Goal: Task Accomplishment & Management: Manage account settings

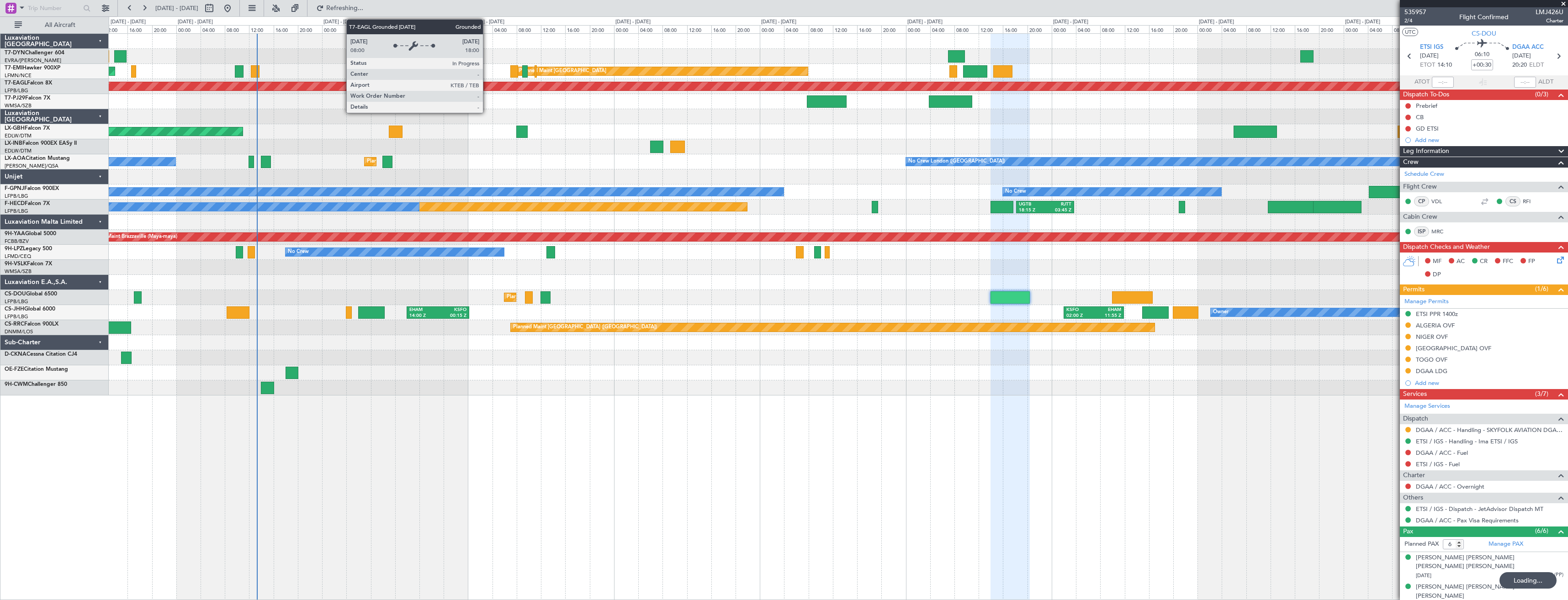
scroll to position [75, 0]
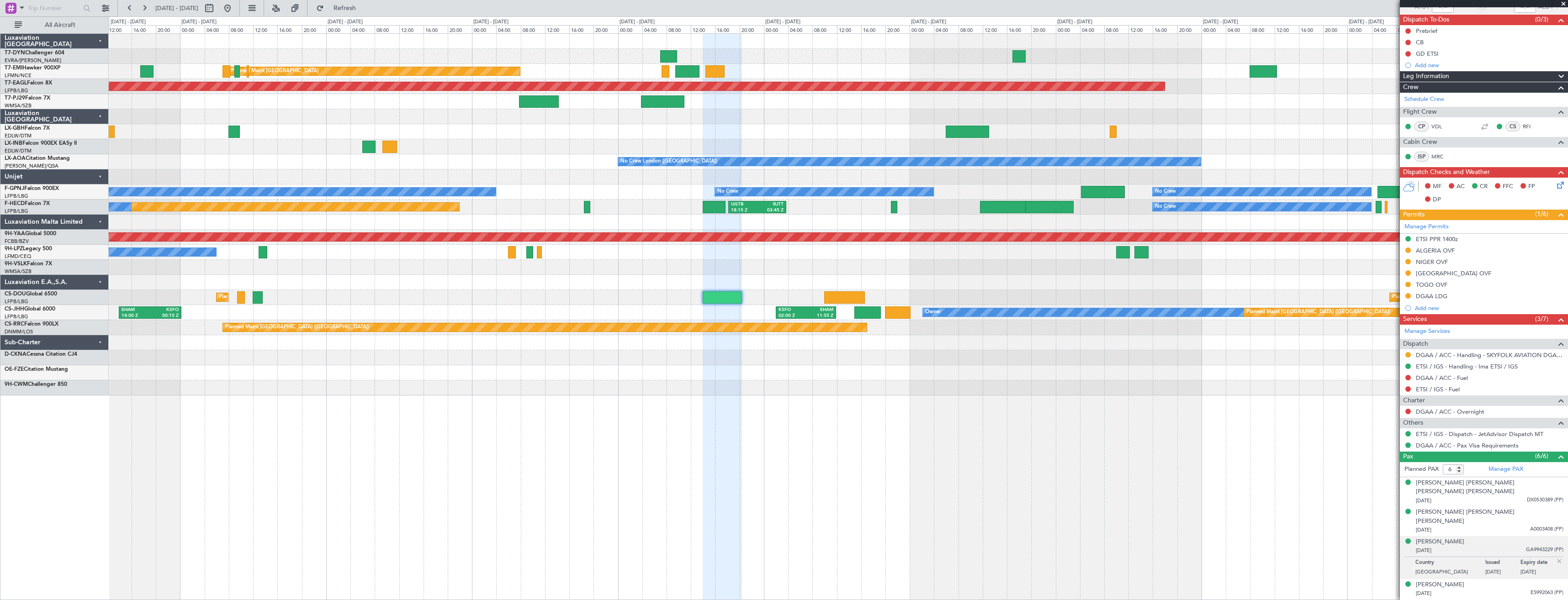
click at [828, 125] on div "Planned Maint [GEOGRAPHIC_DATA] Planned Maint [GEOGRAPHIC_DATA] Grounded [US_ST…" at bounding box center [838, 215] width 1459 height 361
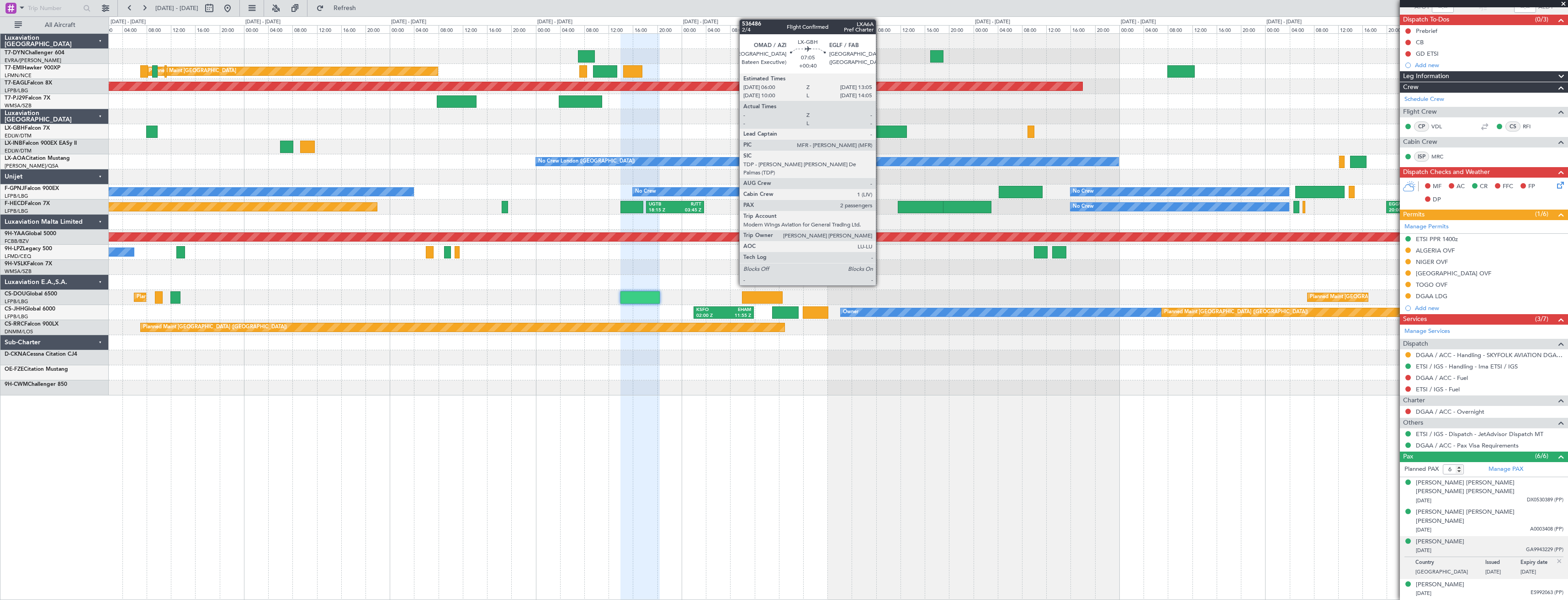
click at [880, 129] on div at bounding box center [885, 131] width 43 height 12
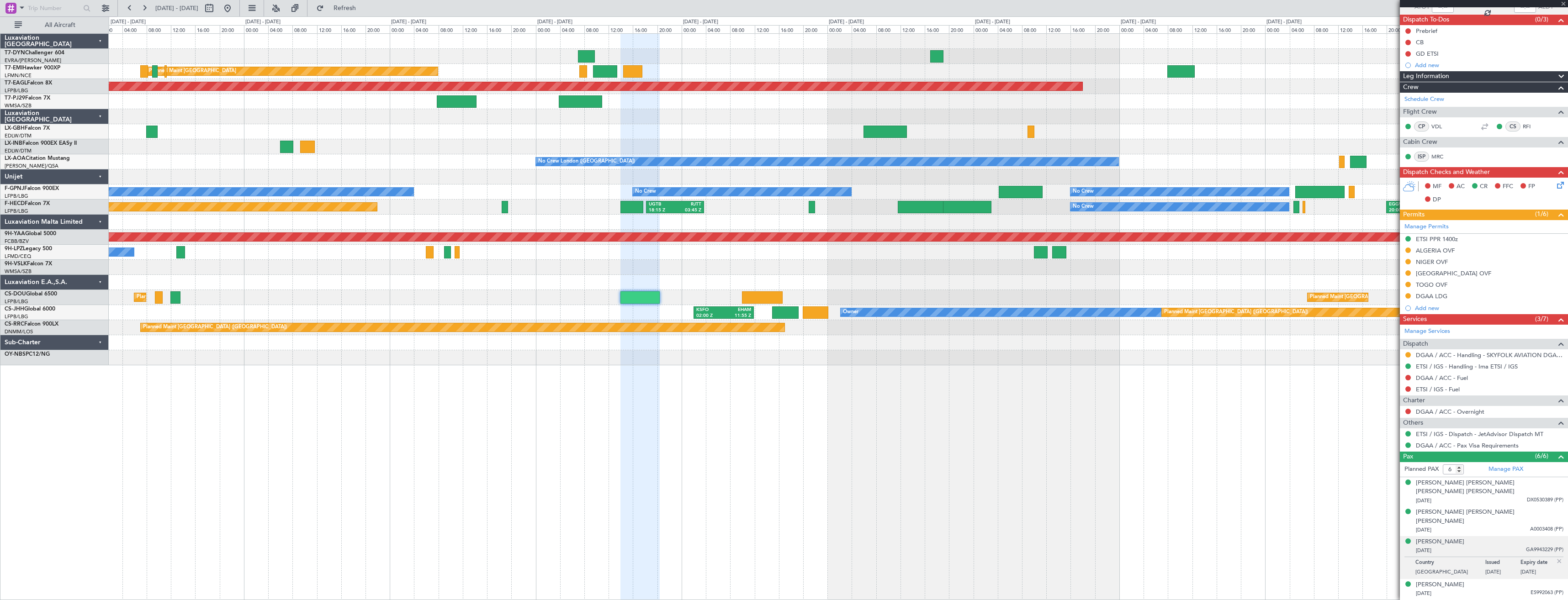
type input "+00:40"
type input "2"
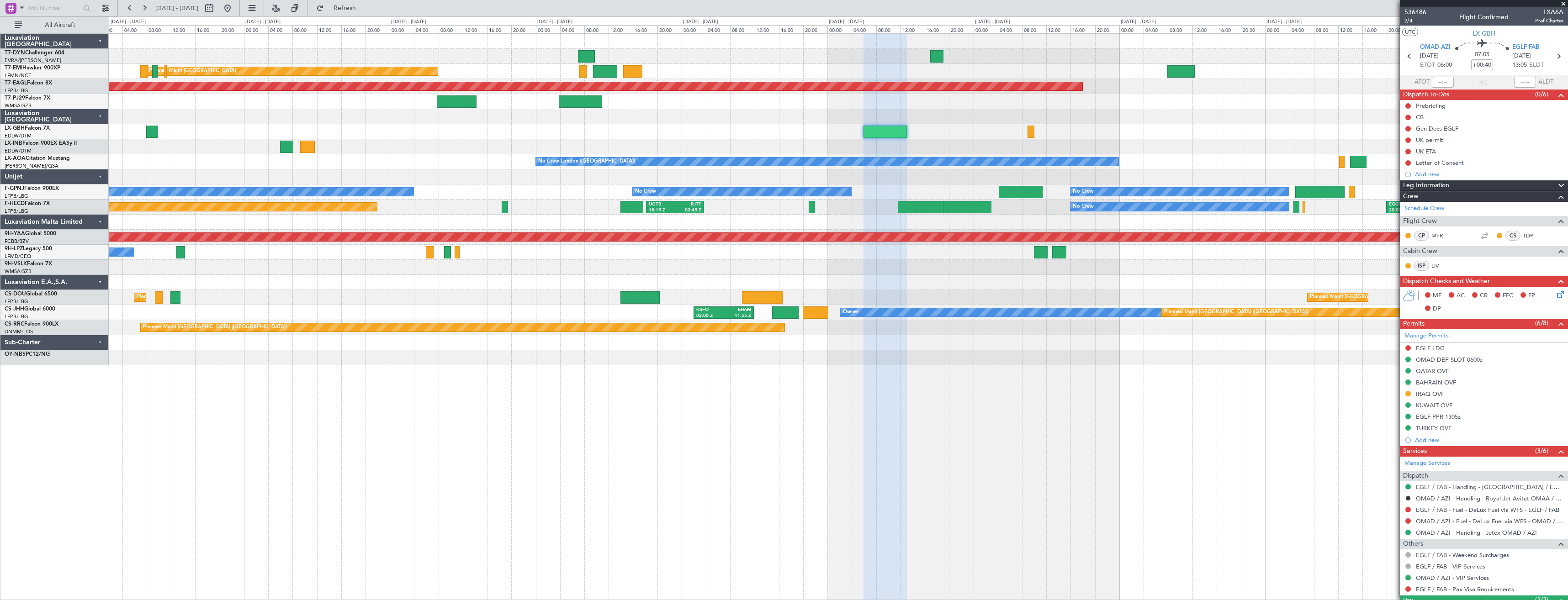
click at [887, 122] on div at bounding box center [838, 116] width 1459 height 15
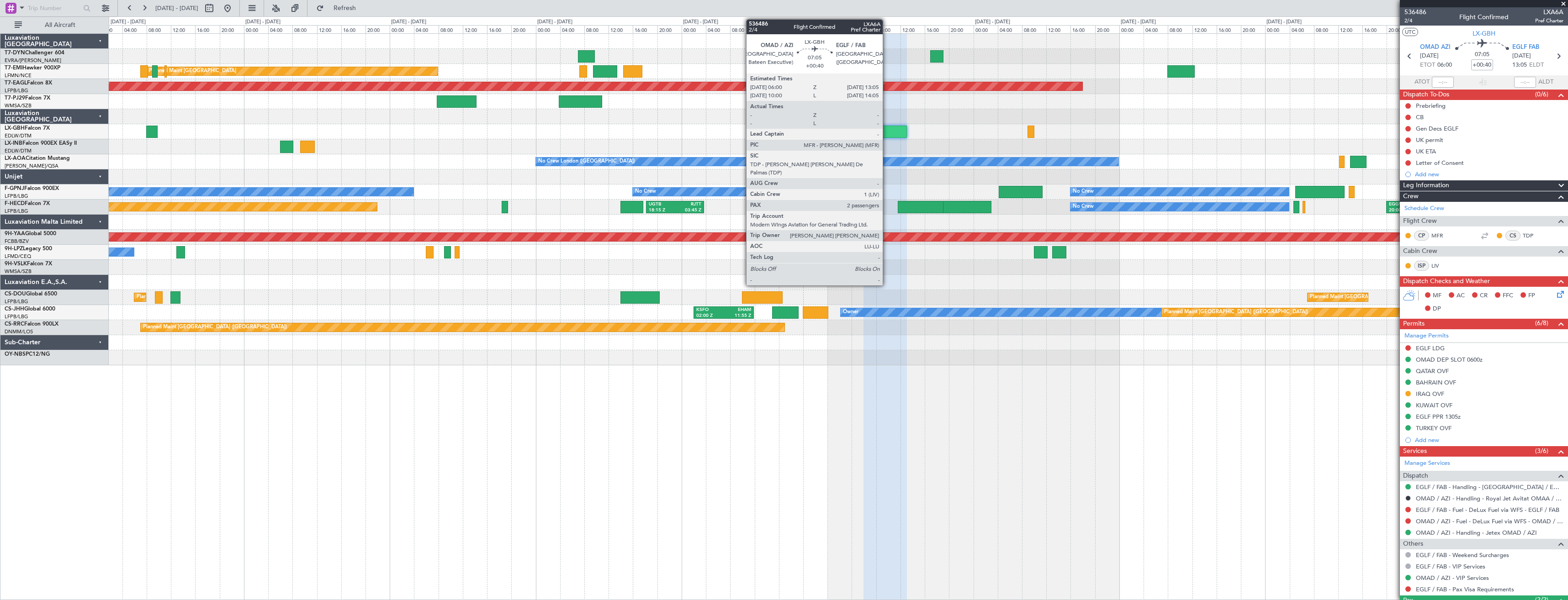
click at [886, 132] on div at bounding box center [885, 131] width 43 height 12
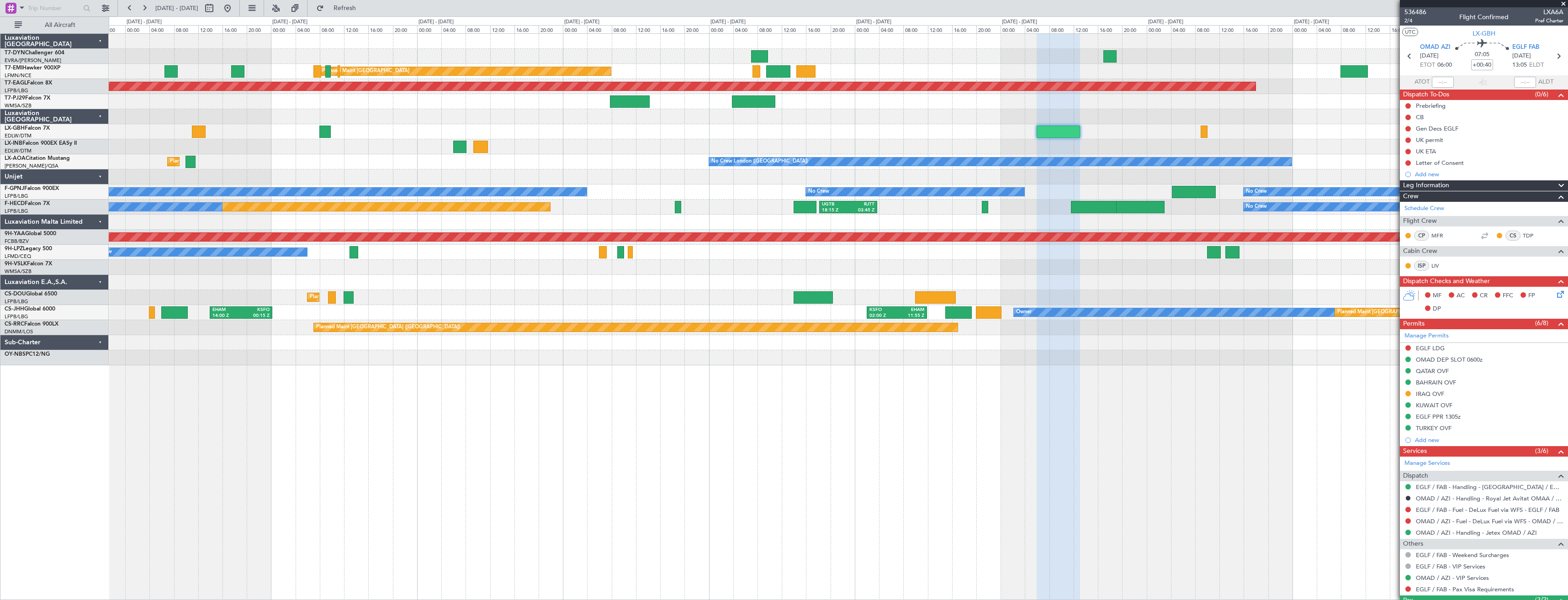
click at [882, 124] on div "Planned Maint [GEOGRAPHIC_DATA] Planned Maint [GEOGRAPHIC_DATA] Grounded [US_ST…" at bounding box center [838, 200] width 1459 height 332
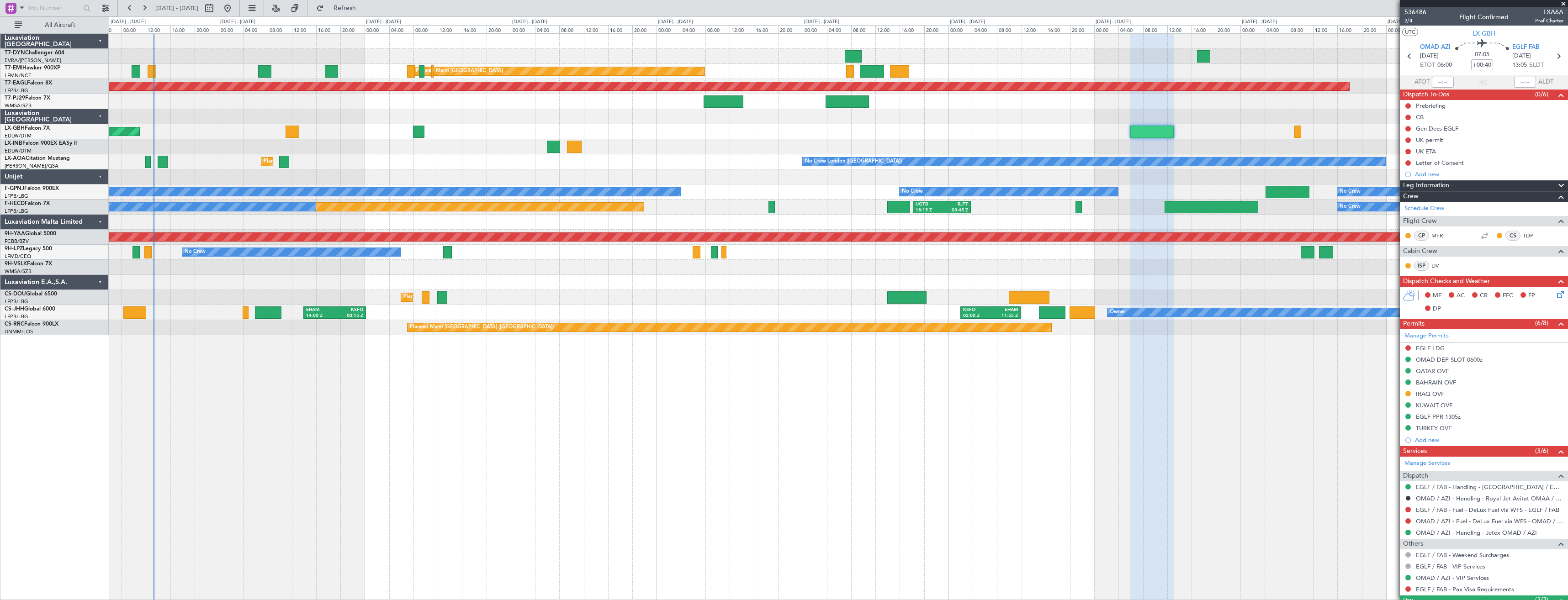
click at [871, 135] on div "Planned Maint [GEOGRAPHIC_DATA] ([GEOGRAPHIC_DATA] Intl) Planned Maint Nurnberg" at bounding box center [838, 131] width 1459 height 15
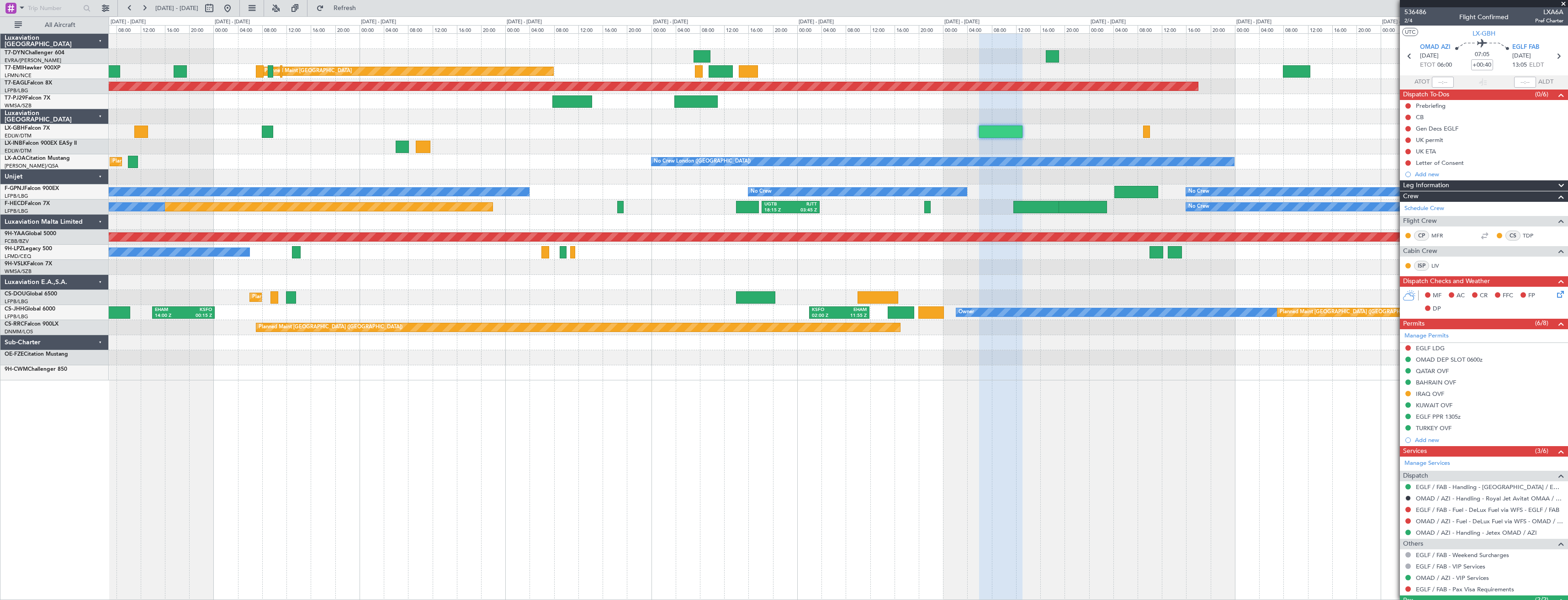
click at [357, 131] on div "Planned Maint Nurnberg Planned Maint [GEOGRAPHIC_DATA] ([GEOGRAPHIC_DATA])" at bounding box center [838, 131] width 1459 height 15
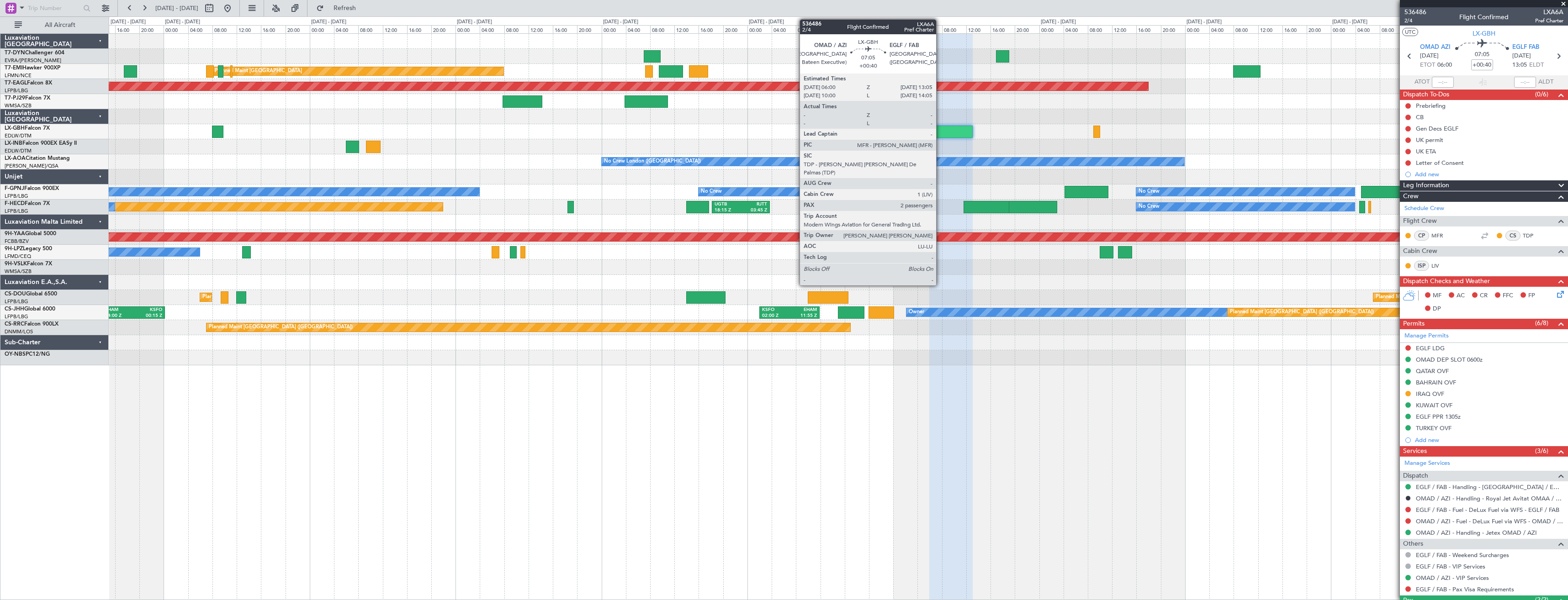
click at [940, 131] on div at bounding box center [951, 131] width 43 height 12
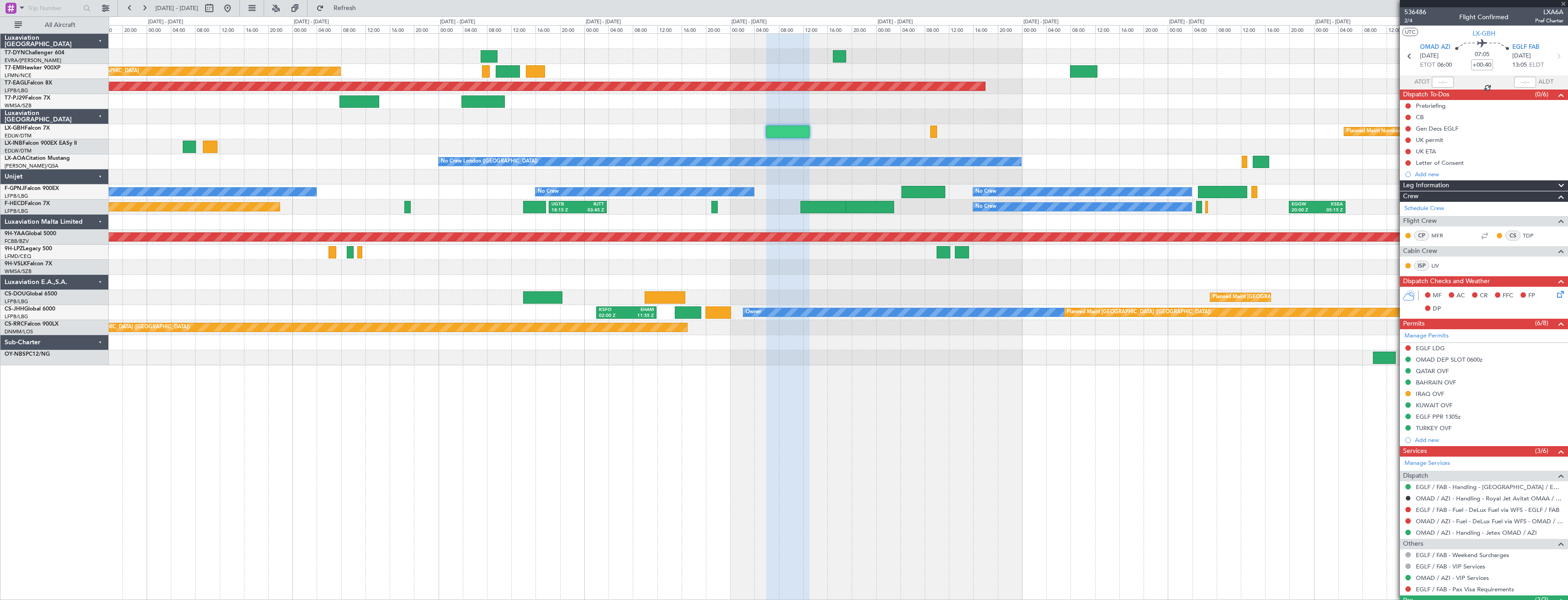
click at [712, 129] on div "Planned Maint Nurnberg Planned Maint [GEOGRAPHIC_DATA] ([GEOGRAPHIC_DATA])" at bounding box center [838, 131] width 1459 height 15
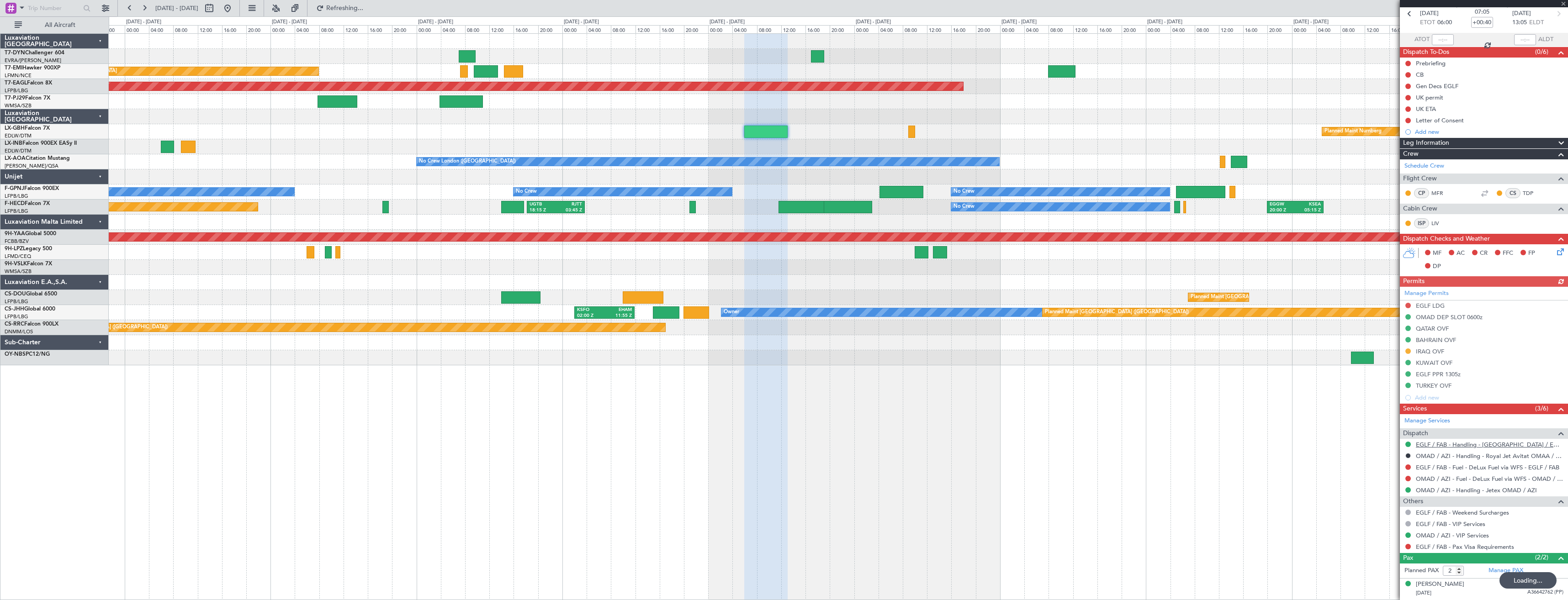
scroll to position [61, 0]
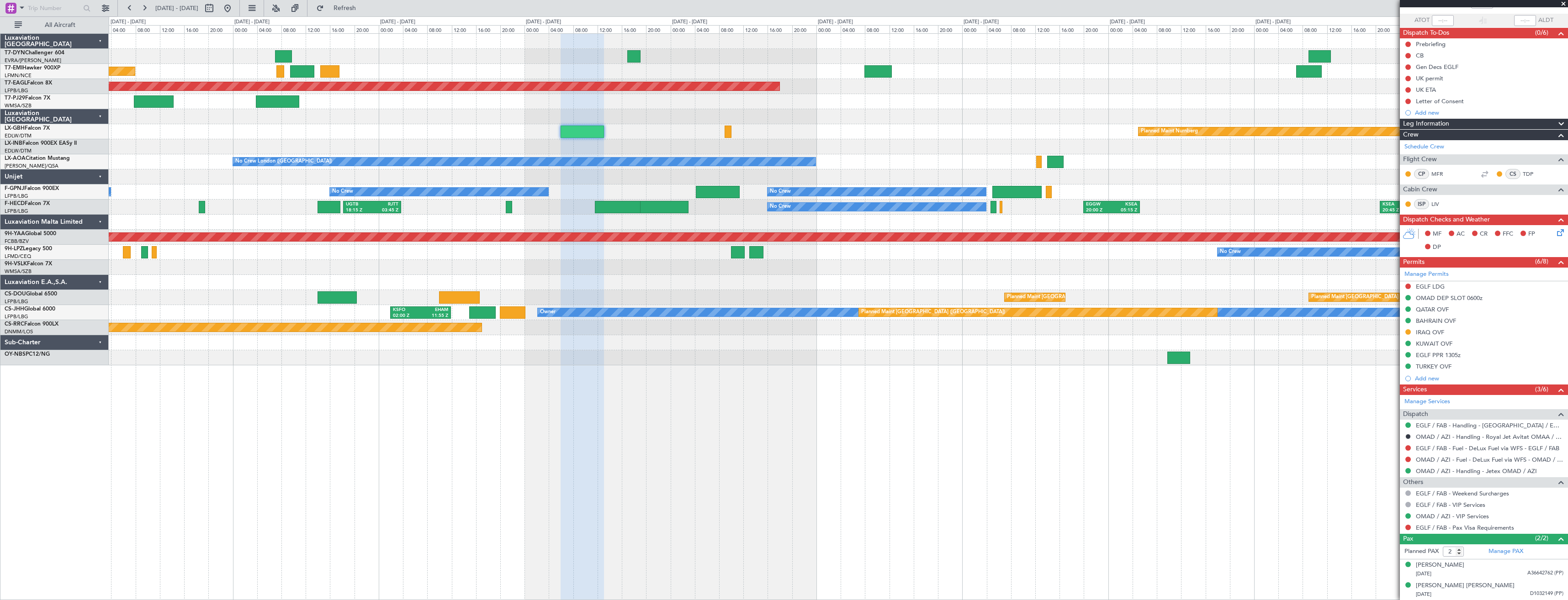
click at [1054, 84] on div "Planned Maint [GEOGRAPHIC_DATA] Grounded [US_STATE] ([GEOGRAPHIC_DATA]) Planned…" at bounding box center [838, 200] width 1459 height 332
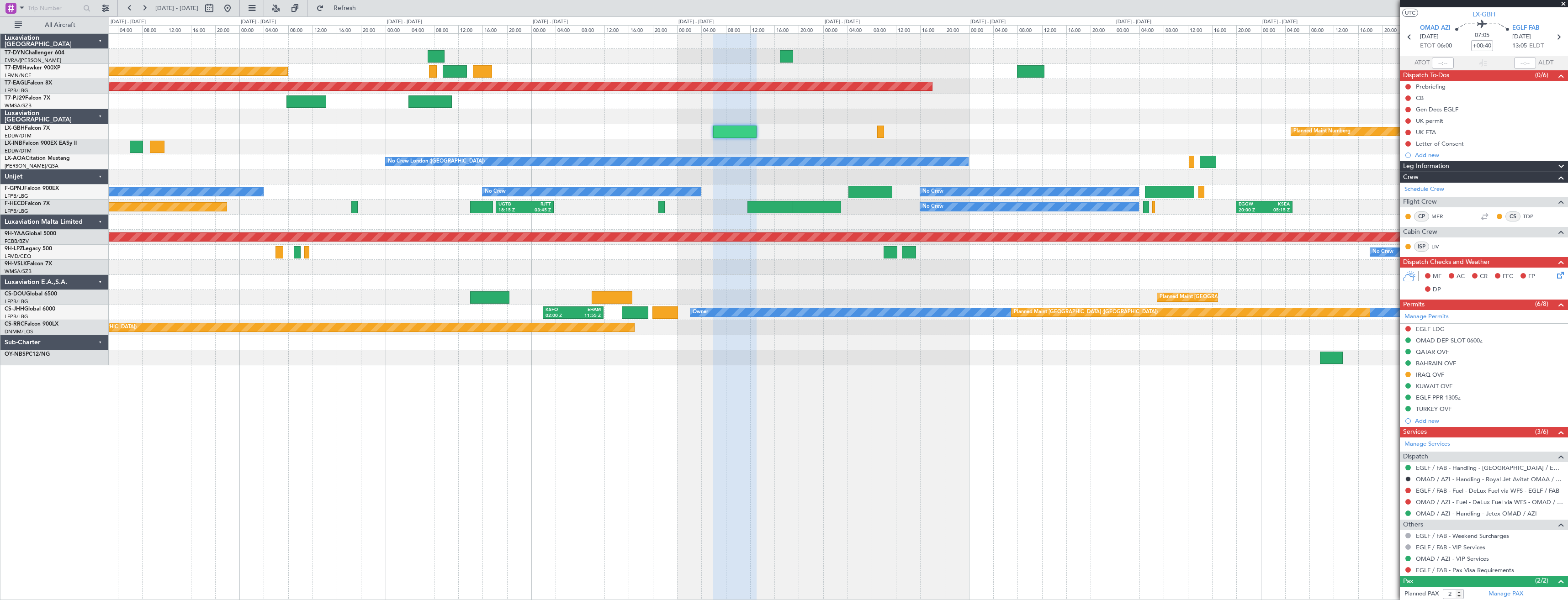
scroll to position [0, 0]
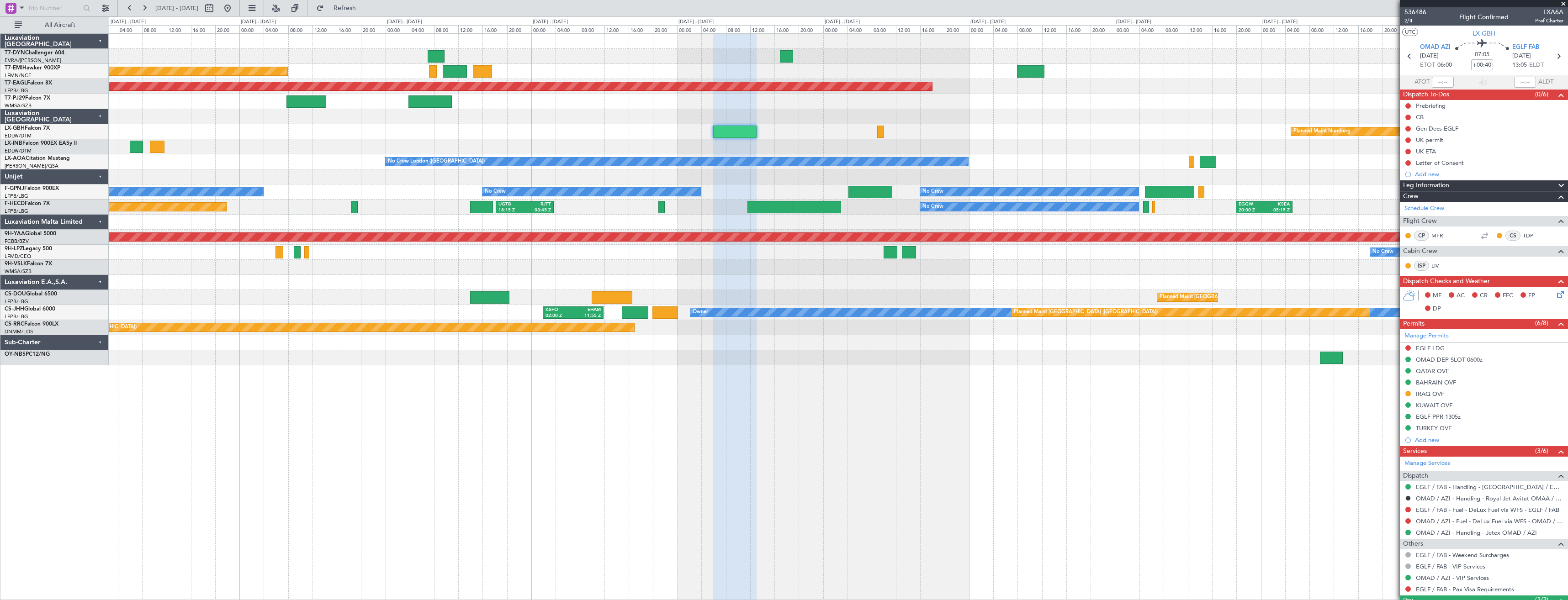
click at [1410, 21] on span "2/4" at bounding box center [1415, 21] width 22 height 8
click at [1407, 21] on span "2/4" at bounding box center [1415, 21] width 22 height 8
click at [355, 12] on button "Refresh" at bounding box center [340, 9] width 55 height 15
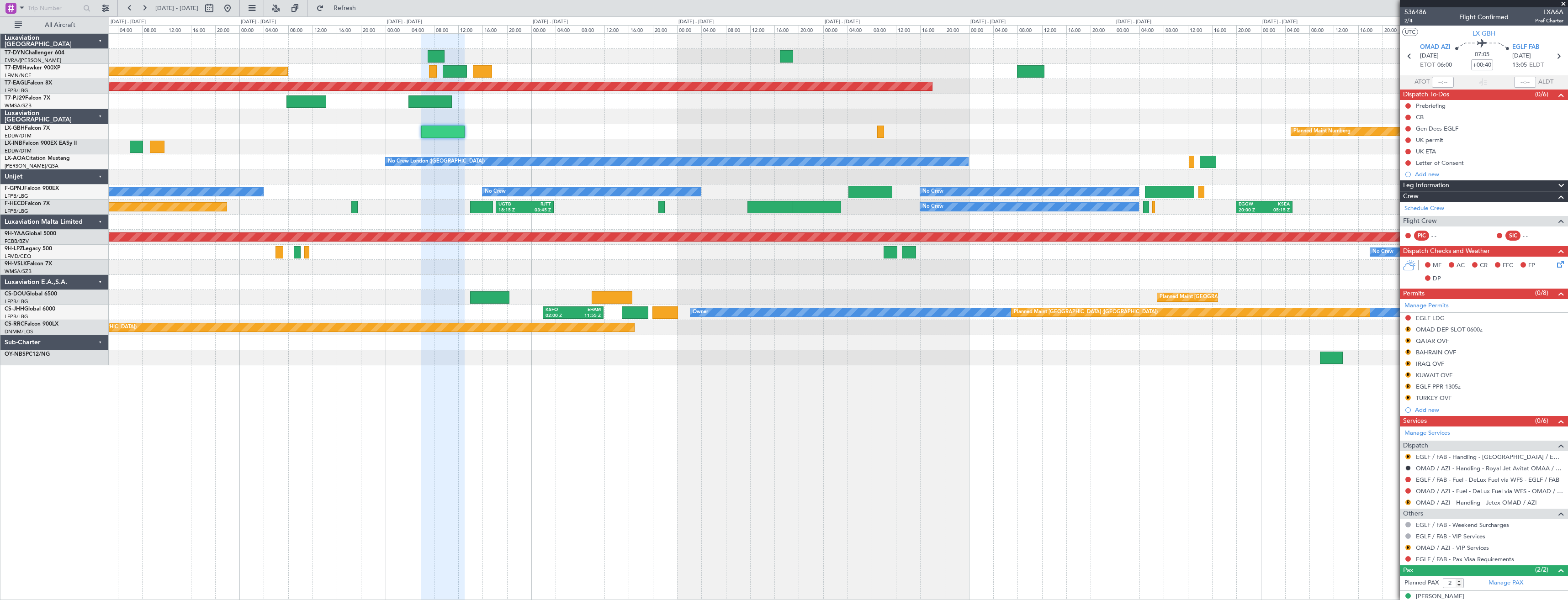
click at [1407, 23] on span "2/4" at bounding box center [1415, 21] width 22 height 8
click at [364, 9] on span "Refresh" at bounding box center [345, 8] width 38 height 7
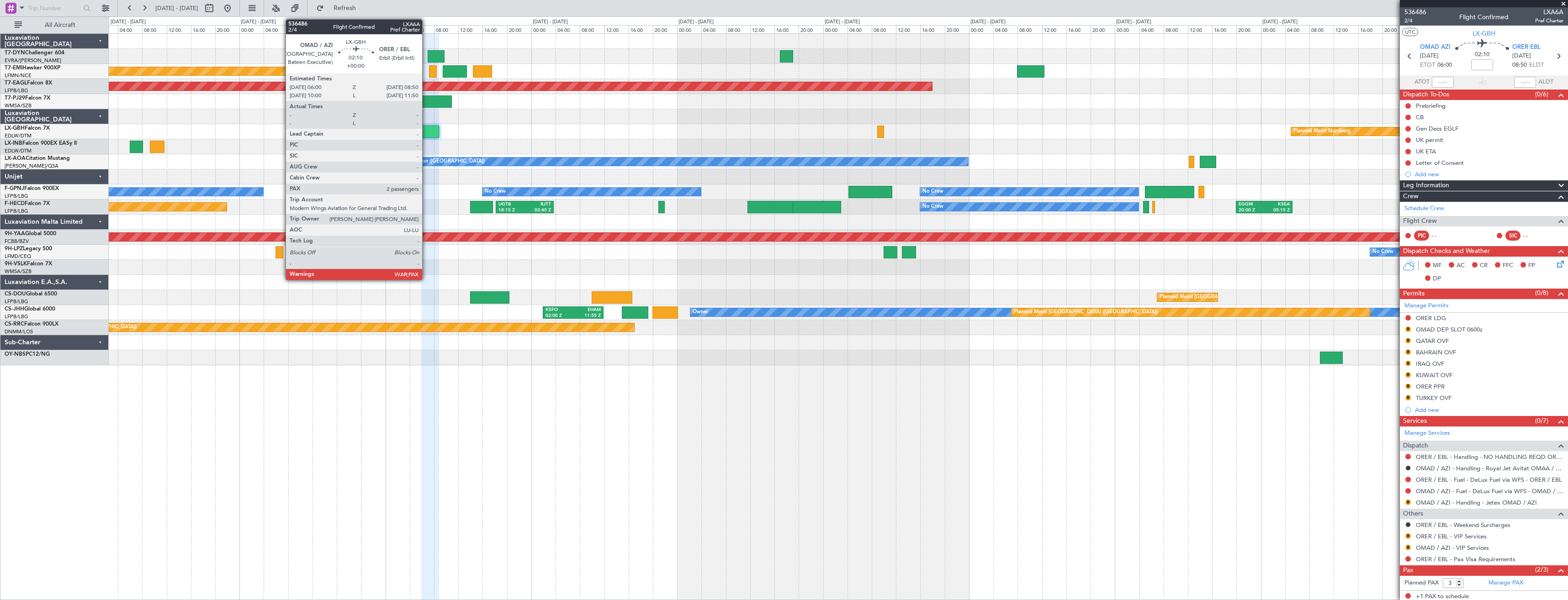
click at [426, 132] on div at bounding box center [430, 131] width 18 height 12
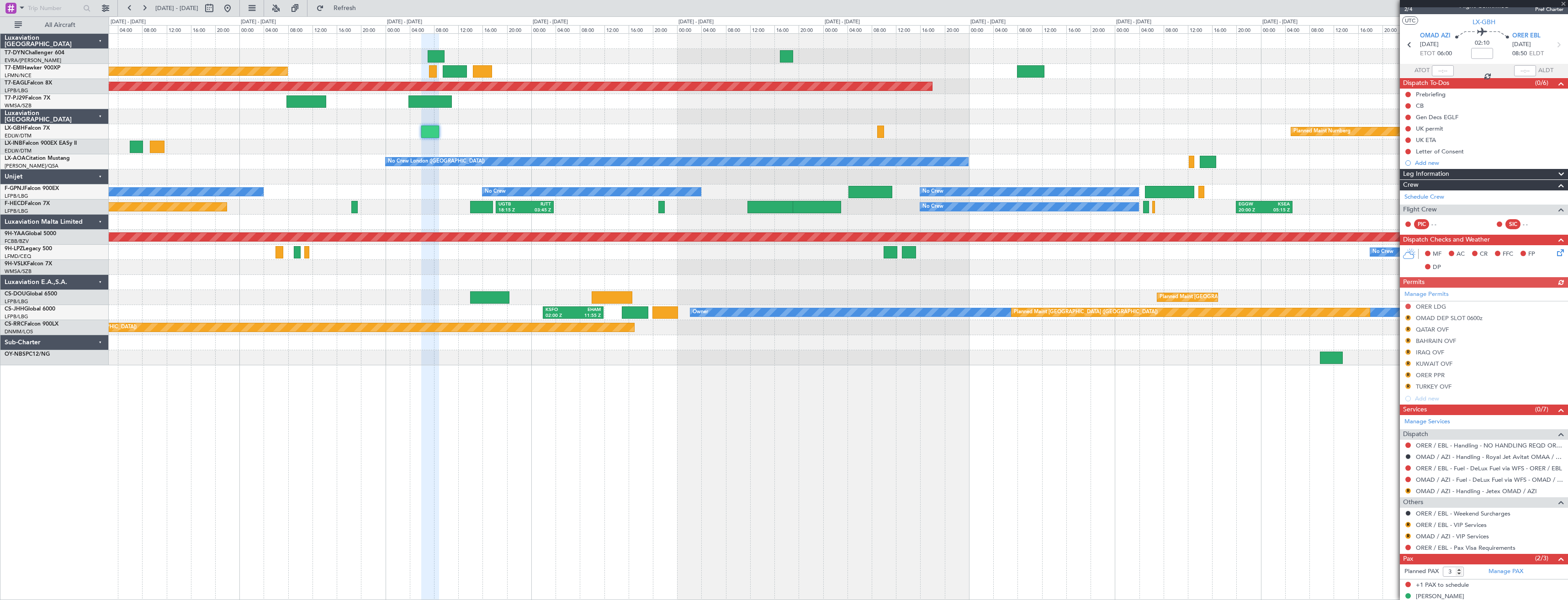
scroll to position [43, 0]
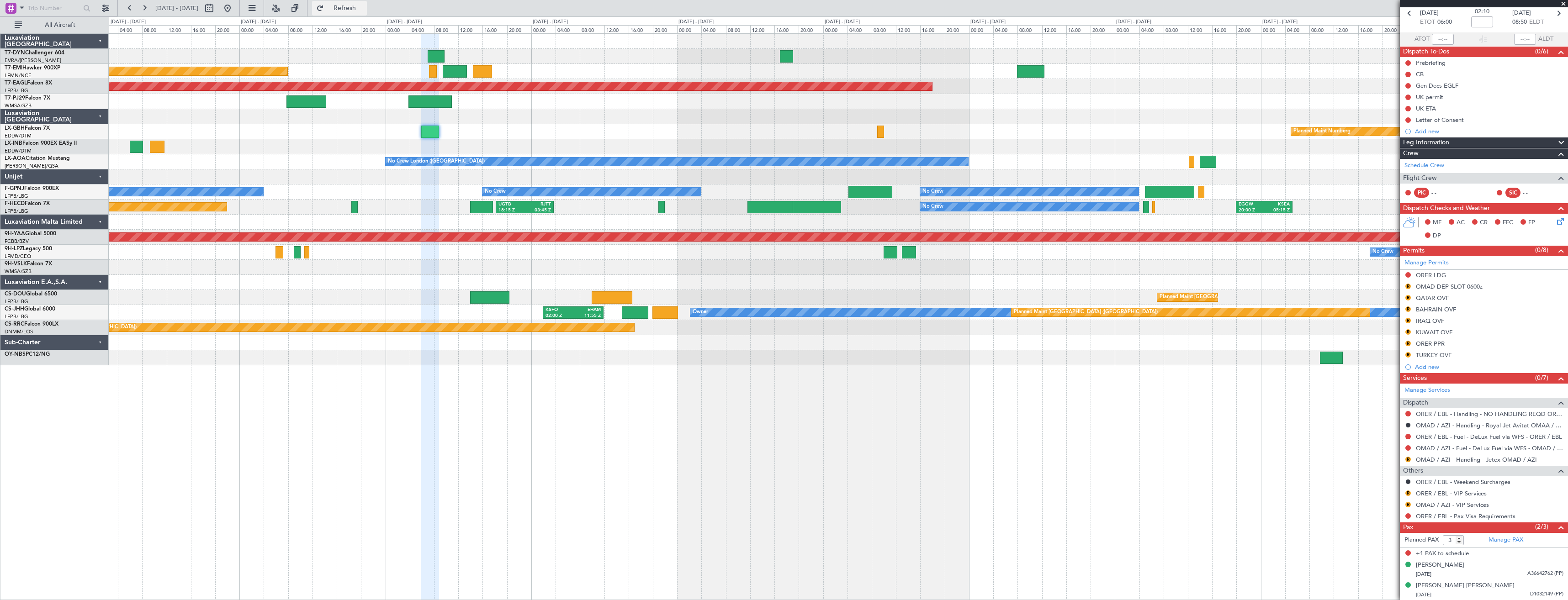
click at [360, 10] on span "Refresh" at bounding box center [345, 8] width 38 height 7
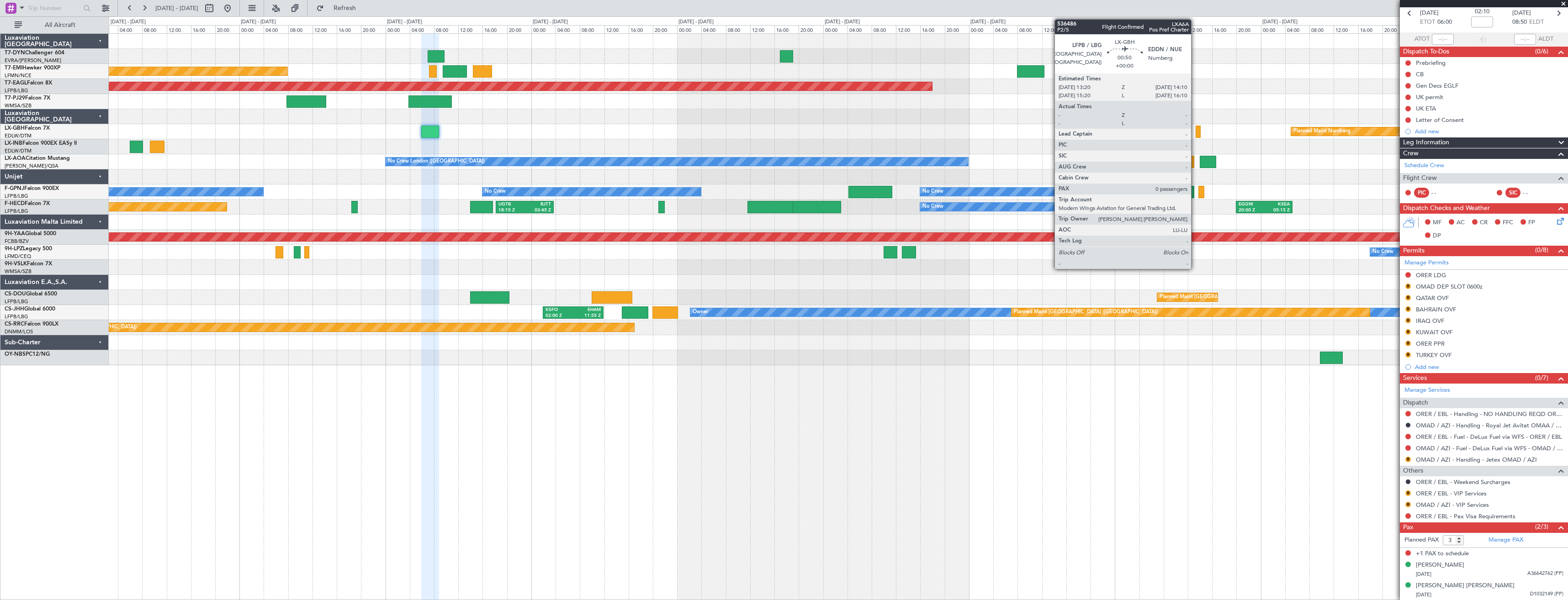
click at [1195, 128] on div at bounding box center [1198, 131] width 5 height 12
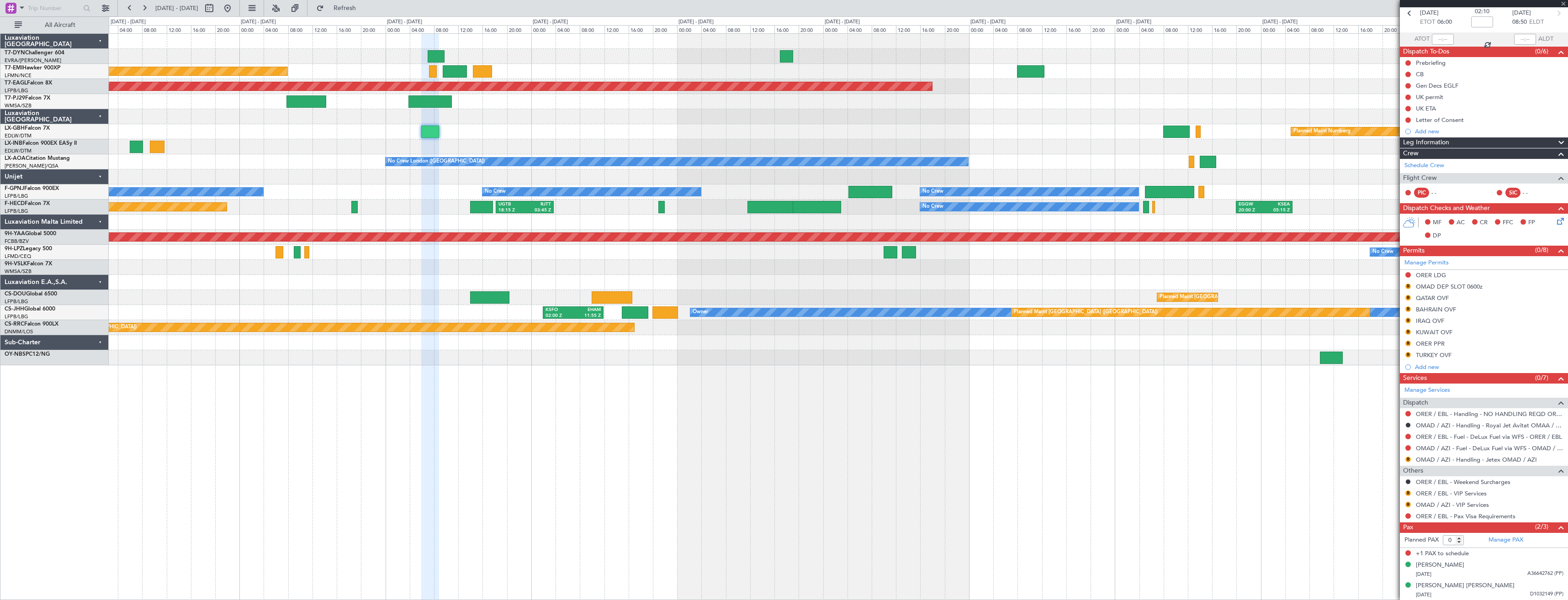
scroll to position [0, 0]
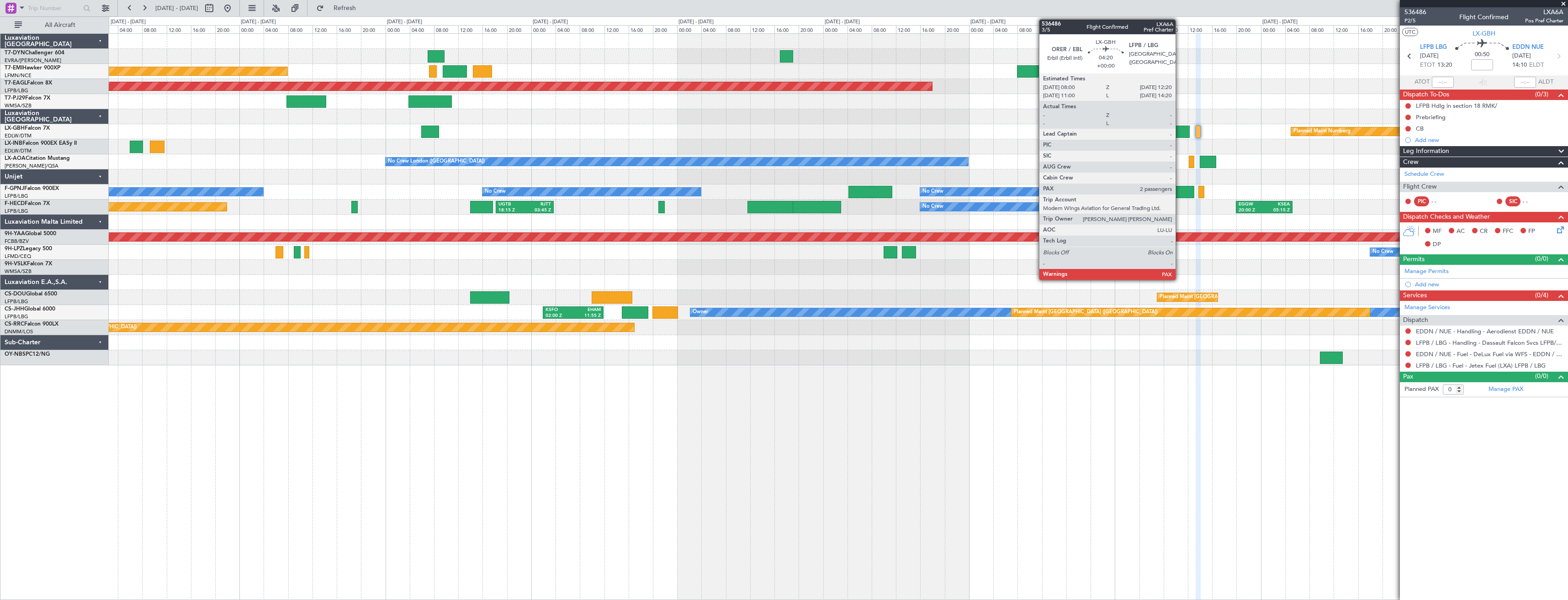
click at [1180, 134] on div at bounding box center [1177, 131] width 27 height 12
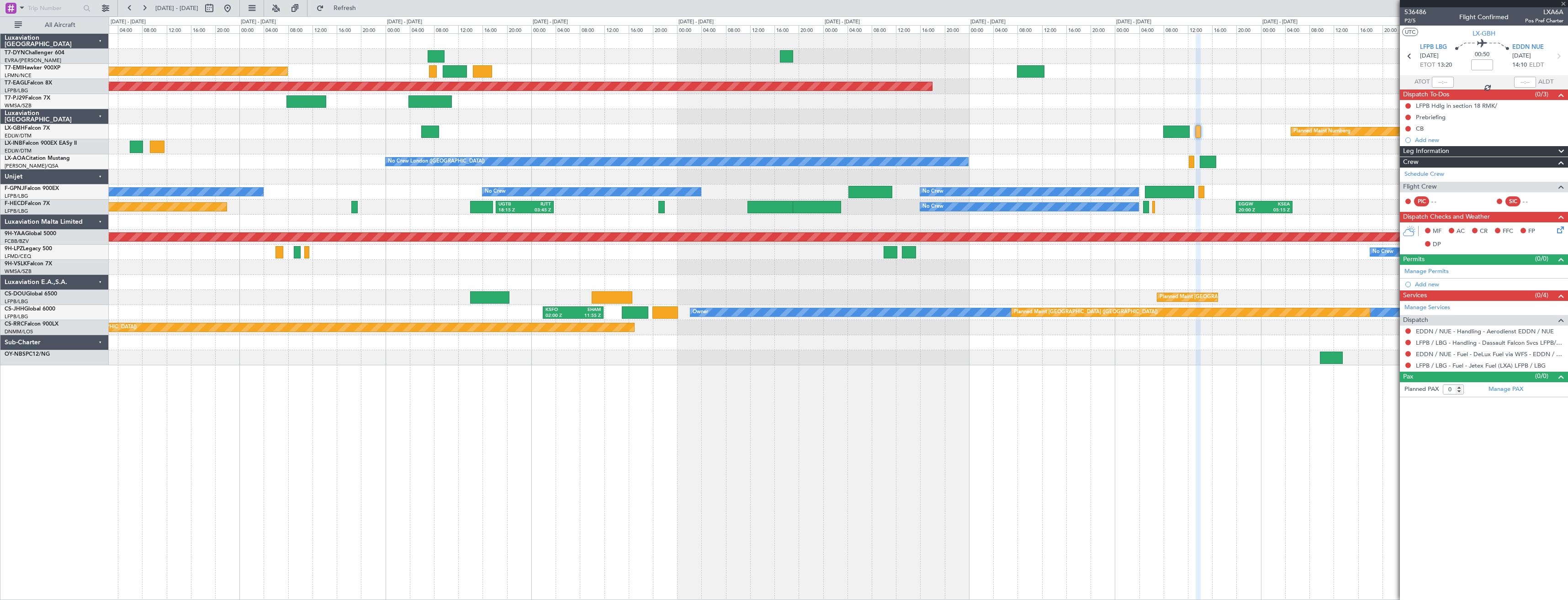
type input "2"
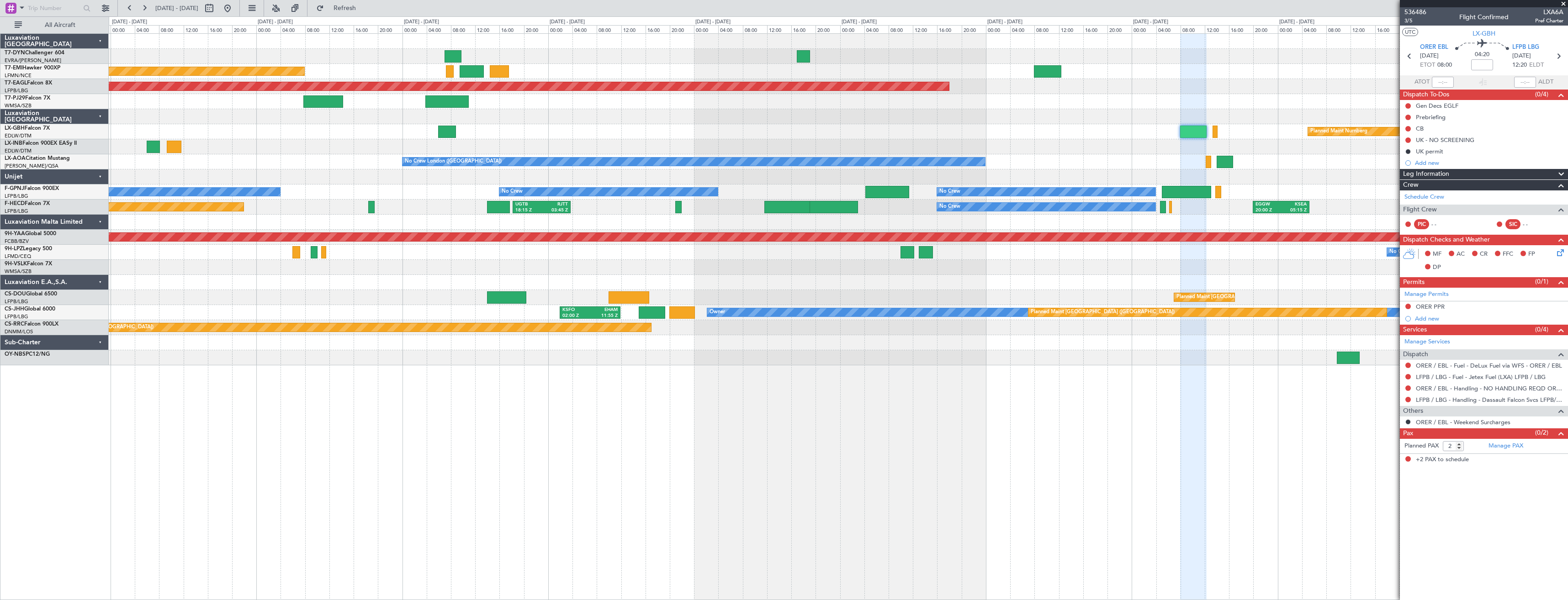
click at [1212, 126] on div "Planned Maint Nurnberg" at bounding box center [838, 131] width 1459 height 15
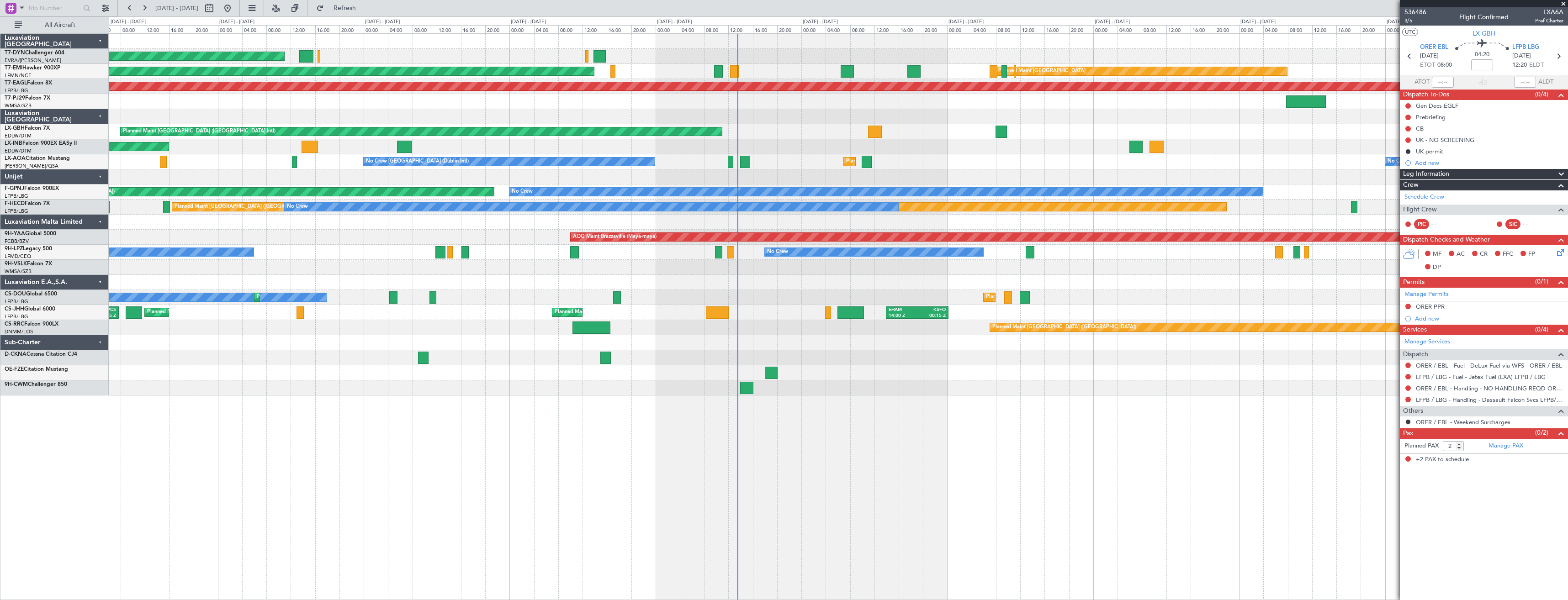
click at [979, 133] on div "Planned Maint [GEOGRAPHIC_DATA] ([GEOGRAPHIC_DATA] Intl)" at bounding box center [838, 131] width 1459 height 15
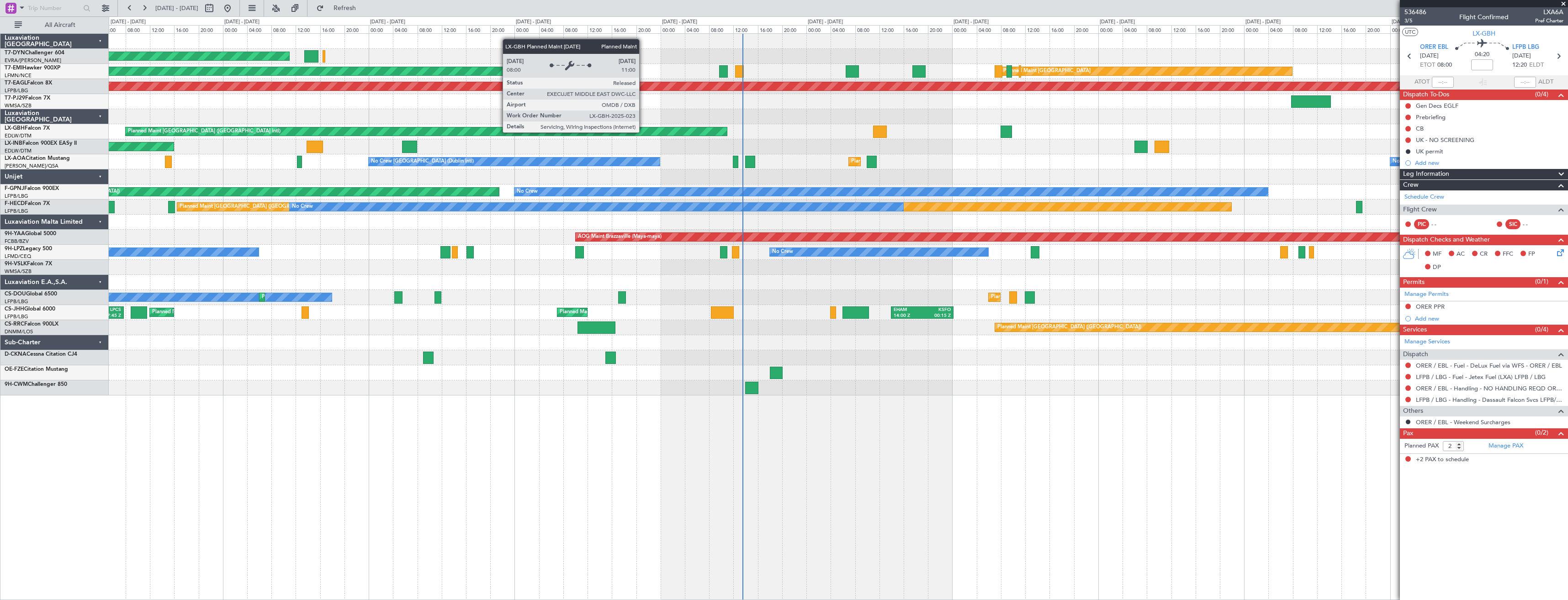
click at [1059, 122] on div "AOG Maint Riga (Riga Intl) Planned Maint [GEOGRAPHIC_DATA] Planned Maint [GEOGR…" at bounding box center [838, 215] width 1459 height 361
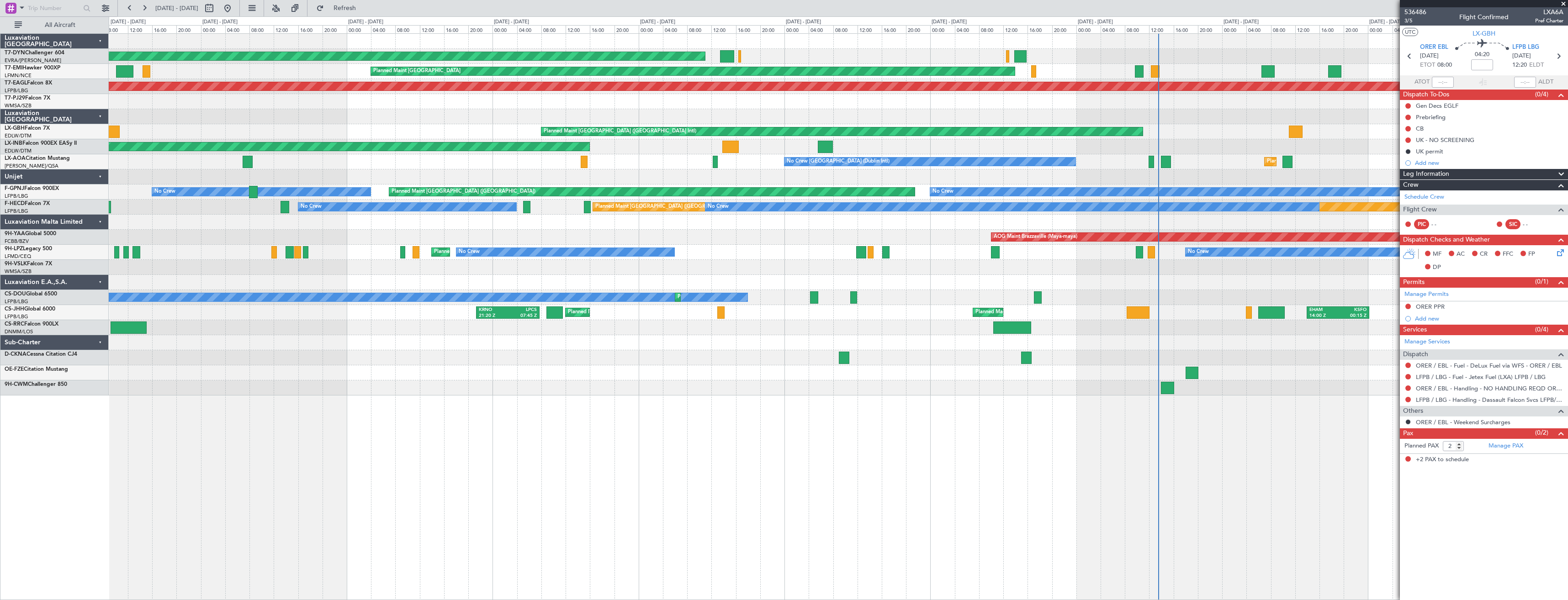
click at [981, 130] on div "Planned Maint [GEOGRAPHIC_DATA] ([GEOGRAPHIC_DATA] Intl)" at bounding box center [838, 131] width 1459 height 15
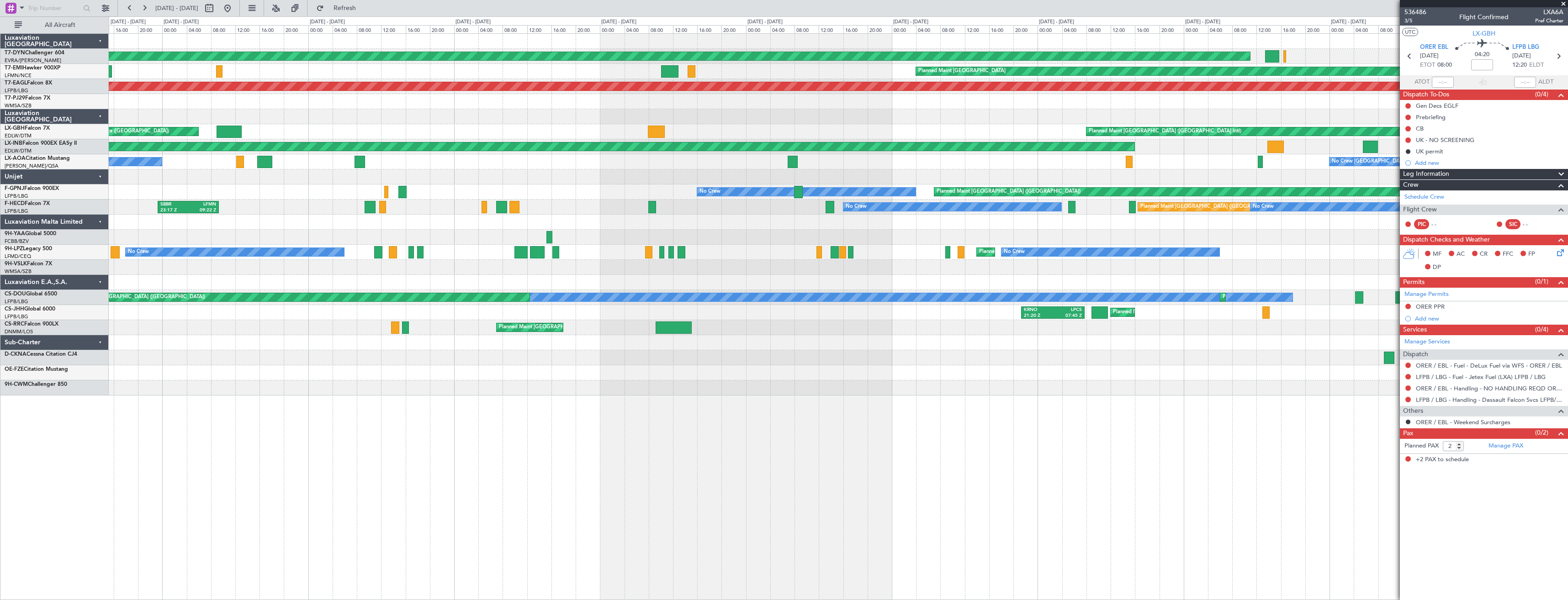
click at [685, 122] on div "AOG Maint Riga (Riga Intl) Planned Maint [GEOGRAPHIC_DATA] Grounded [US_STATE] …" at bounding box center [838, 215] width 1459 height 361
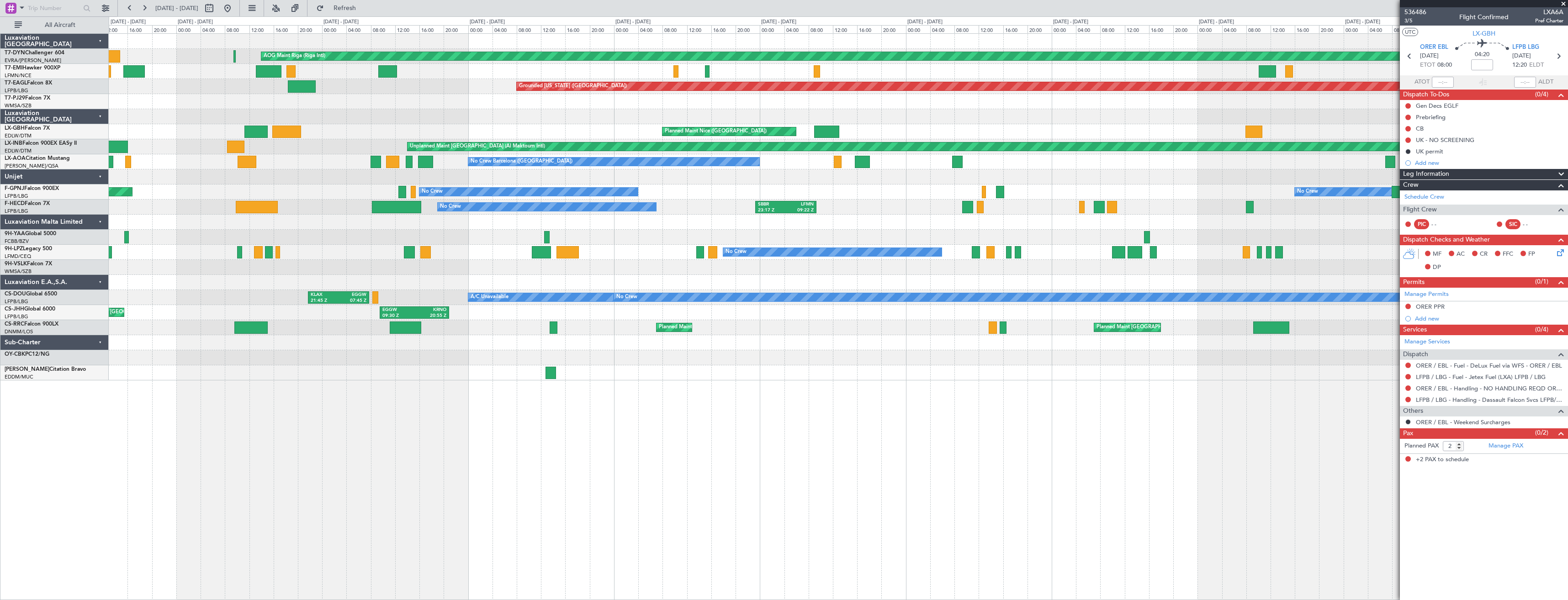
click at [842, 104] on div "AOG Maint Riga (Riga Intl) Planned Maint [GEOGRAPHIC_DATA] Grounded [US_STATE] …" at bounding box center [838, 208] width 1459 height 347
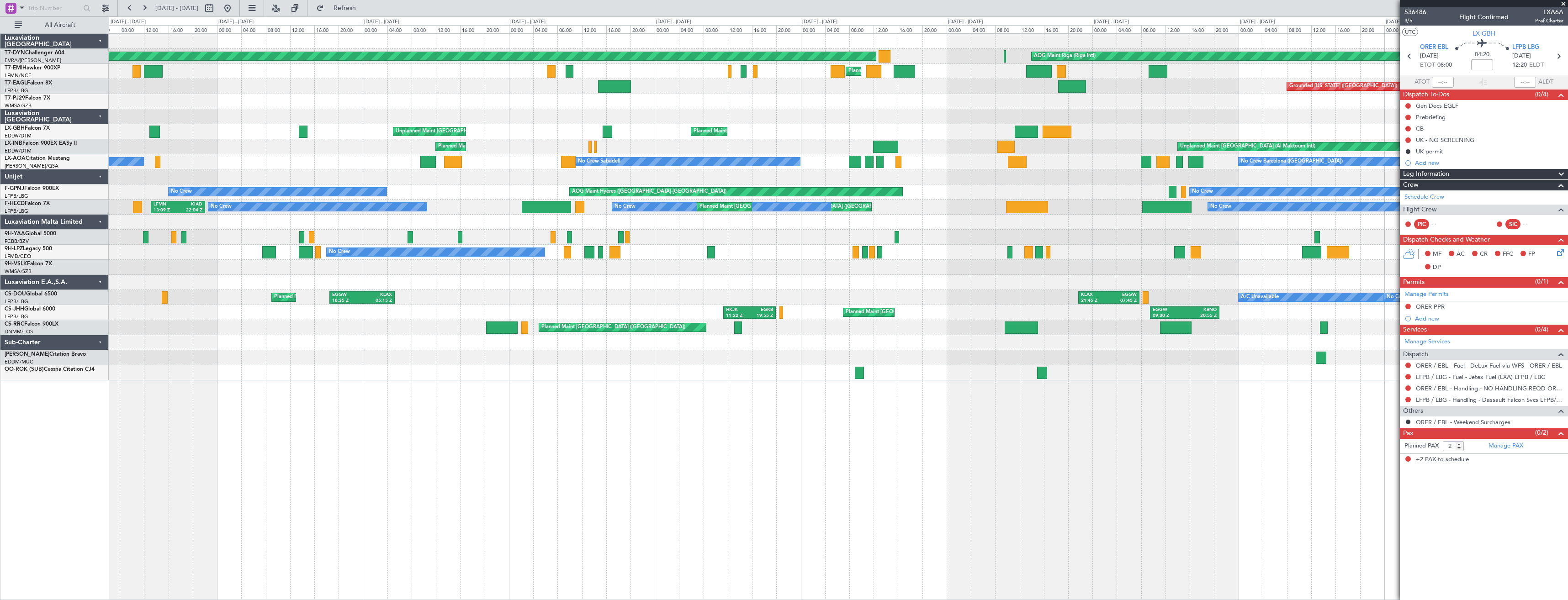
click at [771, 128] on div "Planned Maint Nice ([GEOGRAPHIC_DATA]) [GEOGRAPHIC_DATA] ([GEOGRAPHIC_DATA]) Un…" at bounding box center [838, 131] width 1459 height 15
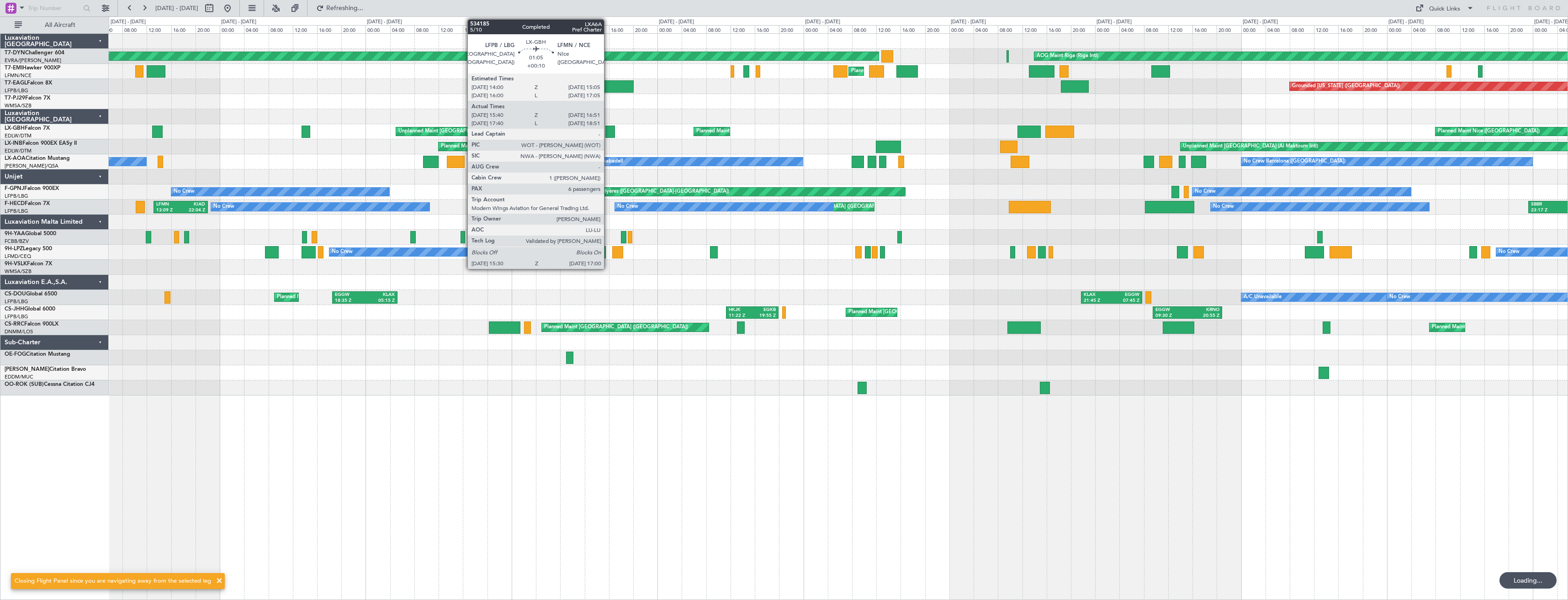
click at [608, 131] on div at bounding box center [610, 131] width 9 height 12
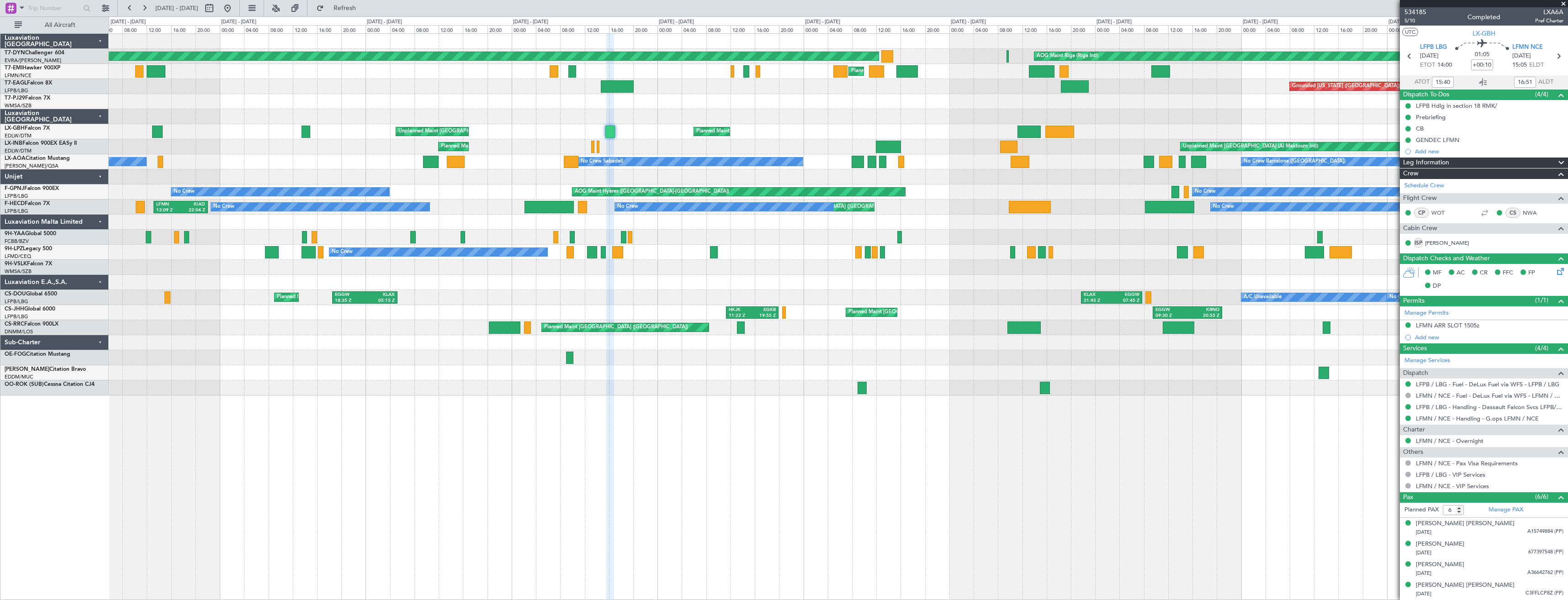
click at [649, 120] on div at bounding box center [838, 116] width 1459 height 15
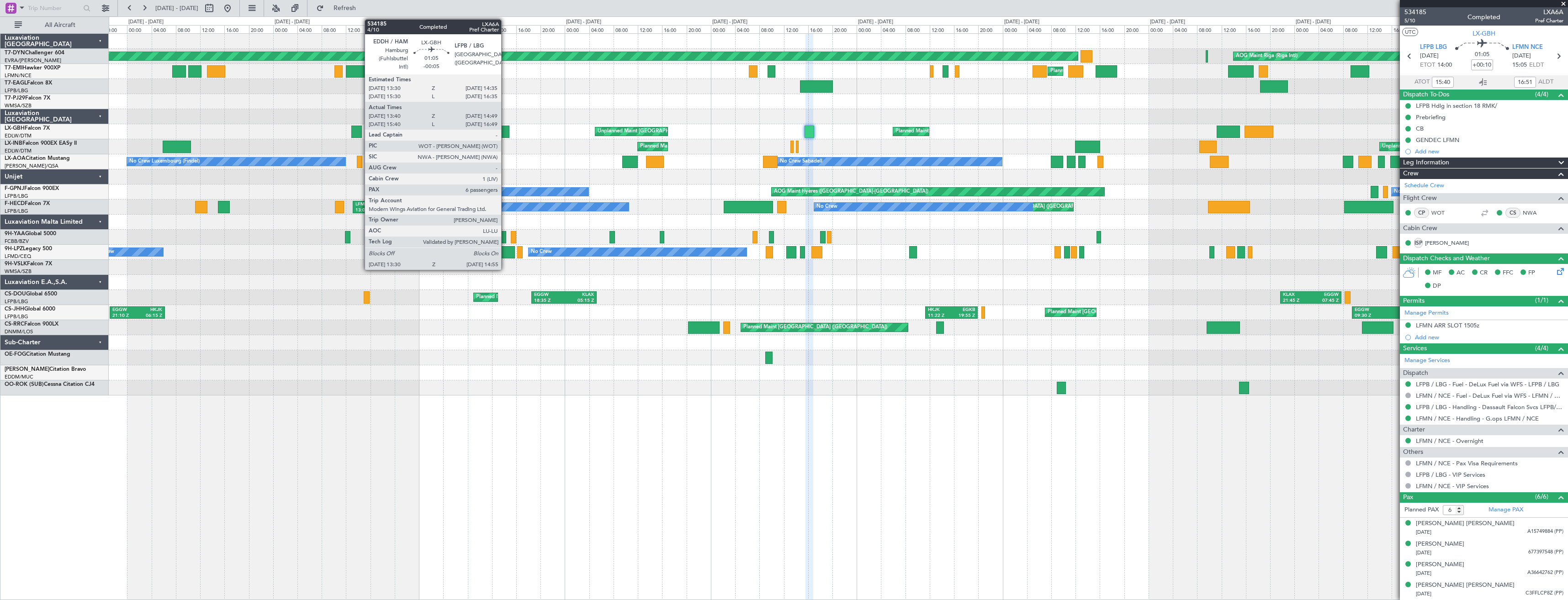
click at [505, 135] on div at bounding box center [505, 131] width 9 height 12
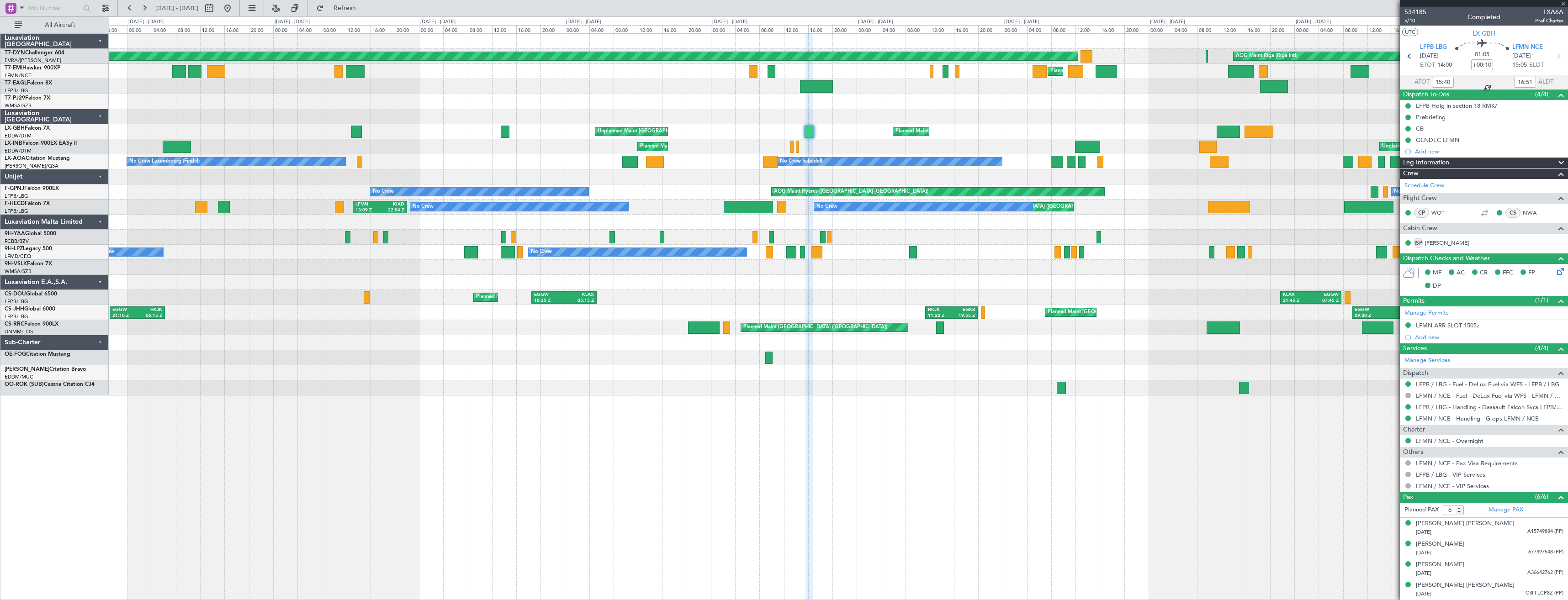
type input "-00:05"
type input "13:40"
type input "14:49"
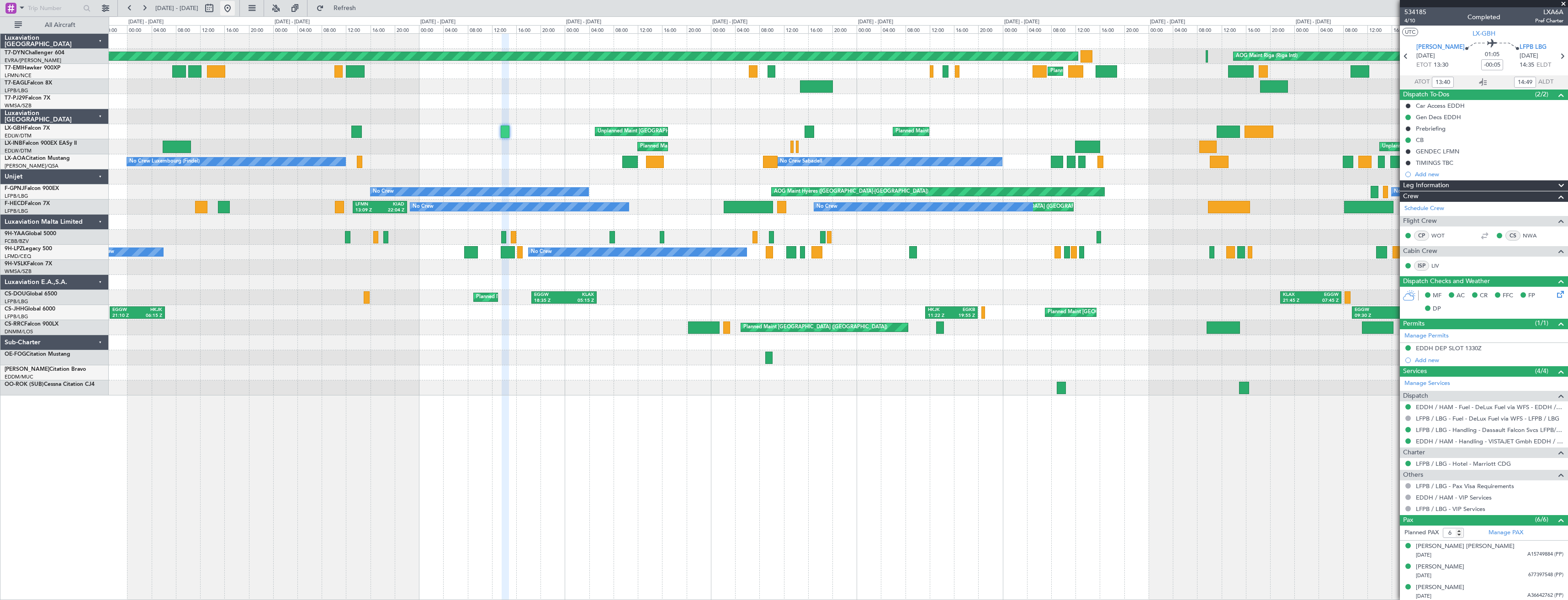
click at [235, 9] on button at bounding box center [228, 9] width 15 height 15
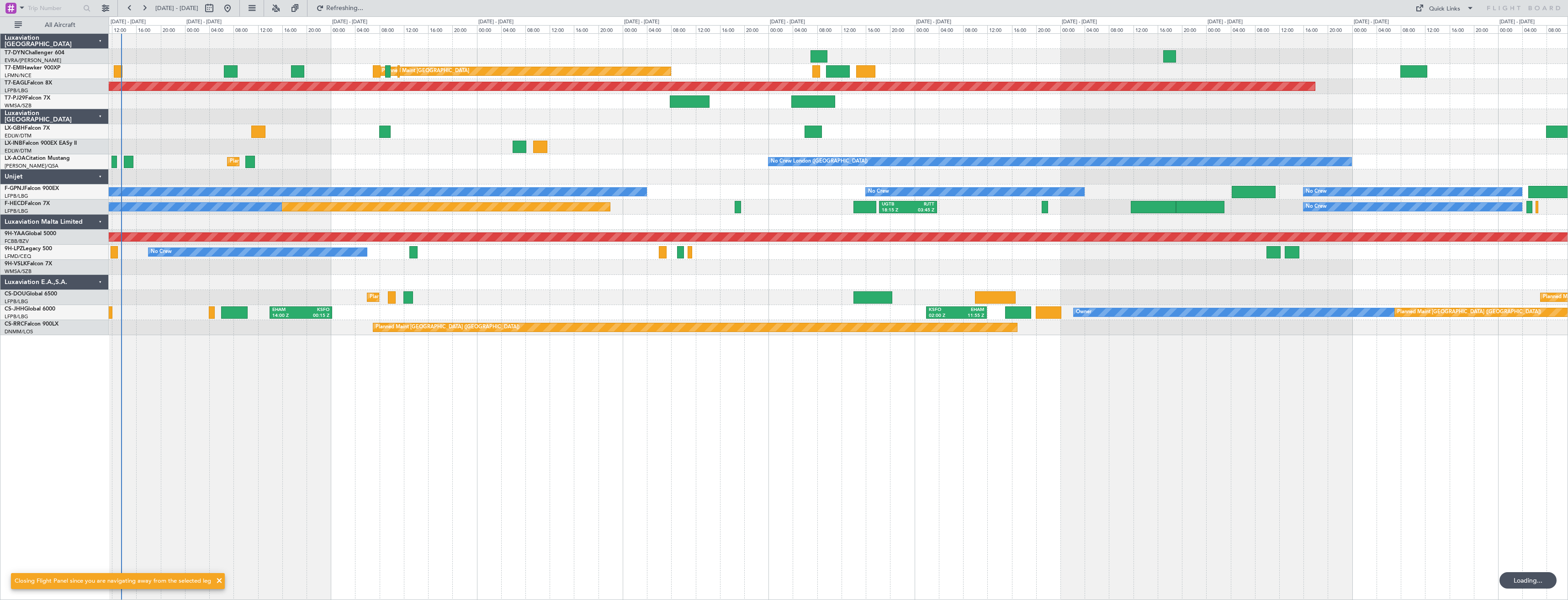
click at [758, 139] on div at bounding box center [838, 147] width 1459 height 15
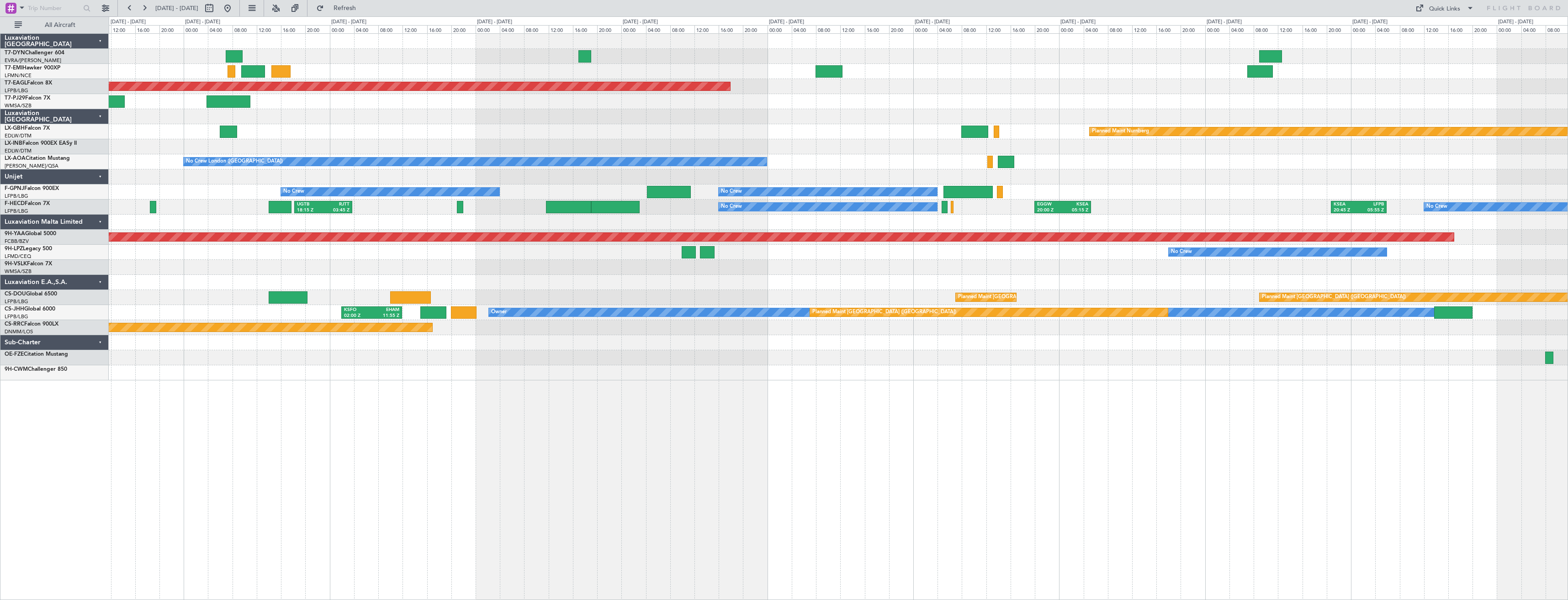
click at [430, 119] on div "Planned Maint [GEOGRAPHIC_DATA] Grounded [US_STATE] ([GEOGRAPHIC_DATA]) Planned…" at bounding box center [838, 208] width 1459 height 347
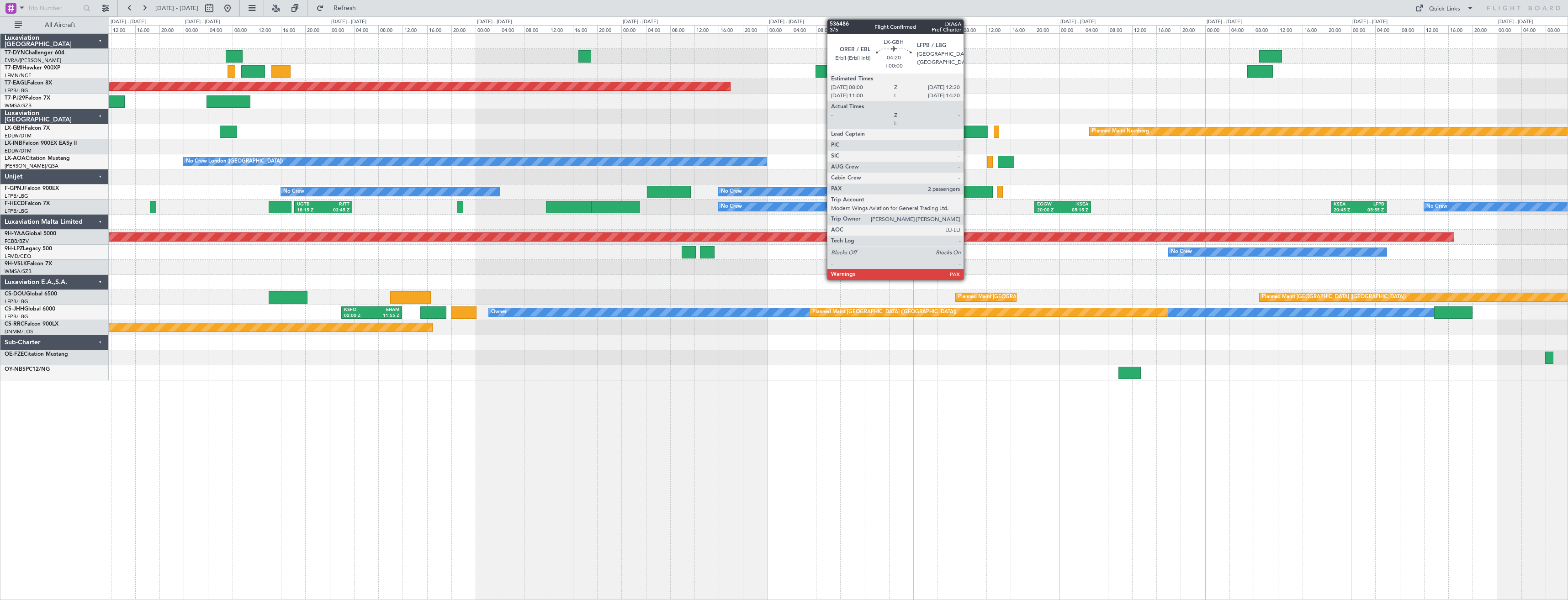
click at [968, 133] on div at bounding box center [975, 131] width 27 height 12
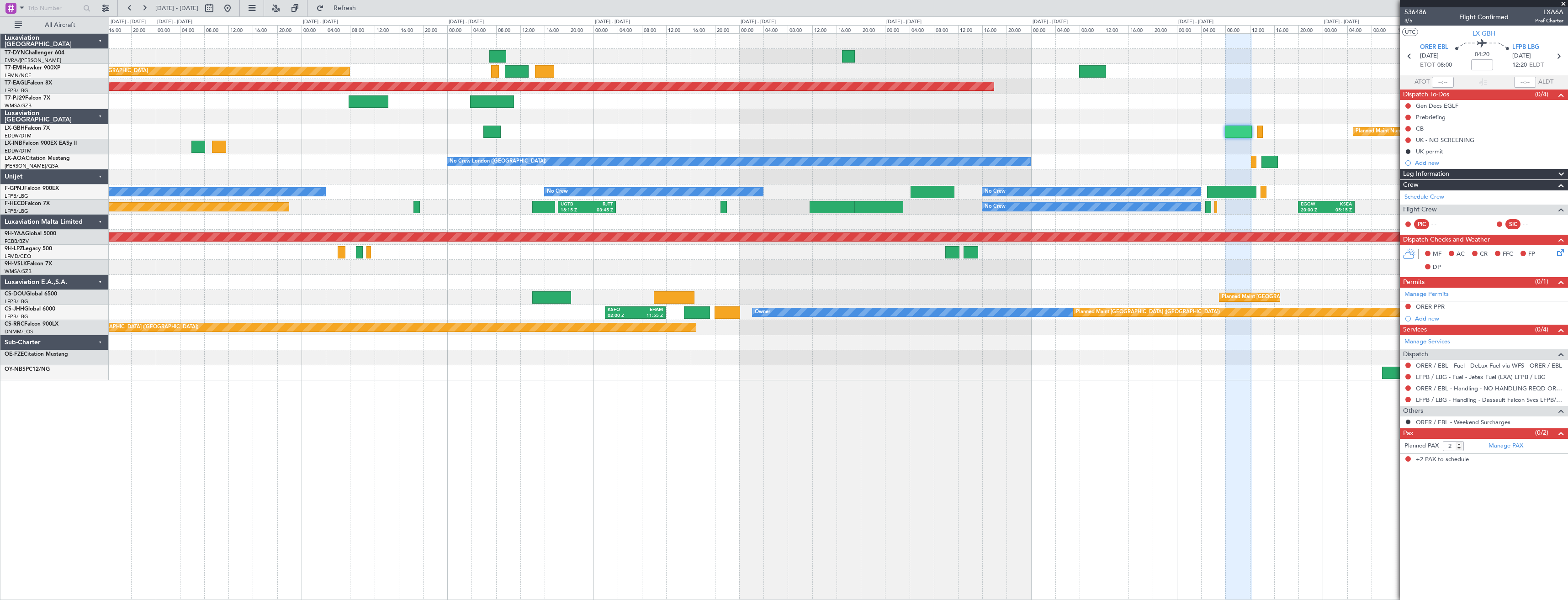
click at [757, 115] on div at bounding box center [838, 116] width 1459 height 15
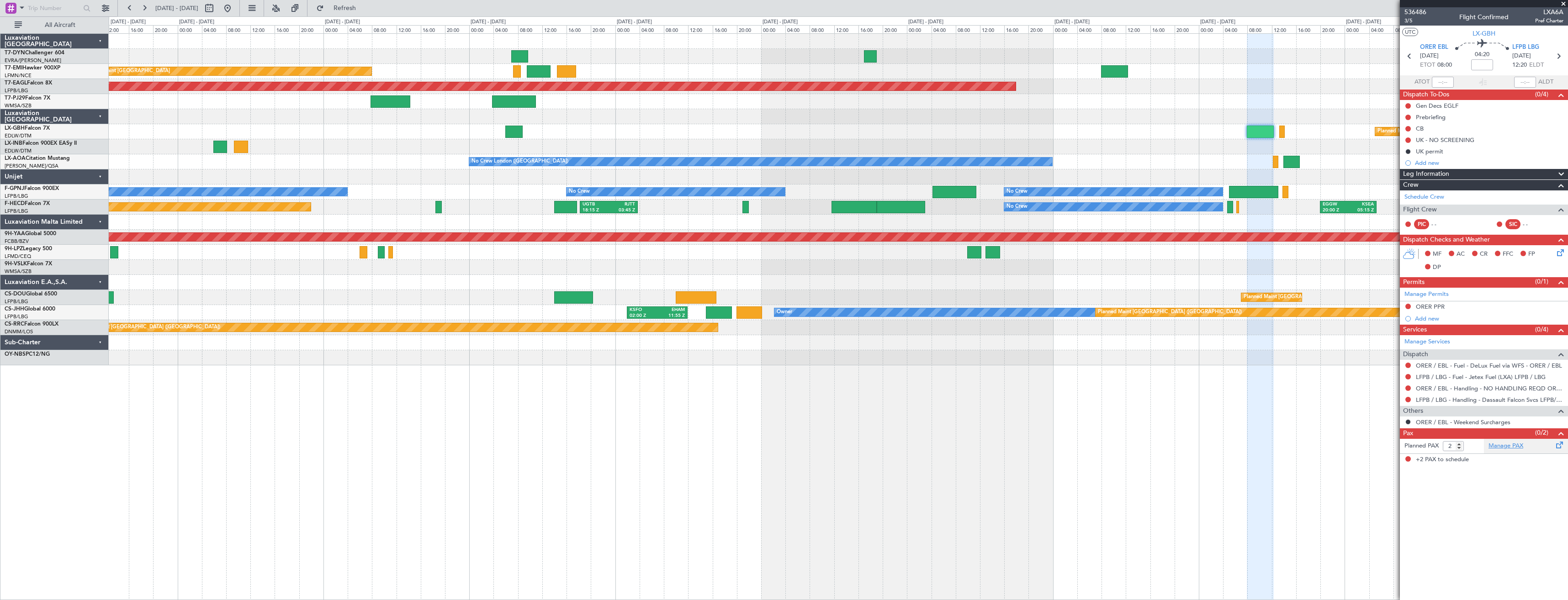
click at [1512, 447] on link "Manage PAX" at bounding box center [1505, 446] width 35 height 9
click at [356, 9] on span "Refresh" at bounding box center [345, 8] width 38 height 7
click at [362, 11] on span "Refresh" at bounding box center [345, 8] width 38 height 7
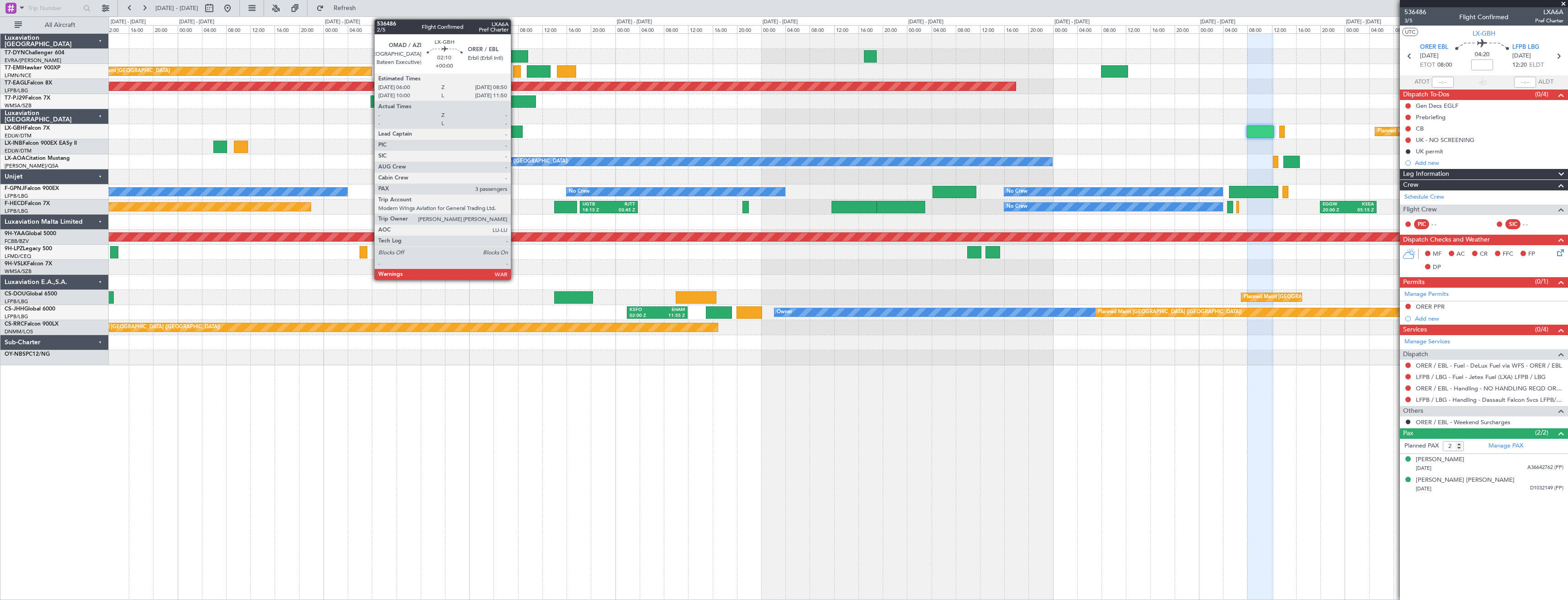
click at [515, 131] on div at bounding box center [514, 131] width 18 height 12
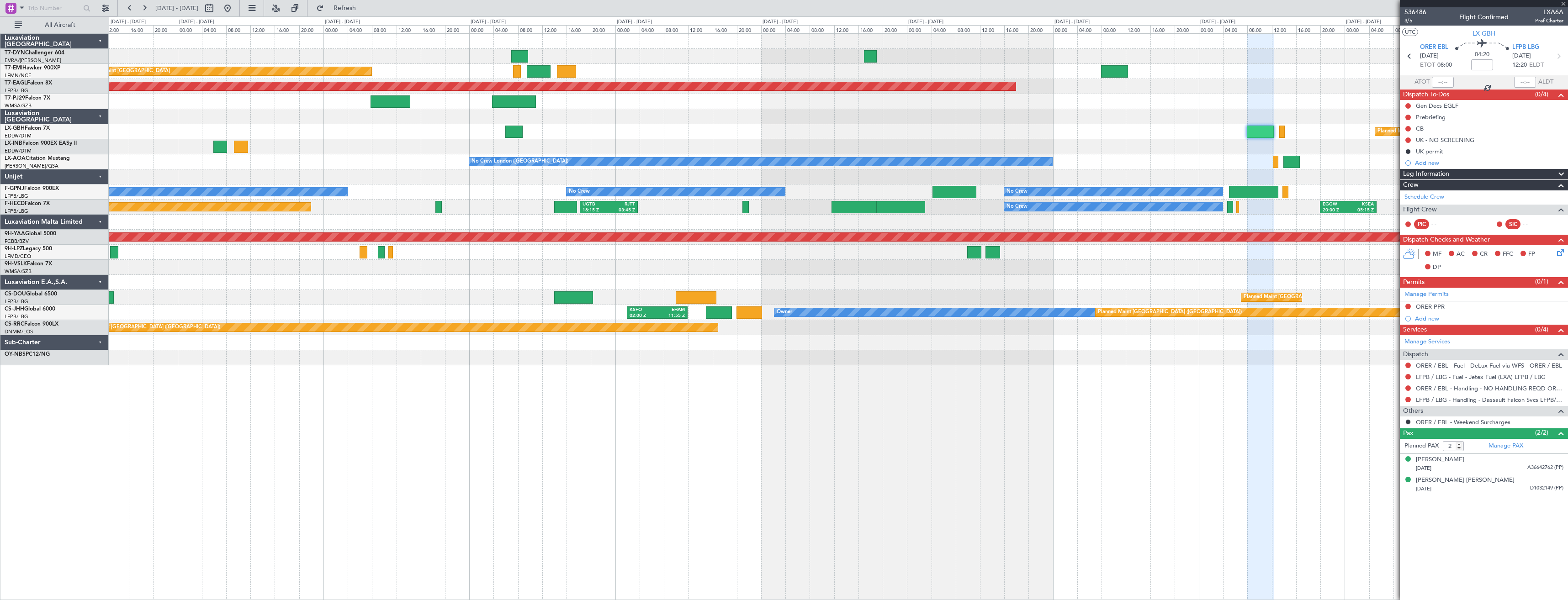
type input "3"
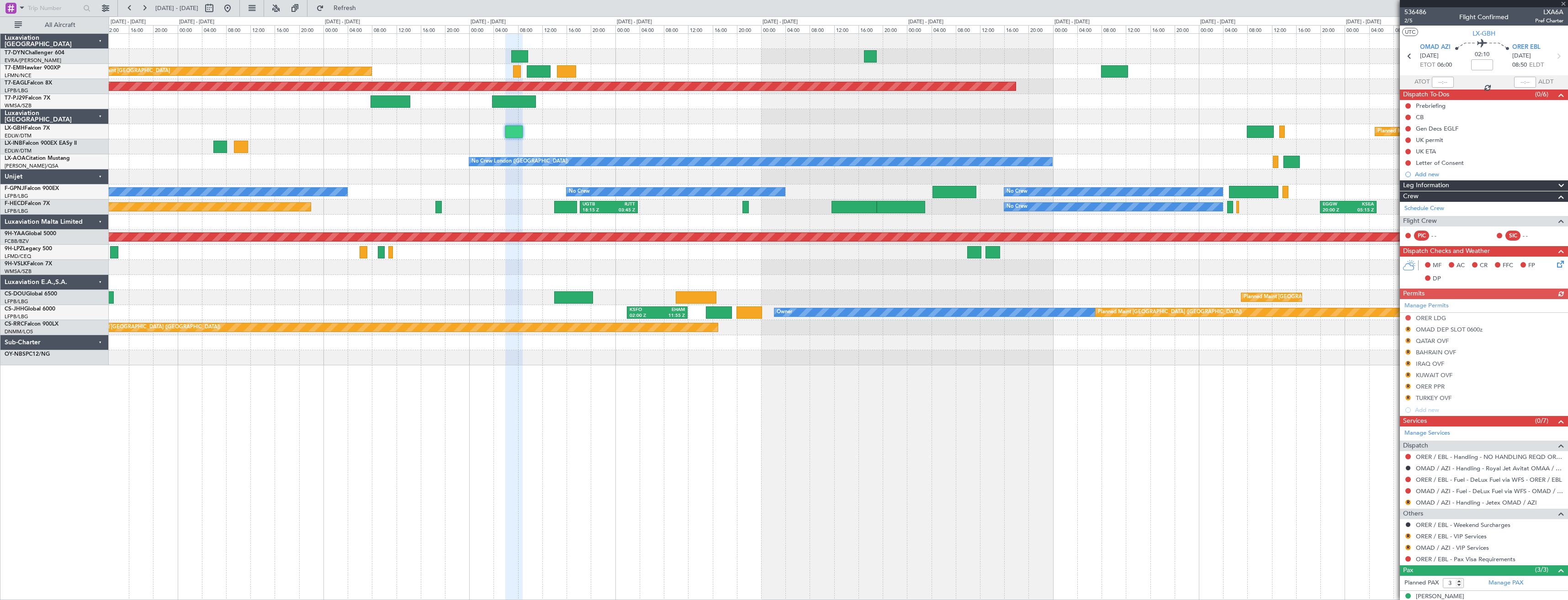
click at [1100, 144] on div "Planned Maint [GEOGRAPHIC_DATA] Grounded [US_STATE] ([GEOGRAPHIC_DATA]) Planned…" at bounding box center [838, 200] width 1459 height 332
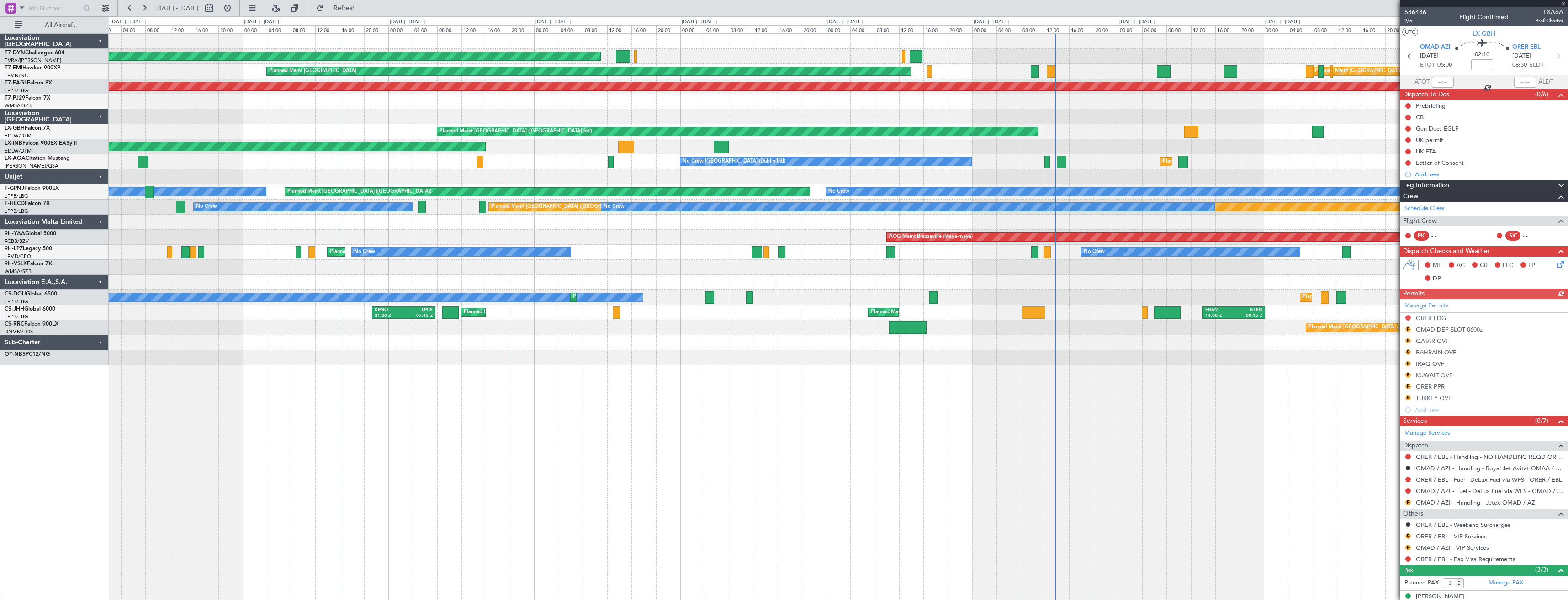
click at [1040, 124] on div at bounding box center [838, 116] width 1459 height 15
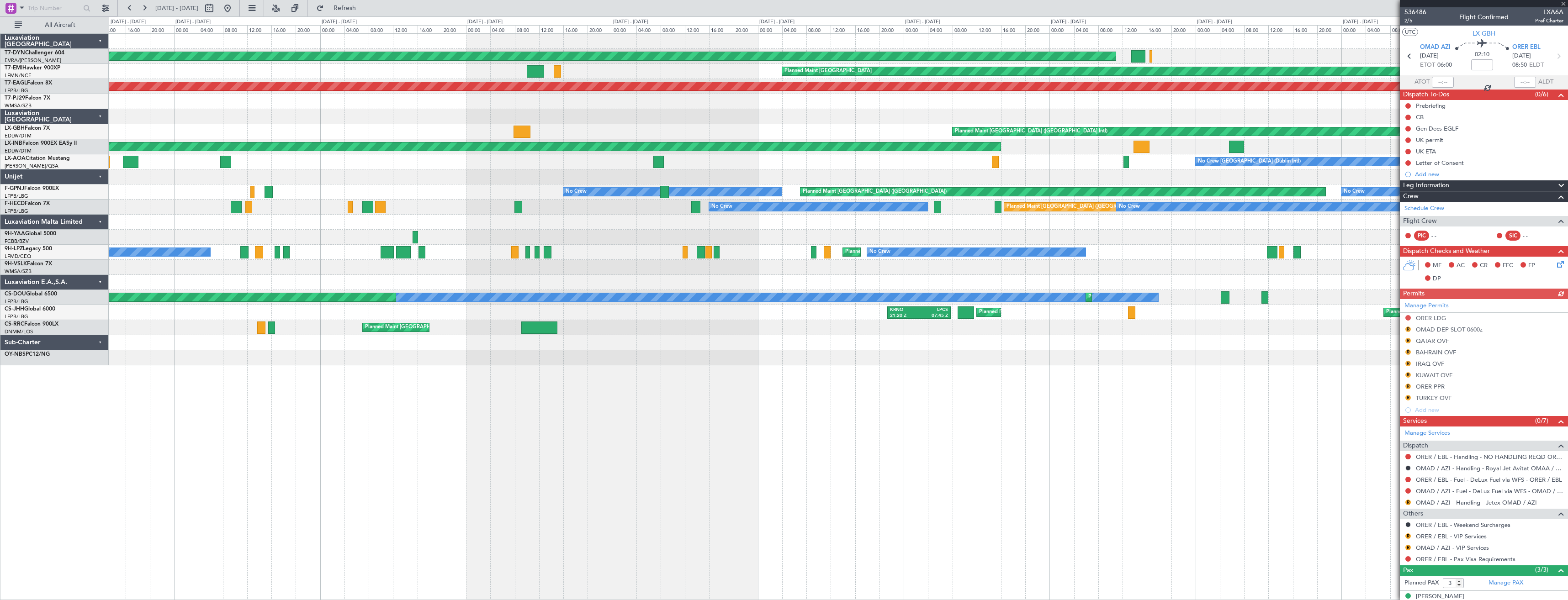
click at [909, 127] on div "Planned Maint [GEOGRAPHIC_DATA] ([GEOGRAPHIC_DATA] Intl) [GEOGRAPHIC_DATA] ([GE…" at bounding box center [838, 131] width 1459 height 15
click at [1025, 116] on div "AOG Maint Riga (Riga Intl) Planned Maint [GEOGRAPHIC_DATA] Planned Maint [GEOGR…" at bounding box center [838, 200] width 1459 height 332
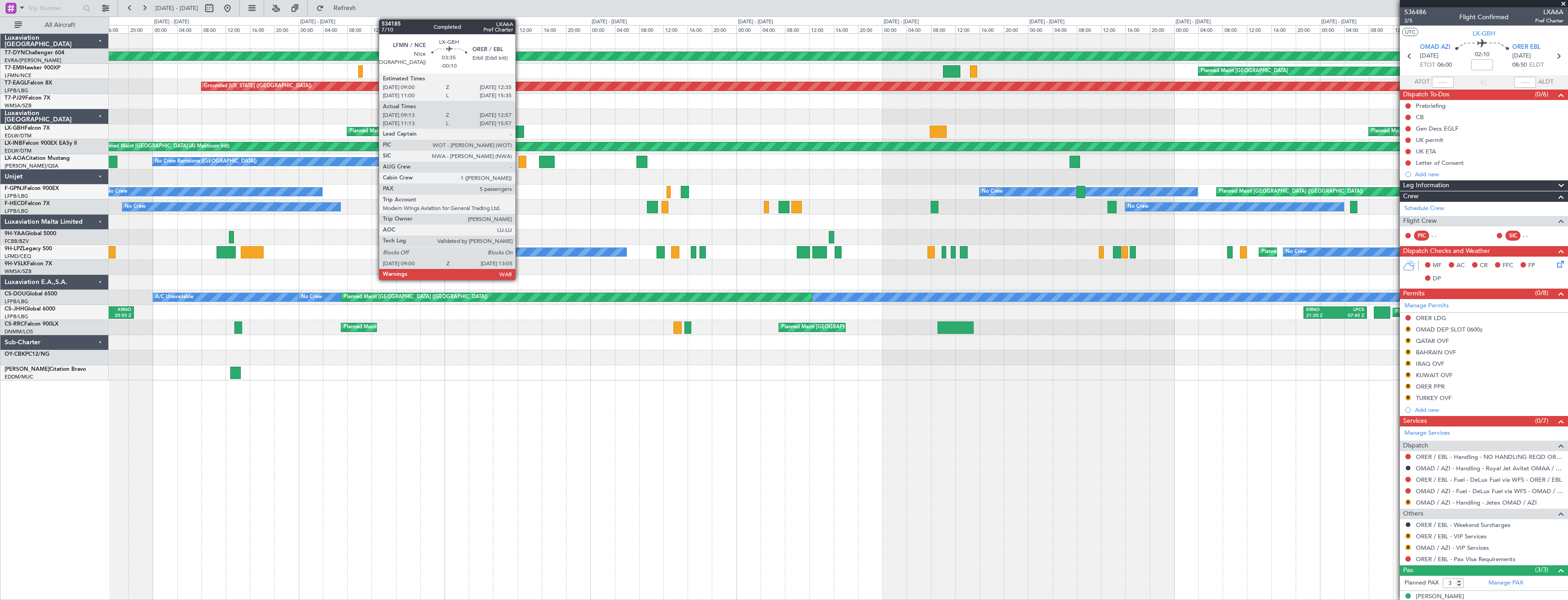
click at [519, 126] on div at bounding box center [511, 131] width 25 height 12
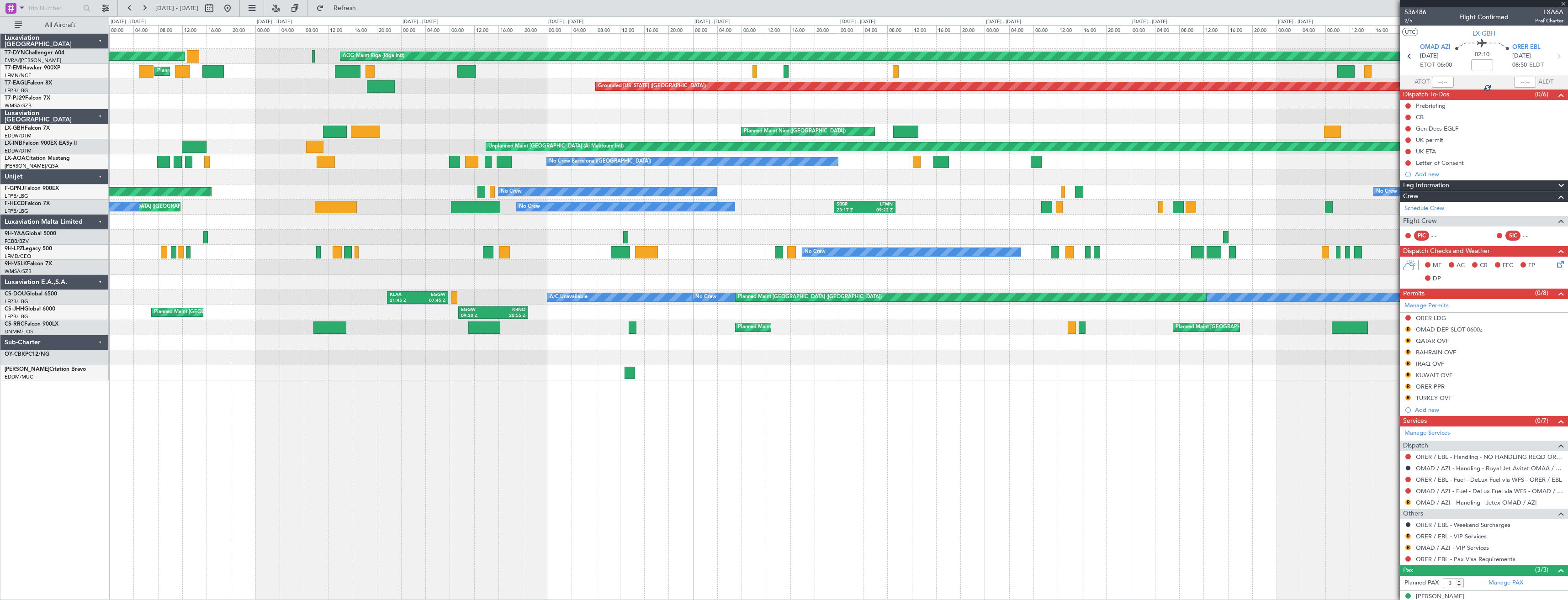
click at [1023, 122] on div "AOG Maint Riga (Riga Intl) Planned Maint [GEOGRAPHIC_DATA]-[GEOGRAPHIC_DATA] Pl…" at bounding box center [838, 208] width 1459 height 347
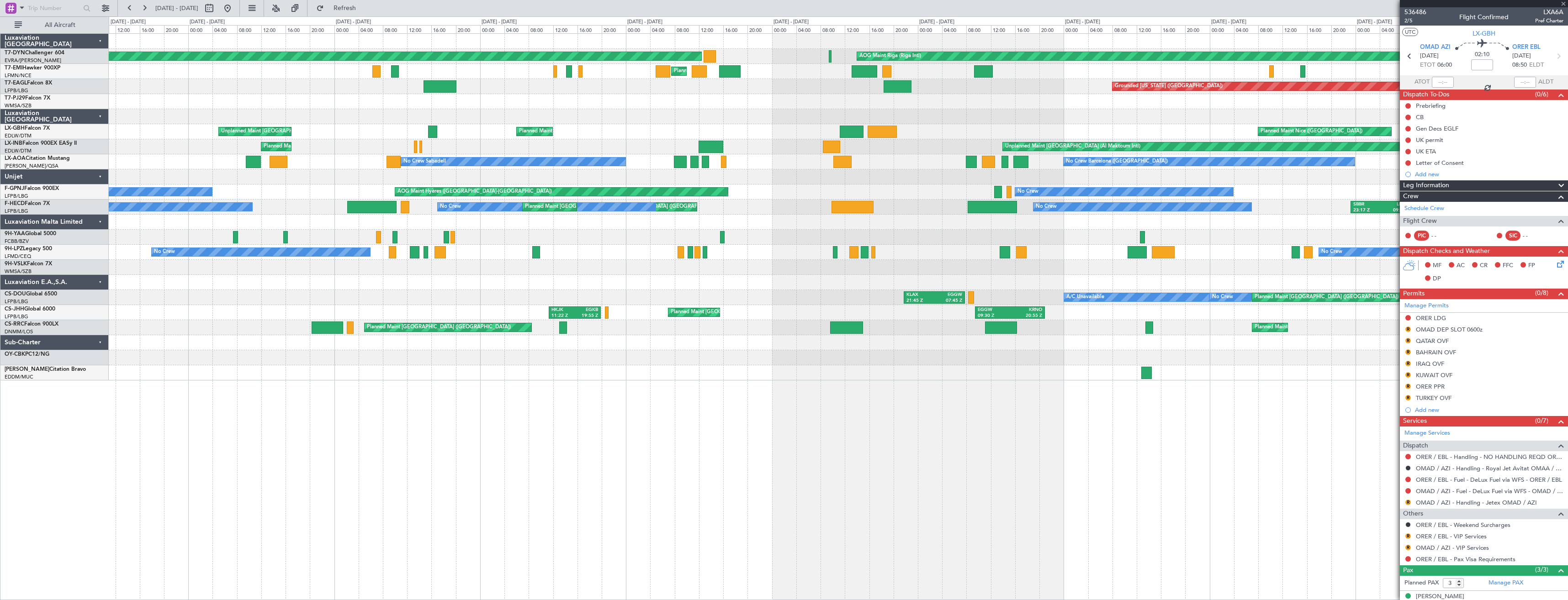
click at [952, 123] on div "AOG Maint Riga (Riga Intl) Planned Maint [GEOGRAPHIC_DATA]-[GEOGRAPHIC_DATA] Pl…" at bounding box center [838, 208] width 1459 height 347
type input "-00:10"
type input "09:13"
type input "12:57"
type input "5"
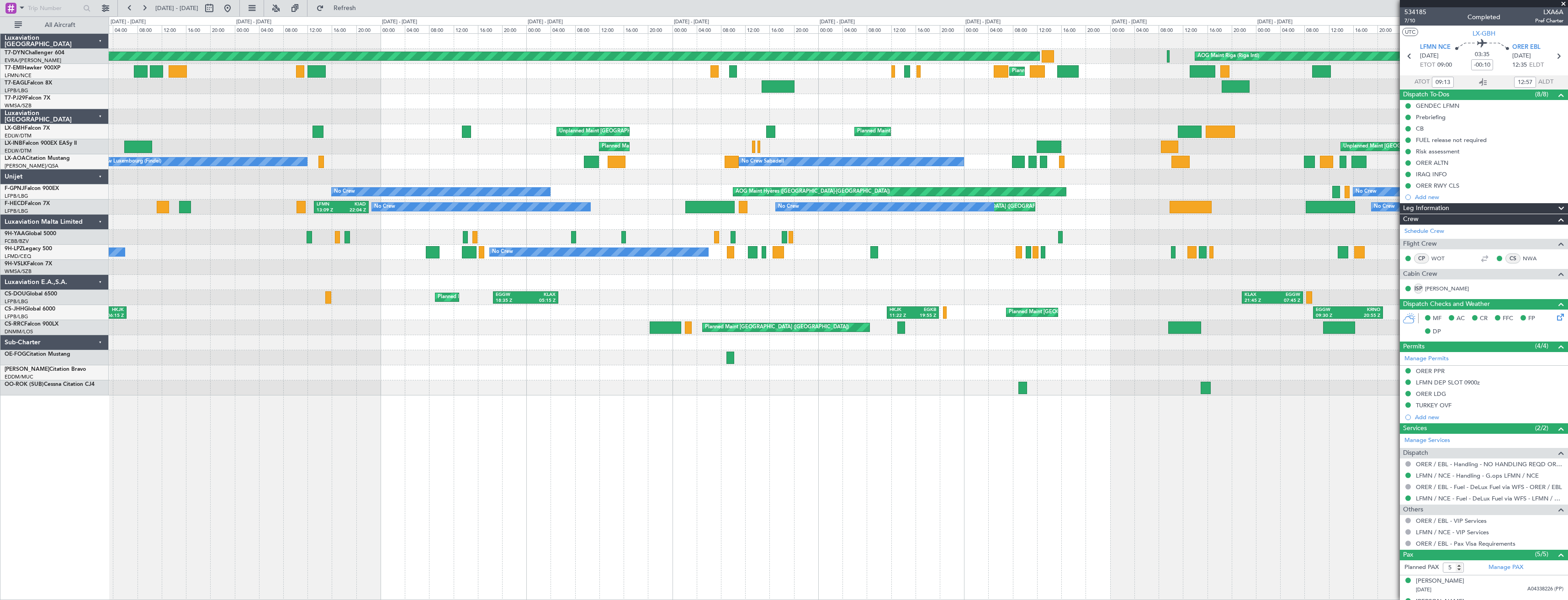
click at [989, 125] on div "Unplanned Maint [GEOGRAPHIC_DATA] ([GEOGRAPHIC_DATA]) [GEOGRAPHIC_DATA] ([GEOGR…" at bounding box center [838, 131] width 1459 height 15
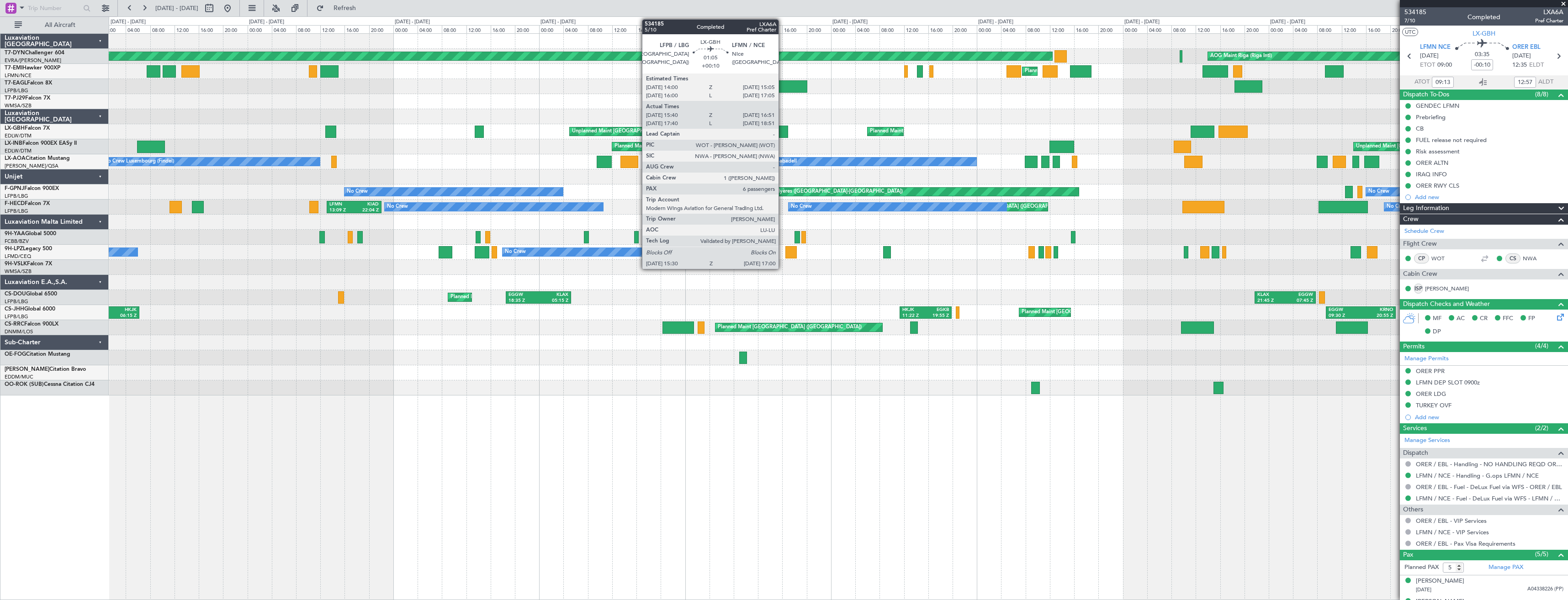
click at [783, 131] on div at bounding box center [783, 131] width 9 height 12
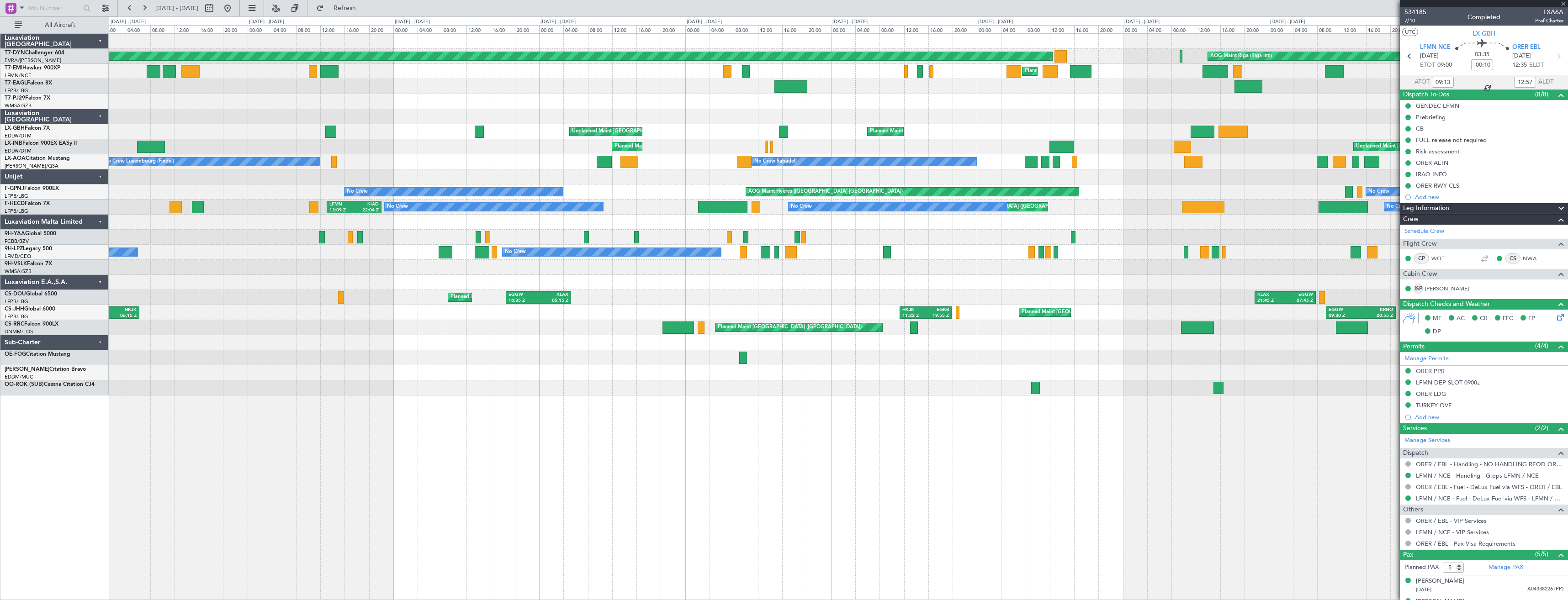
type input "+00:10"
type input "15:40"
type input "16:51"
type input "6"
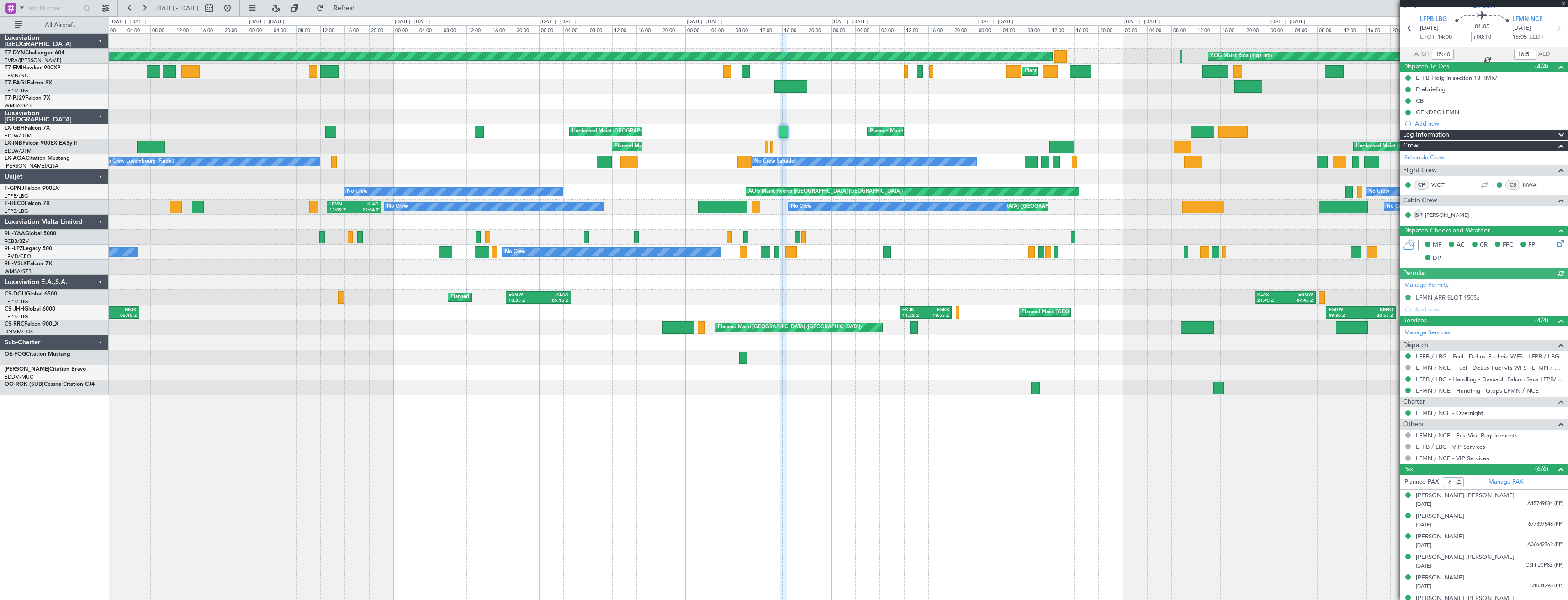
scroll to position [41, 0]
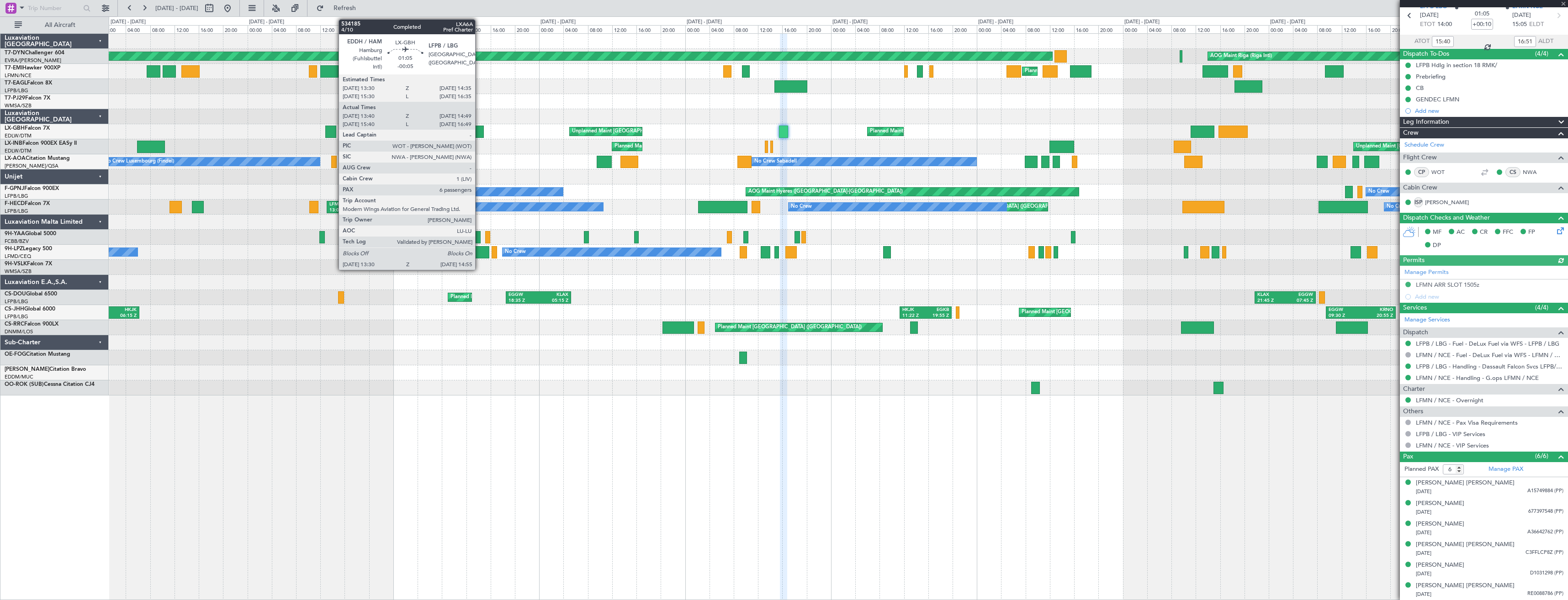
click at [479, 128] on div at bounding box center [479, 131] width 9 height 12
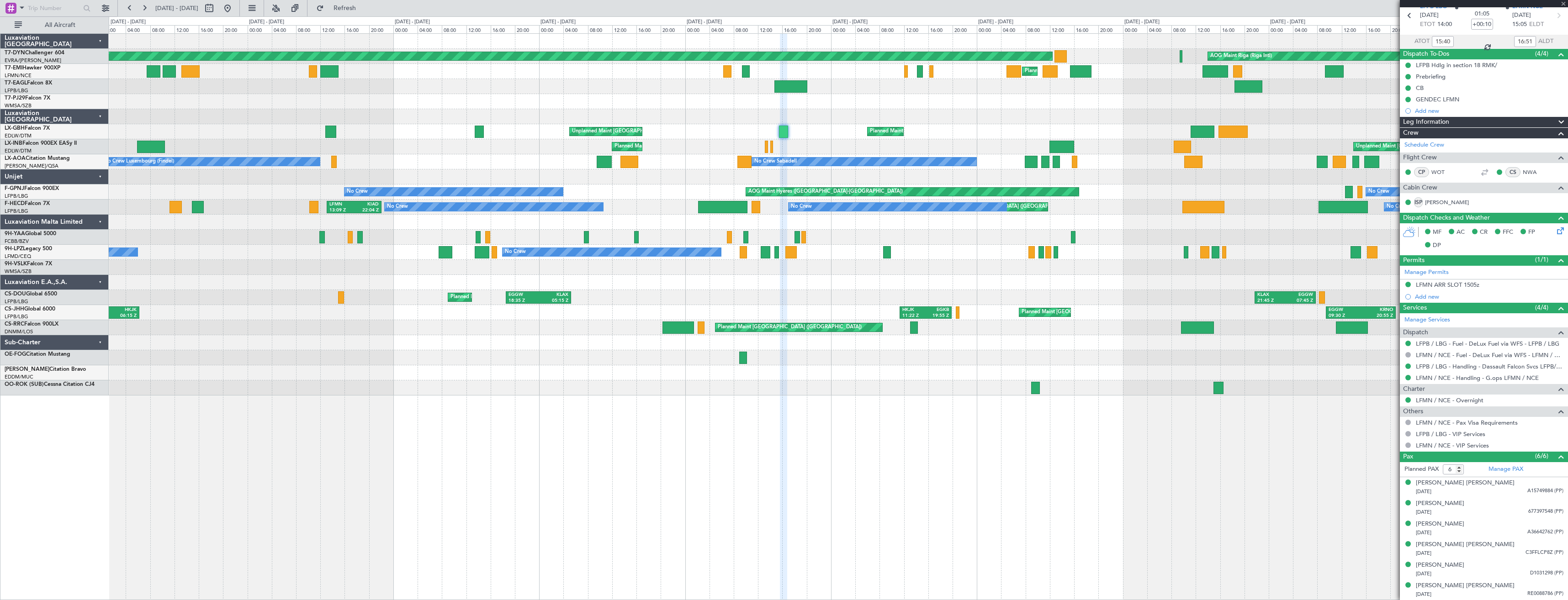
type input "-00:05"
type input "13:40"
type input "14:49"
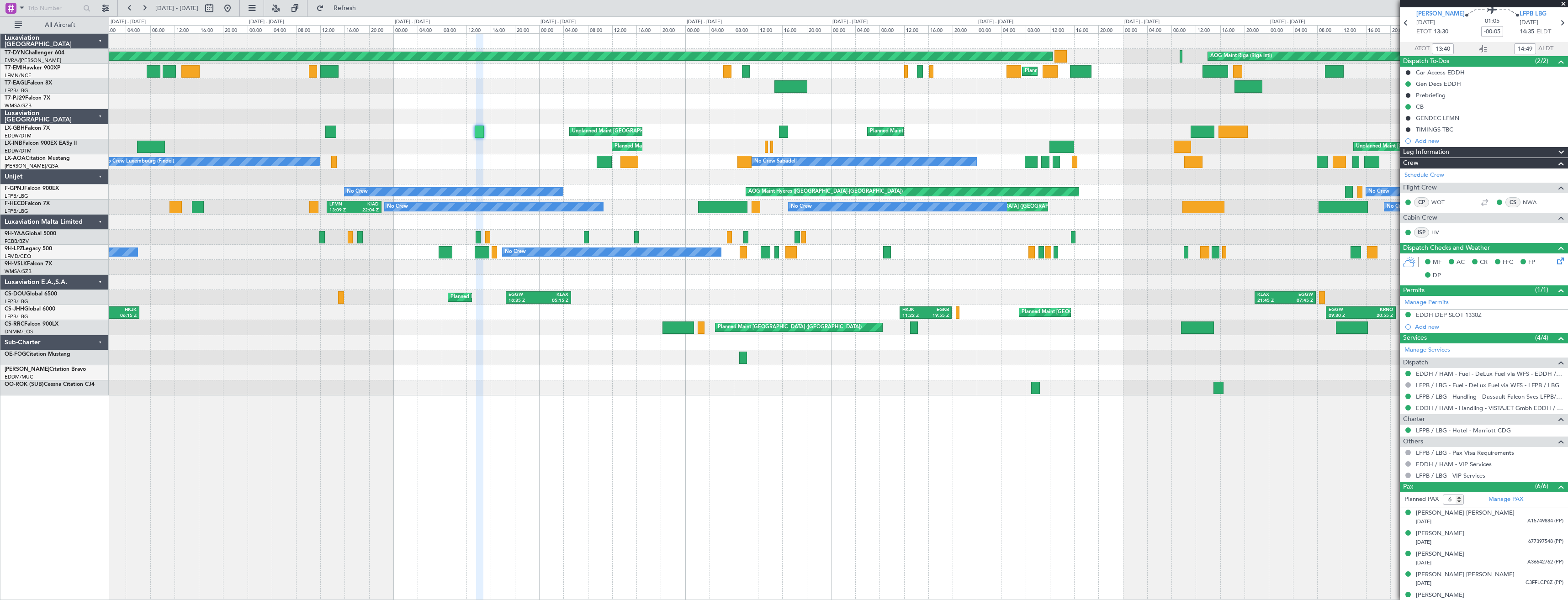
scroll to position [63, 0]
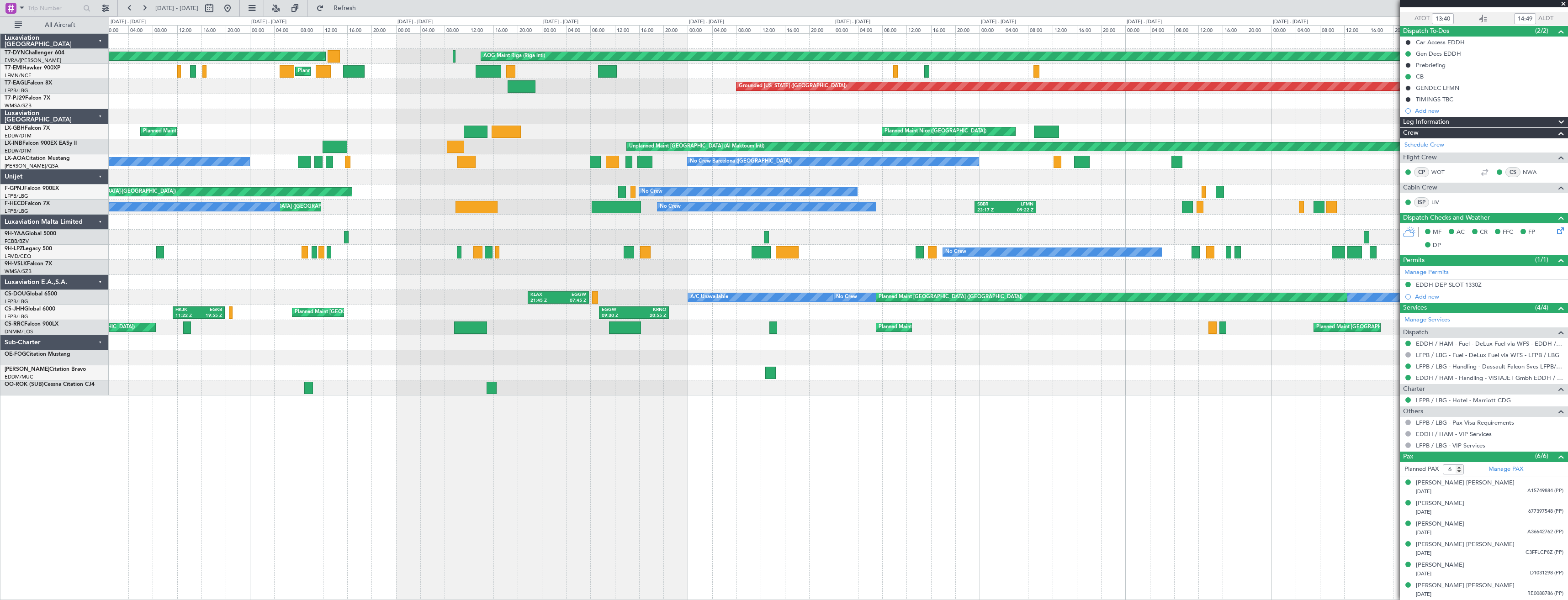
click at [237, 98] on div at bounding box center [838, 102] width 1459 height 15
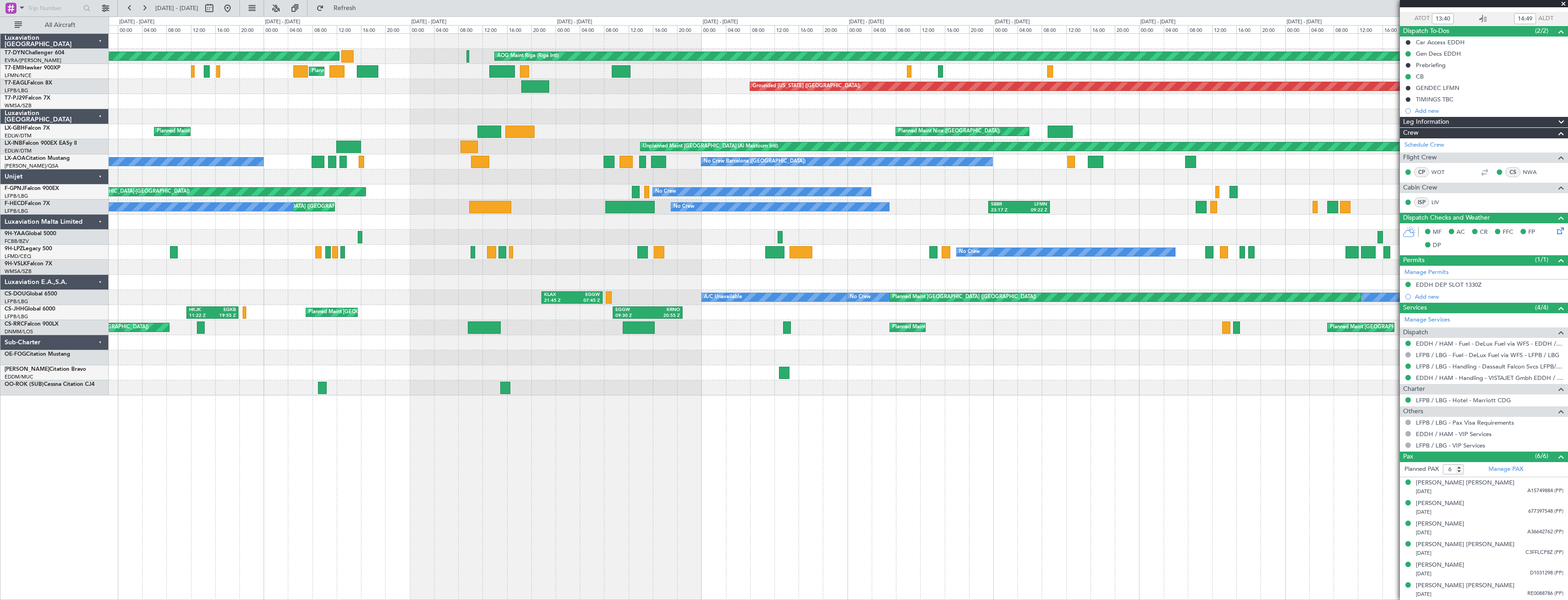
click at [366, 98] on div at bounding box center [838, 102] width 1459 height 15
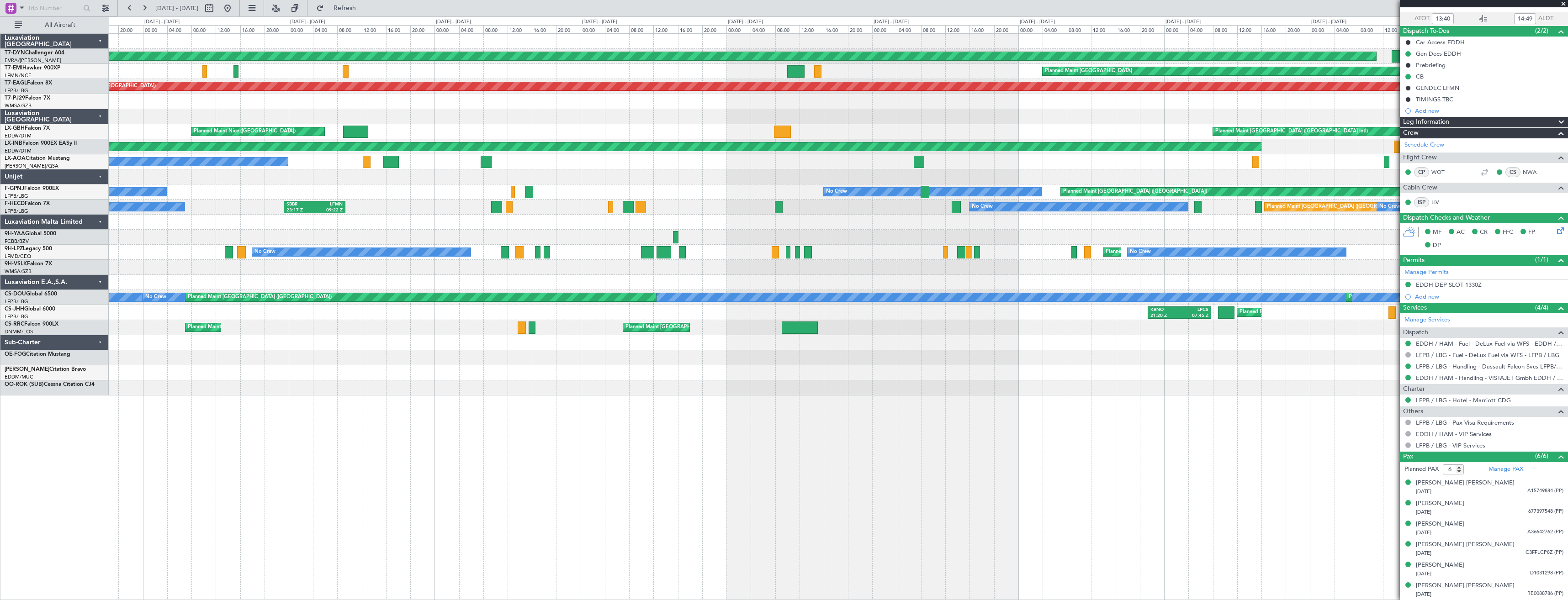
click at [383, 98] on div at bounding box center [838, 102] width 1459 height 15
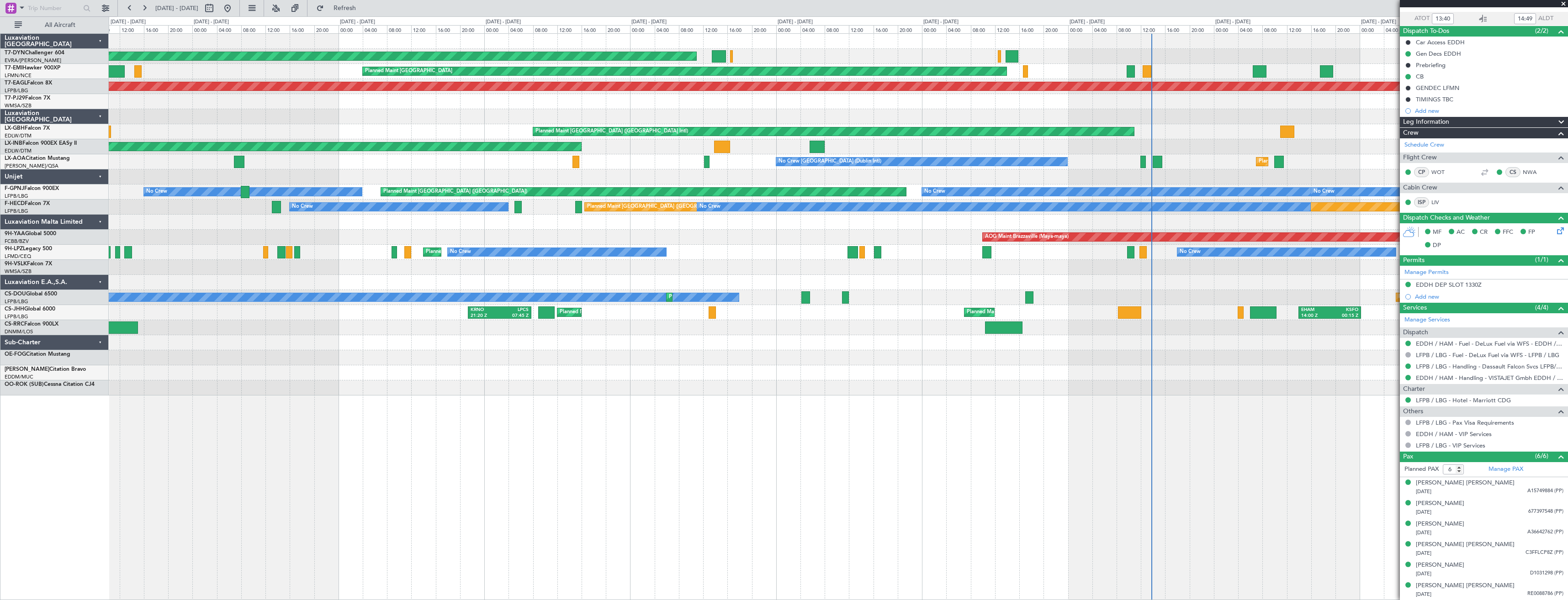
click at [259, 105] on div "AOG Maint Riga (Riga Intl) Planned Maint [GEOGRAPHIC_DATA] Planned Maint [GEOGR…" at bounding box center [838, 215] width 1459 height 361
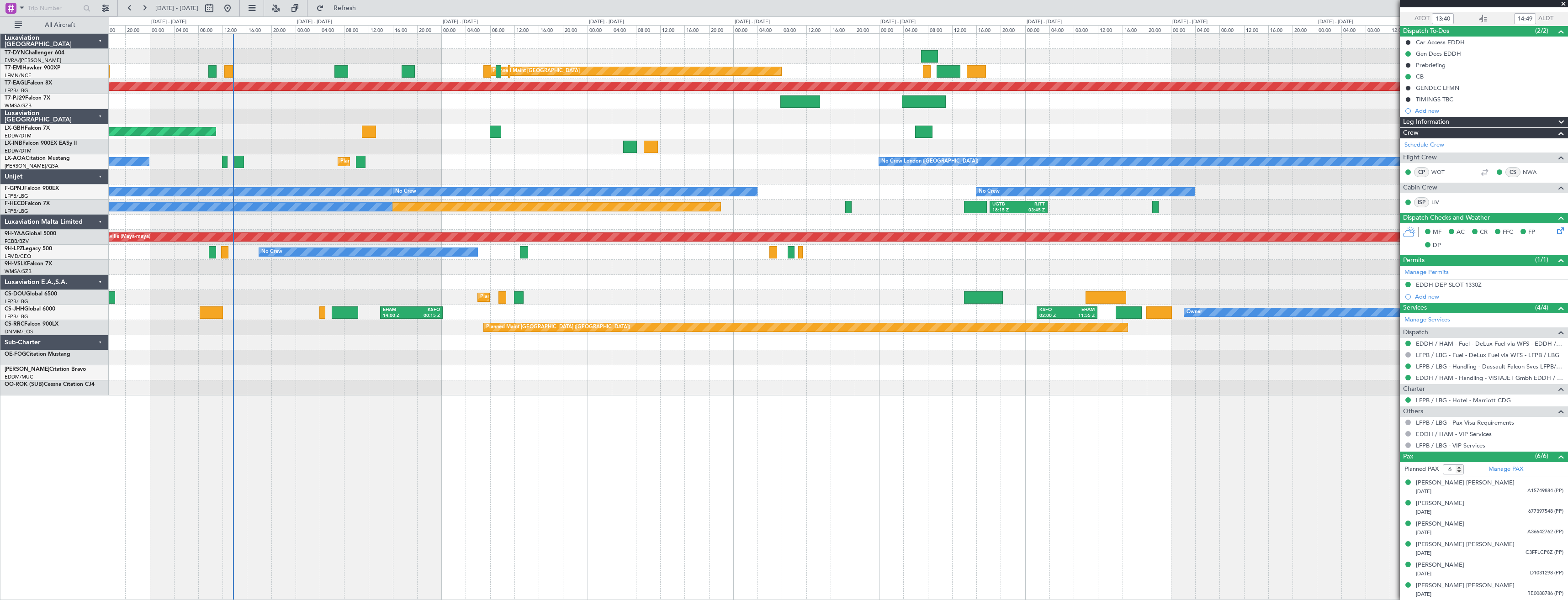
click at [313, 103] on div at bounding box center [838, 102] width 1459 height 15
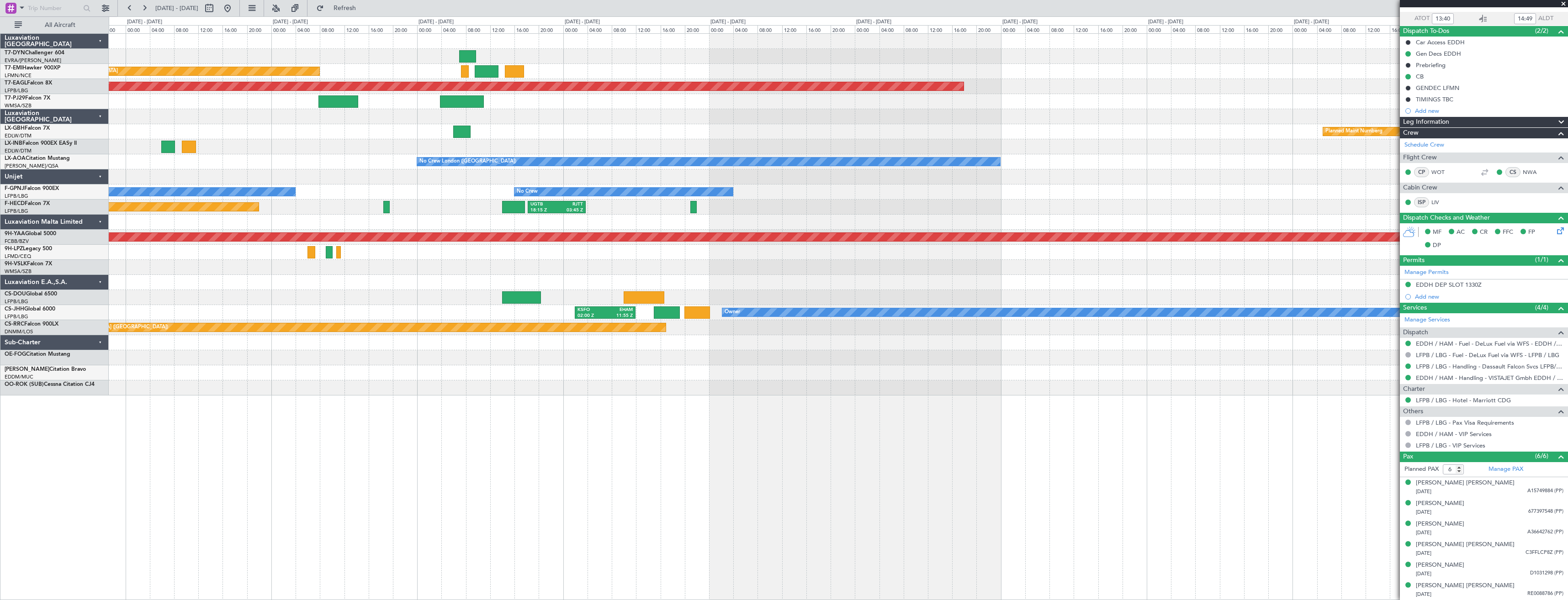
click at [908, 133] on div "Planned Maint Nurnberg Planned Maint [GEOGRAPHIC_DATA] ([GEOGRAPHIC_DATA])" at bounding box center [838, 131] width 1459 height 15
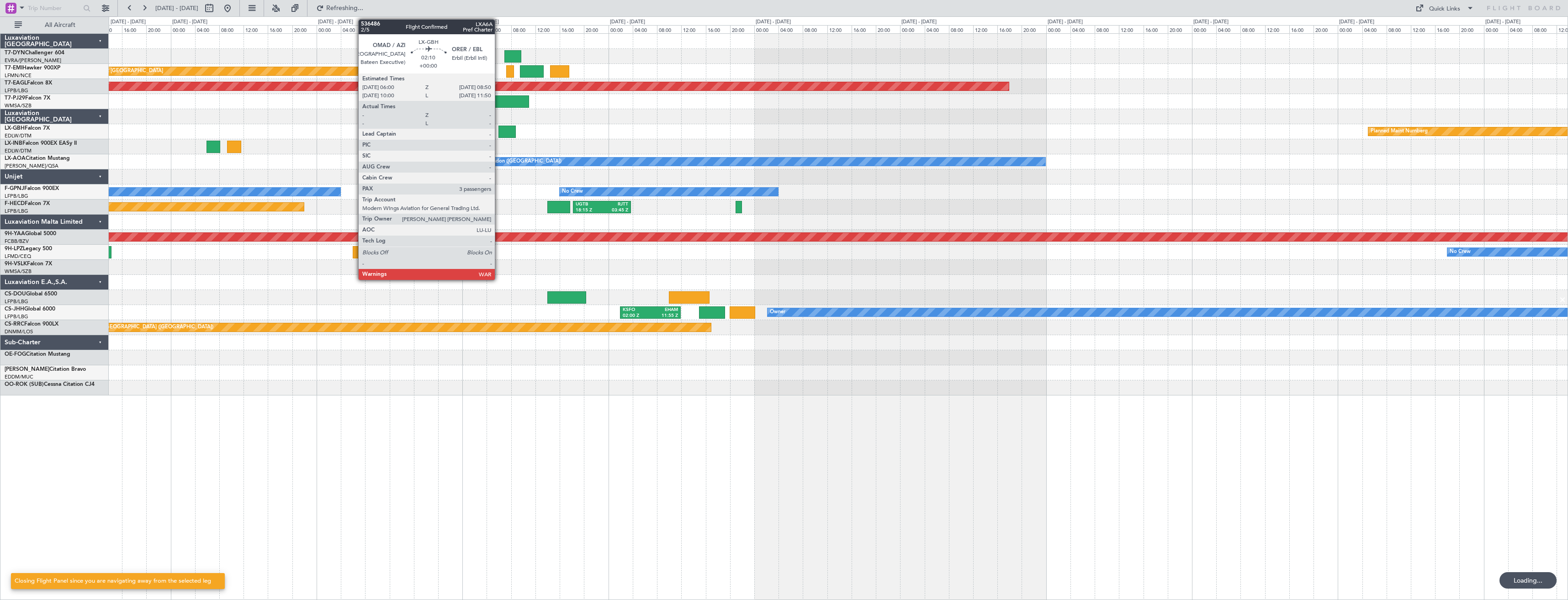
scroll to position [0, 0]
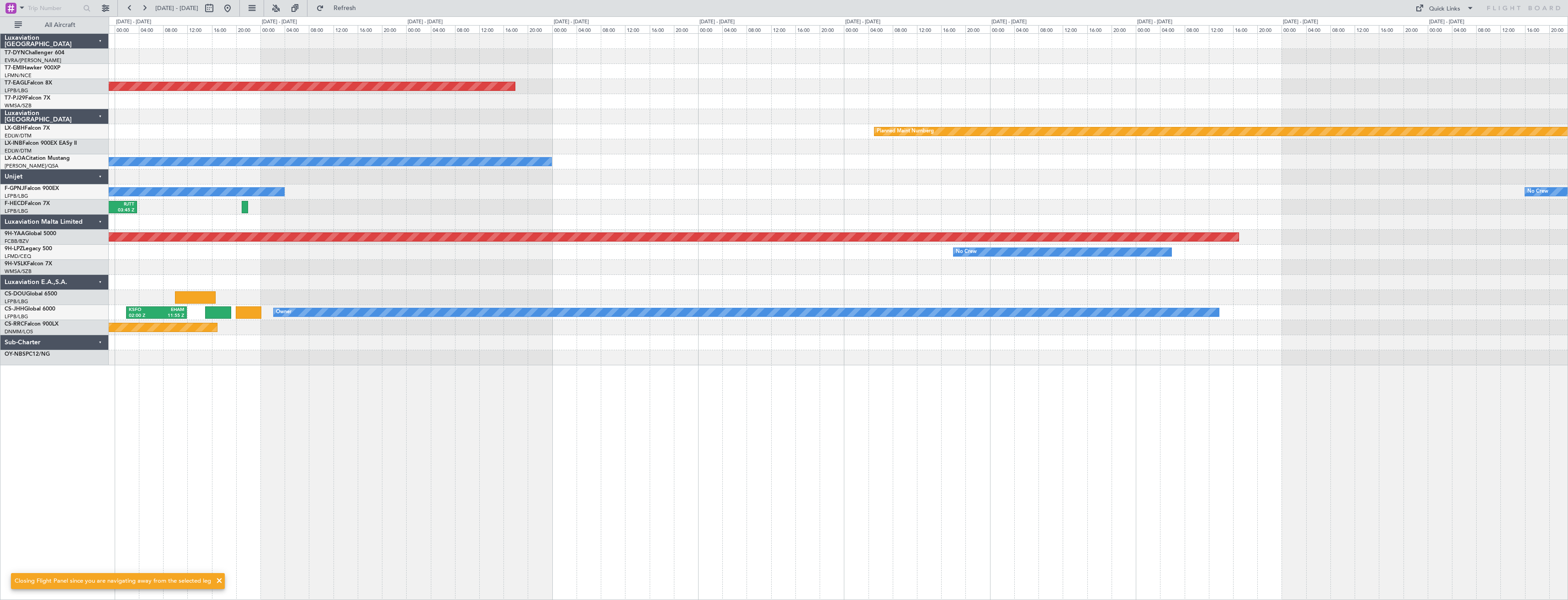
click at [392, 109] on div "Planned Maint [GEOGRAPHIC_DATA] Grounded [US_STATE] ([GEOGRAPHIC_DATA]) Planned…" at bounding box center [838, 184] width 1459 height 301
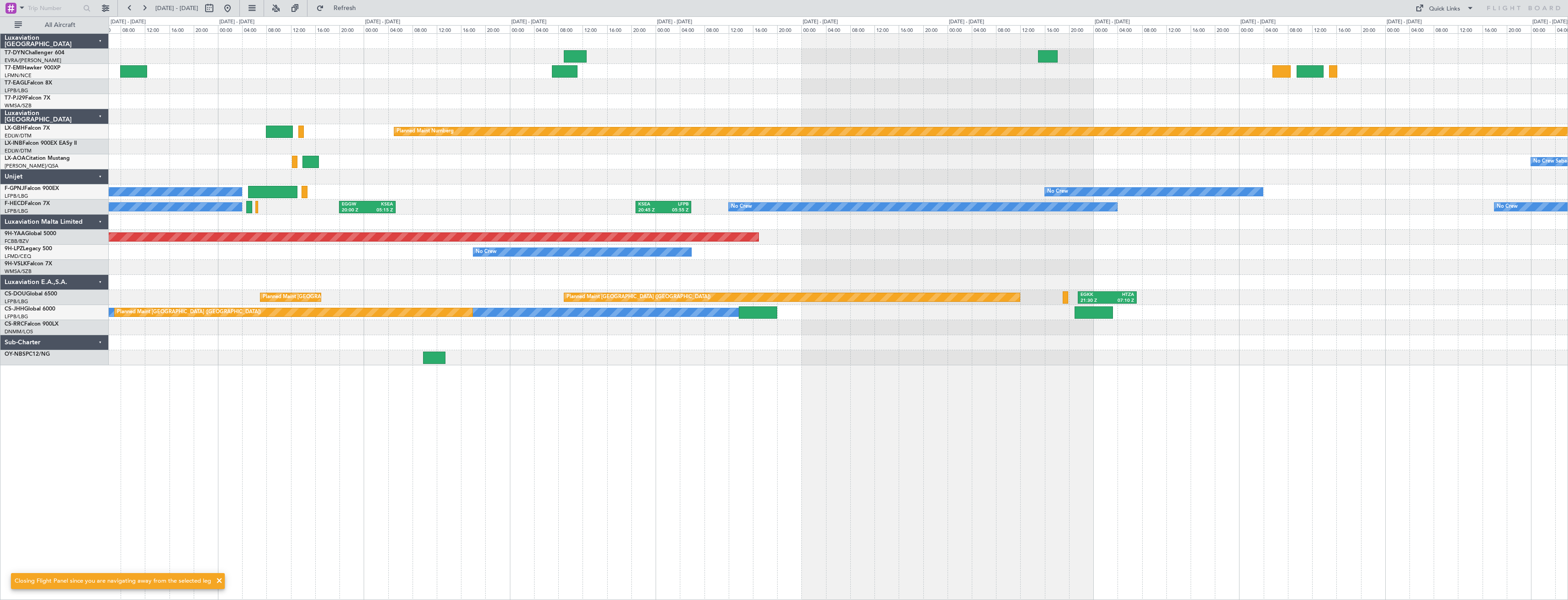
click at [570, 120] on div at bounding box center [838, 116] width 1459 height 15
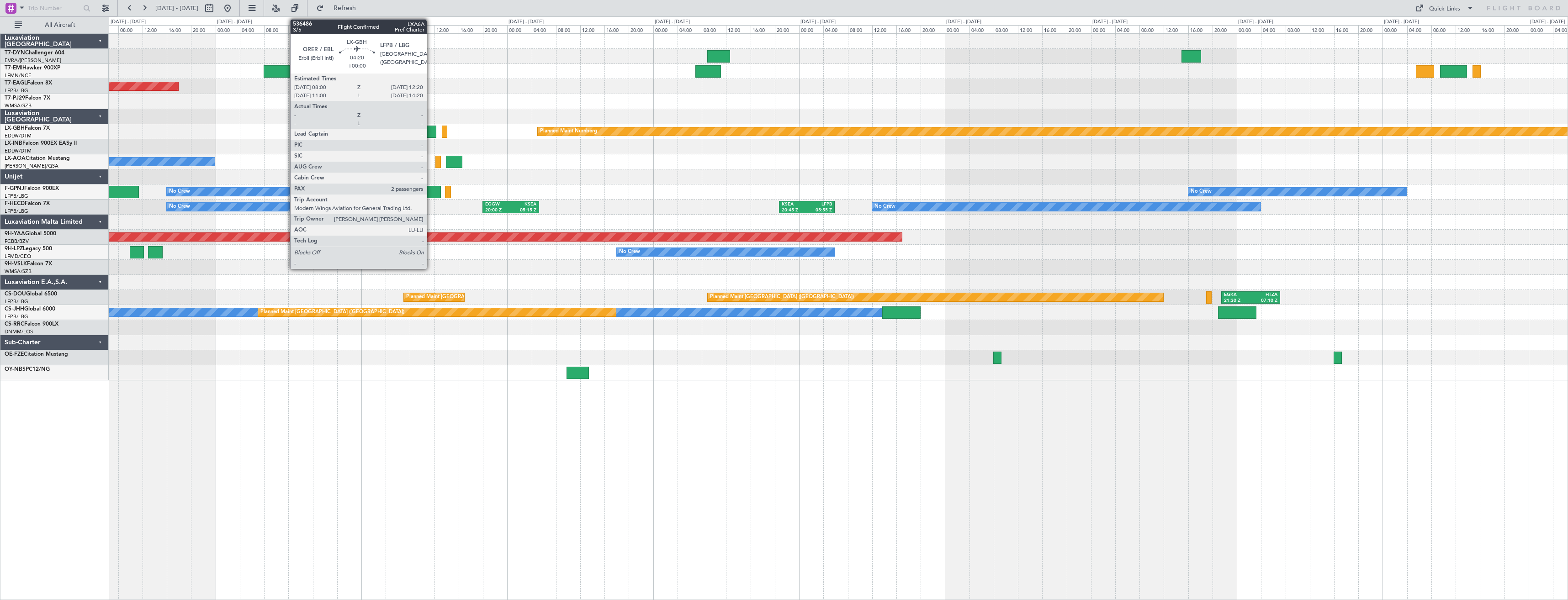
click at [431, 129] on div at bounding box center [423, 131] width 27 height 12
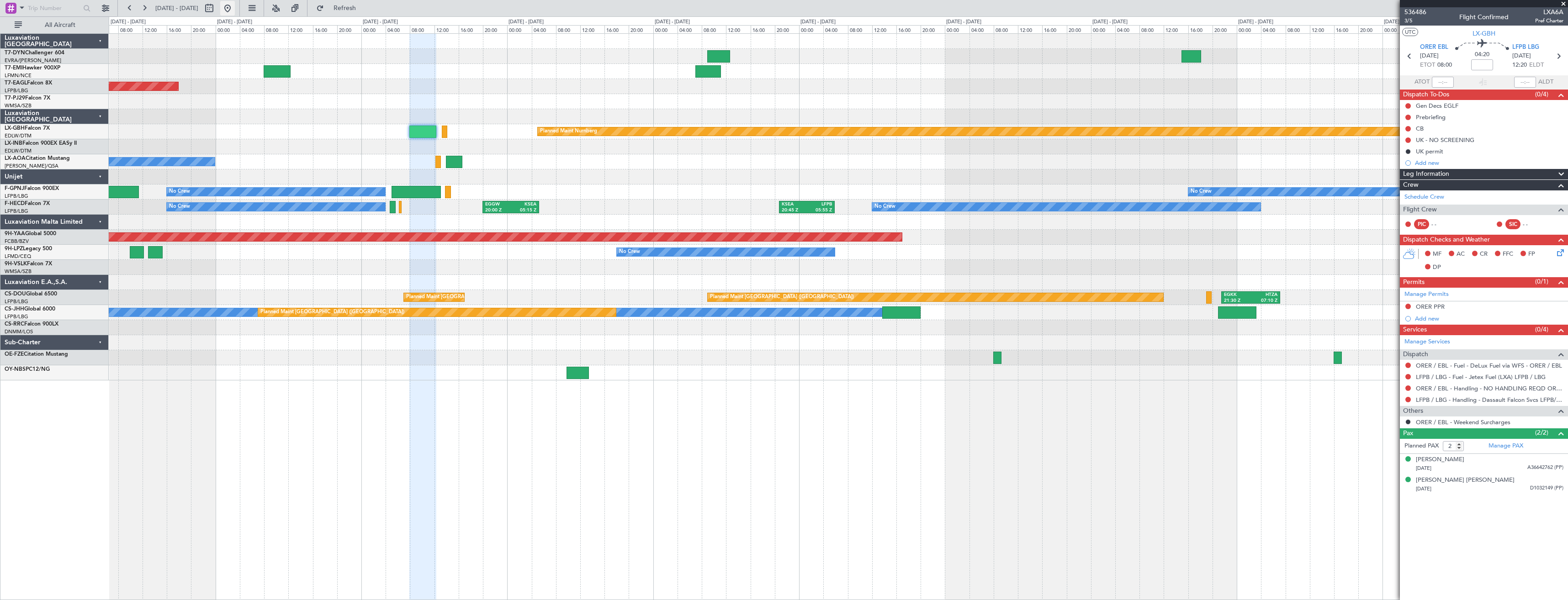
click at [235, 9] on button at bounding box center [228, 9] width 15 height 15
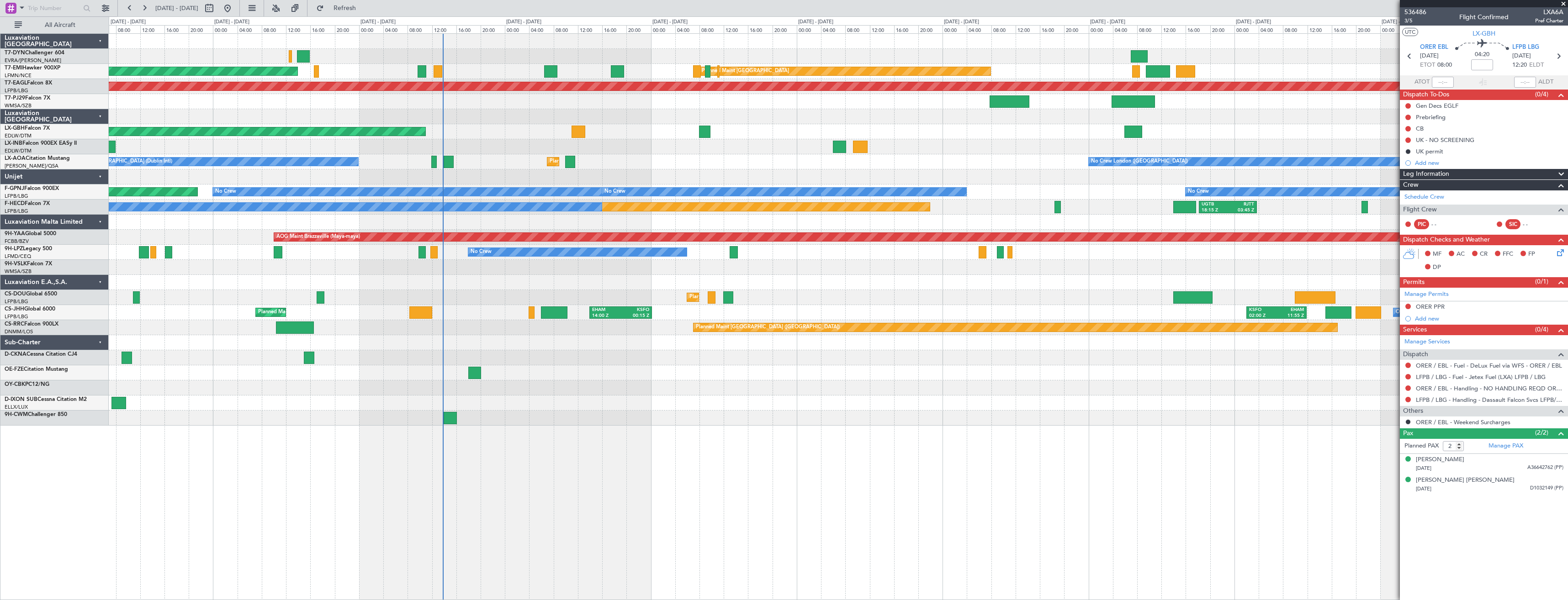
click at [534, 383] on div "AOG Maint Riga (Riga Intl) Planned Maint [GEOGRAPHIC_DATA] Planned Maint [GEOGR…" at bounding box center [838, 230] width 1459 height 392
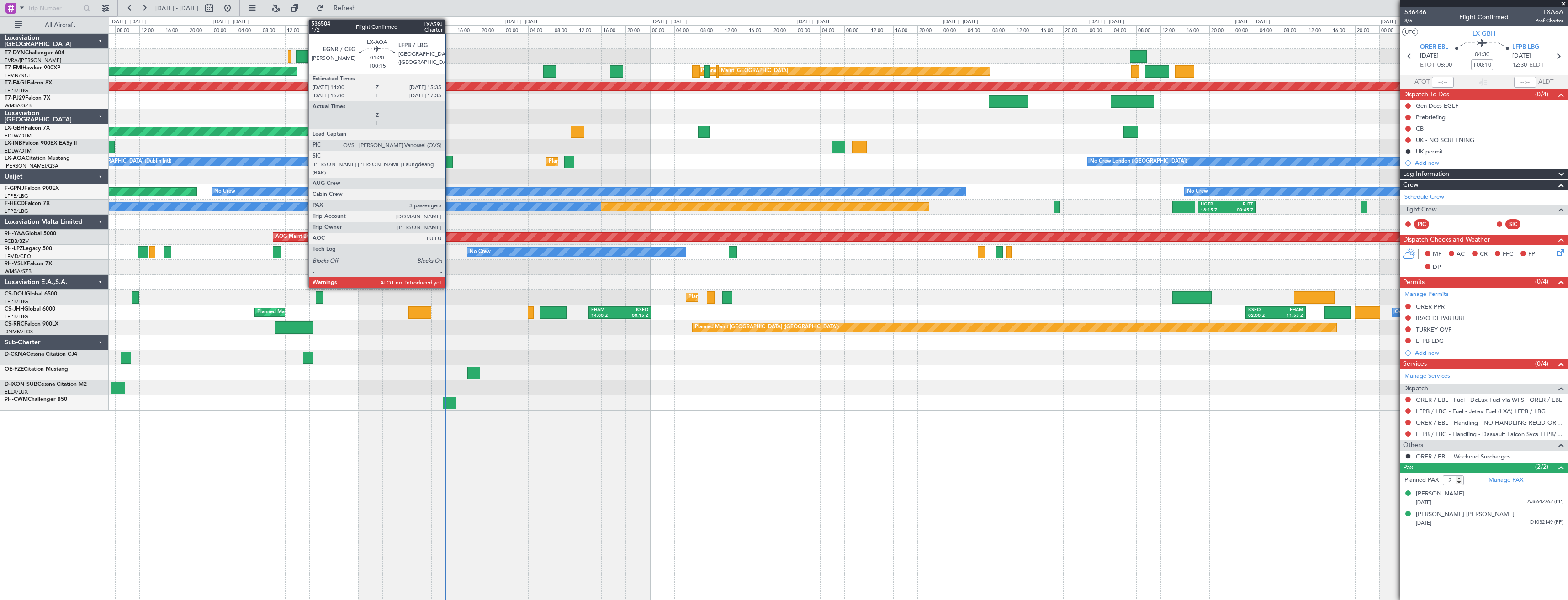
click at [449, 164] on div at bounding box center [447, 162] width 10 height 12
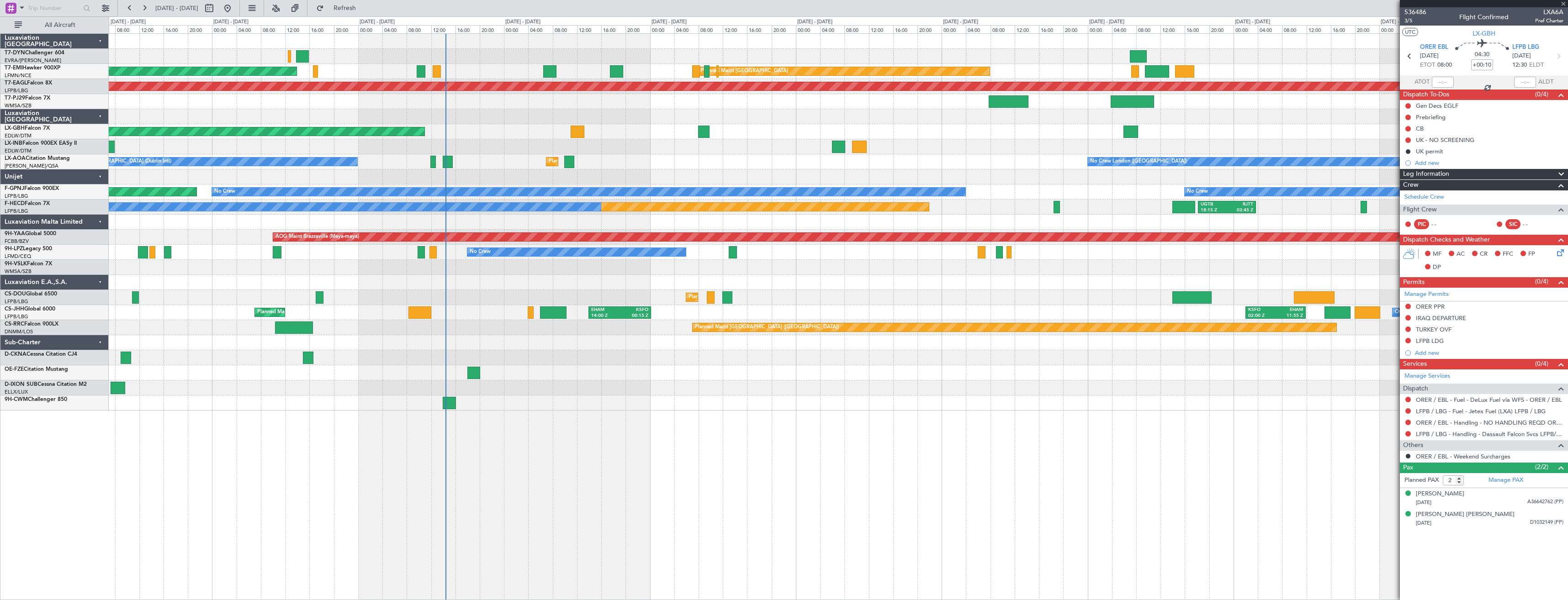
type input "+00:15"
type input "3"
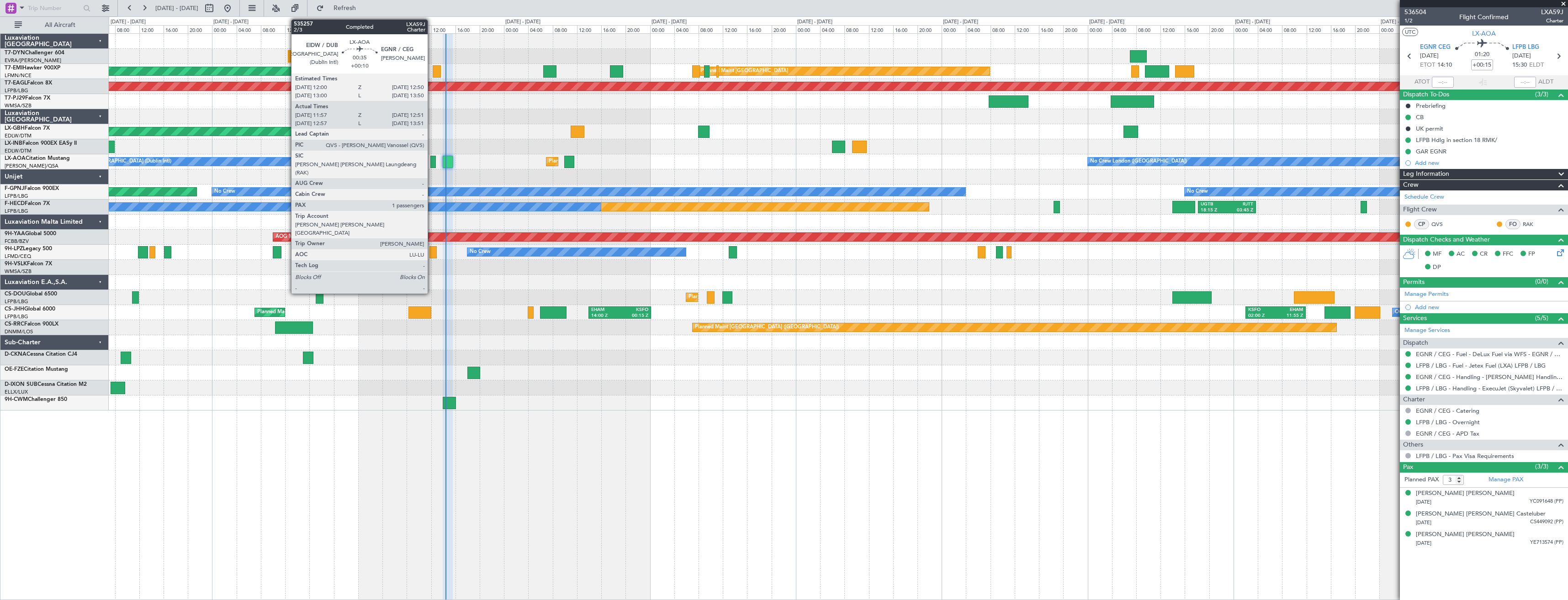
click at [432, 162] on div at bounding box center [433, 162] width 5 height 12
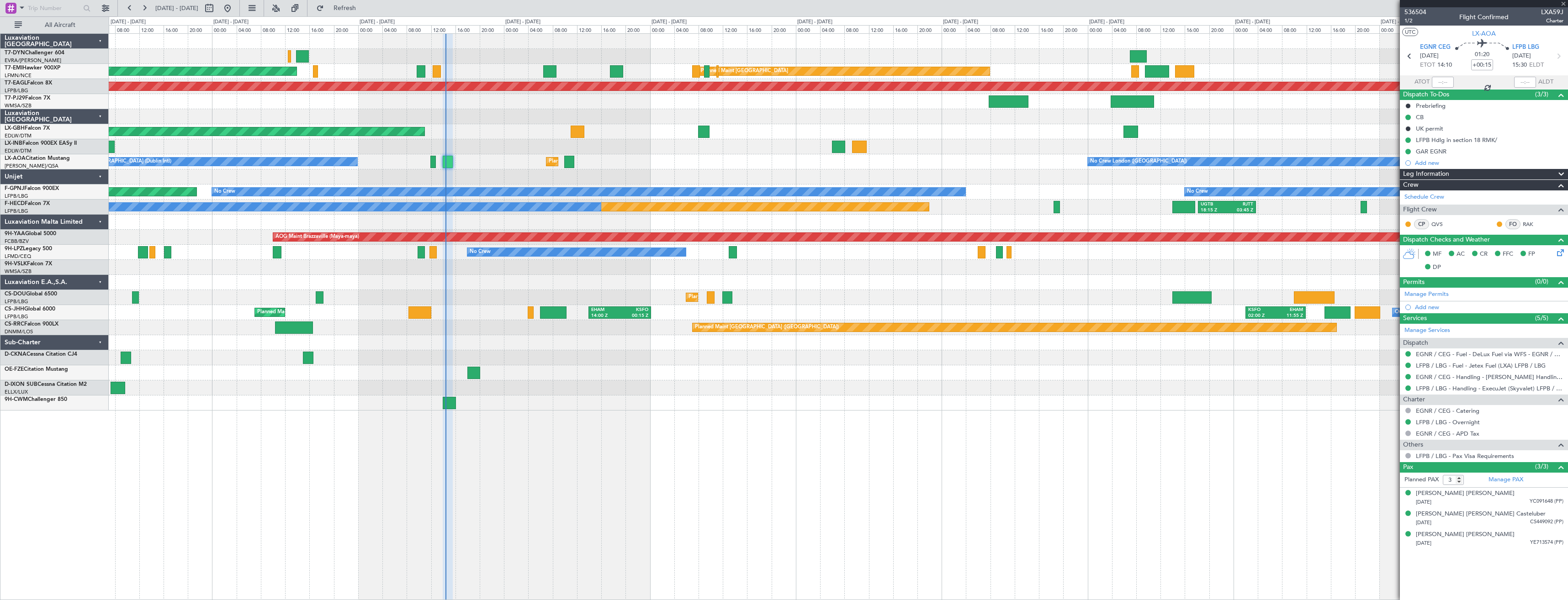
type input "+00:10"
type input "12:07"
type input "12:46"
type input "1"
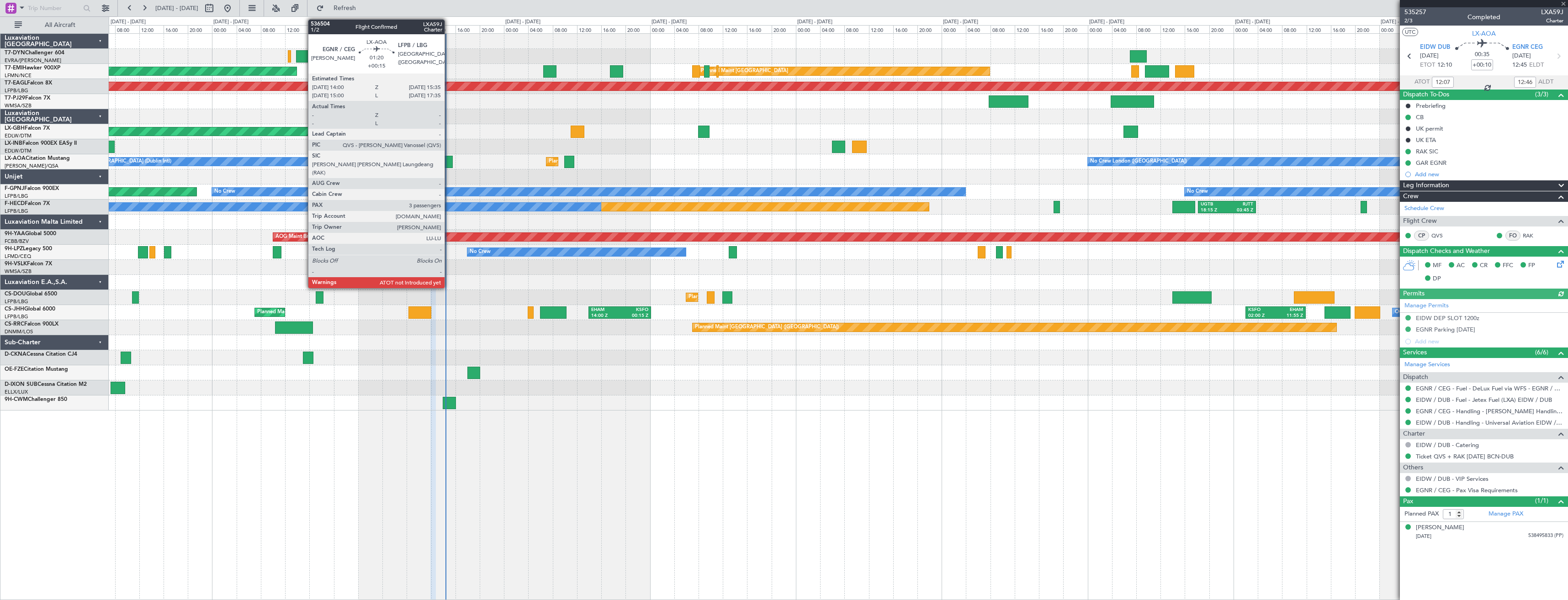
click at [449, 164] on div at bounding box center [447, 162] width 10 height 12
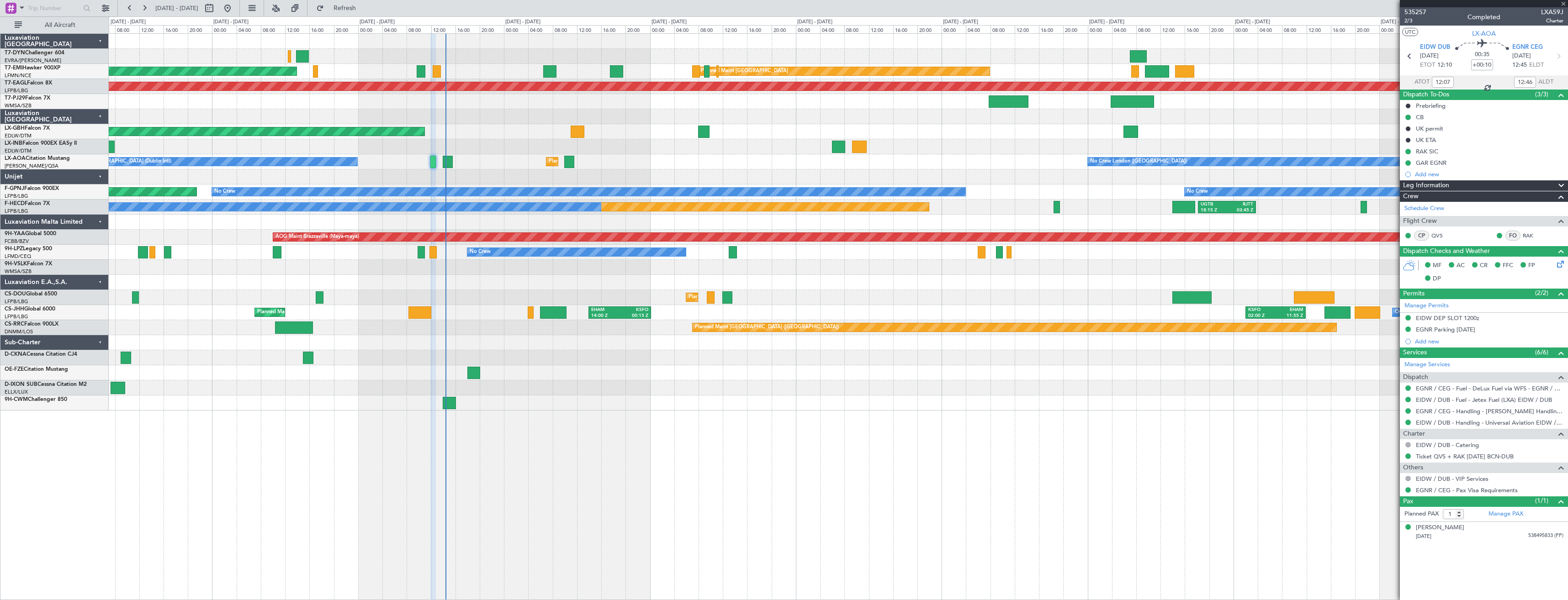
type input "+00:15"
type input "3"
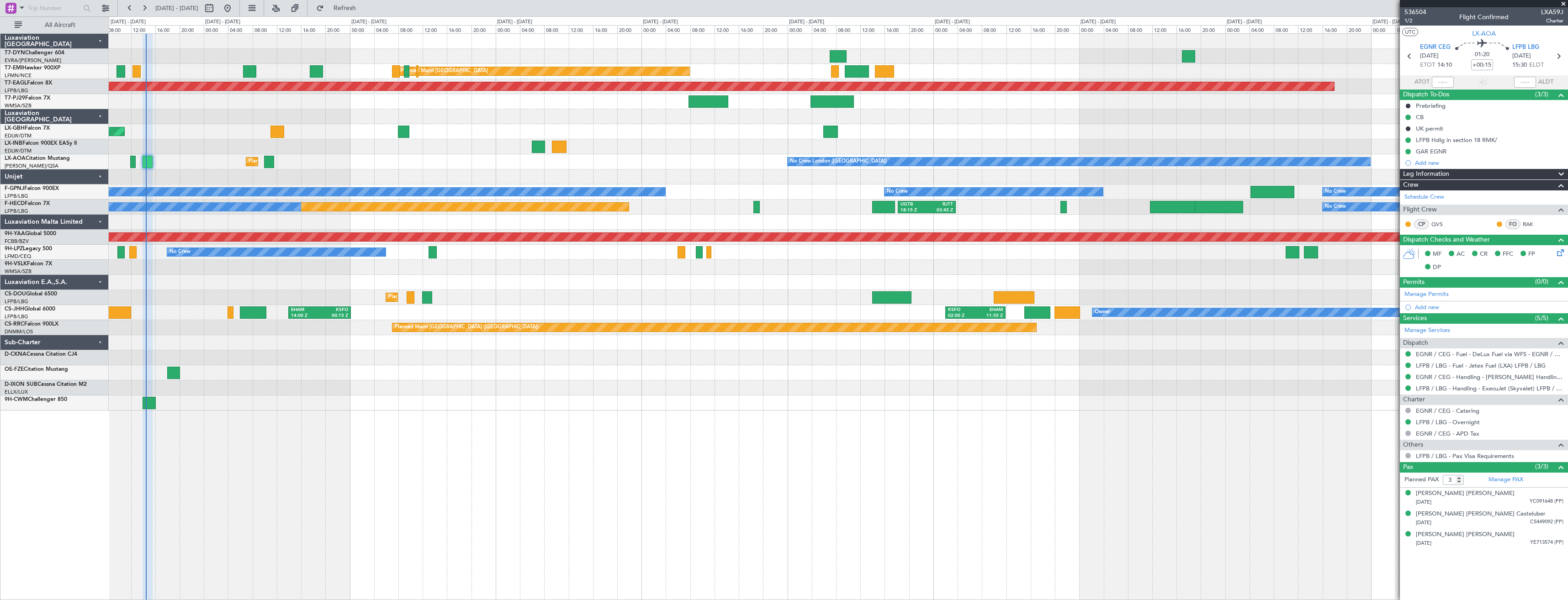
click at [768, 57] on div at bounding box center [838, 56] width 1459 height 15
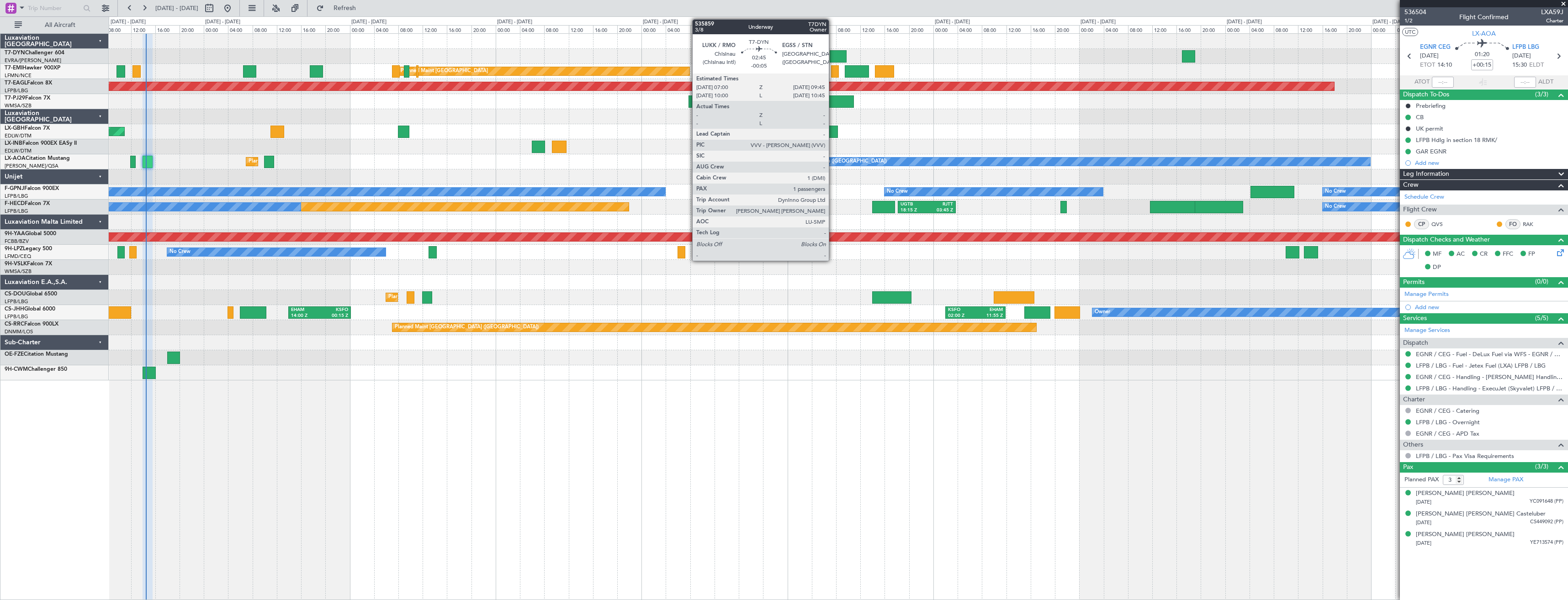
click at [833, 56] on div at bounding box center [838, 57] width 17 height 12
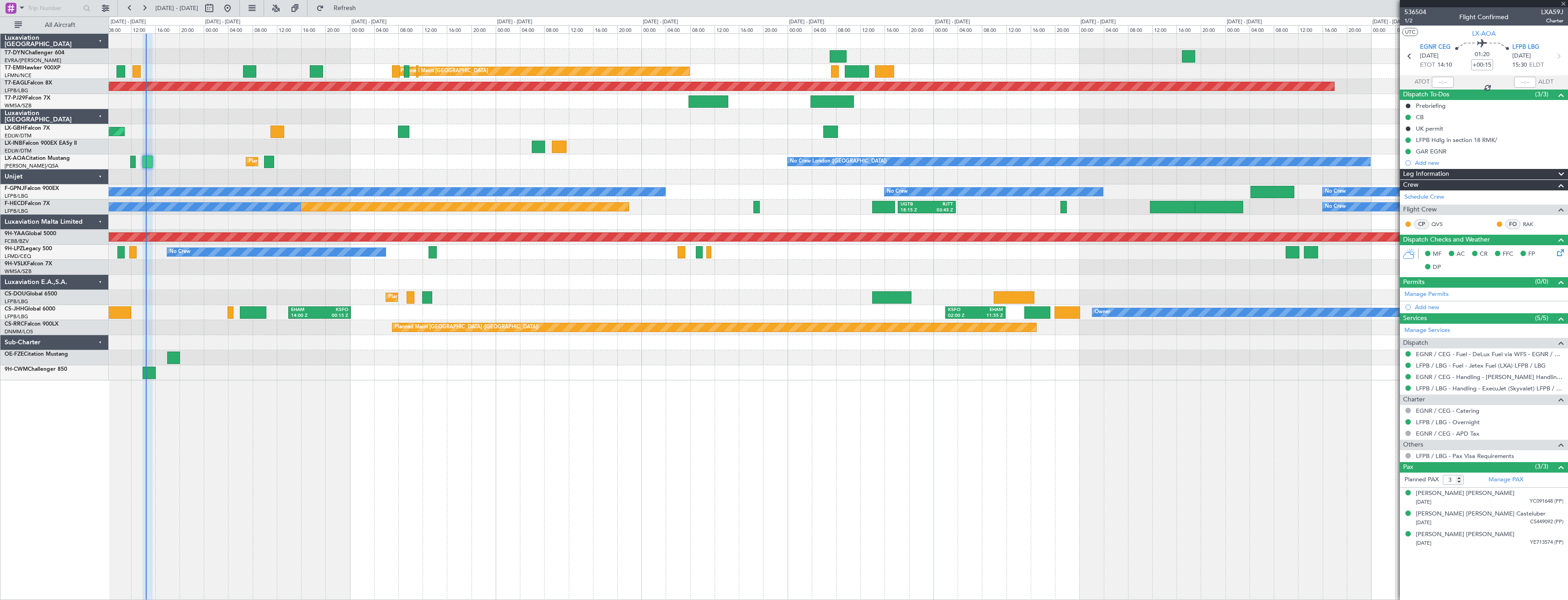
type input "-00:05"
type input "1"
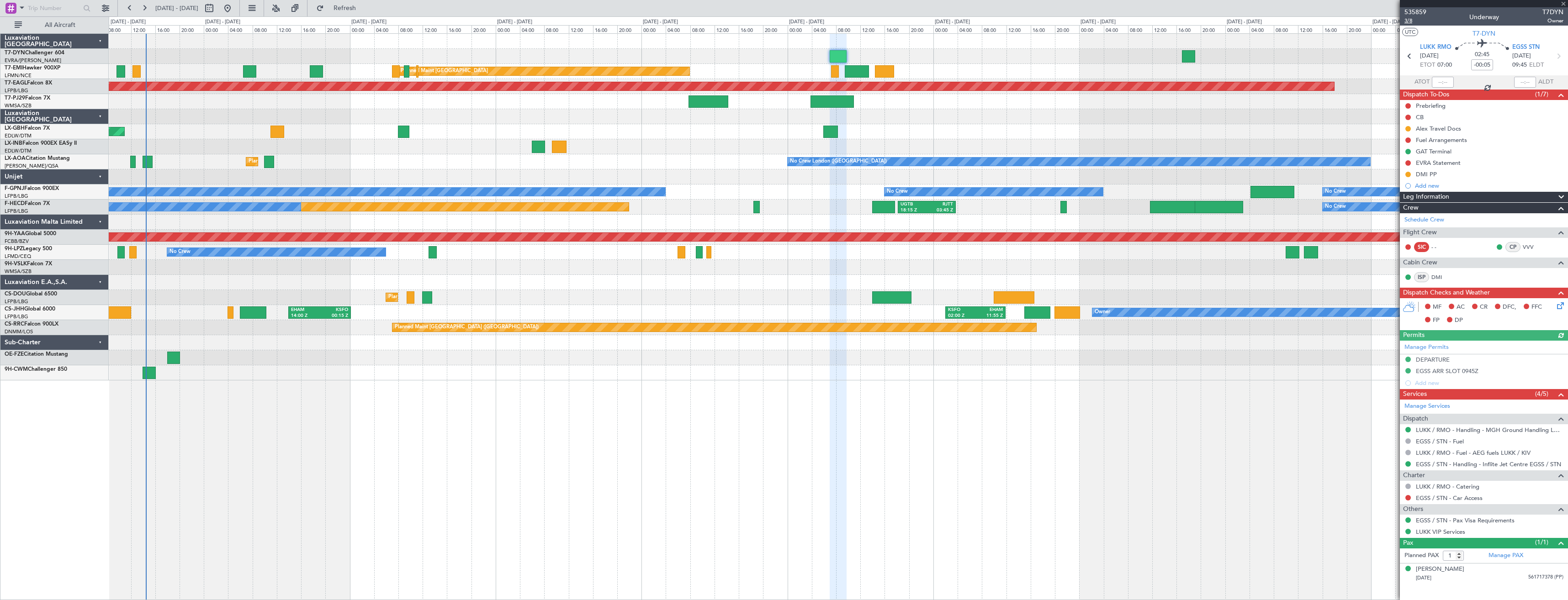
click at [1413, 23] on span "3/8" at bounding box center [1415, 21] width 22 height 8
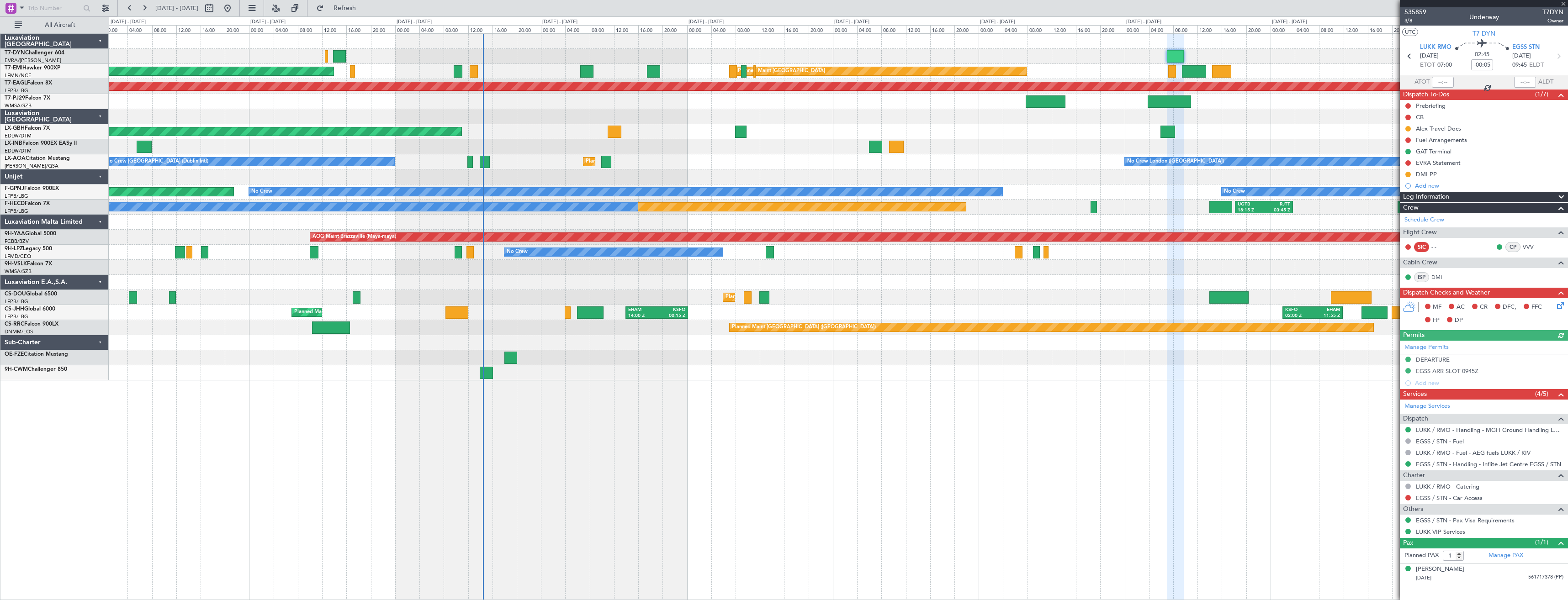
click at [662, 43] on div at bounding box center [838, 41] width 1459 height 15
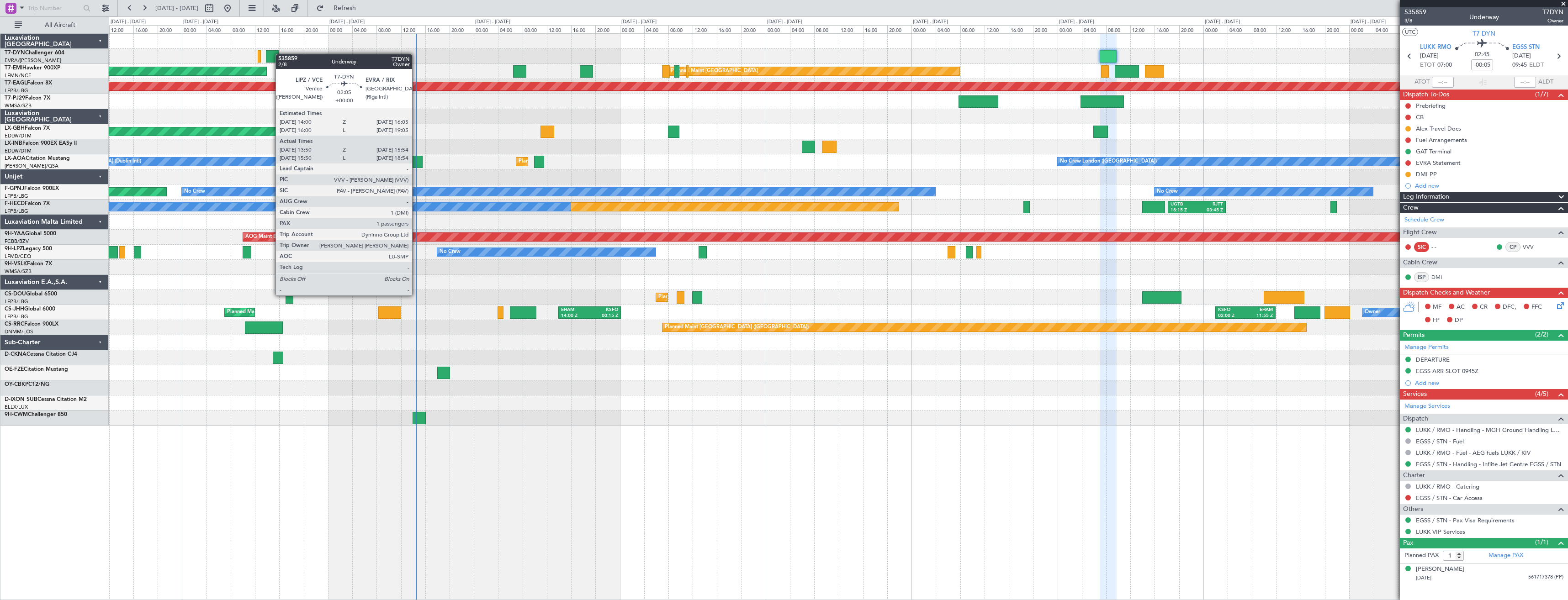
click at [275, 54] on div at bounding box center [272, 57] width 13 height 12
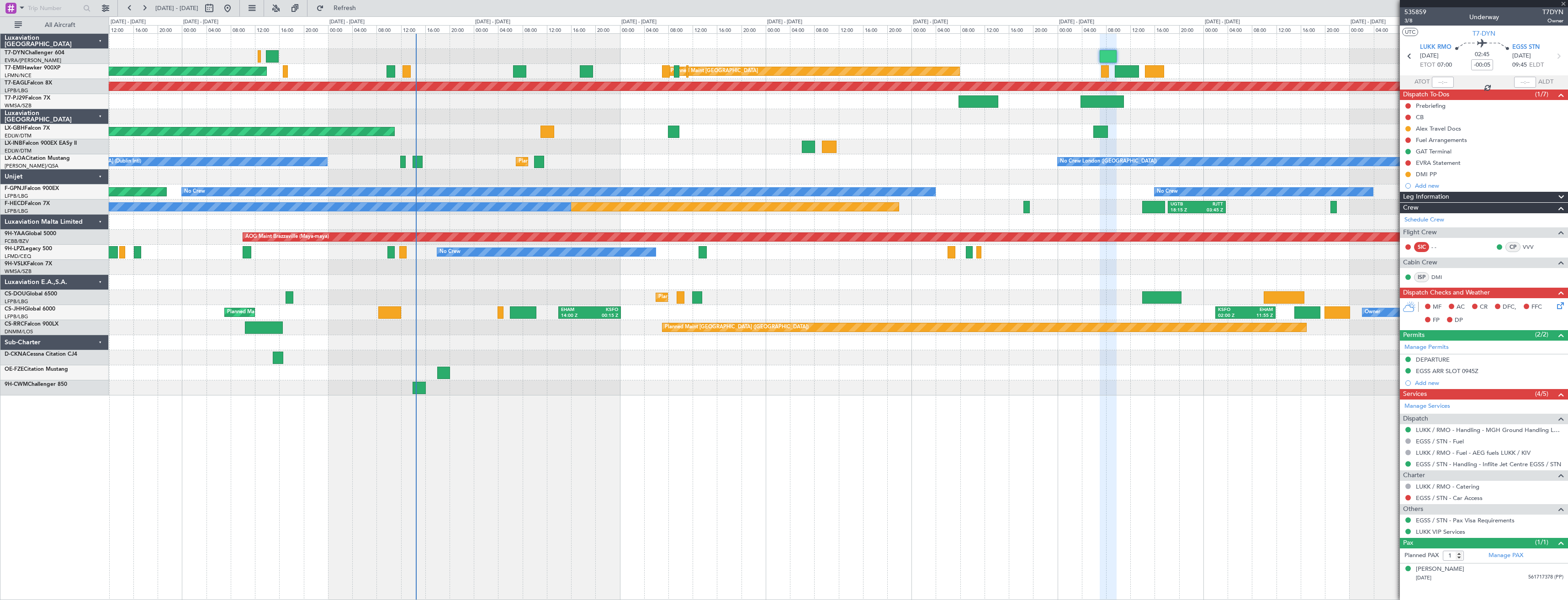
type input "13:50"
type input "15:54"
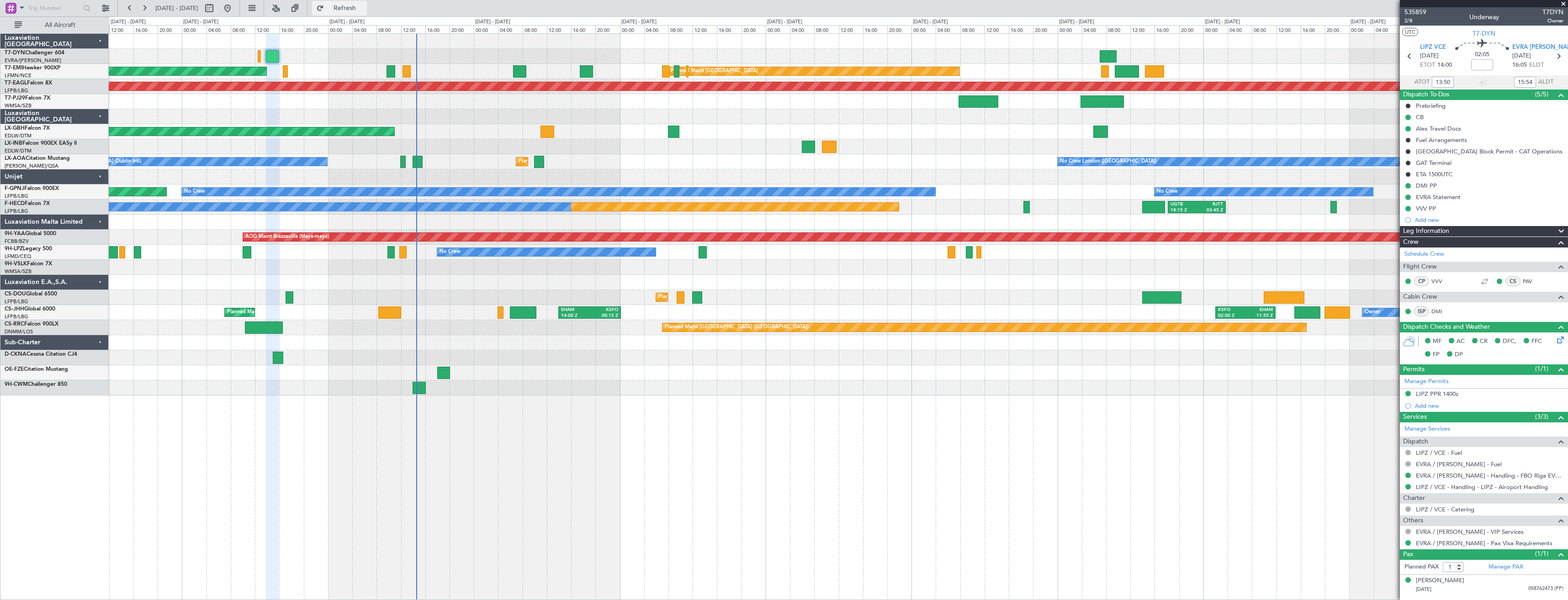
click at [364, 5] on span "Refresh" at bounding box center [345, 8] width 38 height 7
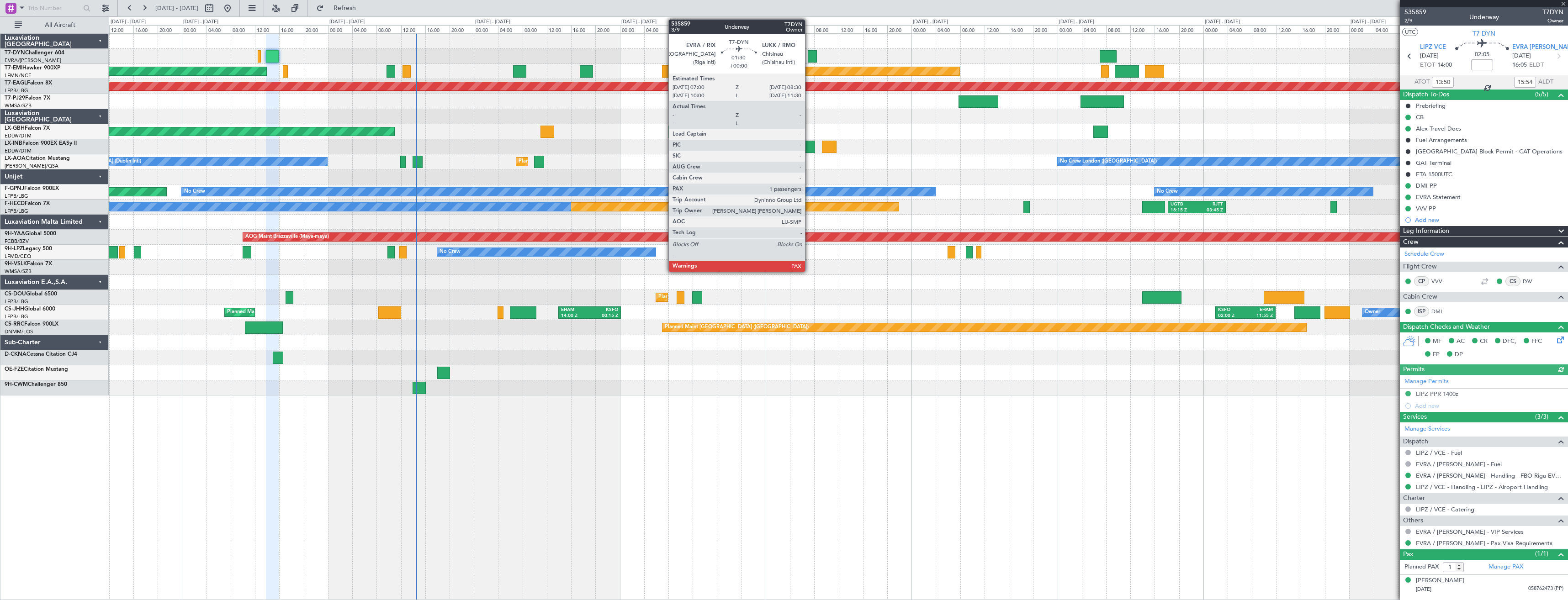
click at [809, 57] on div at bounding box center [812, 57] width 9 height 12
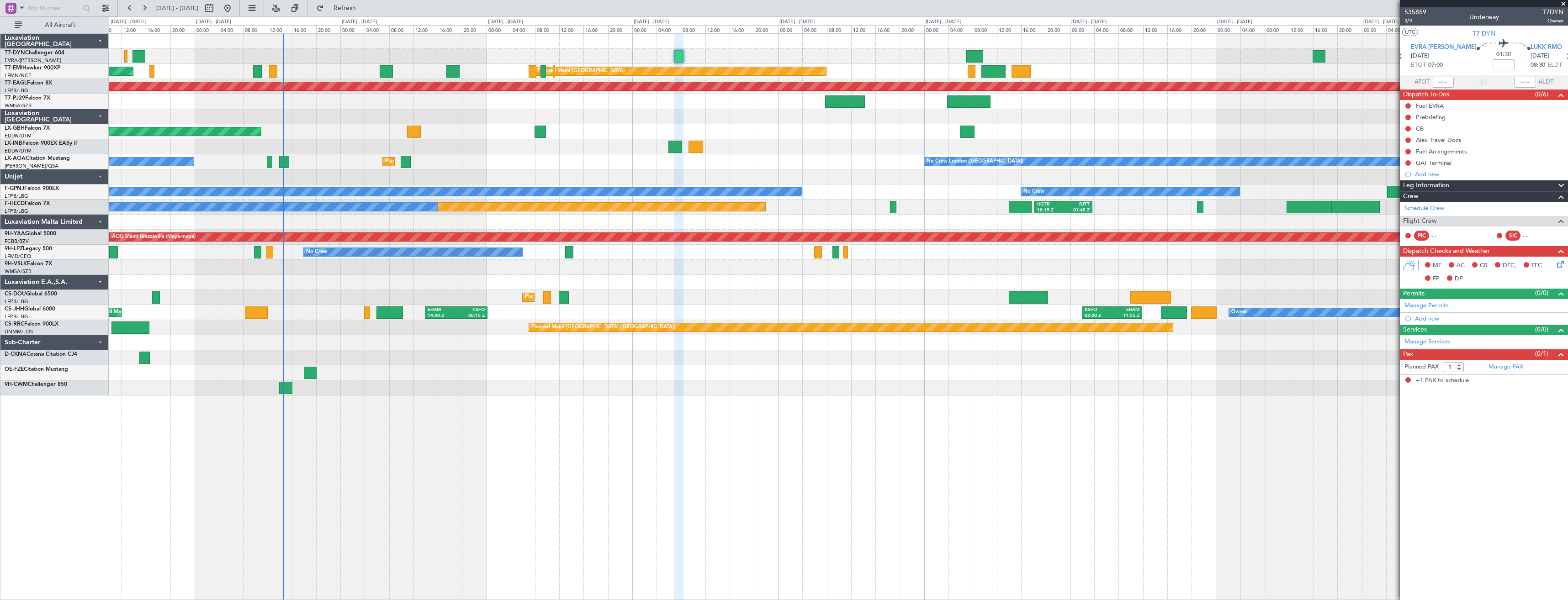
click at [1074, 390] on div "AOG Maint Riga (Riga Intl) Planned Maint [GEOGRAPHIC_DATA] Planned Maint [GEOGR…" at bounding box center [838, 316] width 1459 height 567
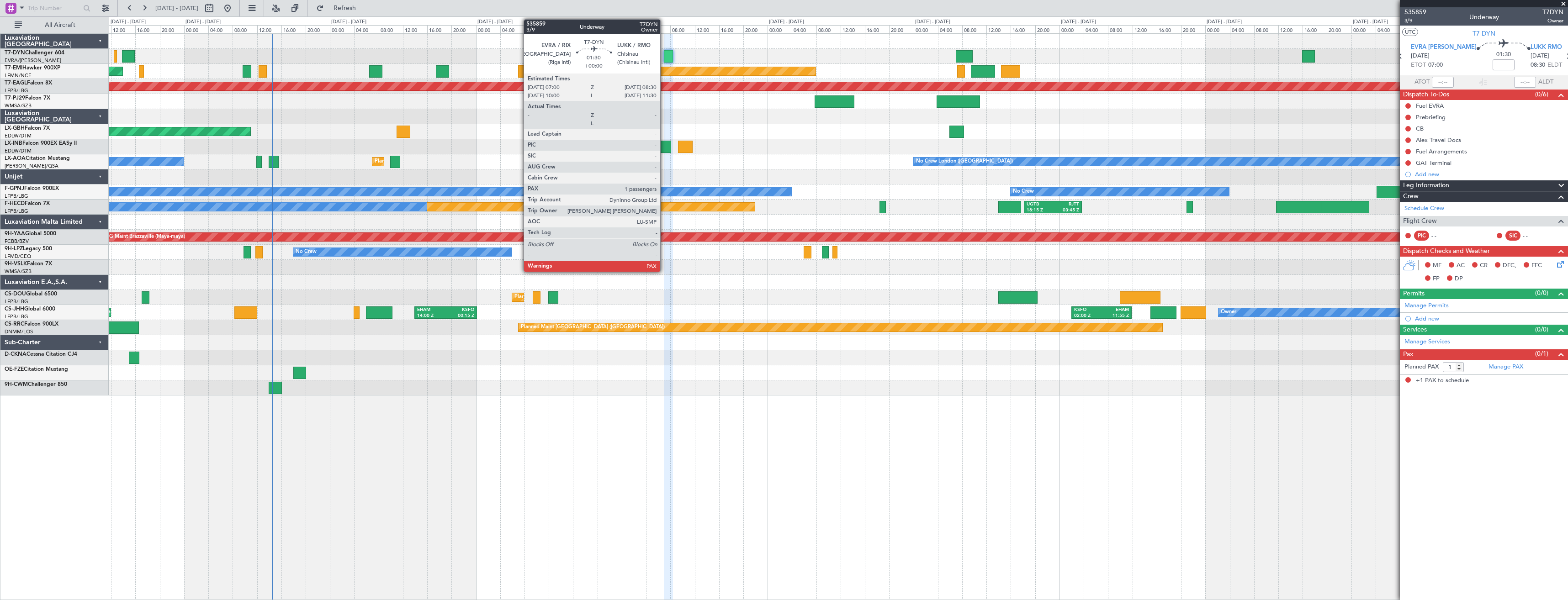
click at [664, 53] on div at bounding box center [668, 57] width 9 height 12
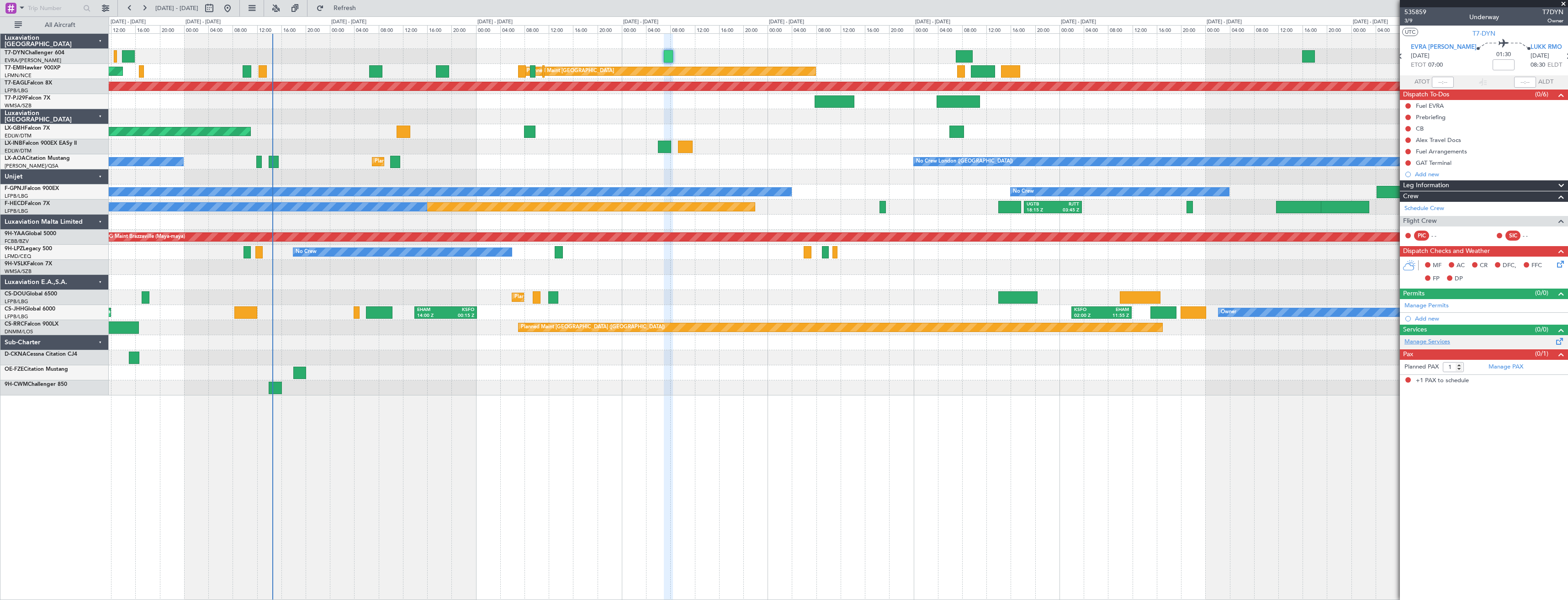
click at [1435, 343] on link "Manage Services" at bounding box center [1427, 342] width 46 height 9
click at [357, 9] on span "Refresh" at bounding box center [345, 8] width 38 height 7
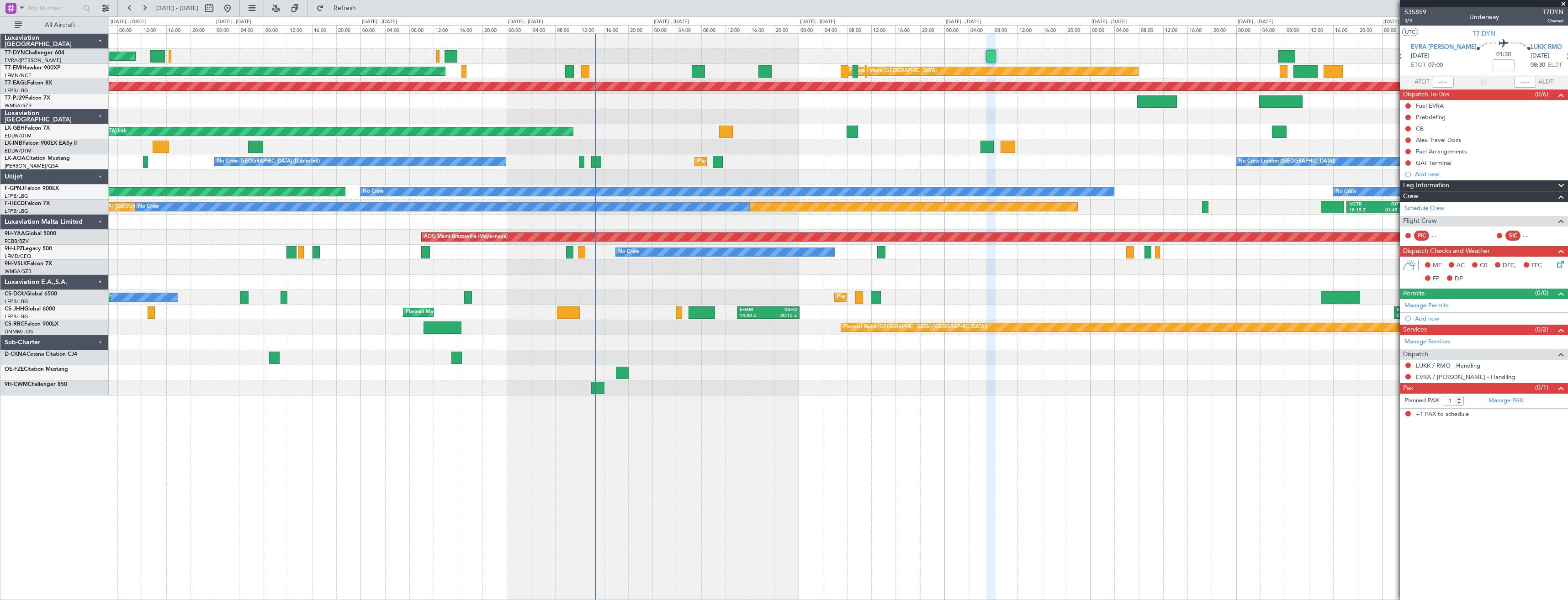
click at [887, 43] on div at bounding box center [838, 41] width 1459 height 15
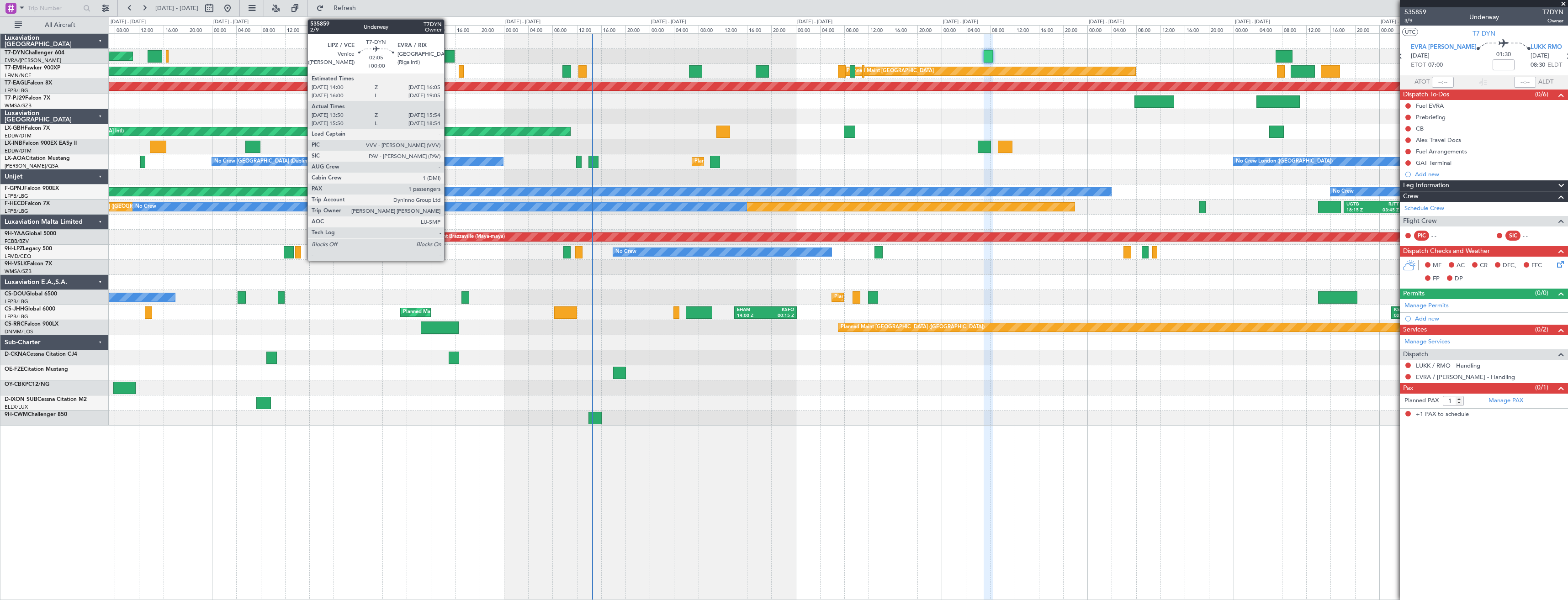
click at [448, 58] on div at bounding box center [448, 57] width 13 height 12
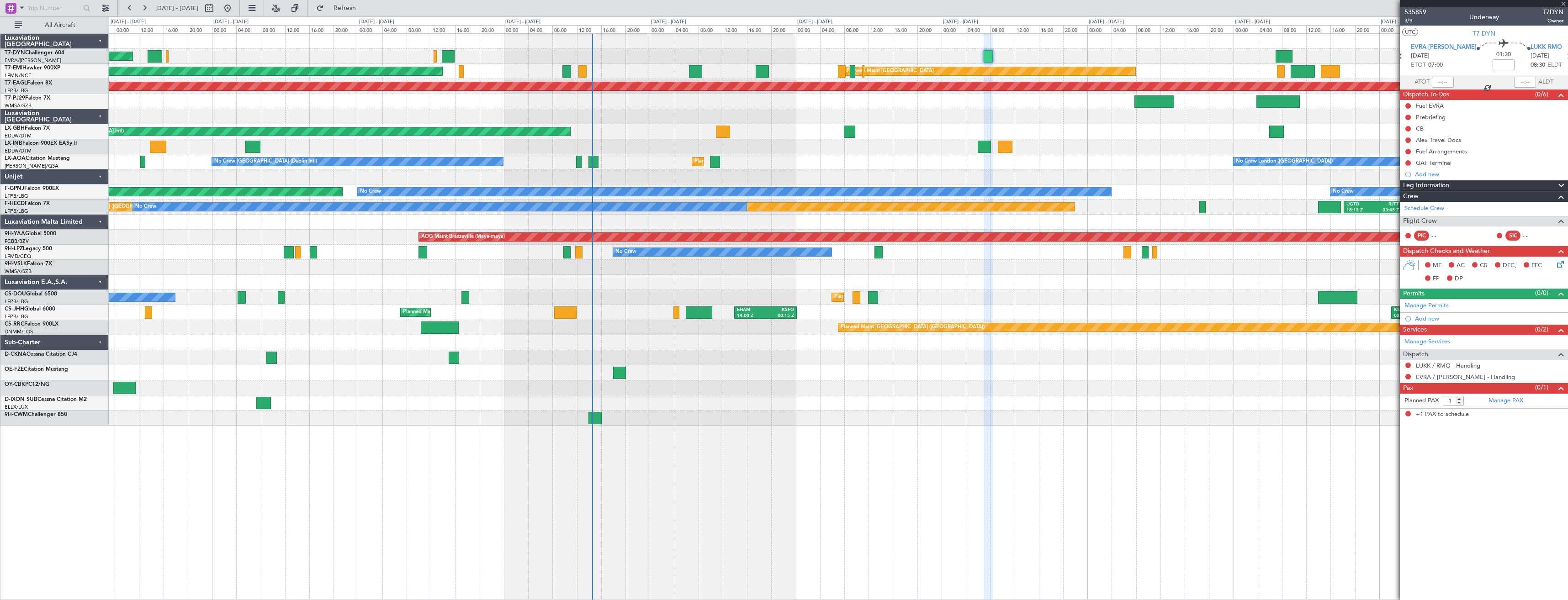
type input "13:50"
type input "15:54"
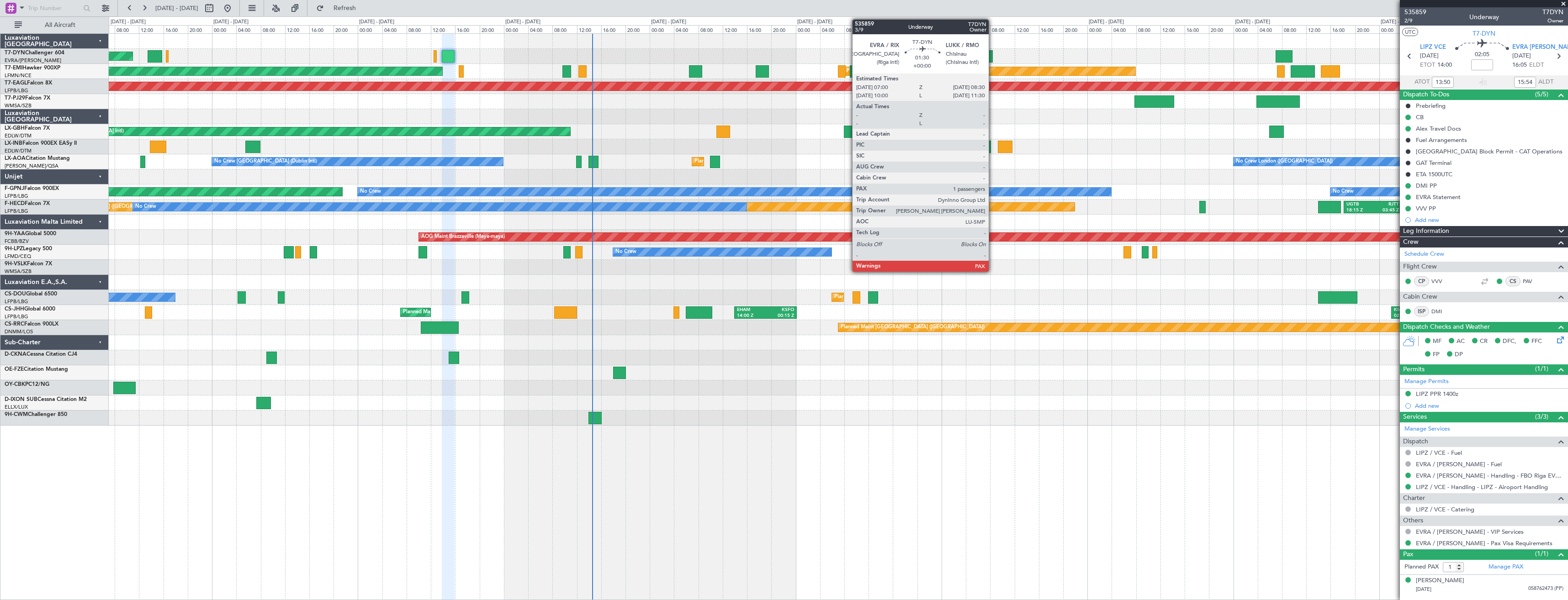
click at [981, 54] on div "AOG Maint Riga (Riga Intl)" at bounding box center [838, 56] width 1459 height 15
click at [990, 56] on div at bounding box center [988, 57] width 9 height 12
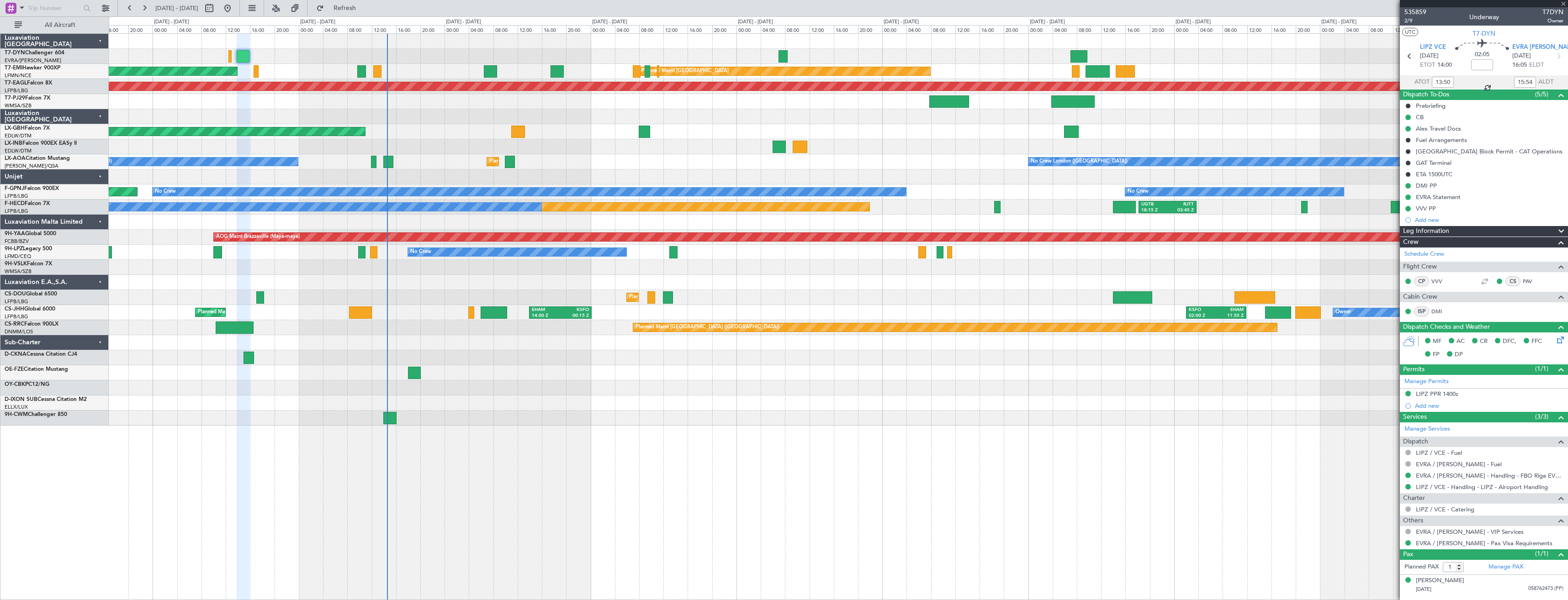
click at [820, 58] on div "AOG Maint Riga (Riga Intl)" at bounding box center [838, 56] width 1459 height 15
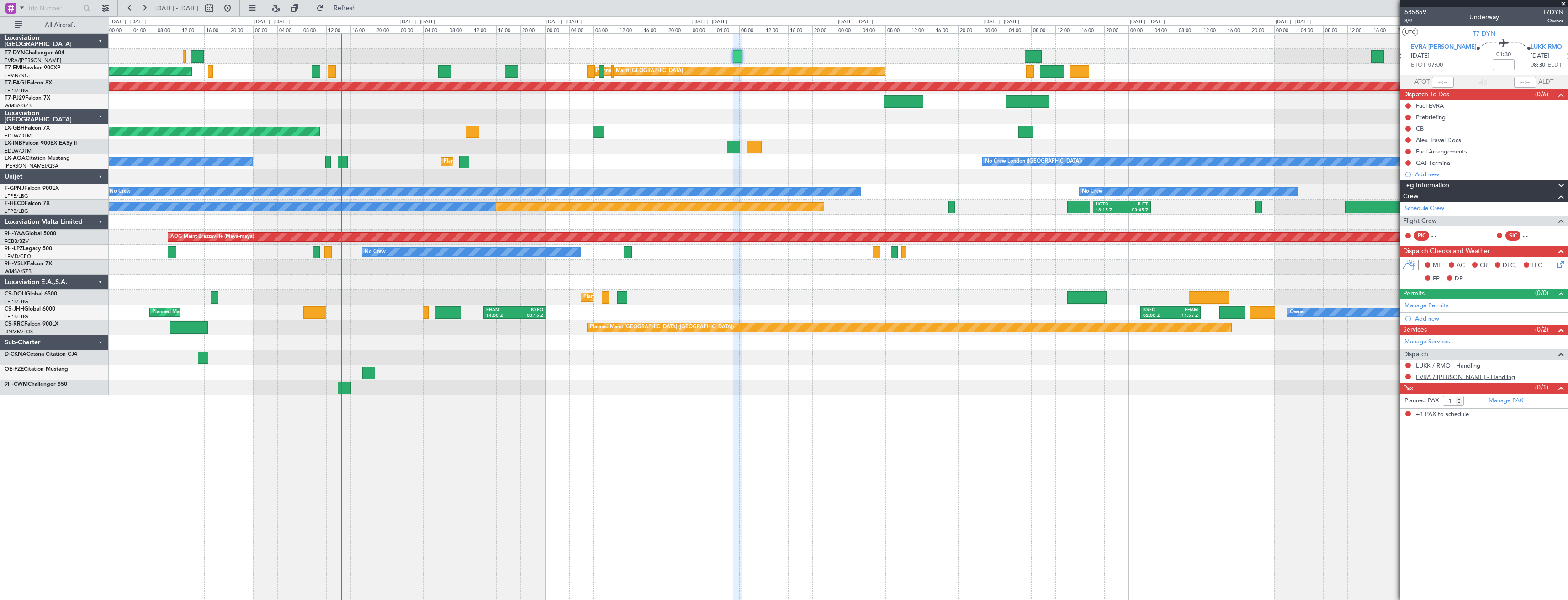
click at [1435, 376] on link "EVRA / [PERSON_NAME] - Handling" at bounding box center [1465, 377] width 99 height 8
click at [1426, 378] on link "EVRA / [PERSON_NAME] - Handling" at bounding box center [1465, 377] width 99 height 8
click at [1421, 366] on link "LUKK / RMO - Handling" at bounding box center [1448, 365] width 65 height 8
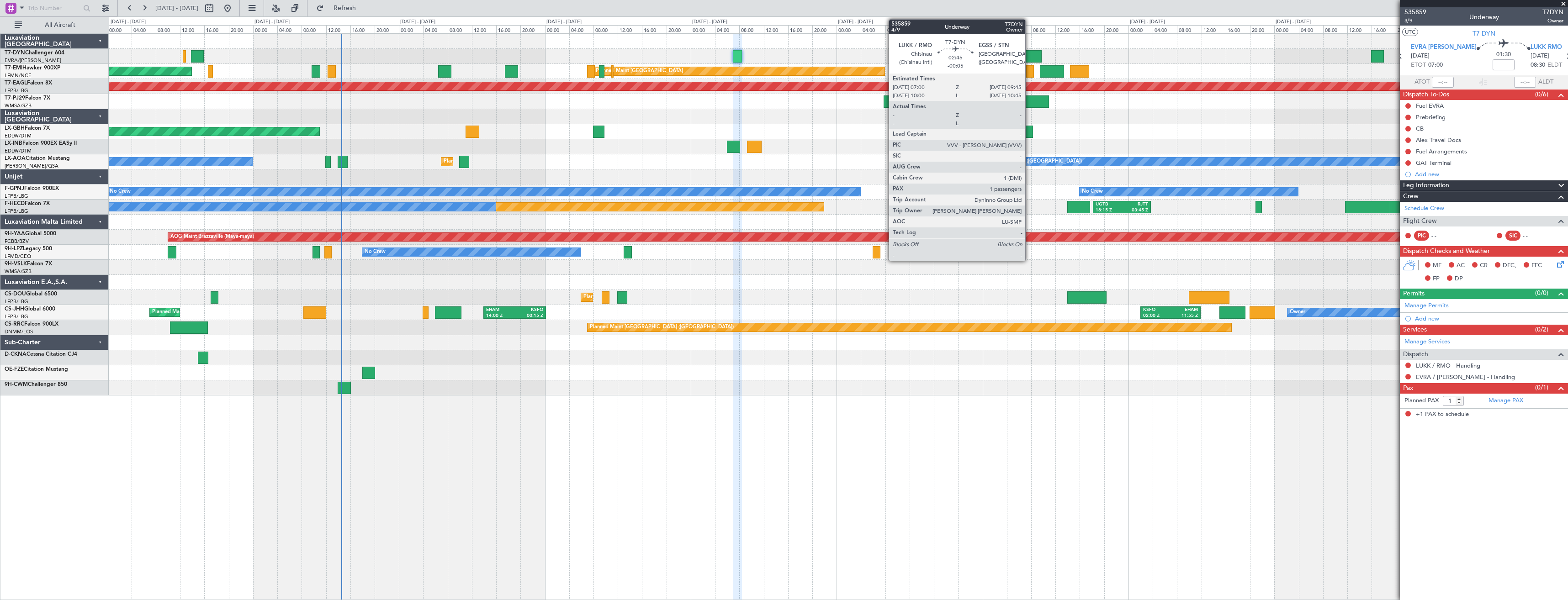
click at [1029, 55] on div at bounding box center [1034, 57] width 17 height 12
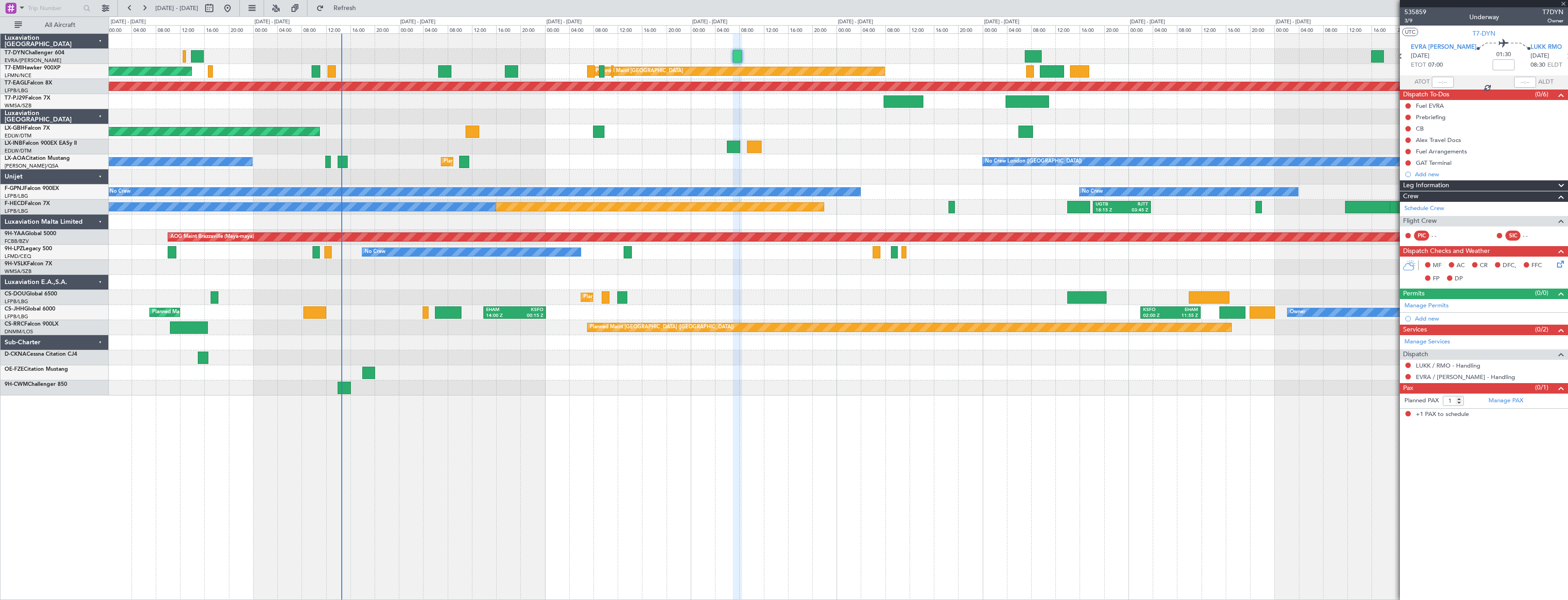
type input "-00:05"
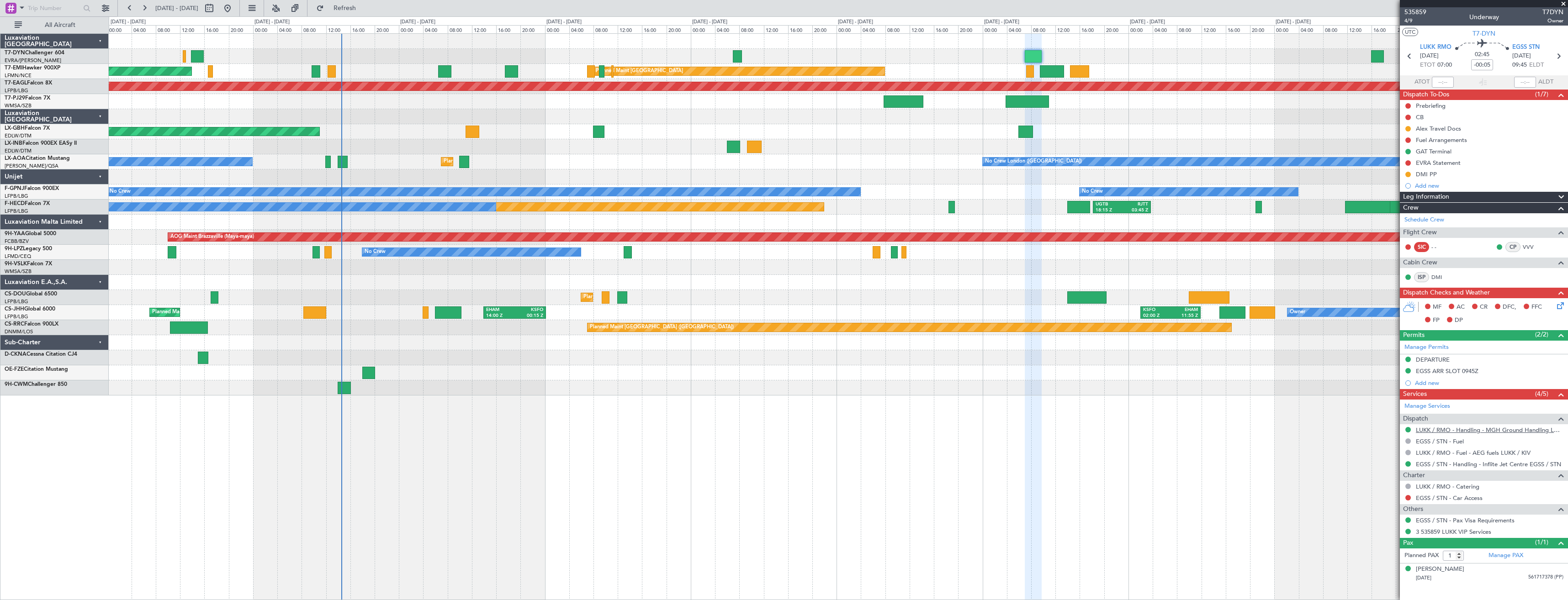
click at [1492, 428] on link "LUKK / RMO - Handling - MGH Ground Handling LUKK/KIV" at bounding box center [1489, 430] width 147 height 8
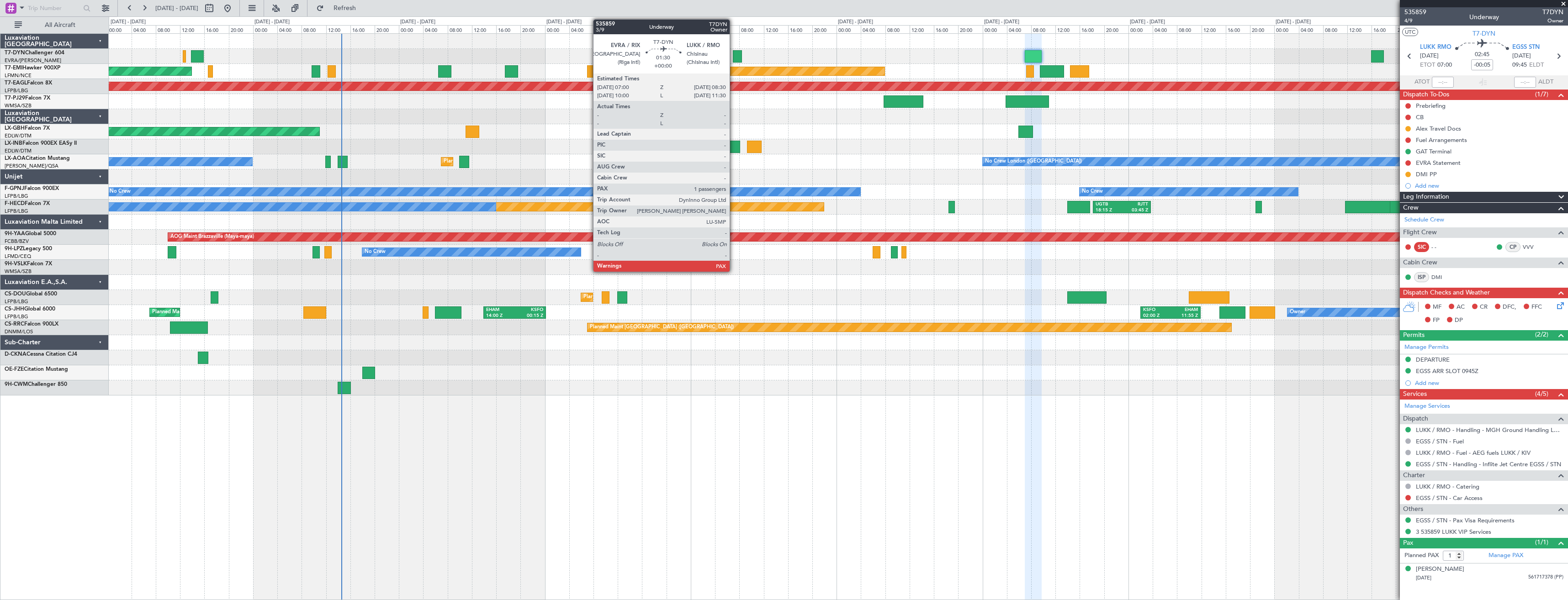
click at [733, 56] on div at bounding box center [737, 57] width 9 height 12
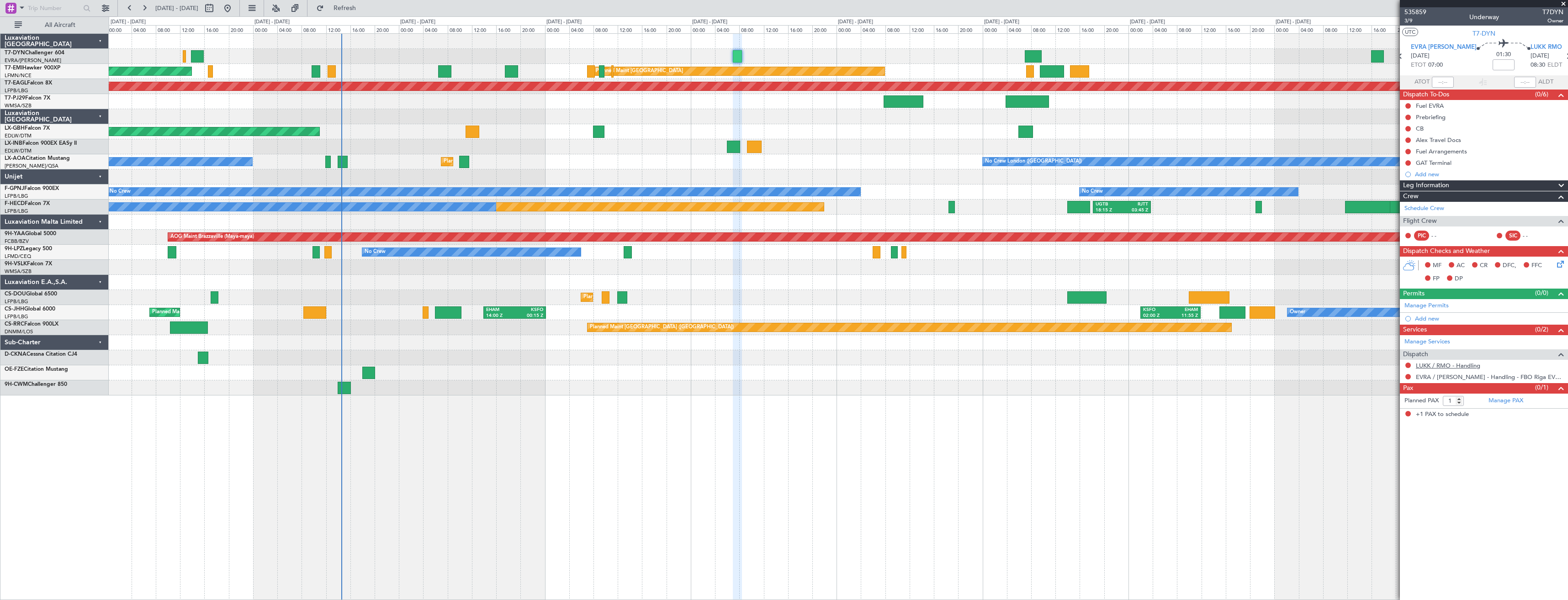
click at [1429, 361] on link "LUKK / RMO - Handling" at bounding box center [1448, 365] width 65 height 8
click at [367, 12] on button "Refresh" at bounding box center [340, 9] width 55 height 15
click at [1502, 402] on link "Manage PAX" at bounding box center [1505, 401] width 35 height 9
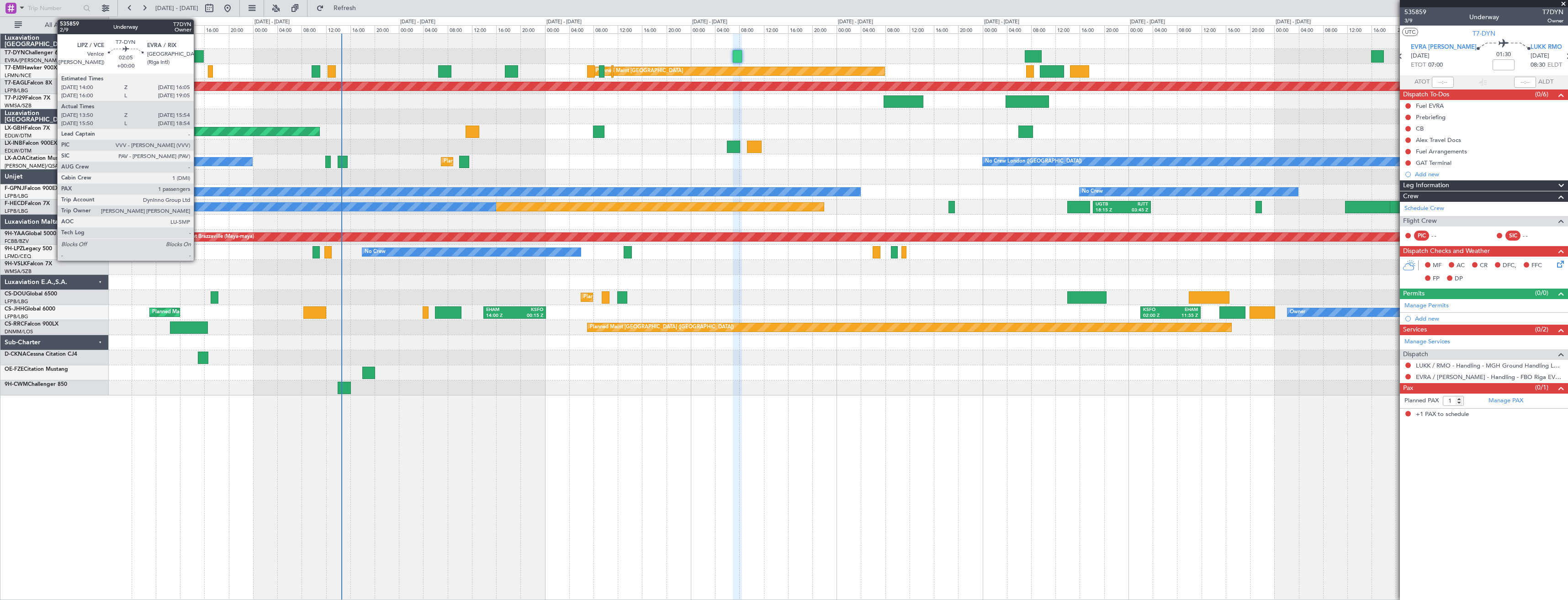
click at [198, 57] on div at bounding box center [197, 57] width 13 height 12
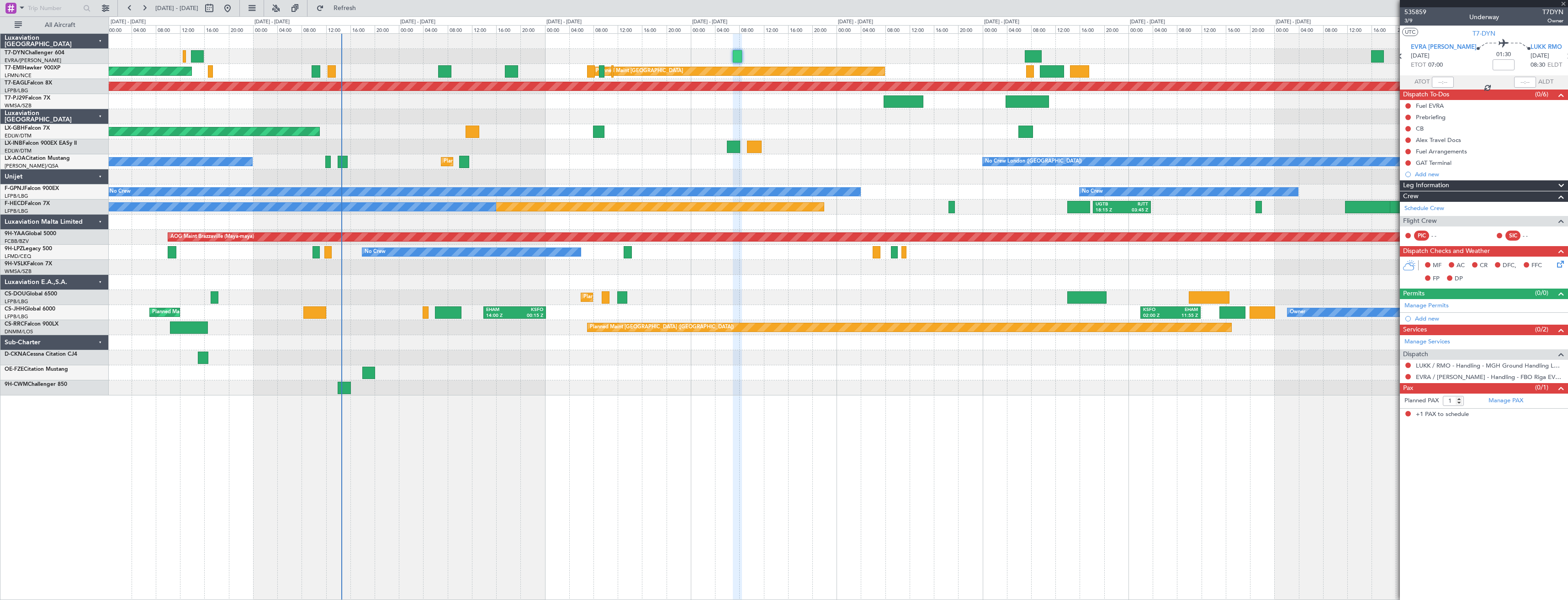
type input "13:50"
type input "15:54"
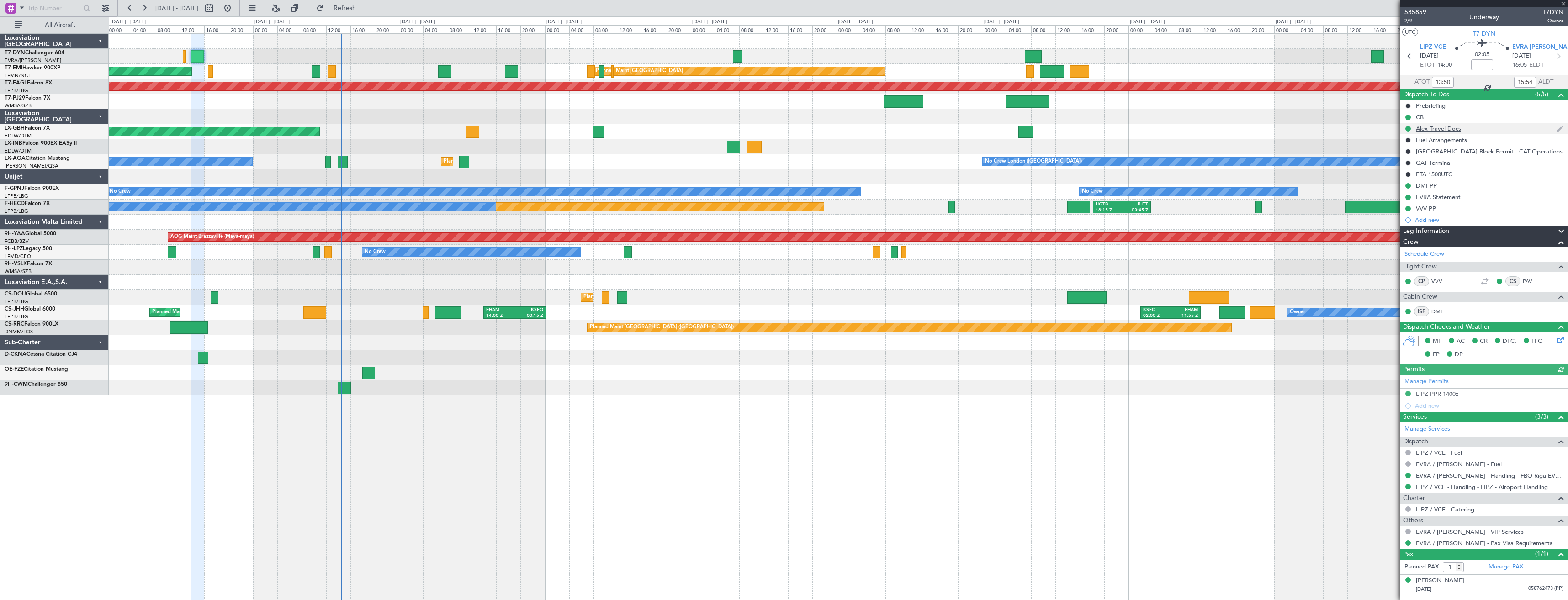
click at [1471, 124] on div "Alex Travel Docs" at bounding box center [1484, 128] width 168 height 12
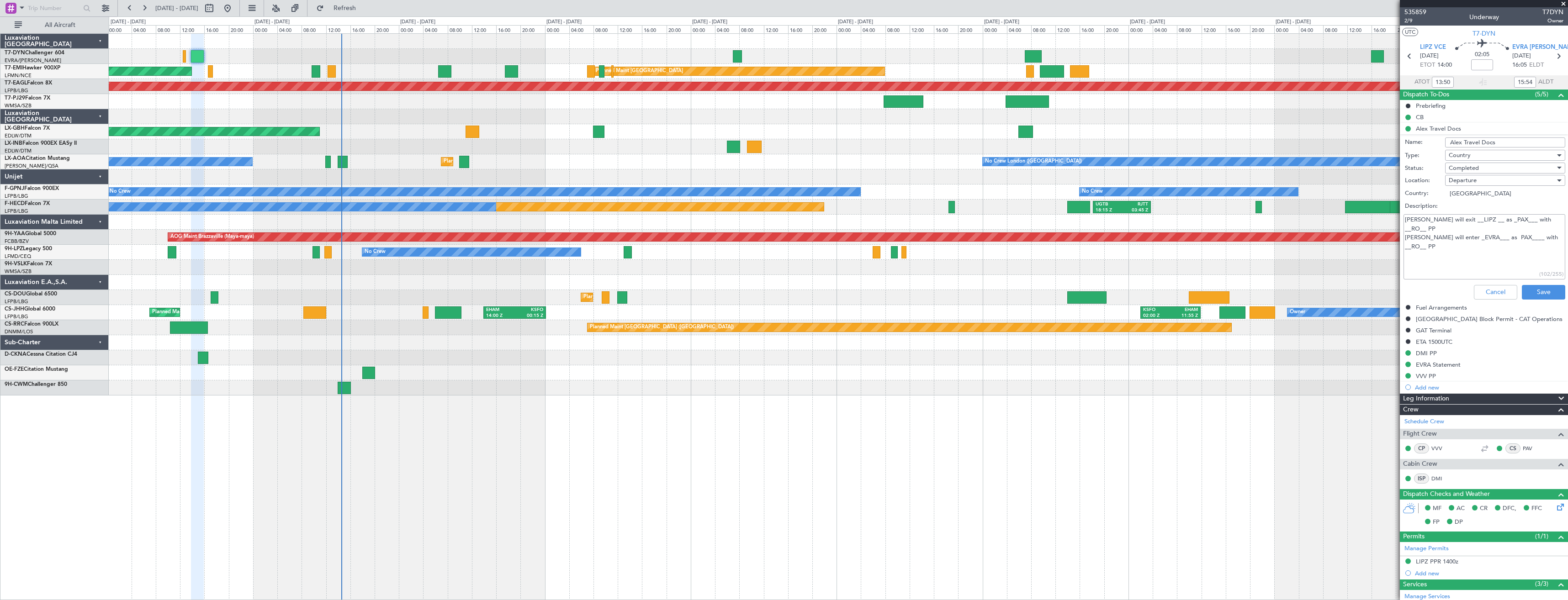
drag, startPoint x: 1552, startPoint y: 228, endPoint x: 1405, endPoint y: 227, distance: 147.0
click at [1405, 227] on textarea "Alex will exit __LIPZ __ as _PAX___ with __RO__ PP Alex will enter _EVRA___ as …" at bounding box center [1485, 246] width 162 height 65
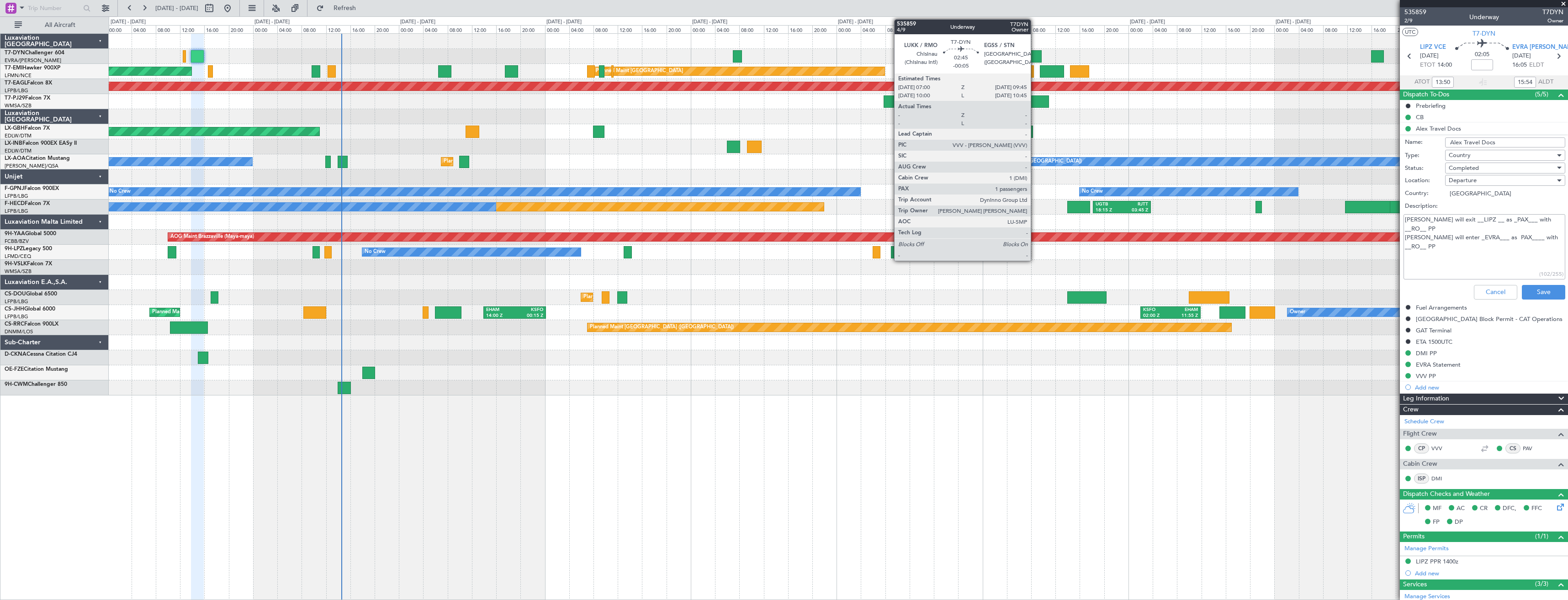
click at [1035, 57] on div at bounding box center [1034, 57] width 17 height 12
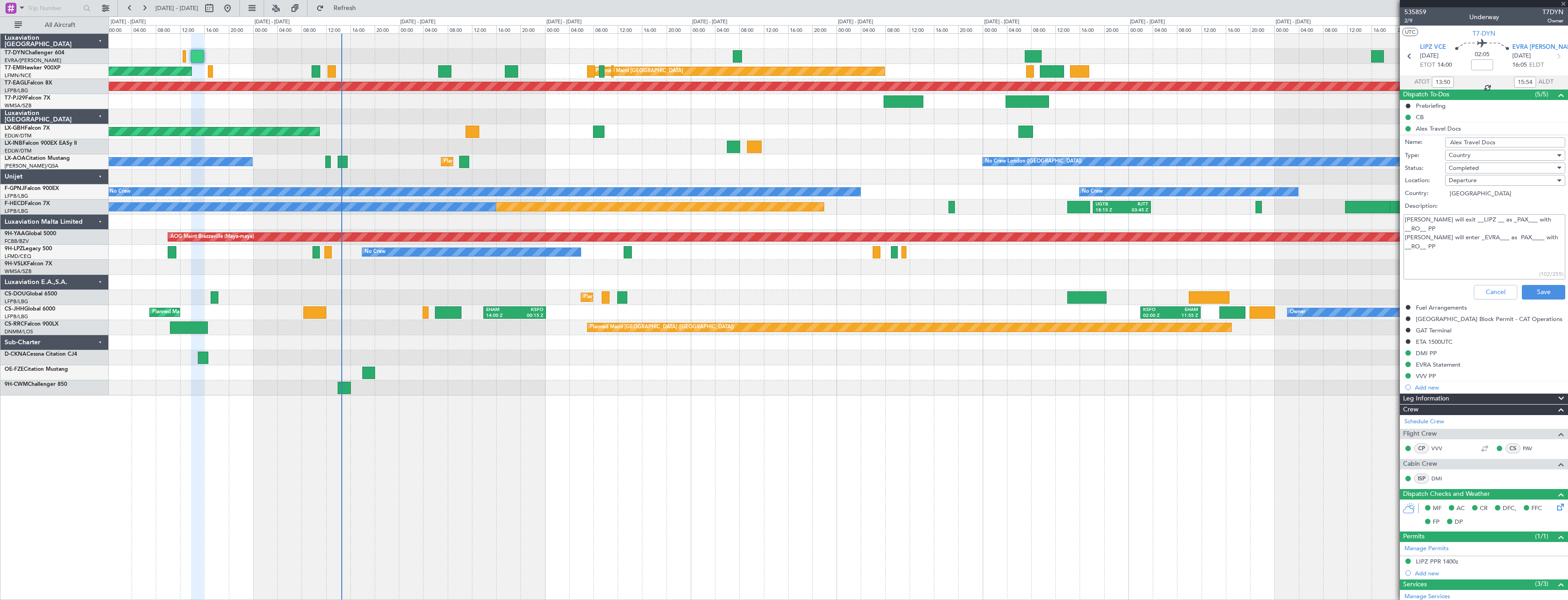
type input "-00:05"
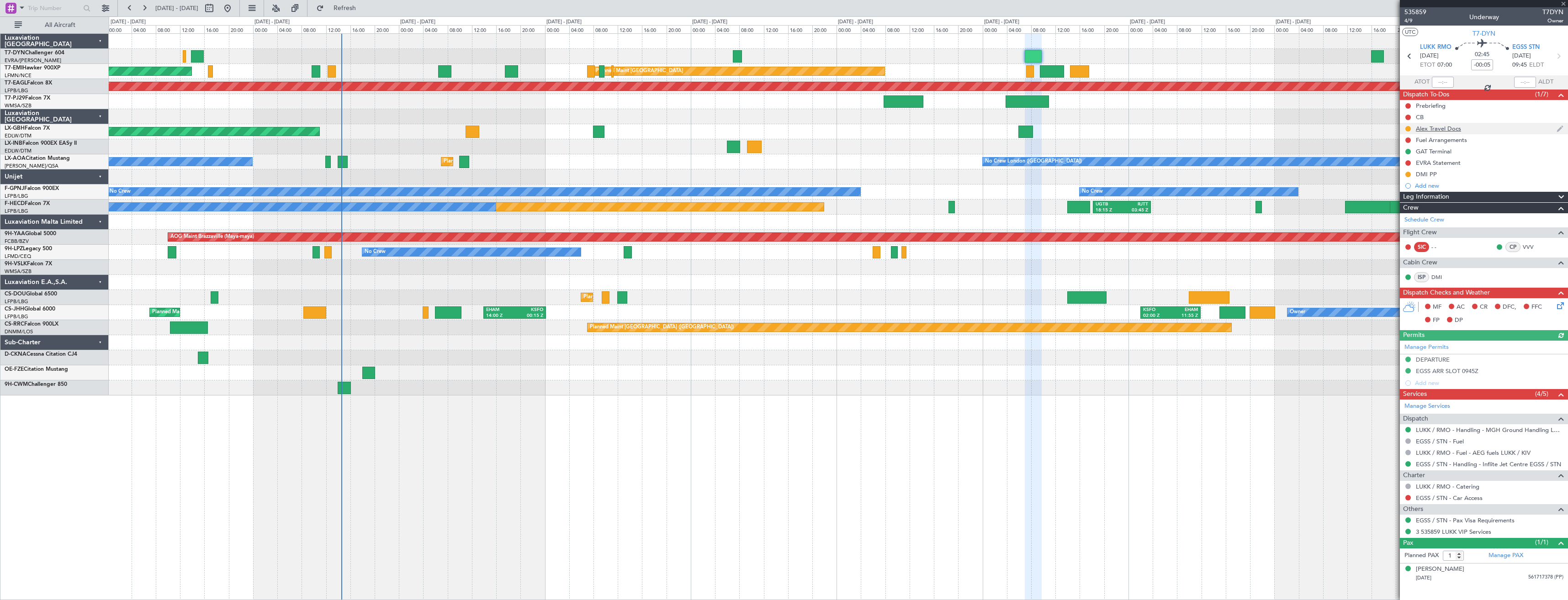
click at [1479, 129] on div "Alex Travel Docs" at bounding box center [1484, 128] width 168 height 12
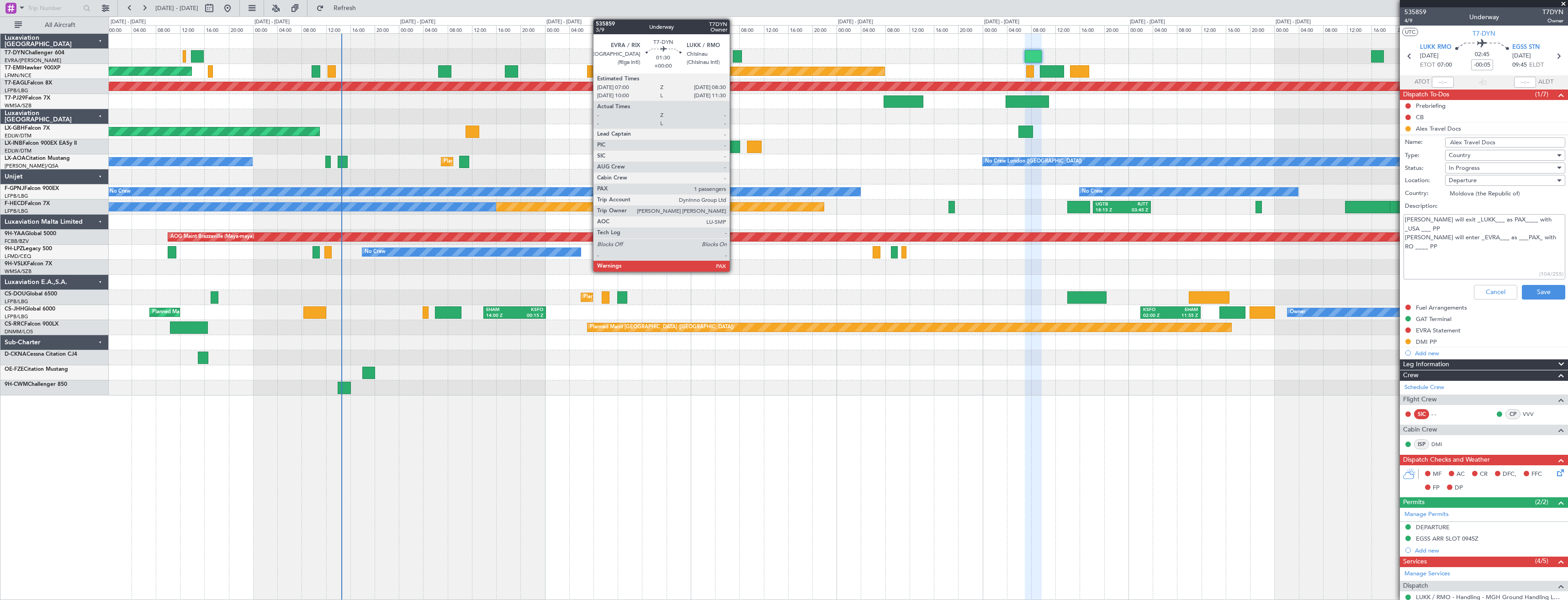
click at [733, 54] on div at bounding box center [737, 57] width 9 height 12
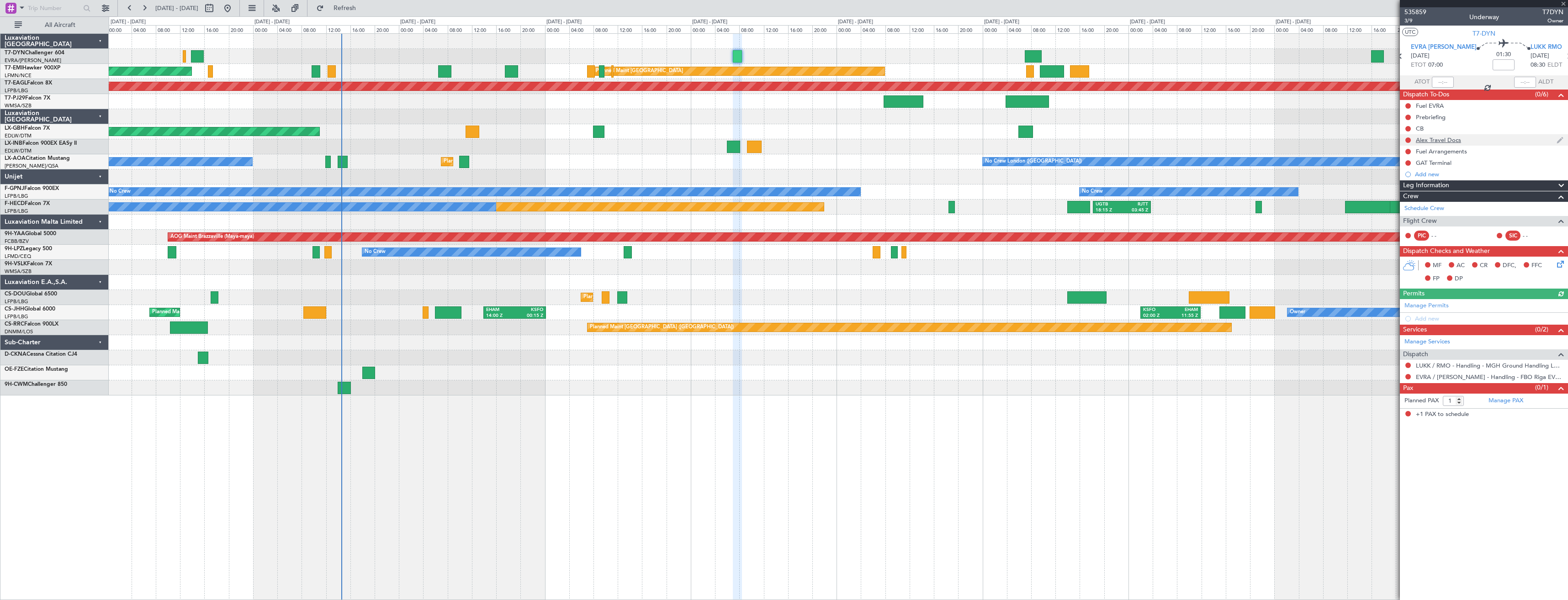
click at [1489, 139] on div "Alex Travel Docs" at bounding box center [1484, 140] width 168 height 12
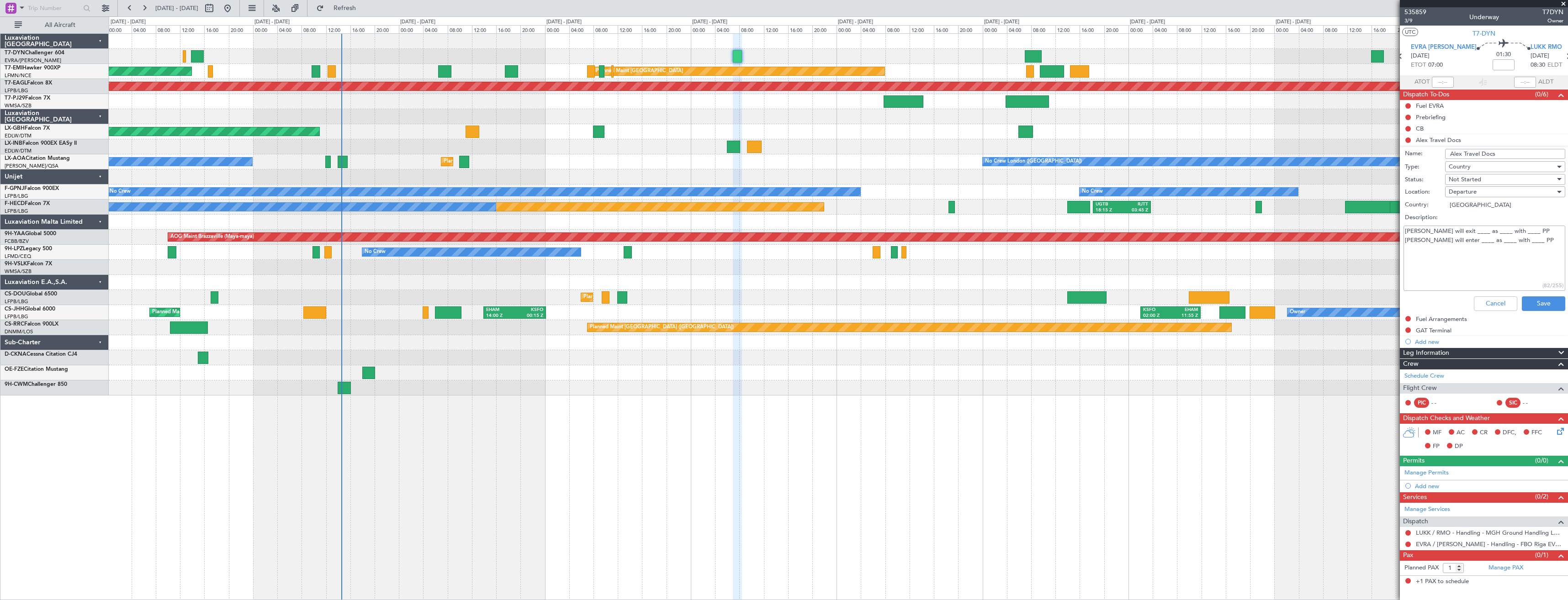
click at [1468, 259] on textarea "Alex will exit ____ as ____ with ____ PP Alex will enter ____ as ____ with ____…" at bounding box center [1485, 258] width 162 height 65
click at [1519, 249] on textarea "Alex will exit ____ as ____ with ____ PP Alex will enter ____ as ____ with ____…" at bounding box center [1485, 258] width 162 height 65
paste textarea "Alex will enter _EVRA___ as PAX____ with __RO__ PP"
click at [1444, 250] on textarea "Alex will exit ____ as ____ with ____ PP Alex will enter ____ as ____ with ____…" at bounding box center [1485, 258] width 162 height 65
drag, startPoint x: 1550, startPoint y: 249, endPoint x: 1392, endPoint y: 252, distance: 158.0
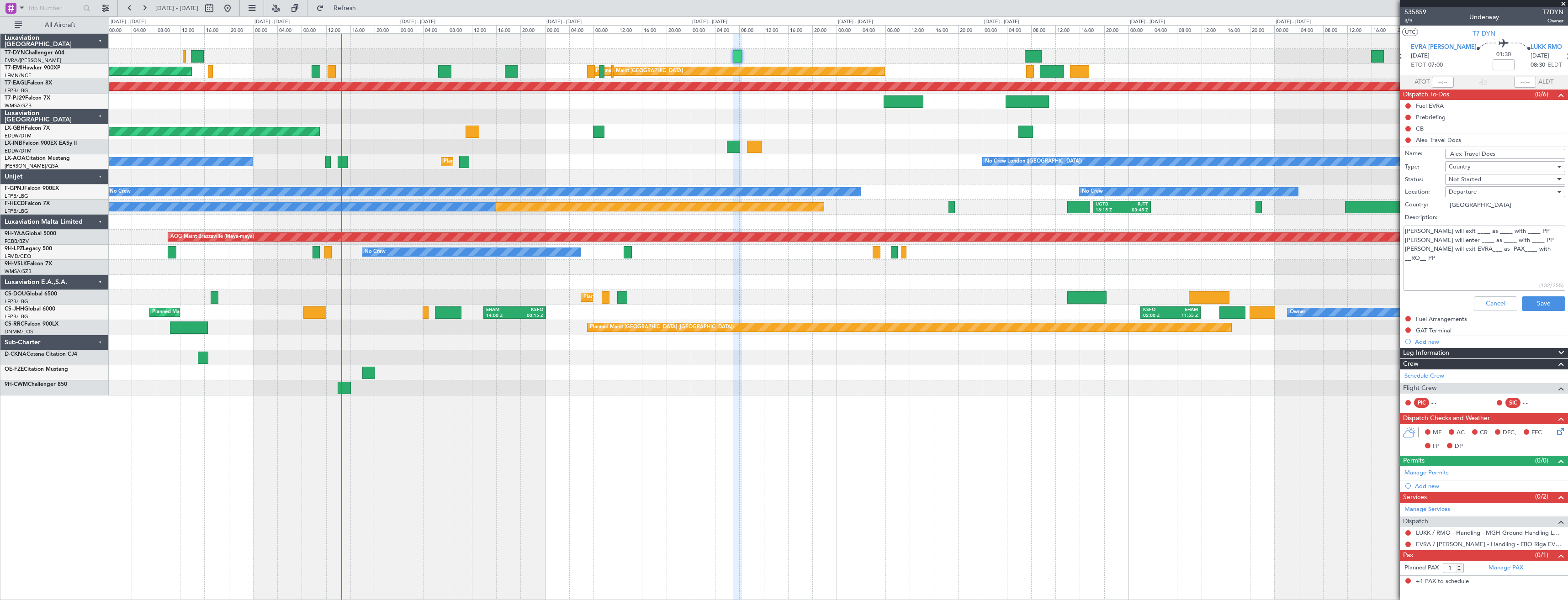
click at [1392, 252] on fb-app "05 Sep 2025 - 15 Sep 2025 Refresh Quick Links All Aircraft AOG Maint Riga (Riga…" at bounding box center [784, 303] width 1568 height 593
drag, startPoint x: 1477, startPoint y: 228, endPoint x: 1358, endPoint y: 228, distance: 119.0
click at [1358, 228] on fb-app "05 Sep 2025 - 15 Sep 2025 Refresh Quick Links All Aircraft AOG Maint Riga (Riga…" at bounding box center [784, 303] width 1568 height 593
paste textarea "EVRA___ as PAX____ with __RO"
type textarea "Alex will exit EVRA___ as PAX____ with __RO__ PP Alex will enter ____ as ____ w…"
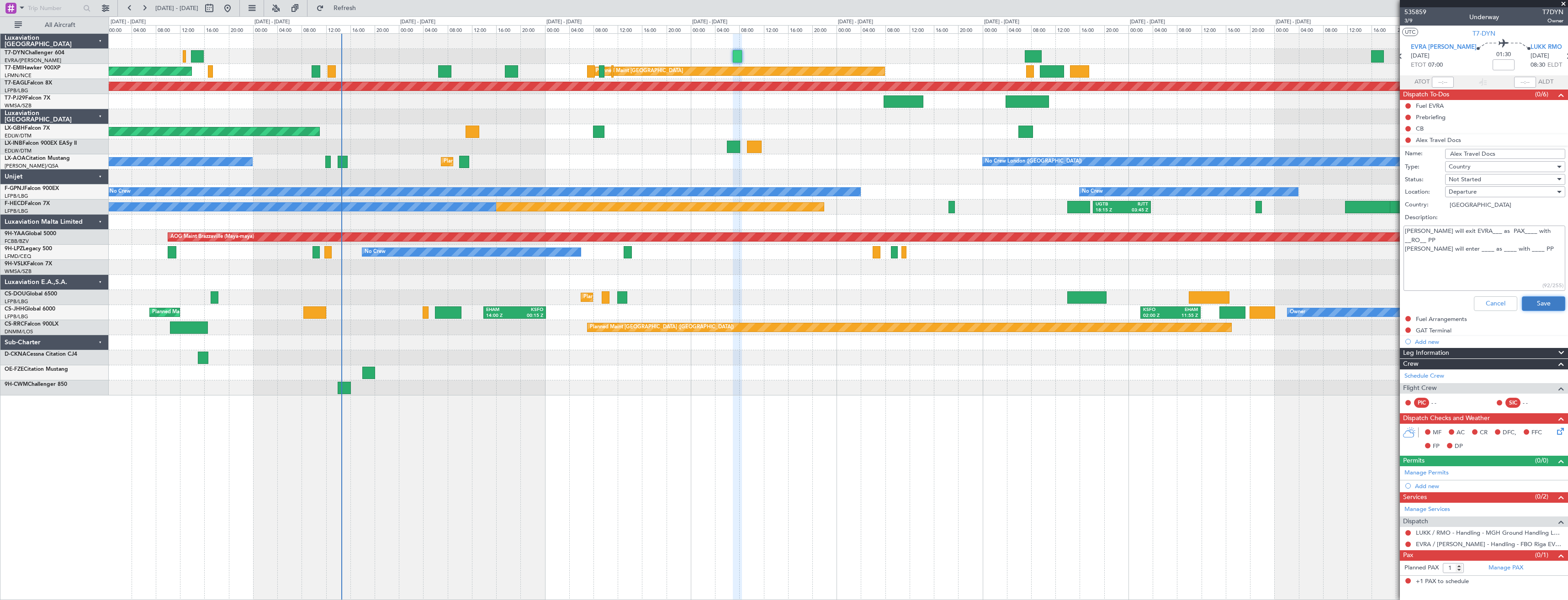
click at [1527, 302] on button "Save" at bounding box center [1543, 304] width 43 height 15
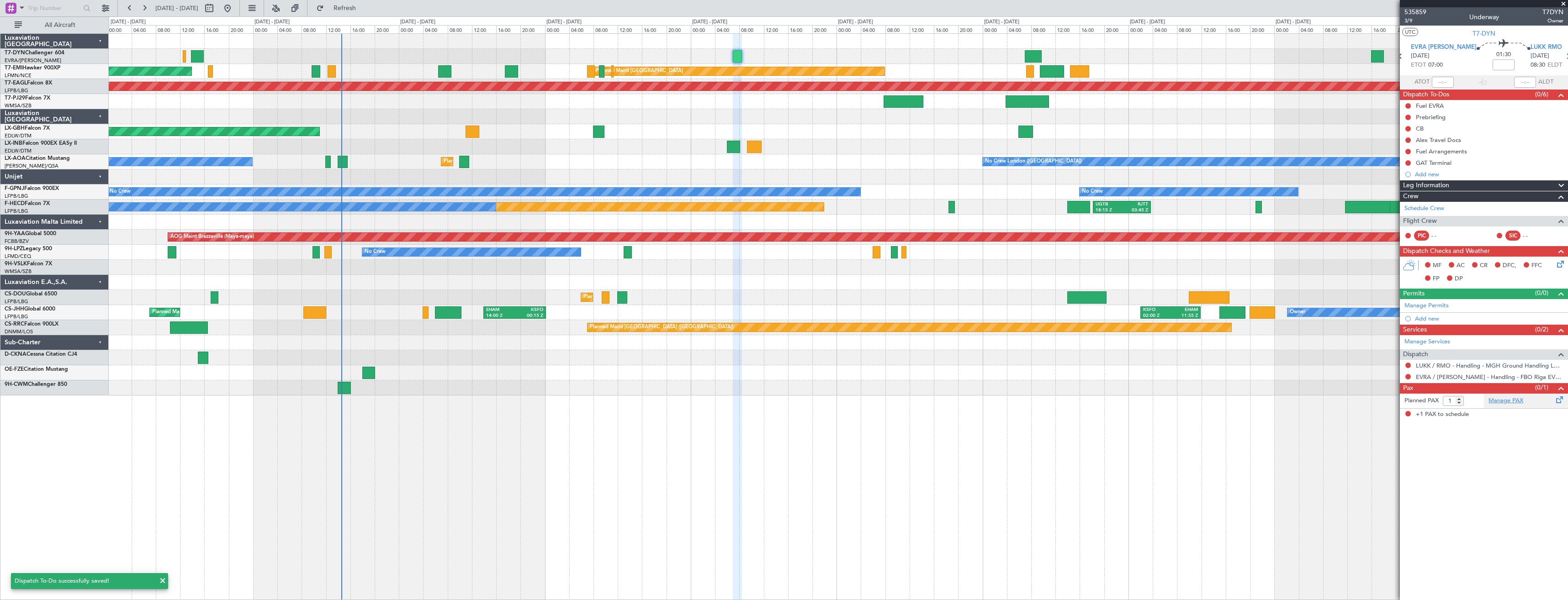
click at [1499, 402] on link "Manage PAX" at bounding box center [1505, 401] width 35 height 9
click at [1501, 142] on div "Alex Travel Docs" at bounding box center [1484, 140] width 168 height 12
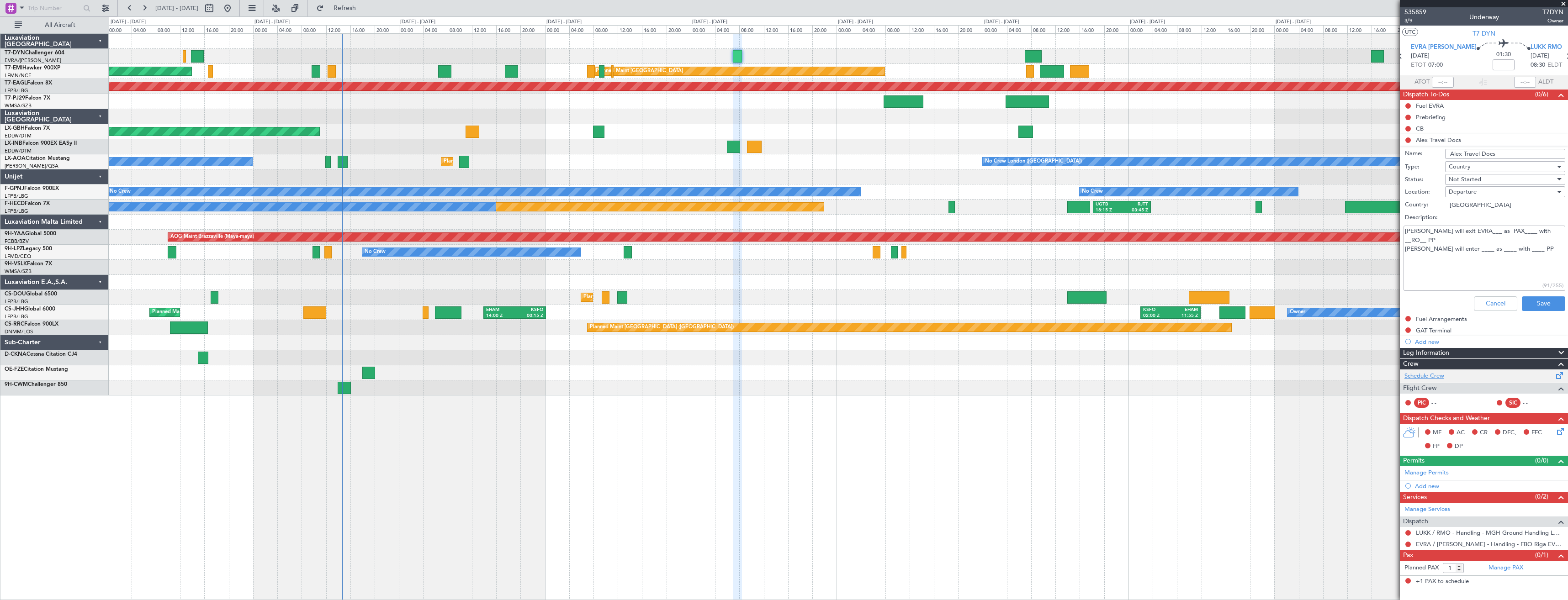
click at [1431, 378] on link "Schedule Crew" at bounding box center [1424, 376] width 40 height 9
click at [364, 10] on span "Refresh" at bounding box center [345, 8] width 38 height 7
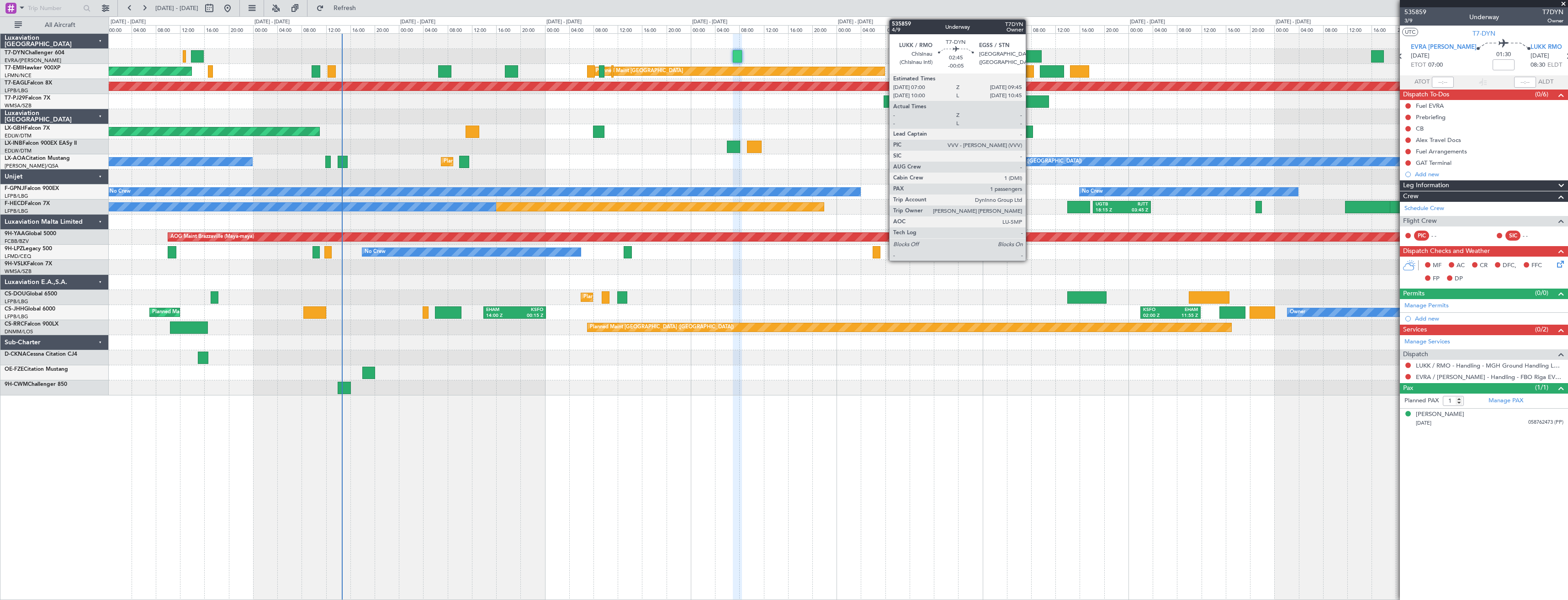
click at [1030, 52] on div at bounding box center [1034, 57] width 17 height 12
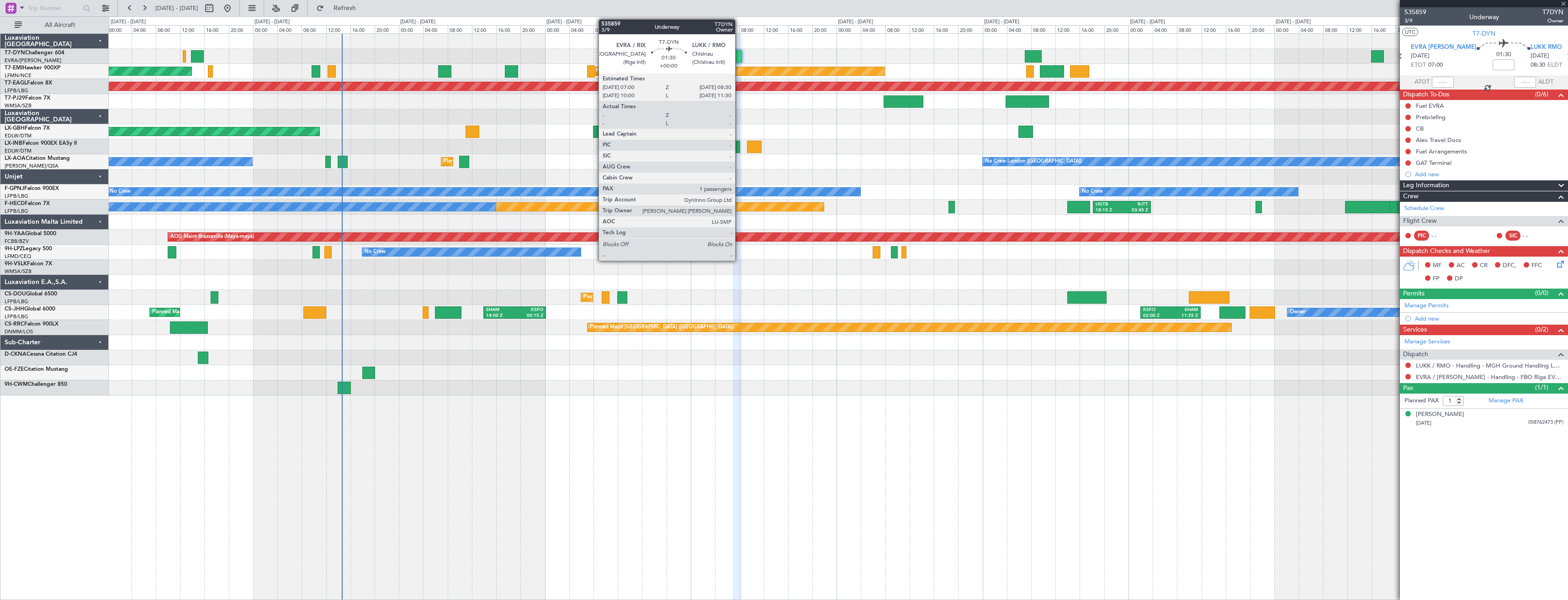
type input "-00:05"
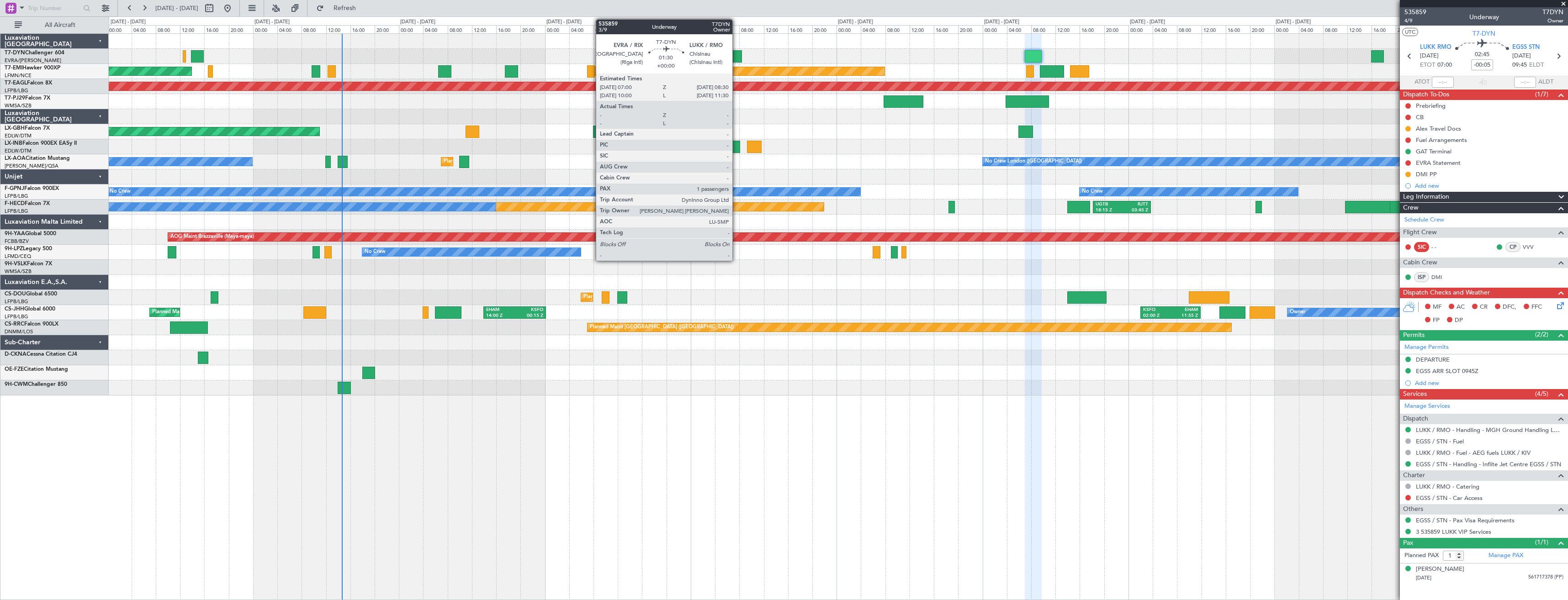
click at [737, 56] on div at bounding box center [737, 57] width 9 height 12
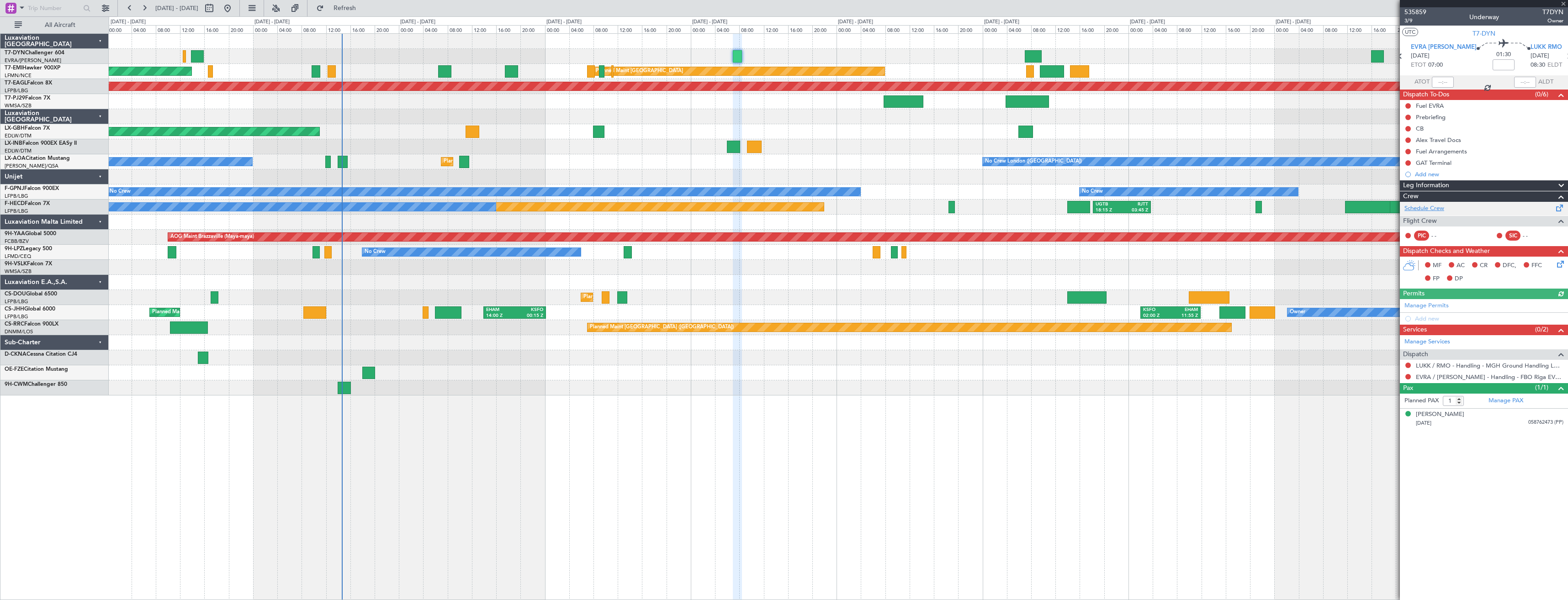
click at [1427, 211] on link "Schedule Crew" at bounding box center [1424, 209] width 40 height 9
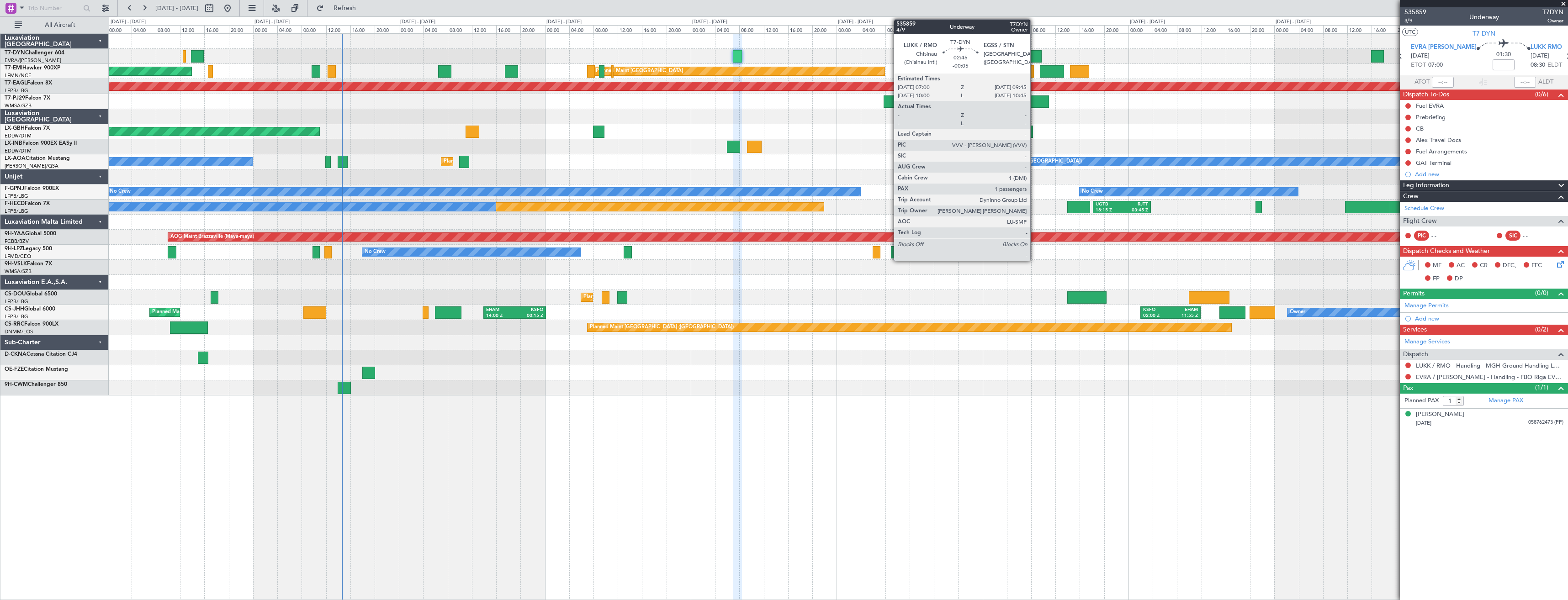
click at [1034, 55] on div at bounding box center [1034, 57] width 17 height 12
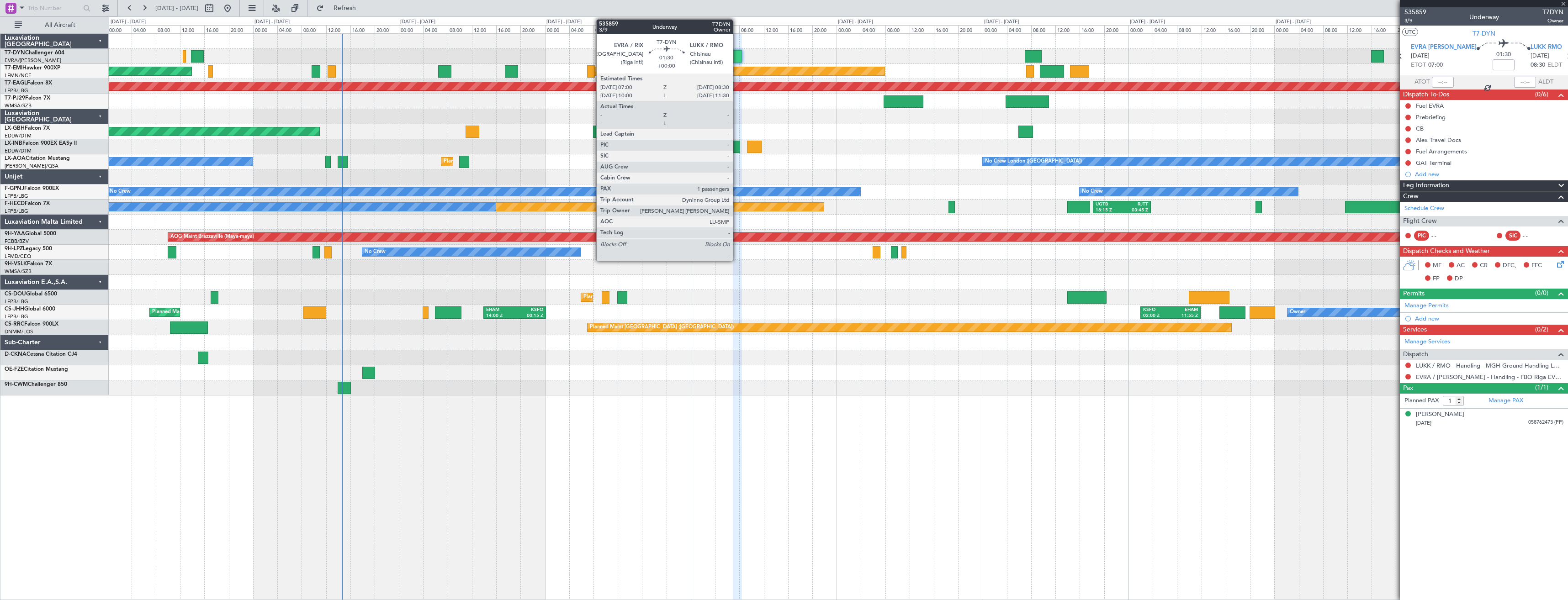
type input "-00:05"
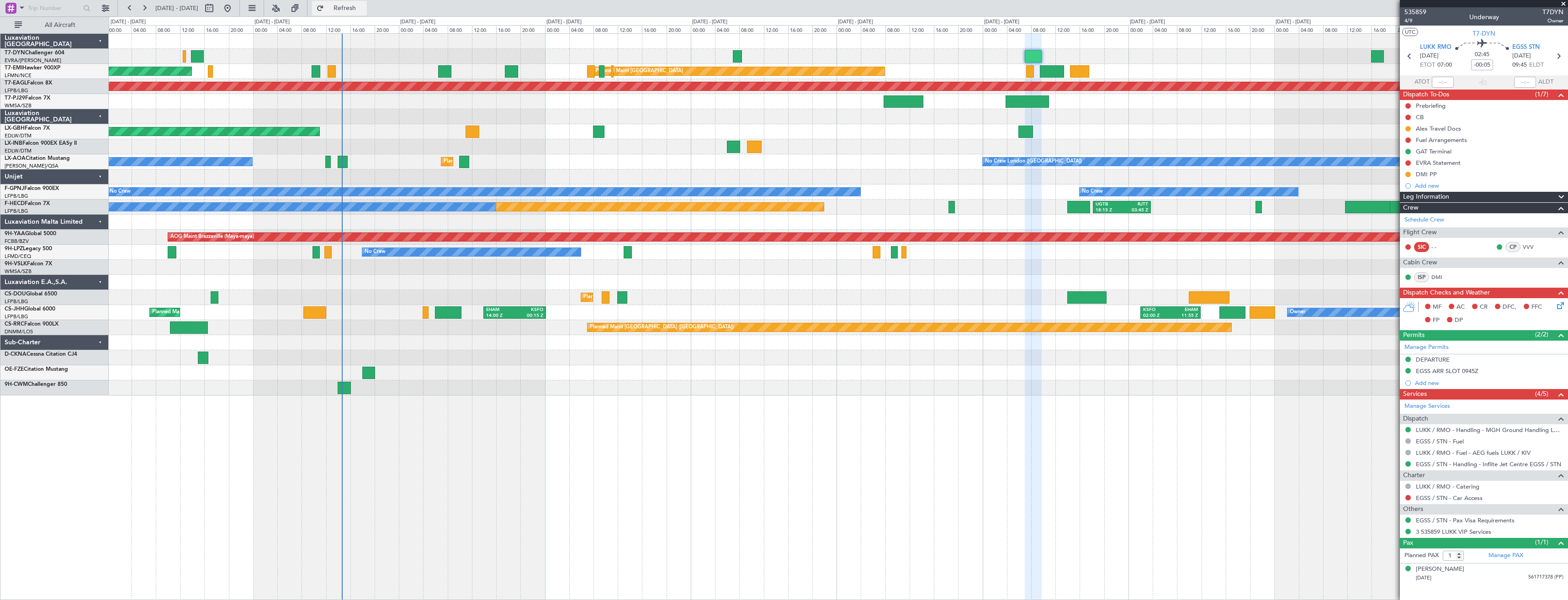
click at [354, 7] on button "Refresh" at bounding box center [340, 9] width 55 height 15
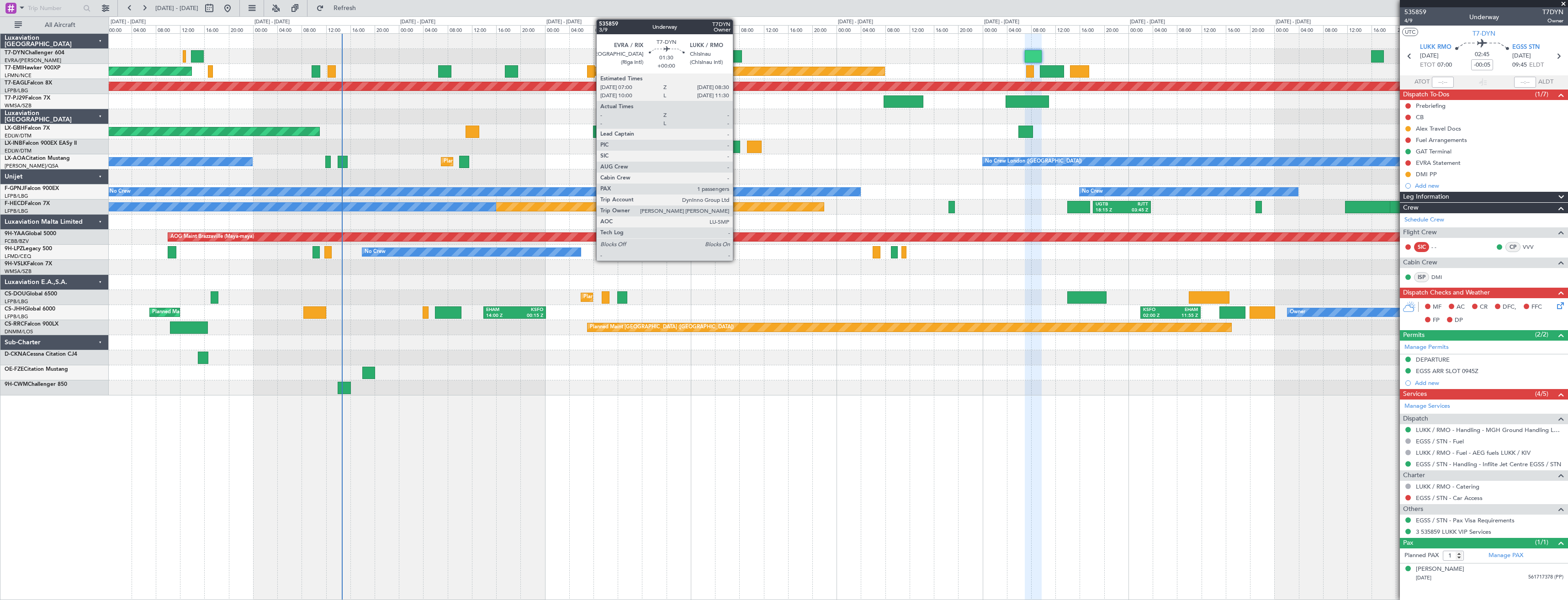
click at [737, 58] on div at bounding box center [737, 57] width 9 height 12
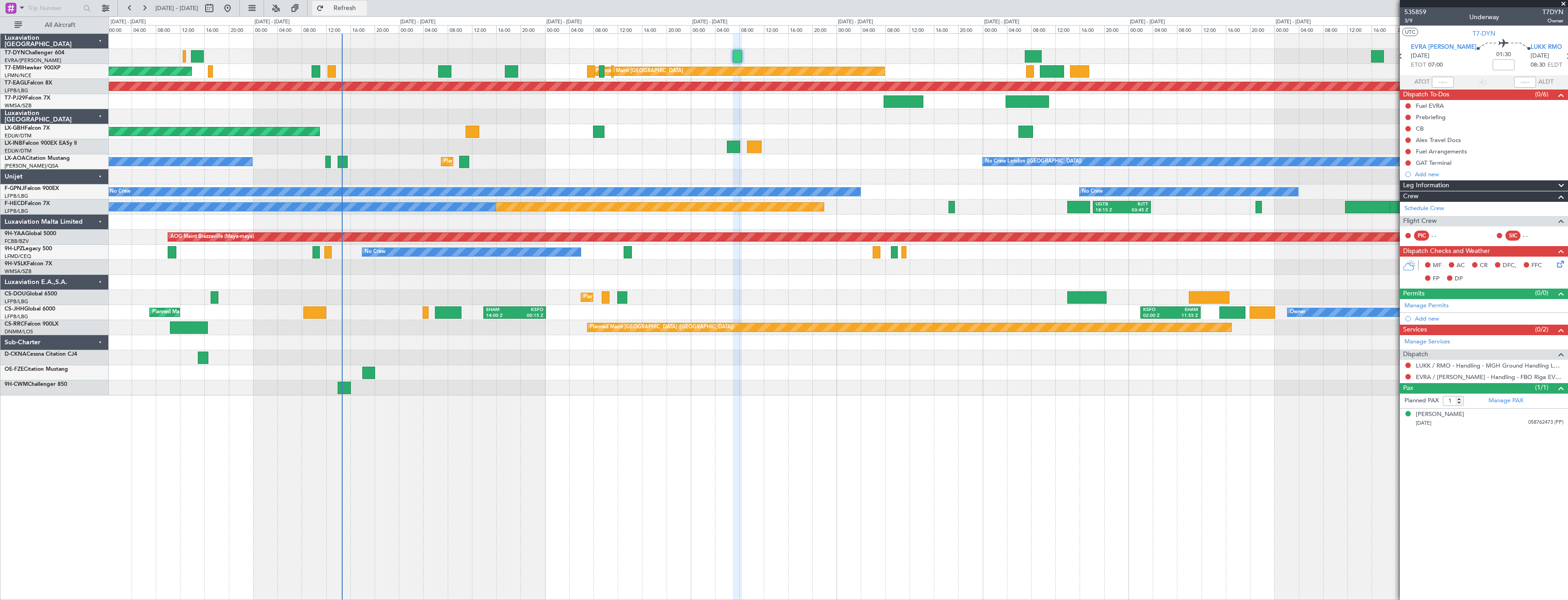
click at [364, 10] on span "Refresh" at bounding box center [345, 8] width 38 height 7
click at [364, 12] on span "Refresh" at bounding box center [345, 8] width 38 height 7
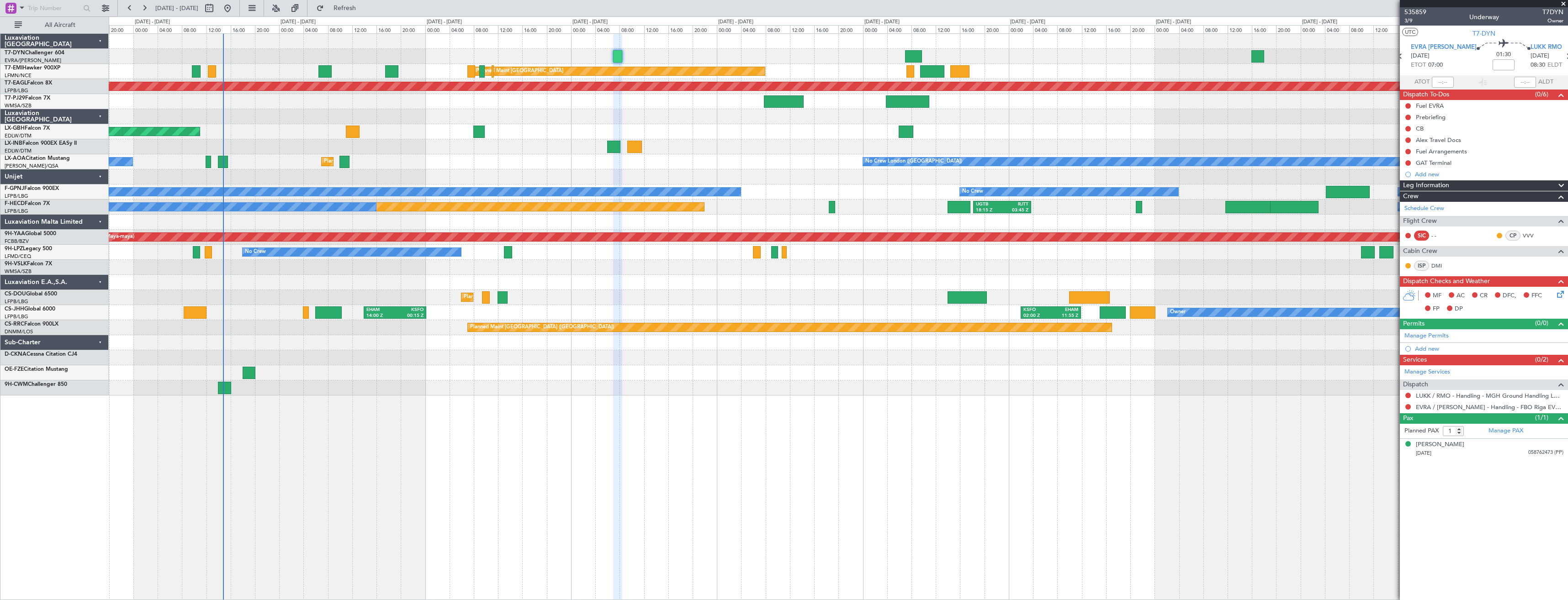
click at [691, 160] on div "No Crew London (Farnborough) Planned Maint Paris (Le Bourget) No Crew Dublin (D…" at bounding box center [838, 162] width 1459 height 15
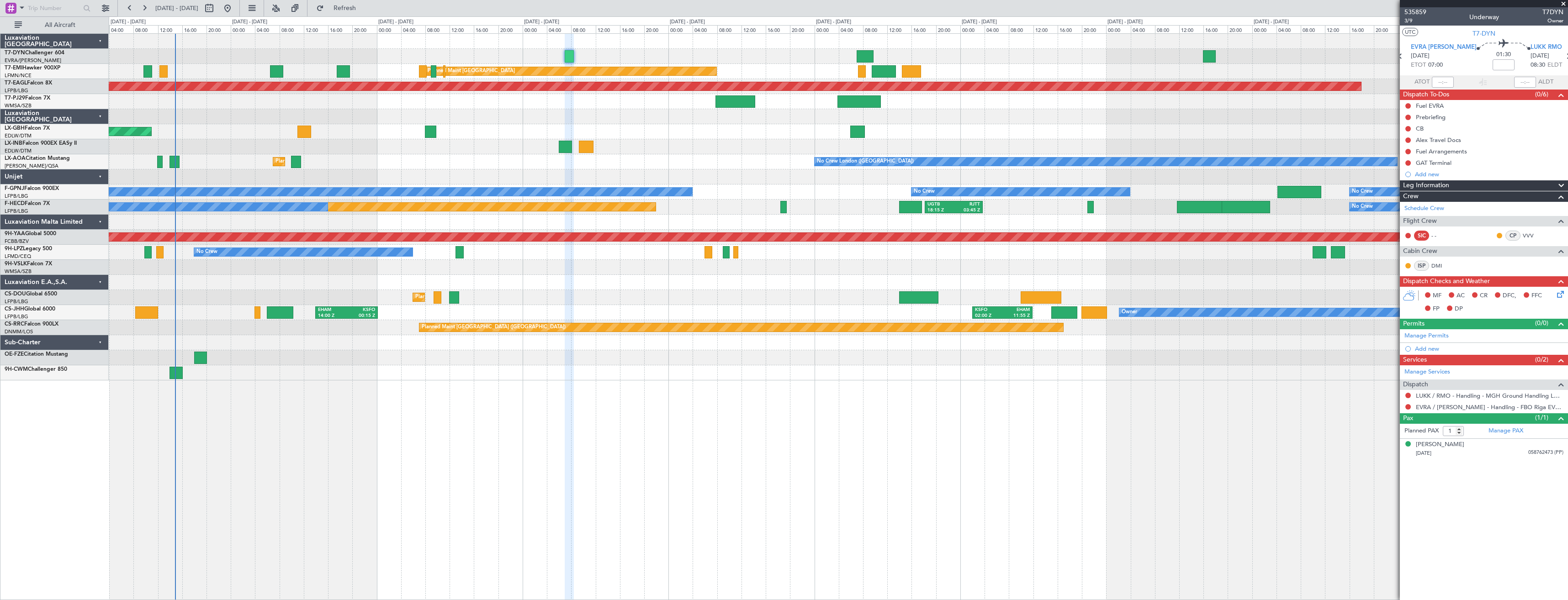
click at [1051, 51] on div "Planned Maint Zurich Planned Maint Zurich Grounded New York (Teterboro) Planned…" at bounding box center [838, 208] width 1459 height 347
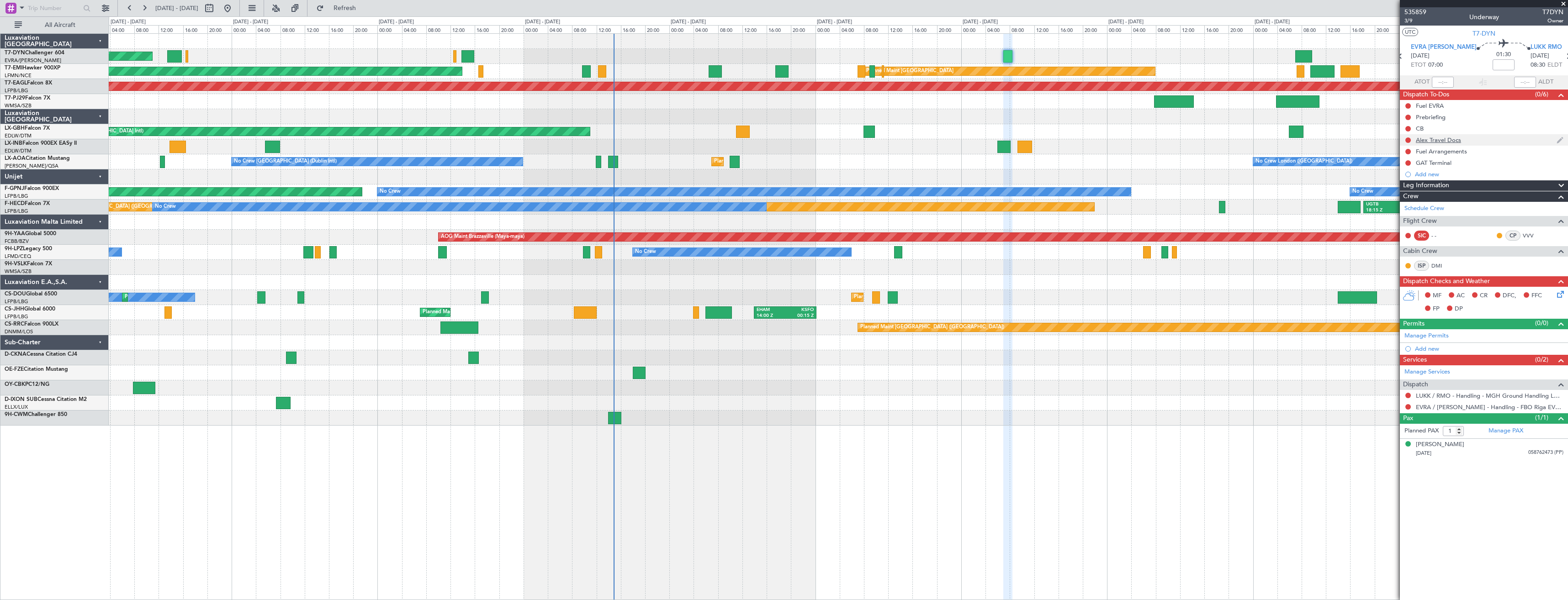
click at [1484, 139] on div "Alex Travel Docs" at bounding box center [1484, 140] width 168 height 12
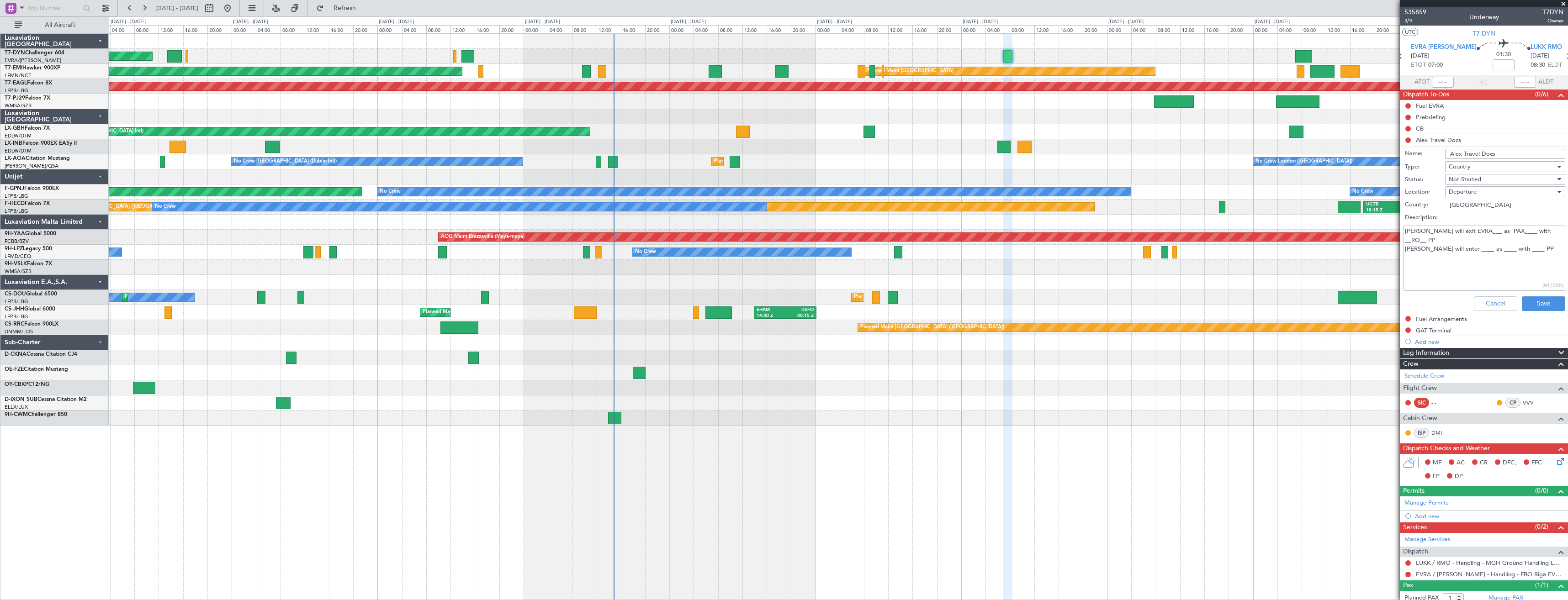
click at [1452, 244] on textarea "Alex will exit EVRA___ as PAX____ with __RO__ PP Alex will enter ____ as ____ w…" at bounding box center [1485, 258] width 162 height 65
drag, startPoint x: 1458, startPoint y: 242, endPoint x: 1444, endPoint y: 241, distance: 14.0
click at [1444, 241] on textarea "Alex will exit EVRA___ as PAX____ with __RO__ PP Alex will enter ____ as ____ w…" at bounding box center [1485, 258] width 162 height 65
drag, startPoint x: 1480, startPoint y: 244, endPoint x: 1468, endPoint y: 245, distance: 12.0
click at [1468, 245] on textarea "Alex will exit EVRA___ as PAX____ with __RO__ PP Alex will enter LUKK as ____ w…" at bounding box center [1485, 258] width 162 height 65
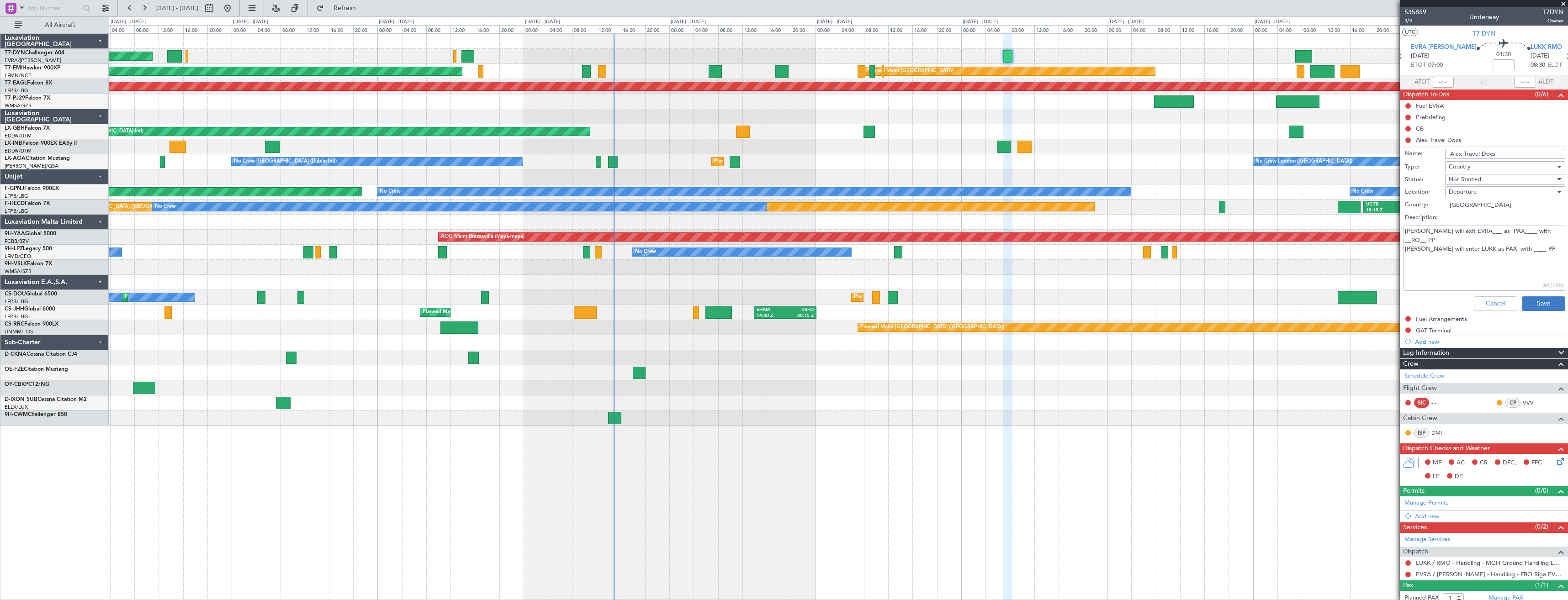
type textarea "Alex will exit EVRA___ as PAX____ with __RO__ PP Alex will enter LUKK as PAX wi…"
click at [1532, 301] on button "Save" at bounding box center [1543, 304] width 43 height 15
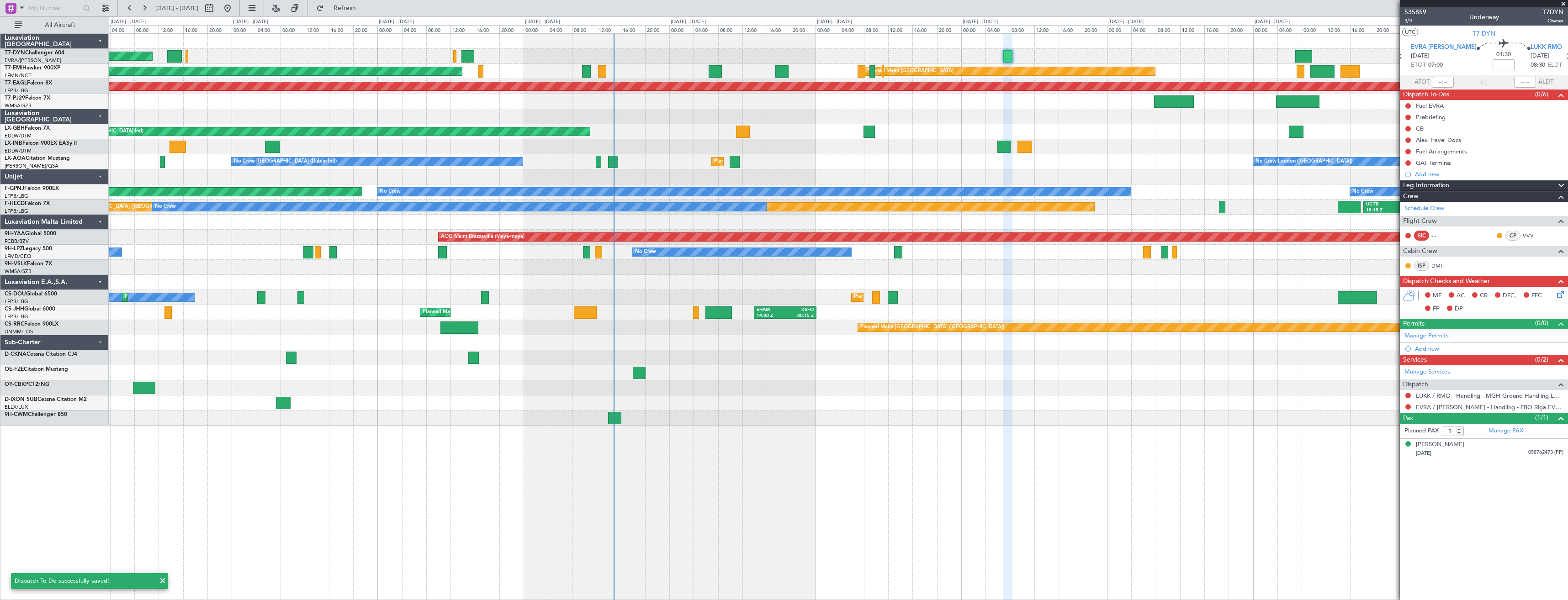
click at [1060, 52] on div "AOG Maint Riga (Riga Intl)" at bounding box center [838, 56] width 1459 height 15
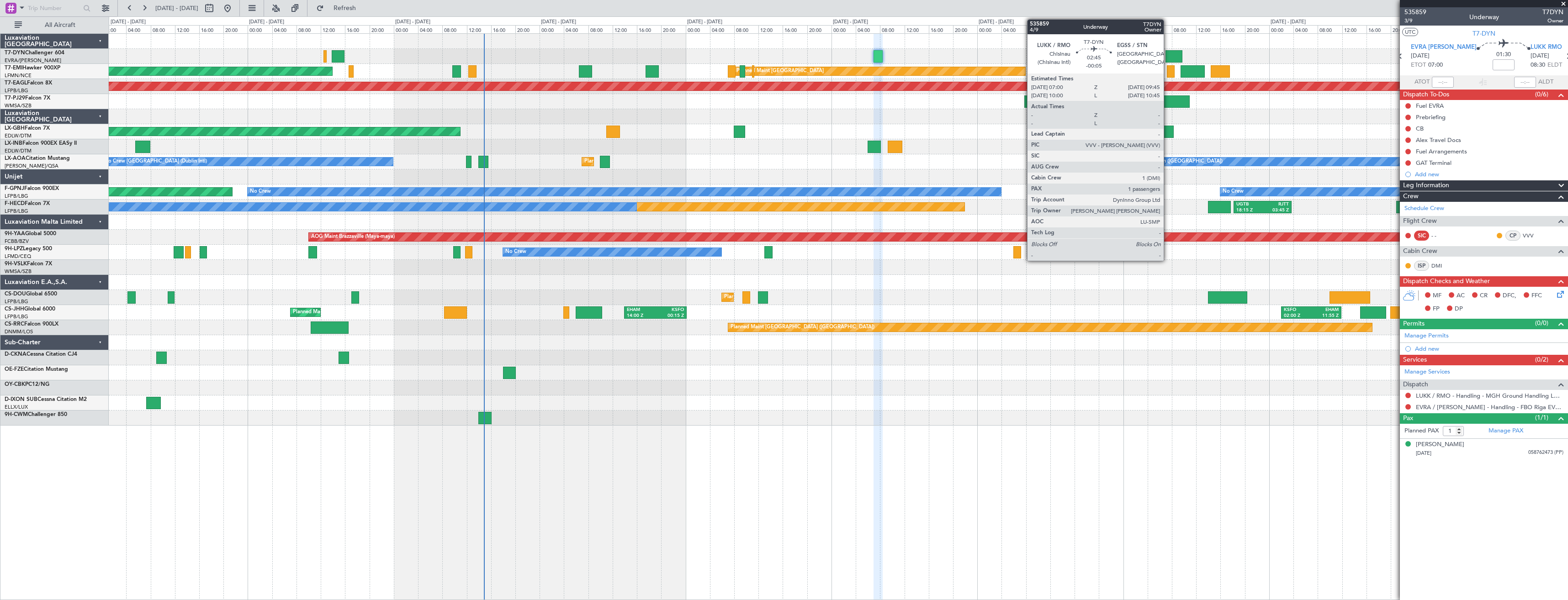
click at [1168, 53] on div at bounding box center [1174, 57] width 17 height 12
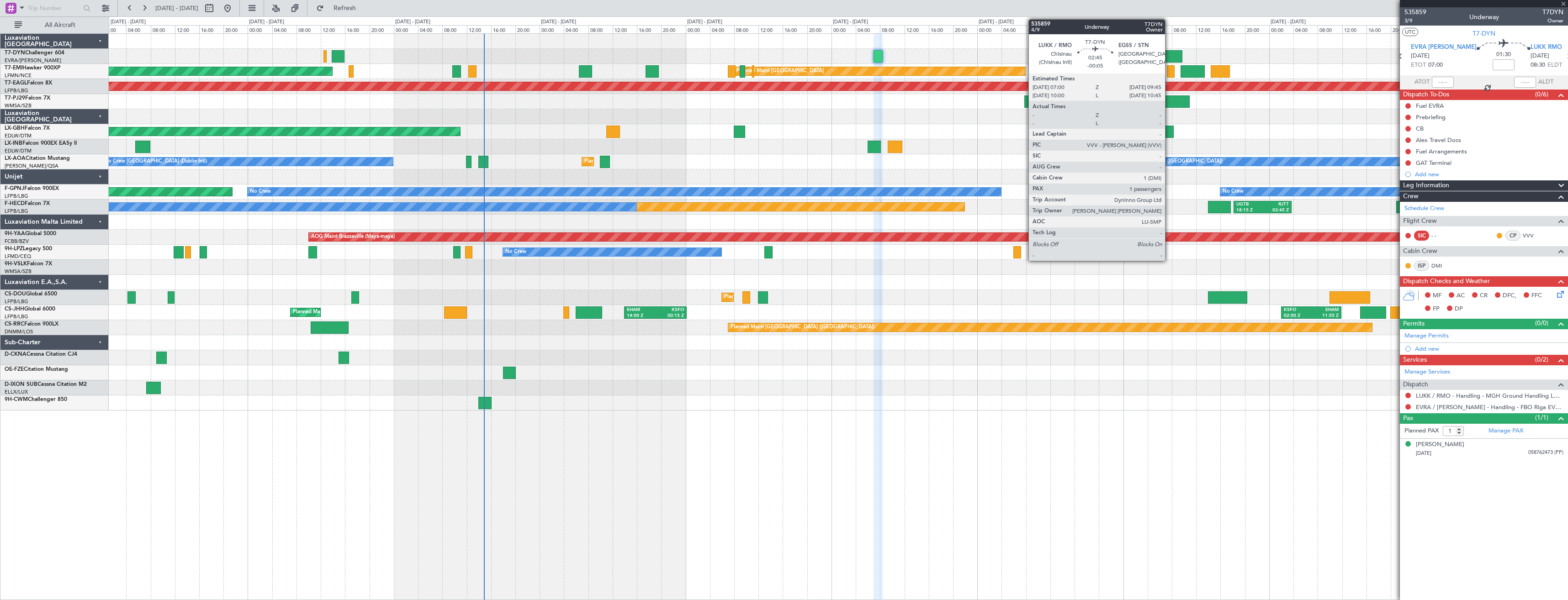
type input "-00:05"
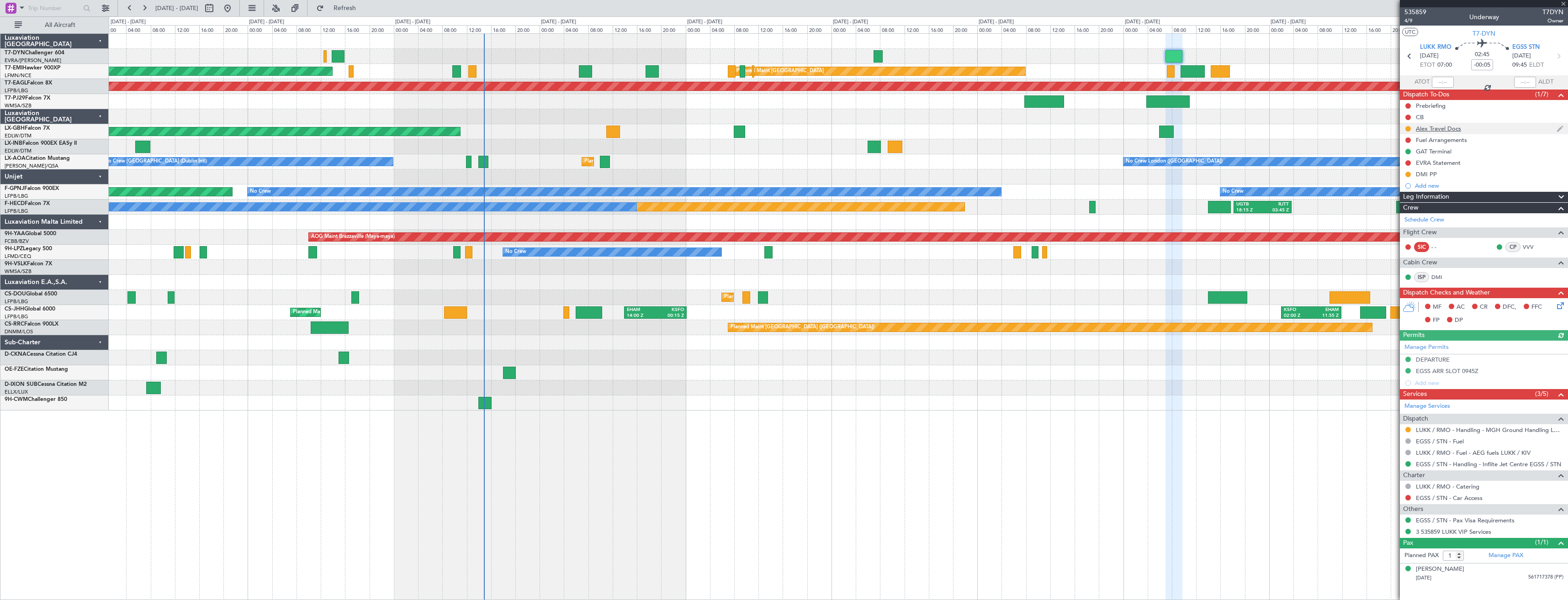
click at [1488, 133] on div "Alex Travel Docs" at bounding box center [1484, 128] width 168 height 12
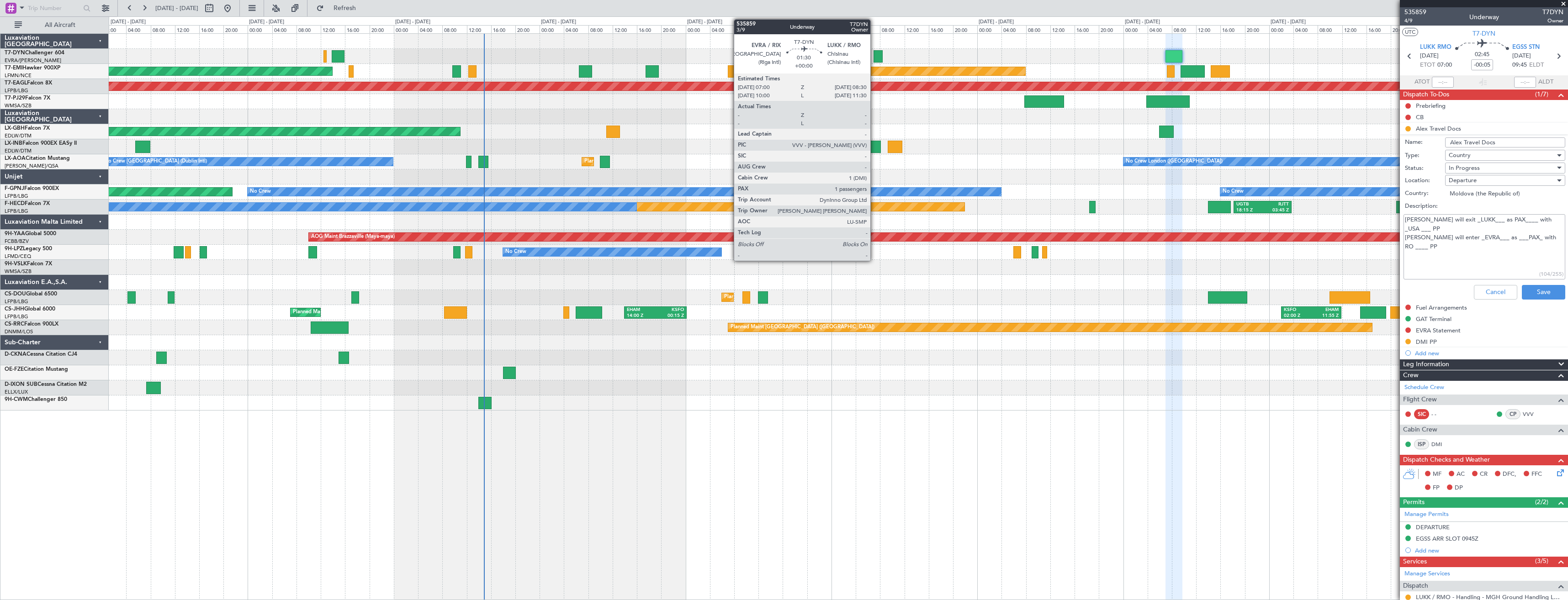
click at [875, 58] on div at bounding box center [878, 57] width 9 height 12
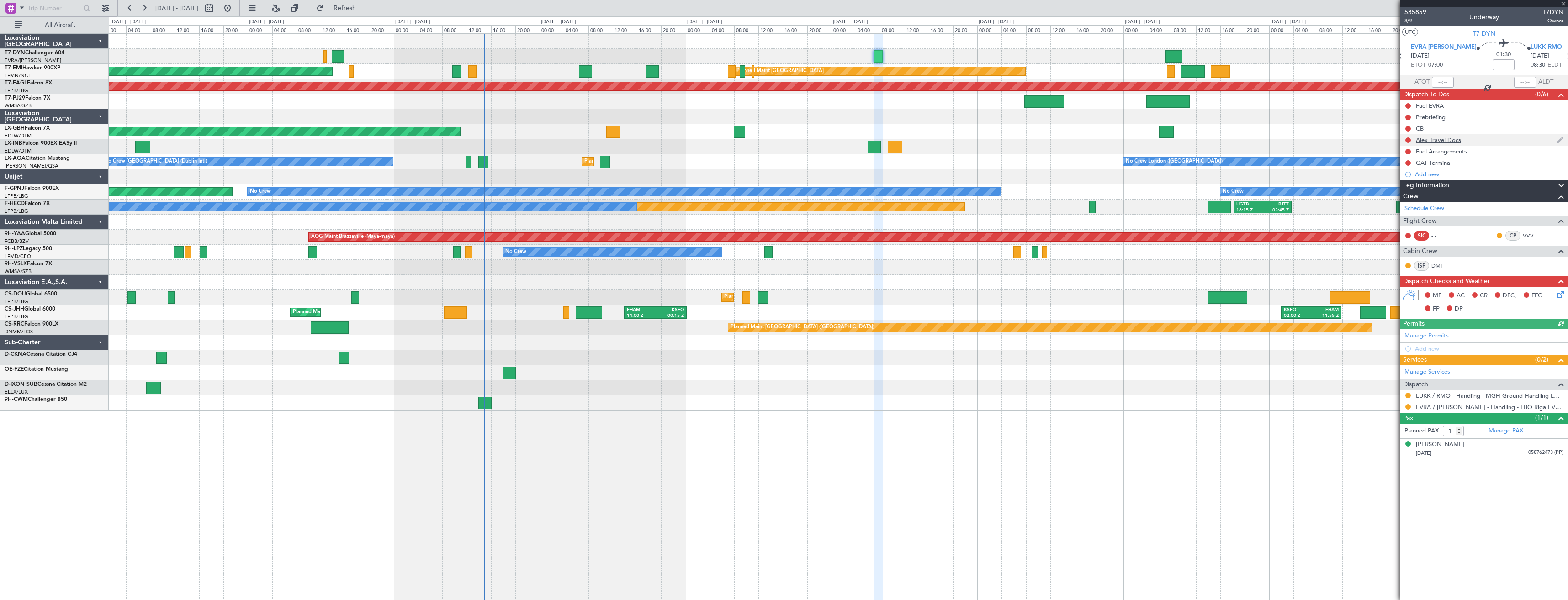
click at [1486, 144] on div "Alex Travel Docs" at bounding box center [1484, 140] width 168 height 12
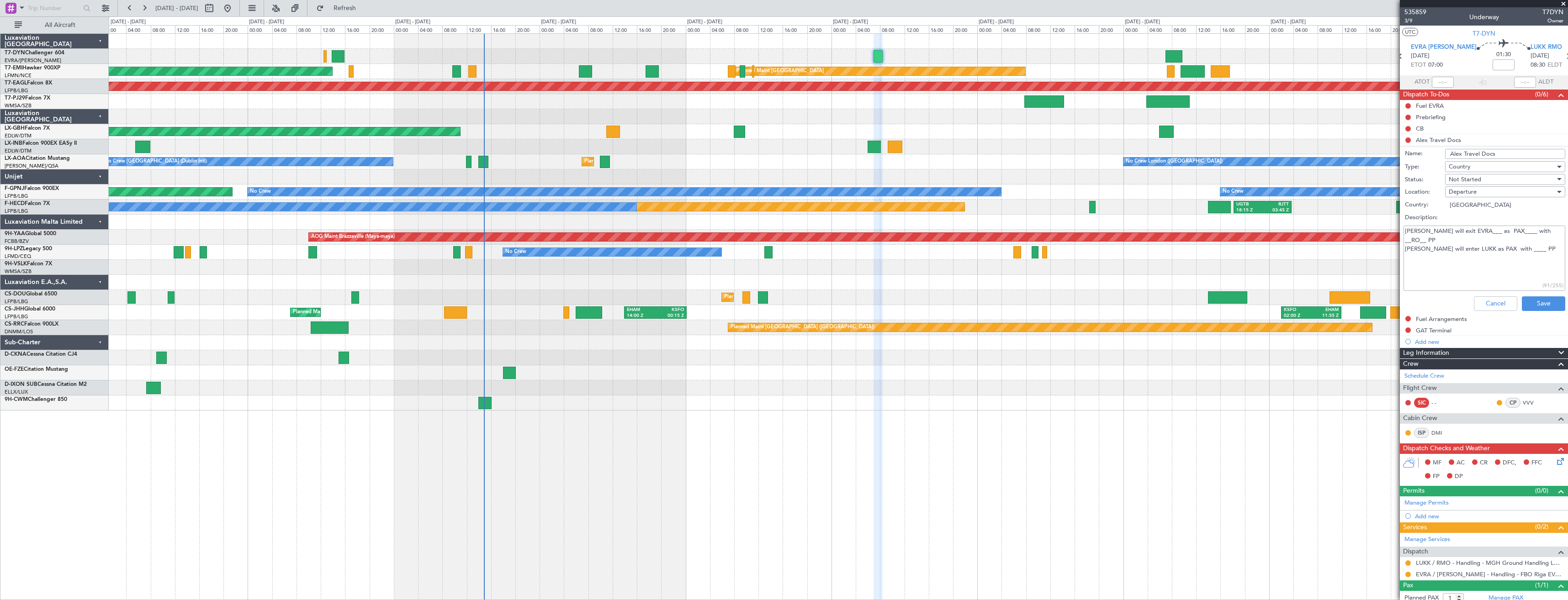
drag, startPoint x: 1507, startPoint y: 242, endPoint x: 1496, endPoint y: 242, distance: 11.0
click at [1496, 242] on textarea "Alex will exit EVRA___ as PAX____ with __RO__ PP Alex will enter LUKK as PAX wi…" at bounding box center [1485, 258] width 162 height 65
type textarea "Alex will exit EVRA___ as PAX____ with __RO__ PP Alex will enter LUKK as PAX wi…"
click at [1544, 301] on button "Save" at bounding box center [1543, 304] width 43 height 15
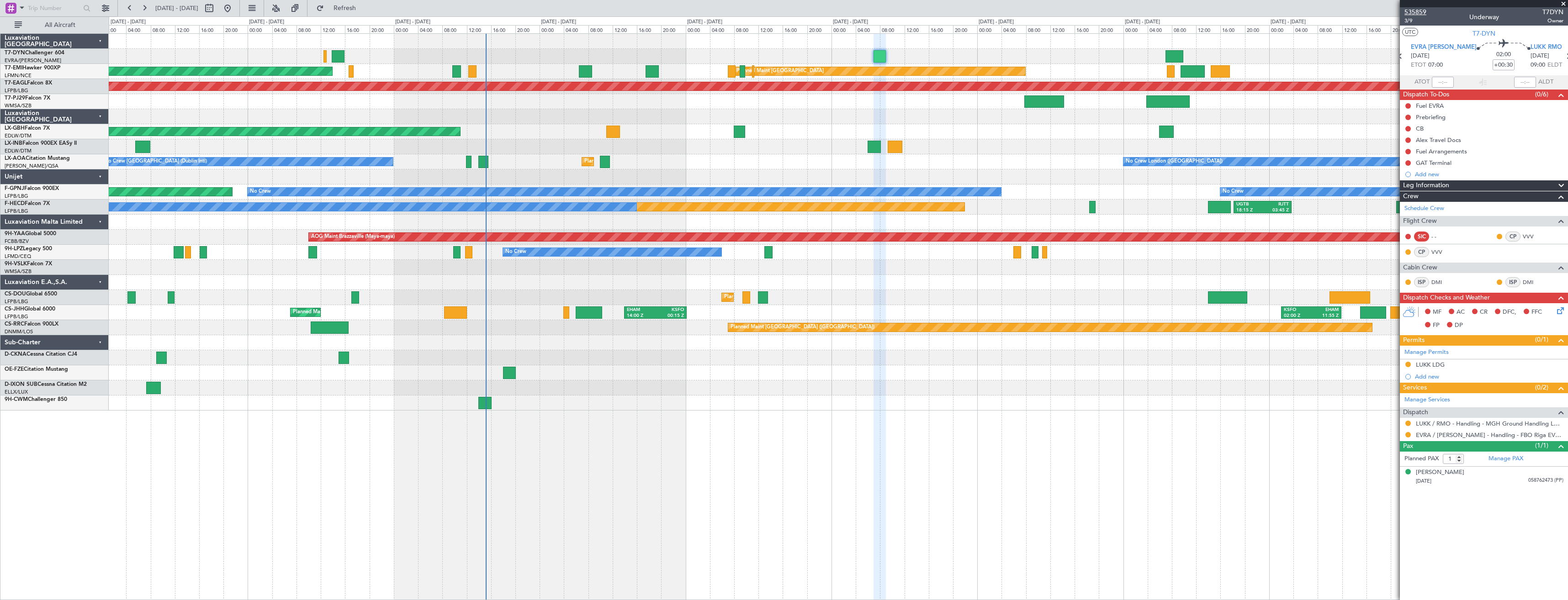
click at [1410, 12] on span "535859" at bounding box center [1415, 12] width 22 height 10
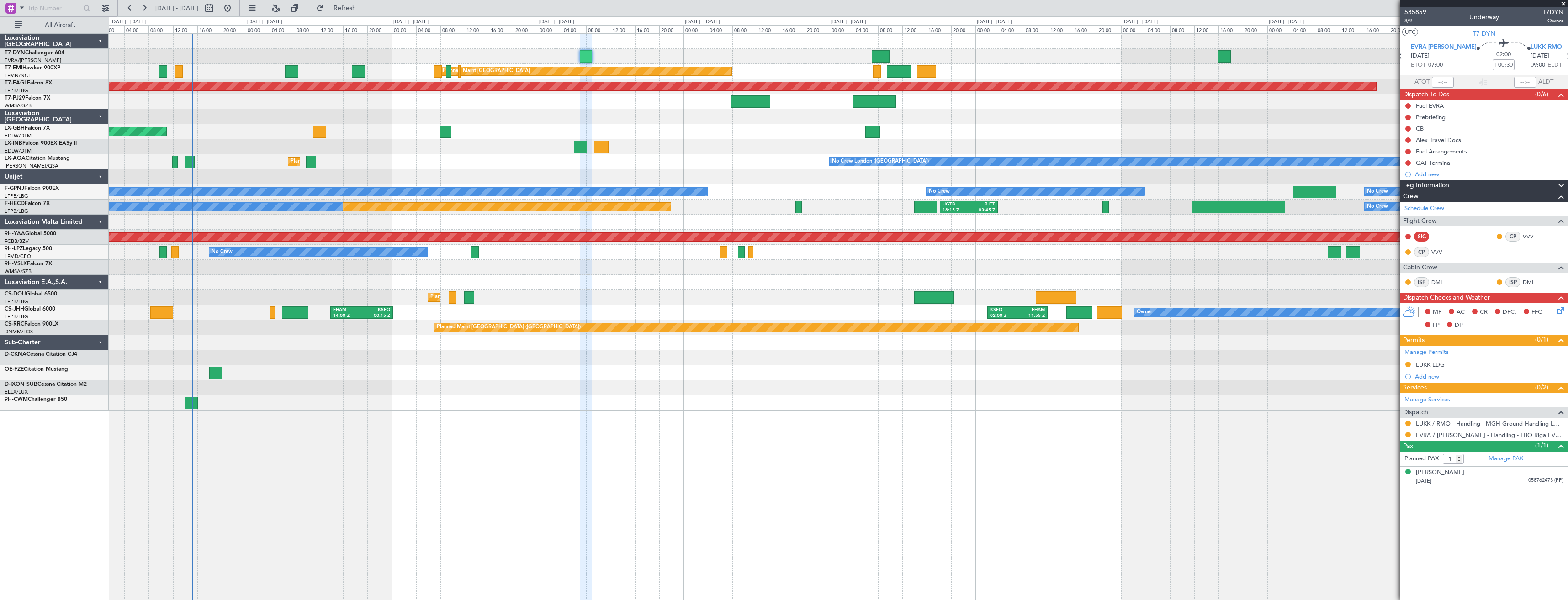
click at [529, 113] on div at bounding box center [838, 116] width 1459 height 15
click at [1415, 10] on span "535859" at bounding box center [1415, 12] width 22 height 10
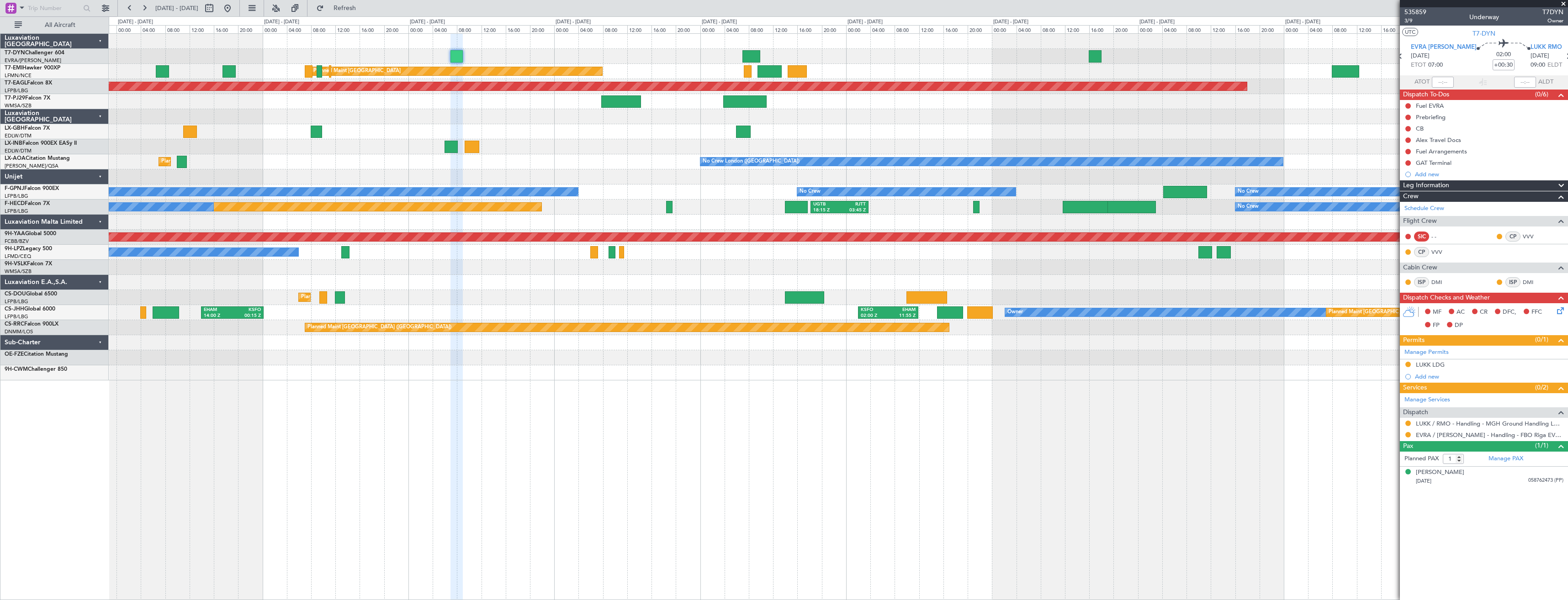
click at [562, 52] on div at bounding box center [838, 56] width 1459 height 15
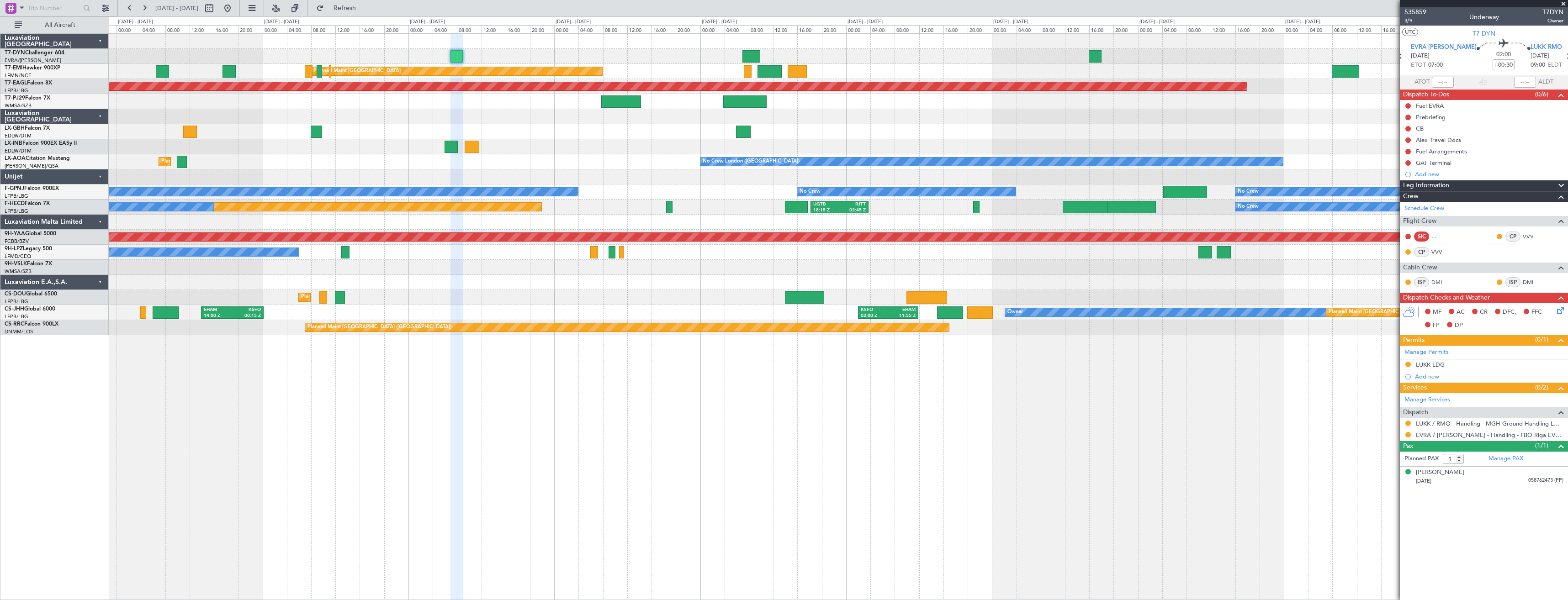
click at [847, 45] on div "Planned Maint Zurich Planned Maint Zurich Grounded New York (Teterboro) Planned…" at bounding box center [838, 184] width 1459 height 301
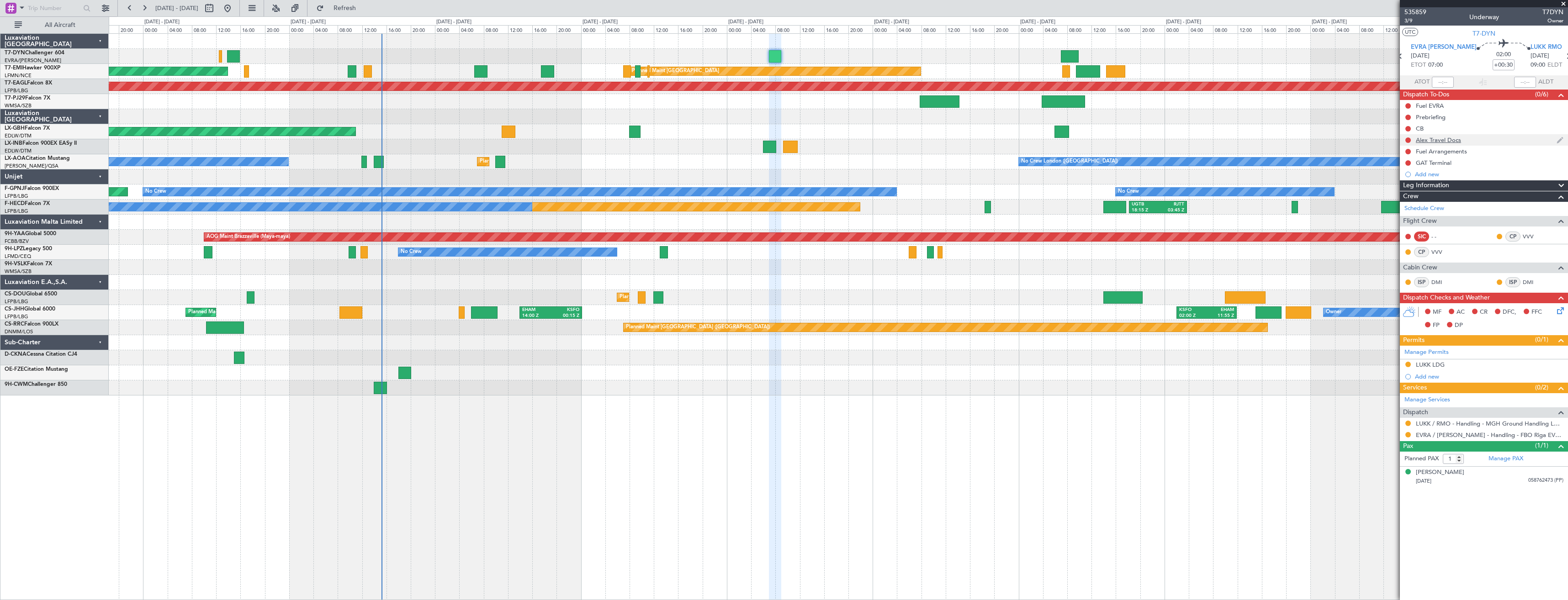
click at [1497, 142] on div "Alex Travel Docs" at bounding box center [1484, 140] width 168 height 12
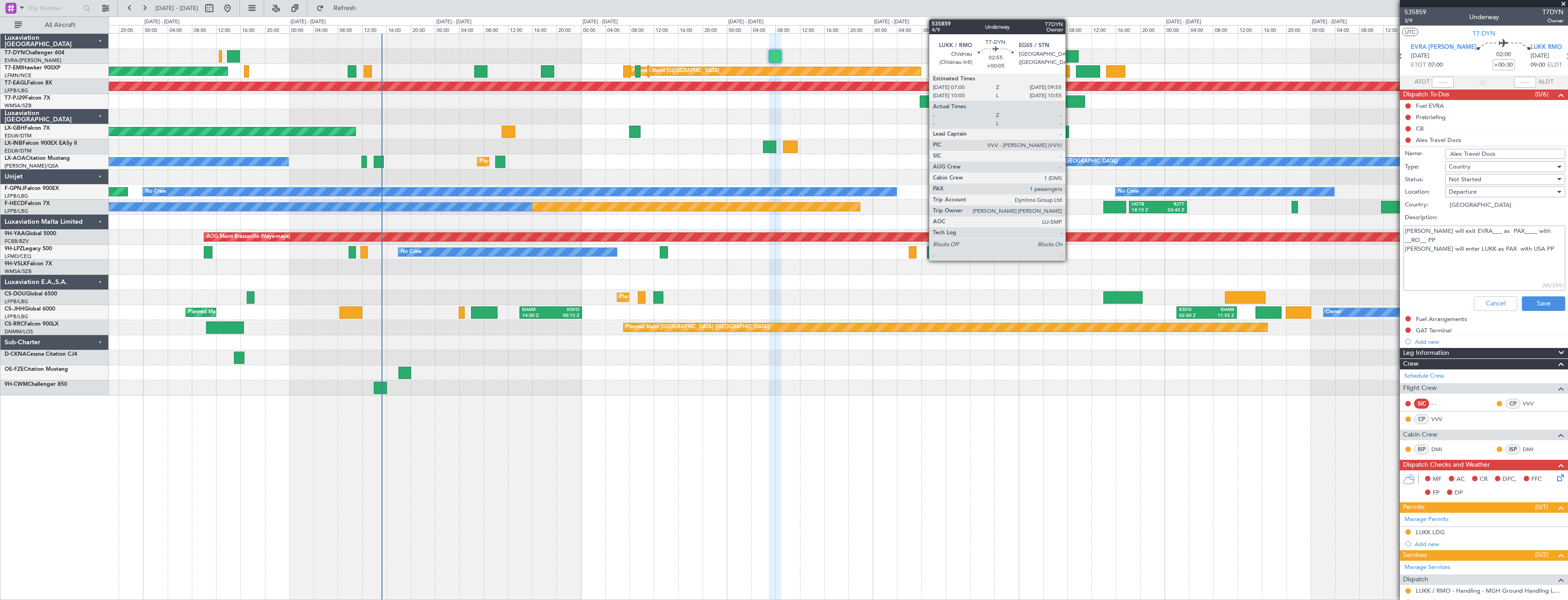
click at [1069, 55] on div at bounding box center [1069, 57] width 18 height 12
type input "+00:05"
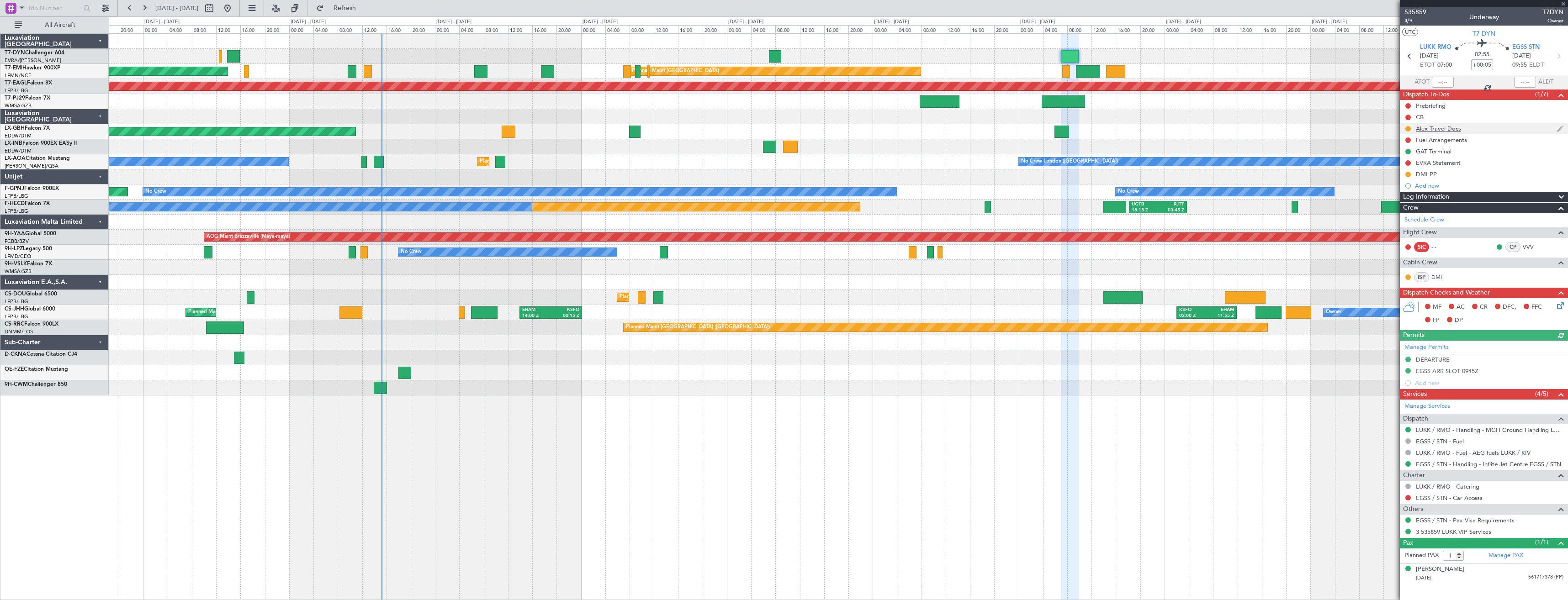
click at [1485, 128] on div "Alex Travel Docs" at bounding box center [1484, 128] width 168 height 12
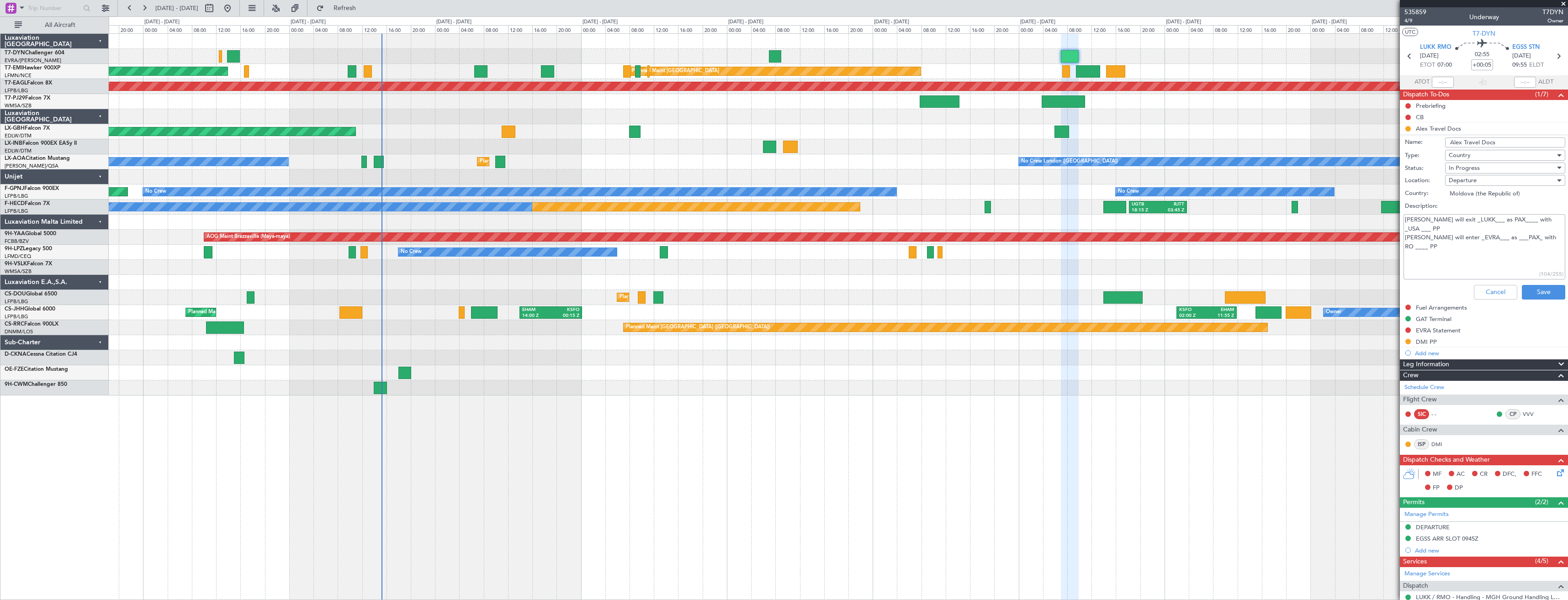
click at [1465, 228] on textarea "Alex will exit _LUKK___ as PAX____ with _USA ___ PP Alex will enter _EVRA___ as…" at bounding box center [1485, 246] width 162 height 65
drag, startPoint x: 1465, startPoint y: 230, endPoint x: 1448, endPoint y: 229, distance: 17.0
click at [1448, 229] on textarea "Alex will exit _LUKK___ as PAX____ with _USA ___ PP Alex will enter _EVRA___ as…" at bounding box center [1485, 246] width 162 height 65
type textarea "Alex will exit _LUKK___ as PAX____ with _USA ___ PP Alex will enter _EGSS__ as …"
click at [1529, 290] on button "Save" at bounding box center [1543, 292] width 43 height 15
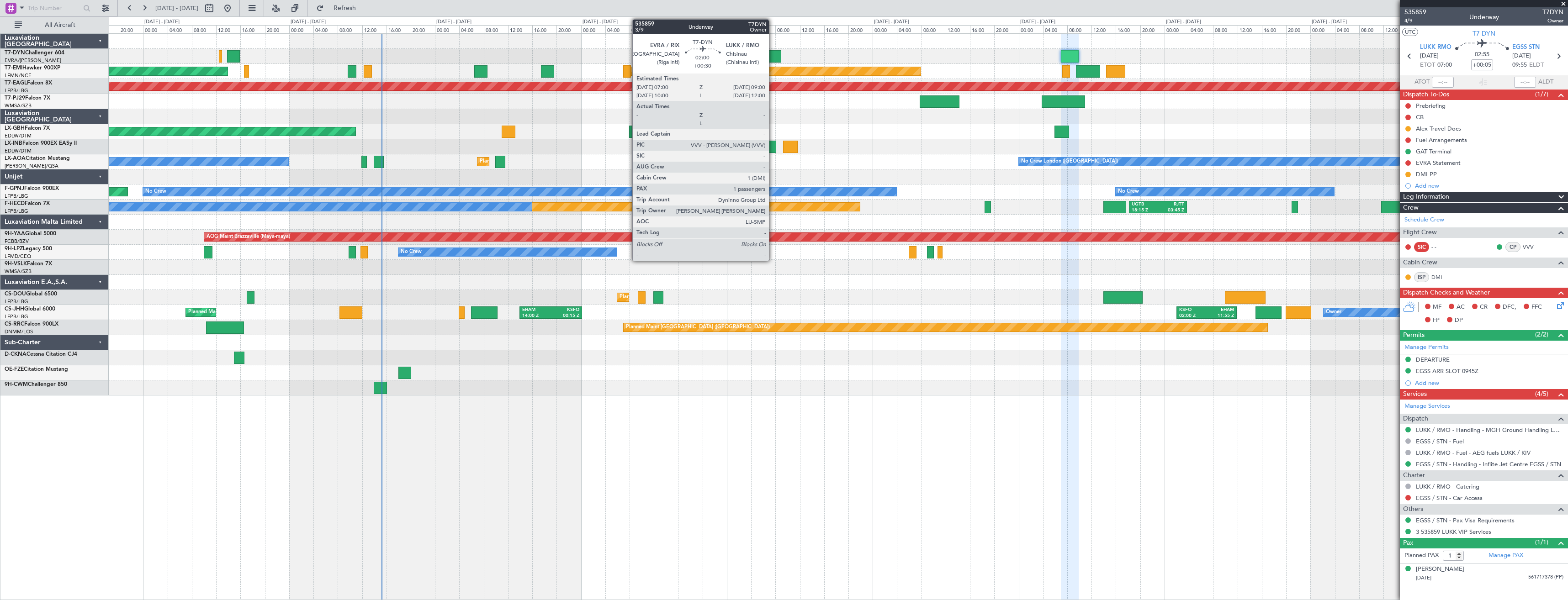
click at [773, 52] on div at bounding box center [775, 57] width 12 height 12
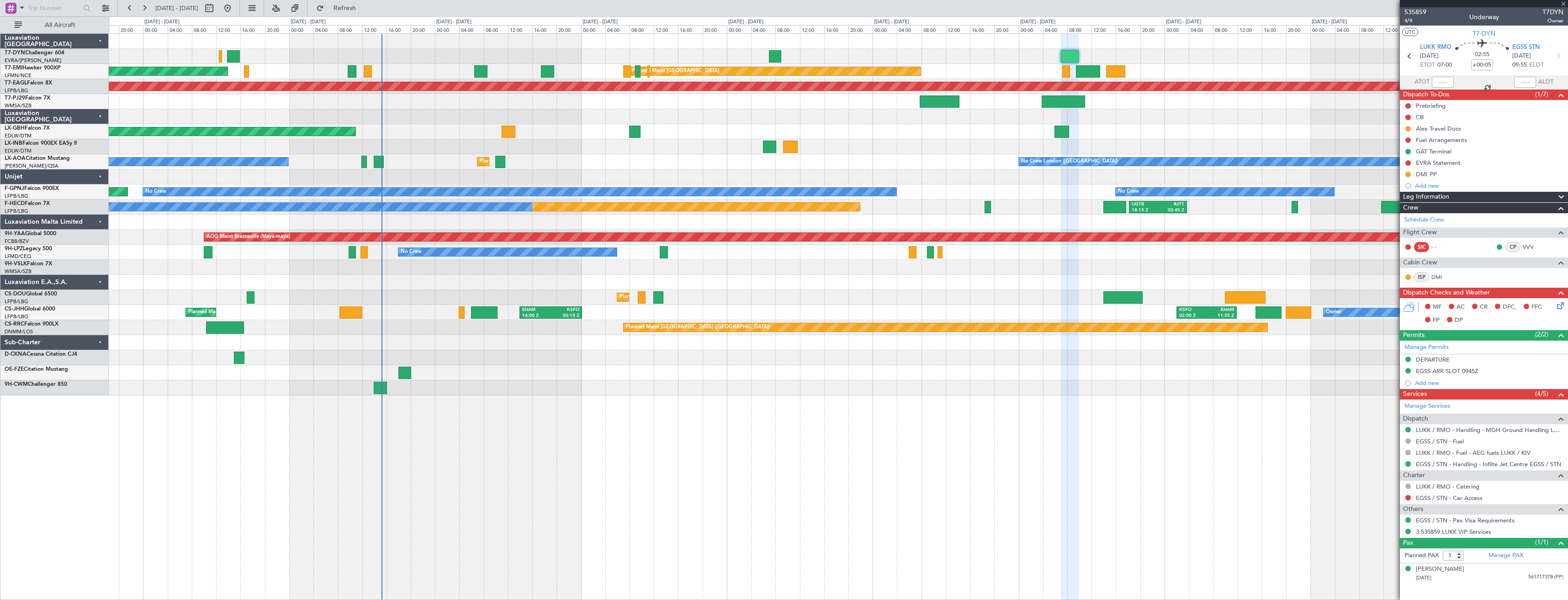
type input "+00:30"
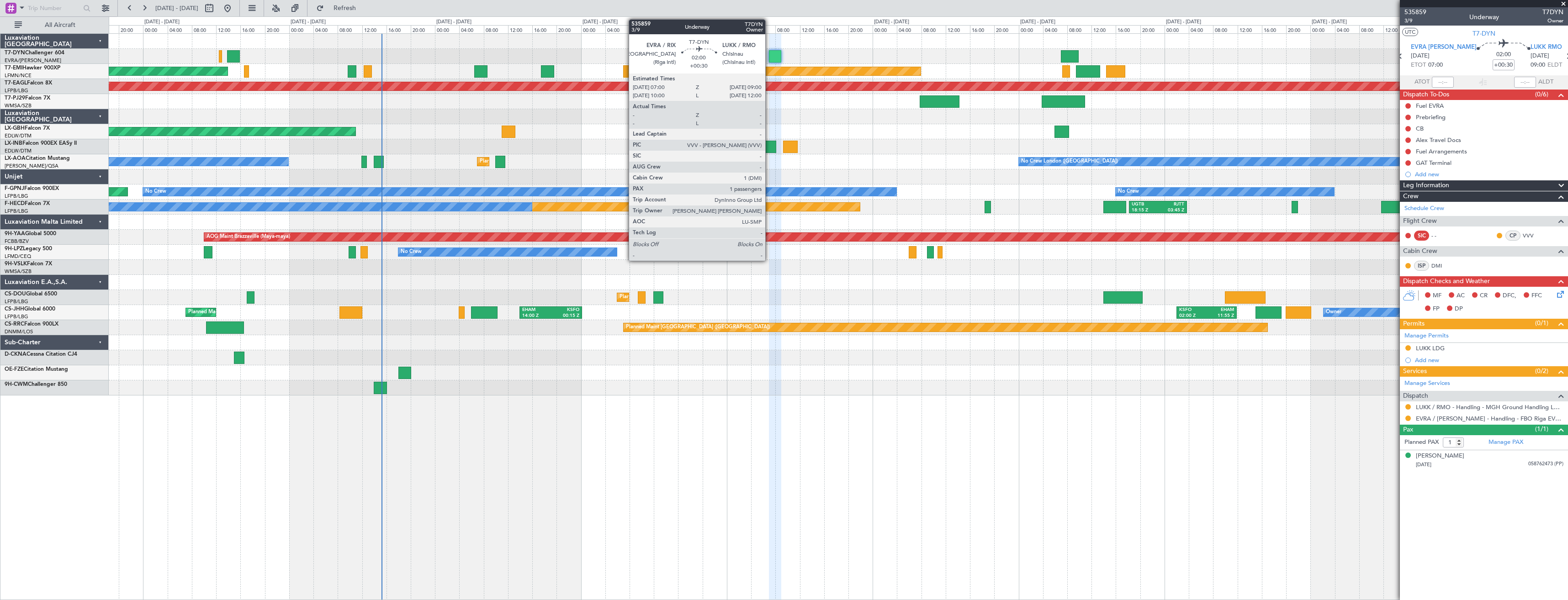
click at [768, 67] on div "Planned Maint Zurich Planned Maint Zurich" at bounding box center [838, 71] width 1459 height 15
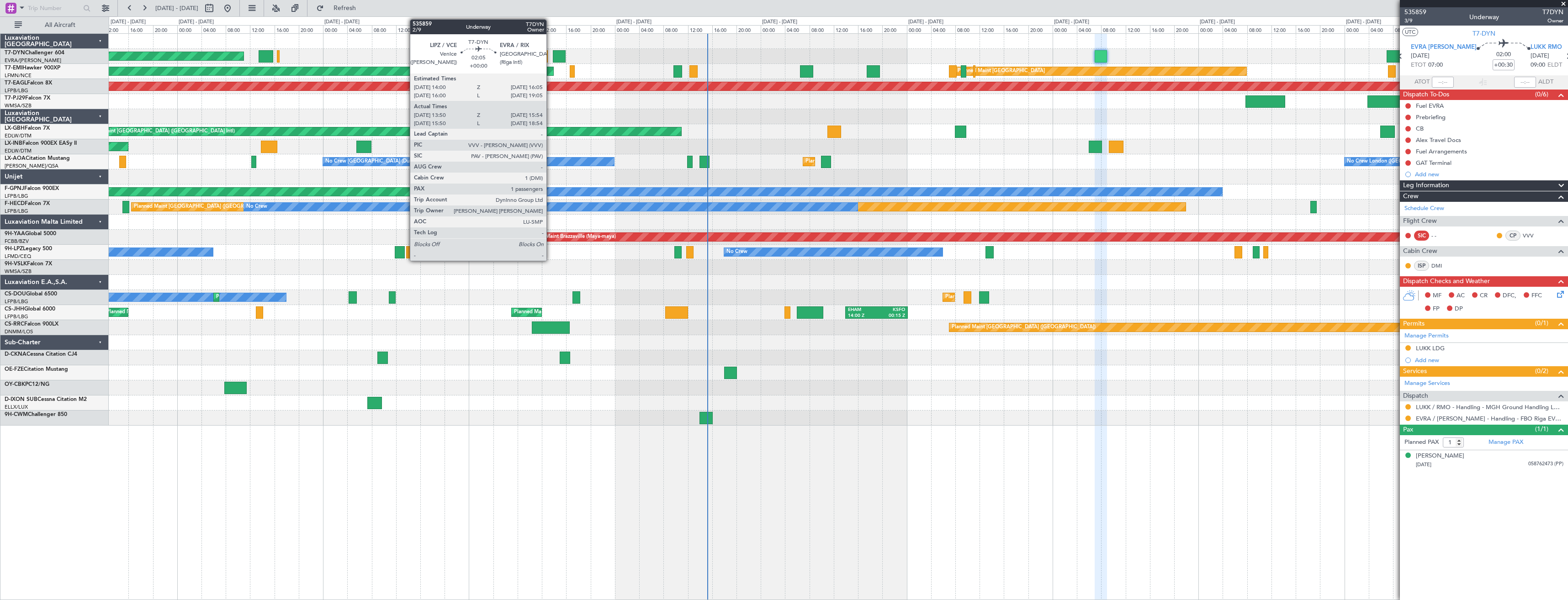
click at [555, 58] on div at bounding box center [559, 57] width 13 height 12
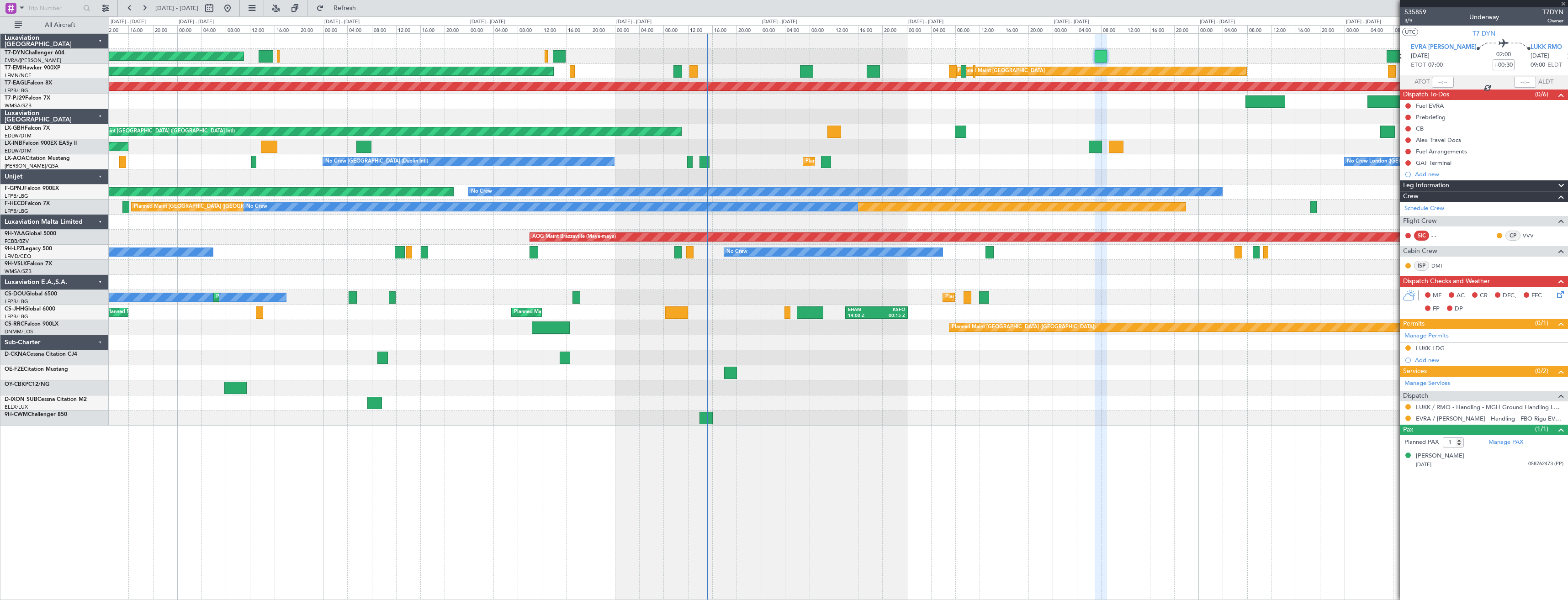
click at [581, 49] on div "AOG Maint Riga (Riga Intl) Planned Maint Zurich Planned Maint Zurich Grounded N…" at bounding box center [838, 230] width 1459 height 392
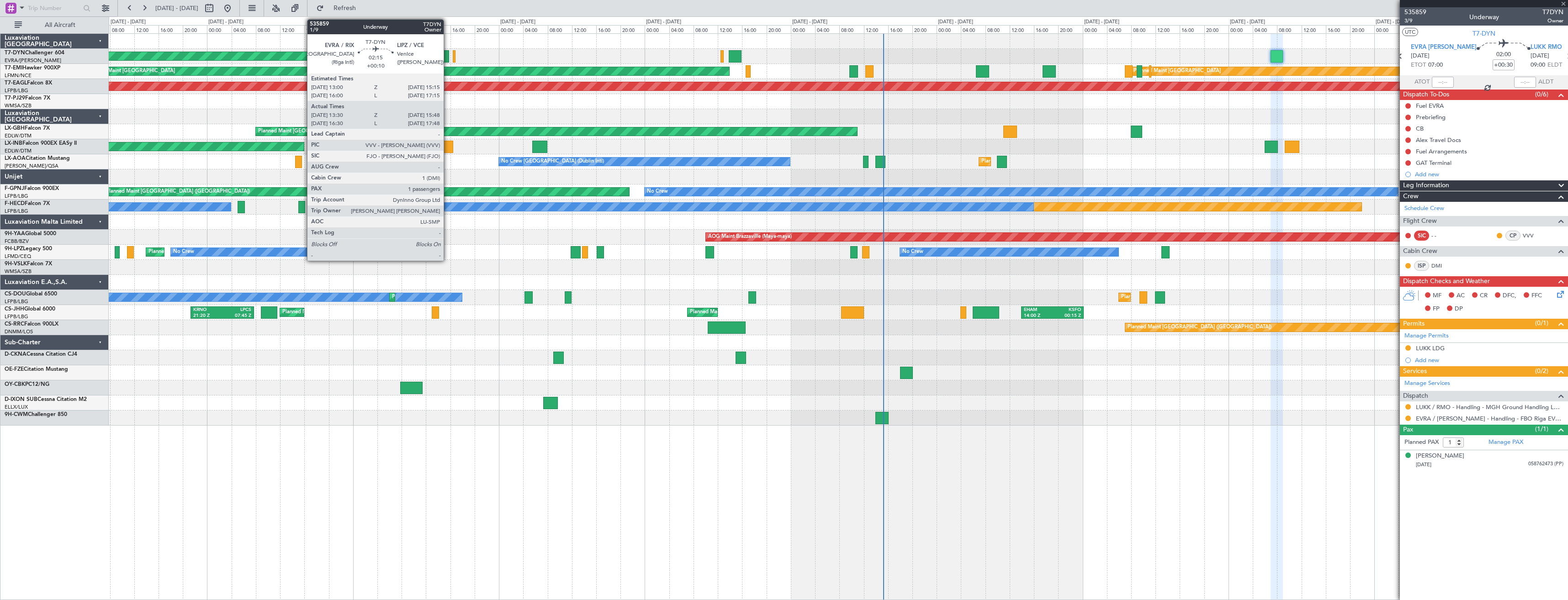
type input "13:50"
type input "15:54"
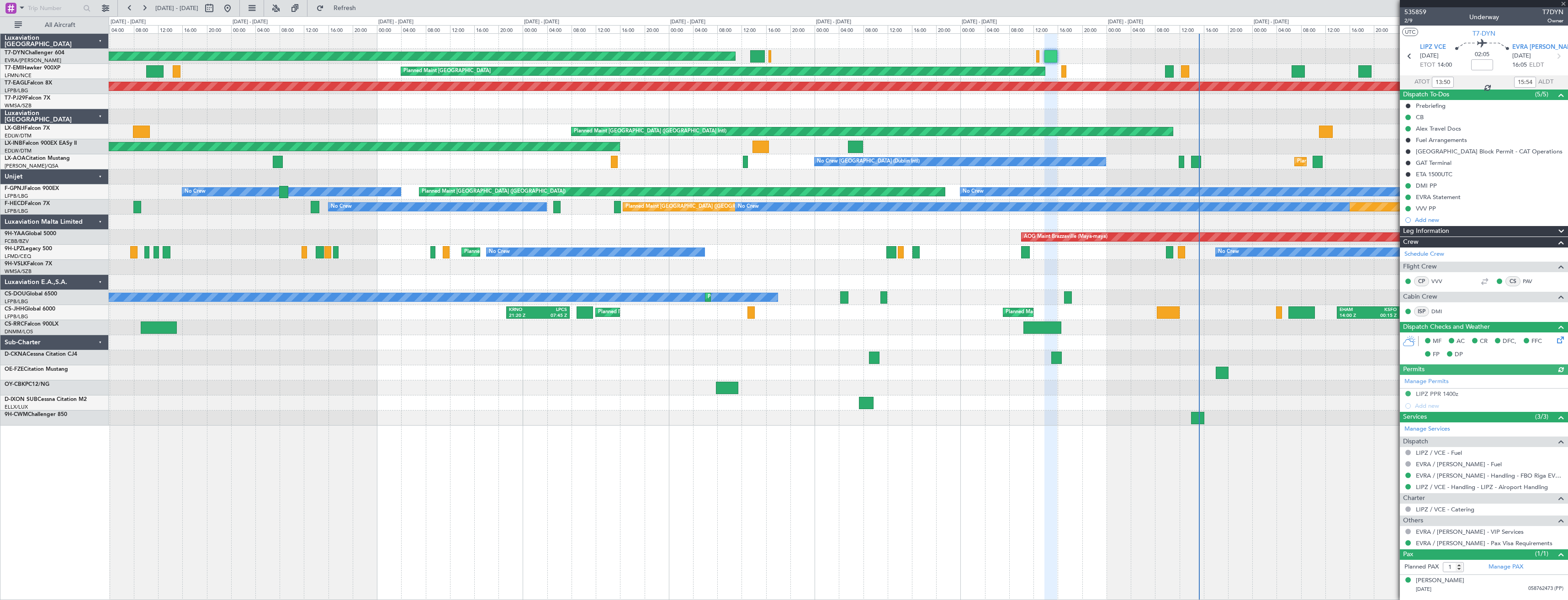
click at [1032, 33] on div "AOG Maint Riga (Riga Intl) Planned Maint Zurich Planned Maint Zurich Grounded N…" at bounding box center [784, 308] width 1568 height 584
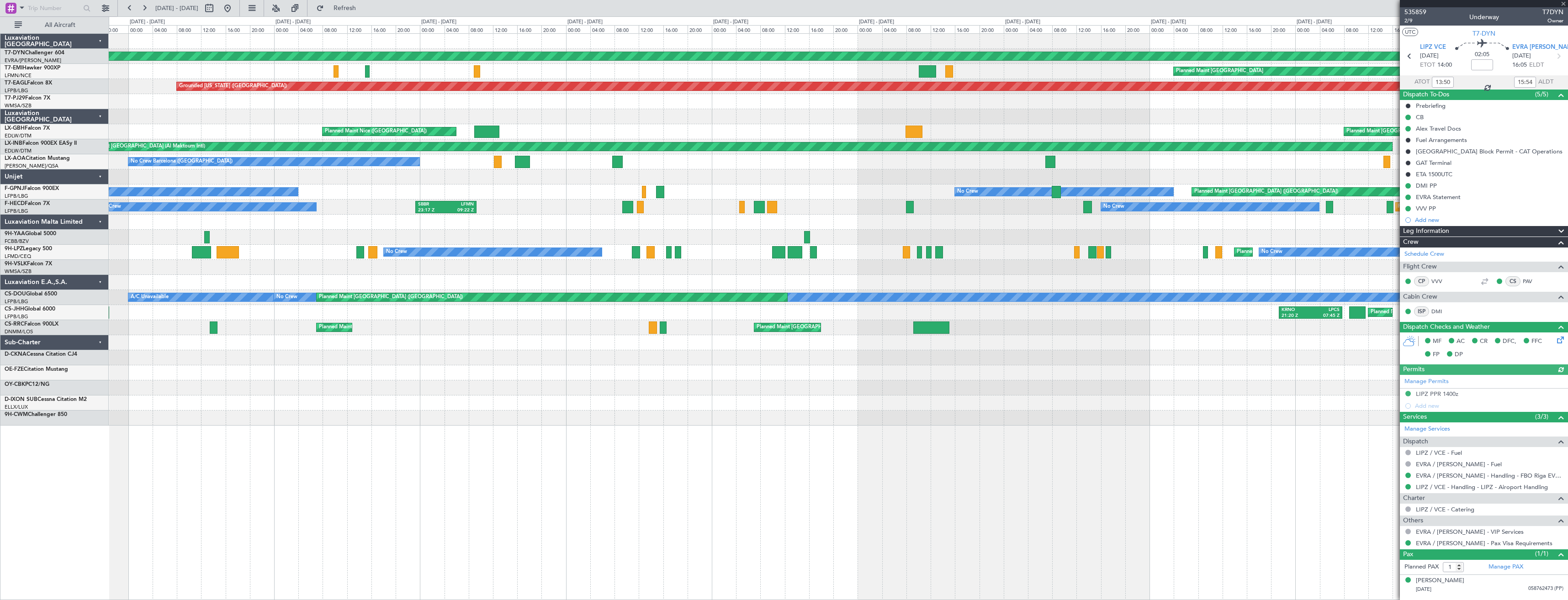
click at [1059, 27] on div "AOG Maint Riga (Riga Intl) Planned Maint Basel-Mulhouse Planned Maint Zurich Gr…" at bounding box center [784, 308] width 1568 height 584
click at [988, 43] on div "AOG Maint Riga (Riga Intl) Planned Maint Basel-Mulhouse Planned Maint Zurich Gr…" at bounding box center [838, 230] width 1459 height 392
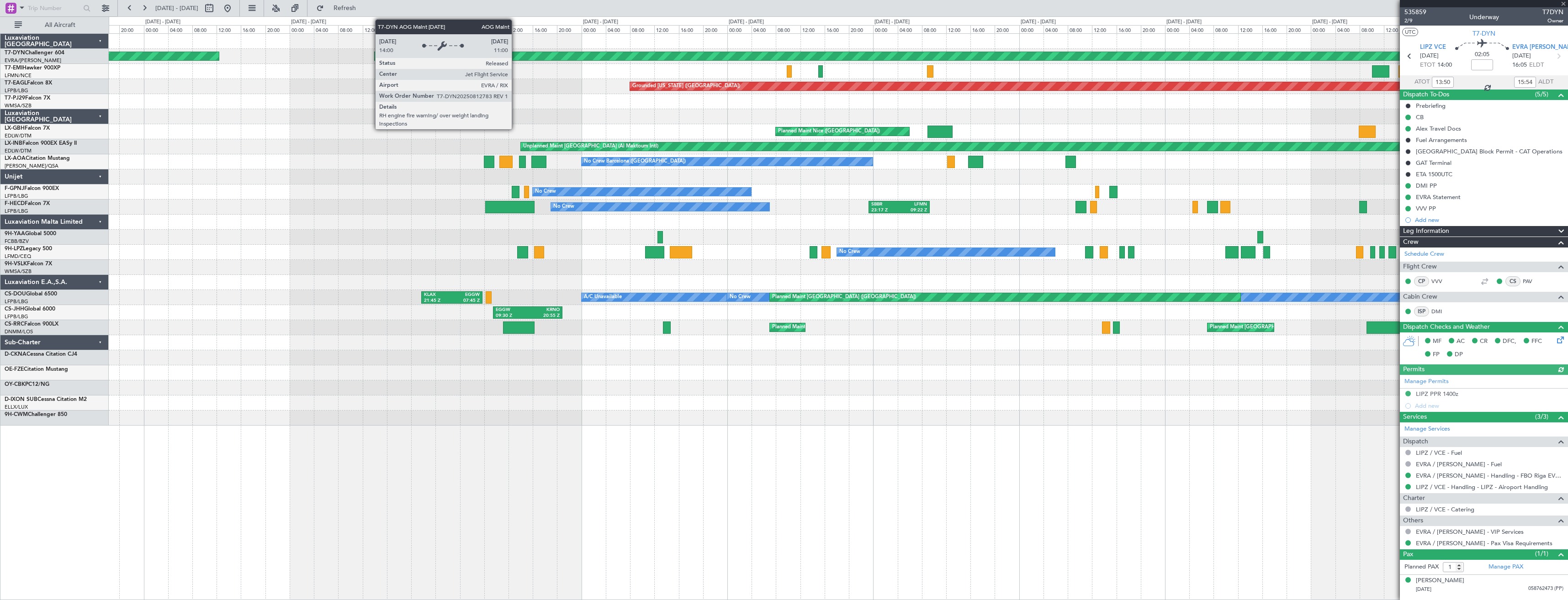
click at [1046, 53] on div "AOG Maint Riga (Riga Intl)" at bounding box center [1167, 56] width 1587 height 9
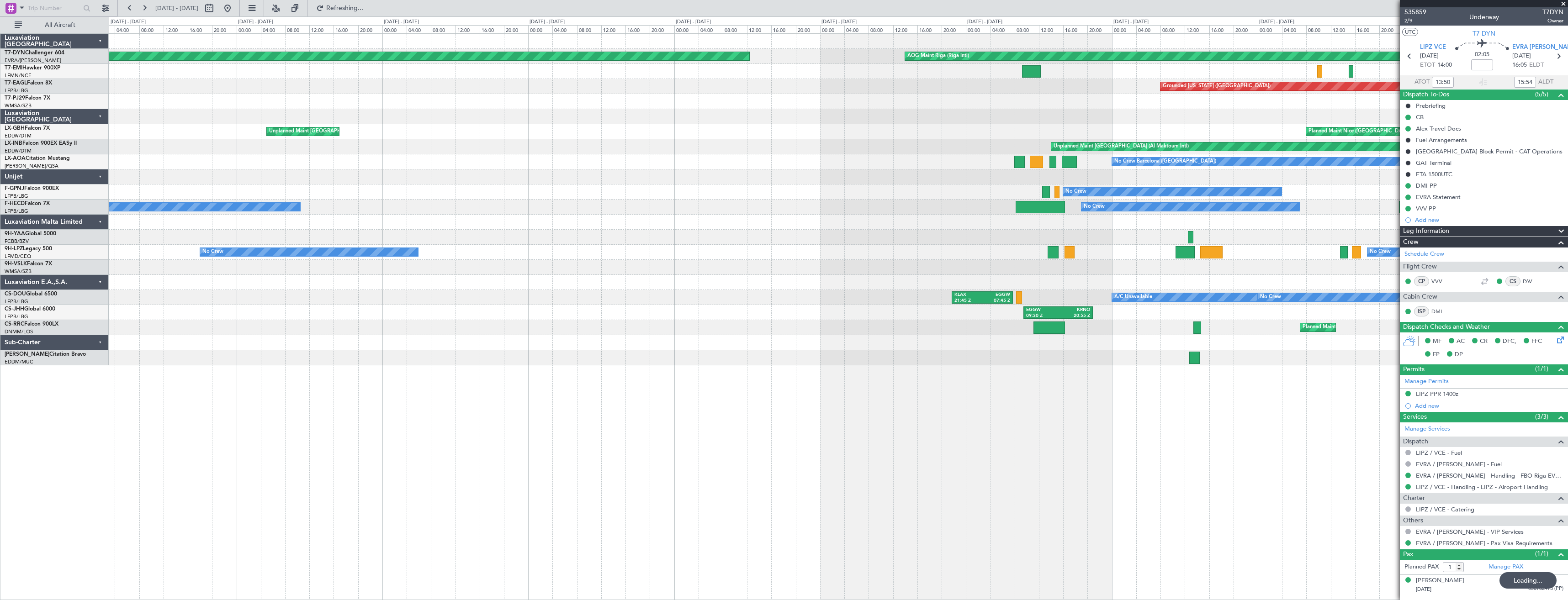
click at [948, 71] on div at bounding box center [838, 71] width 1459 height 15
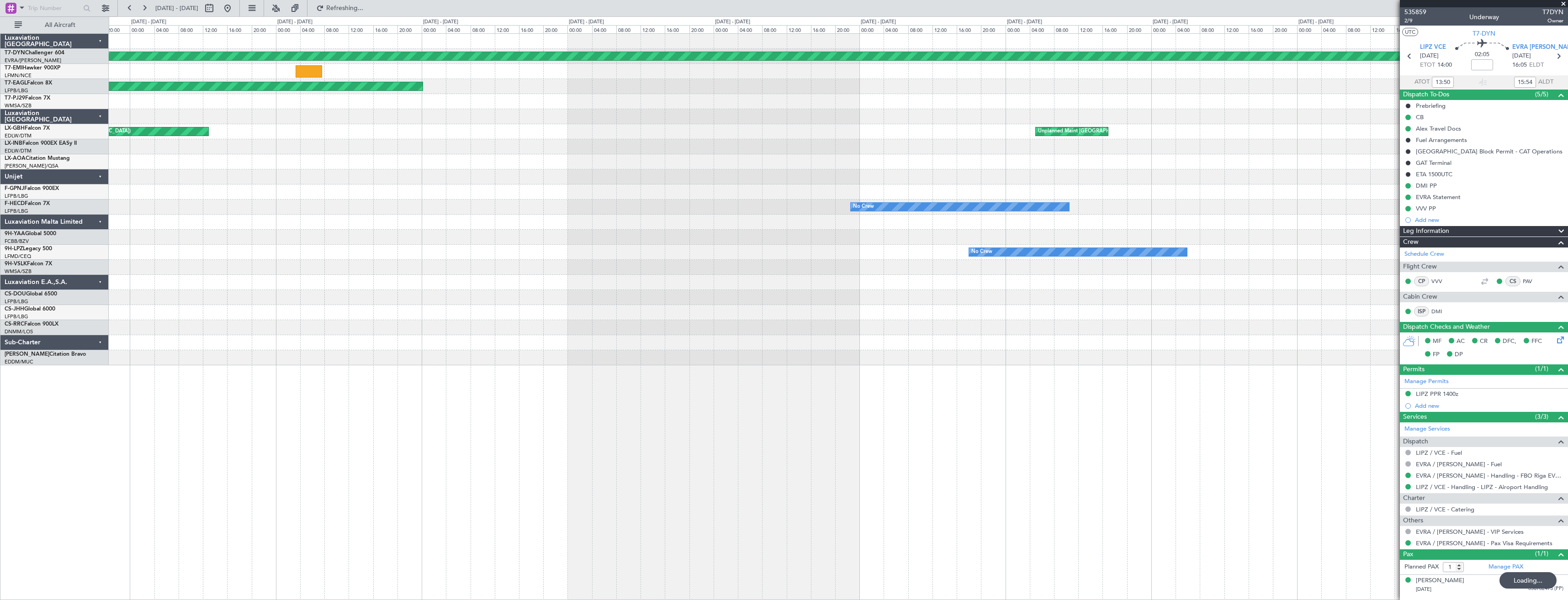
click at [1012, 65] on div "Planned Maint Basel-Mulhouse AOG Maint Riga (Riga Intl) Planned Maint New York …" at bounding box center [838, 200] width 1459 height 332
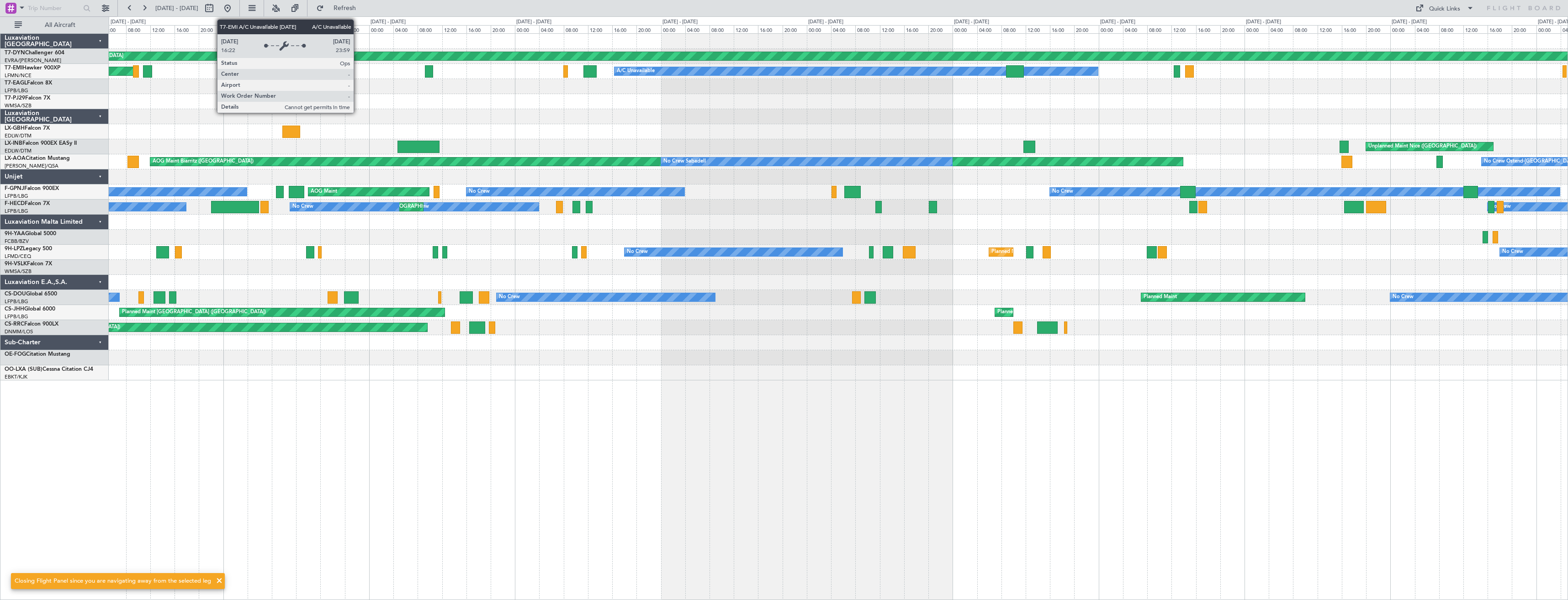
click at [886, 94] on div at bounding box center [838, 102] width 1459 height 15
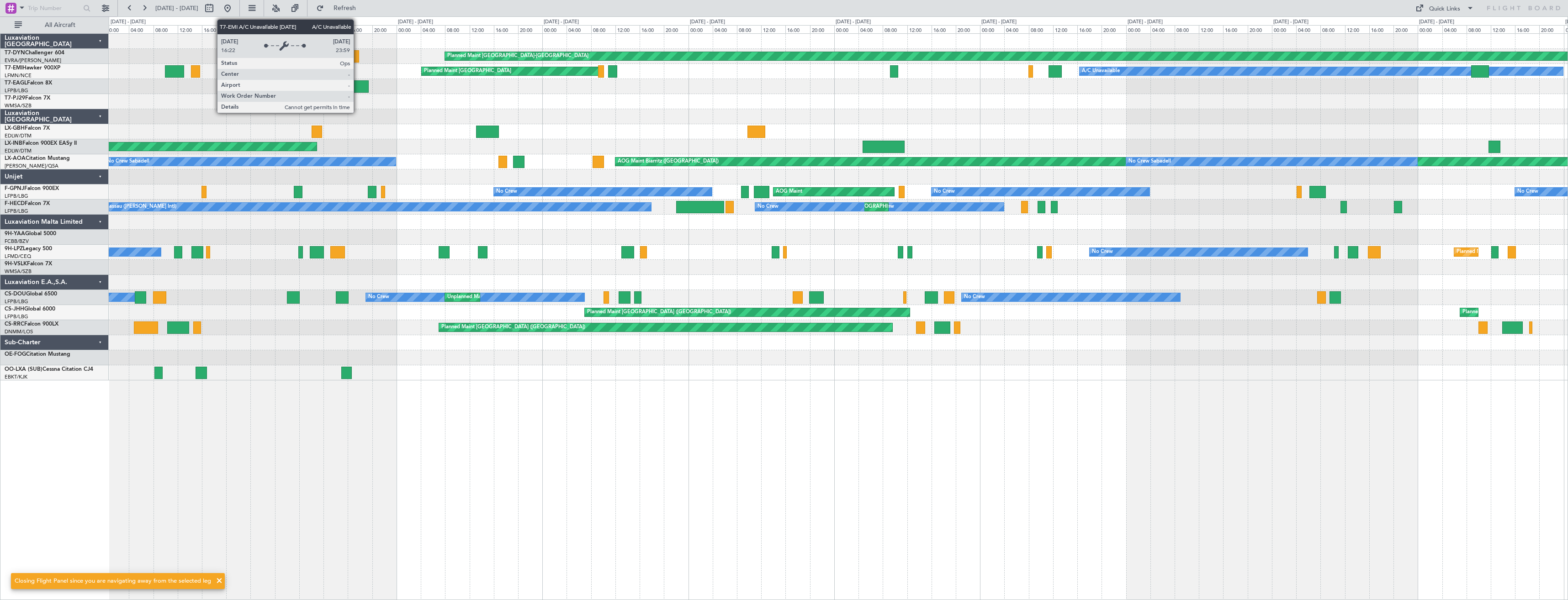
click at [1045, 100] on div at bounding box center [838, 102] width 1459 height 15
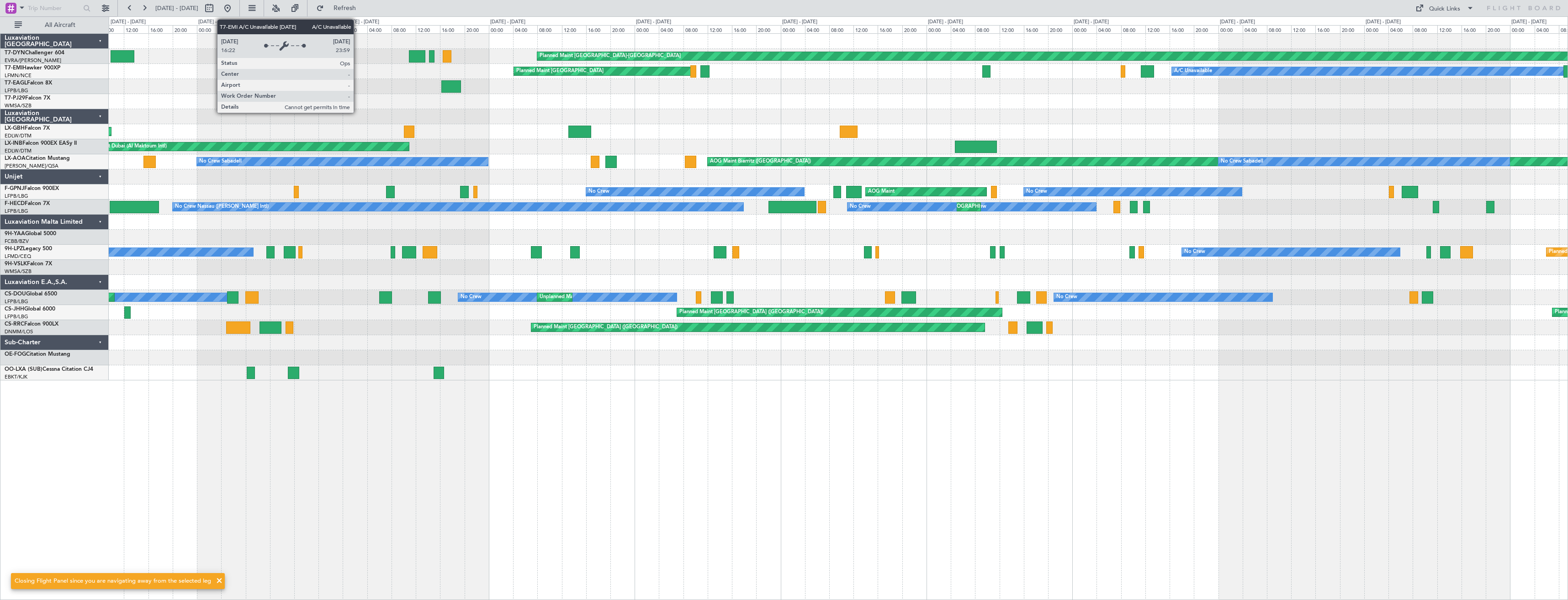
click at [905, 94] on div at bounding box center [838, 102] width 1459 height 15
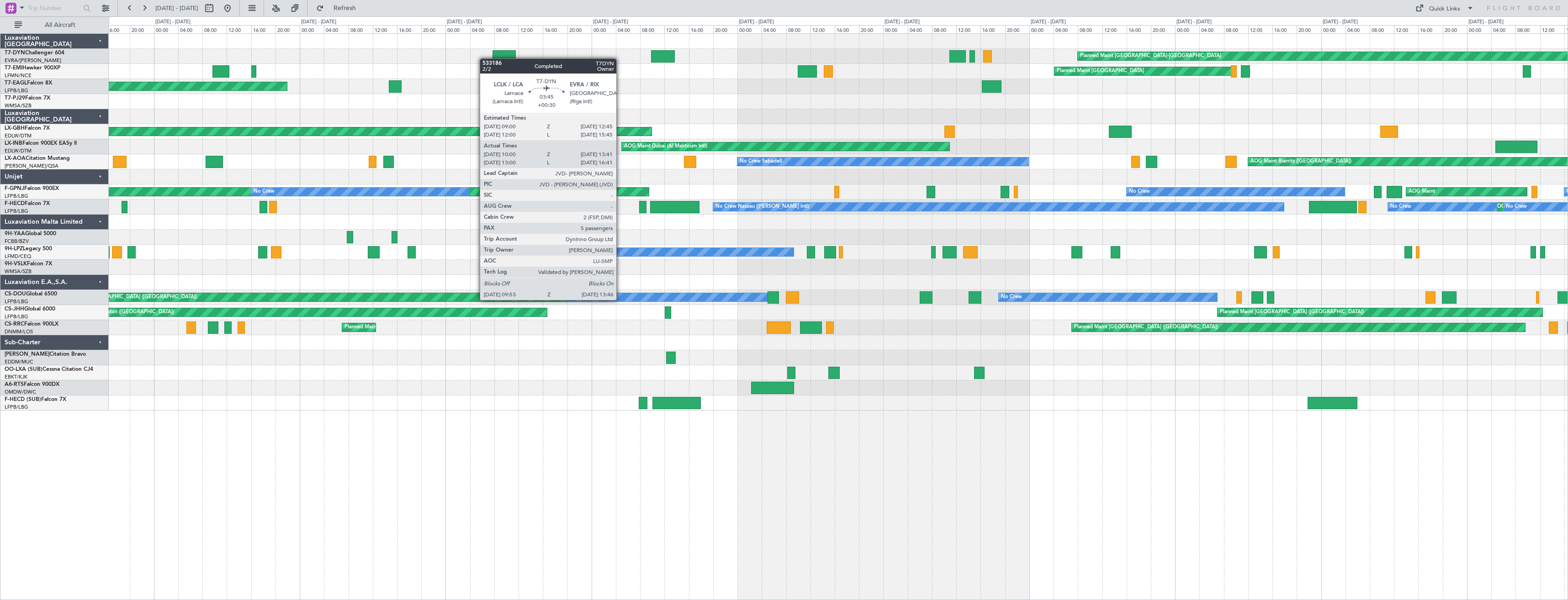
click at [675, 60] on div "Planned Maint [GEOGRAPHIC_DATA]-[GEOGRAPHIC_DATA]" at bounding box center [838, 56] width 1459 height 15
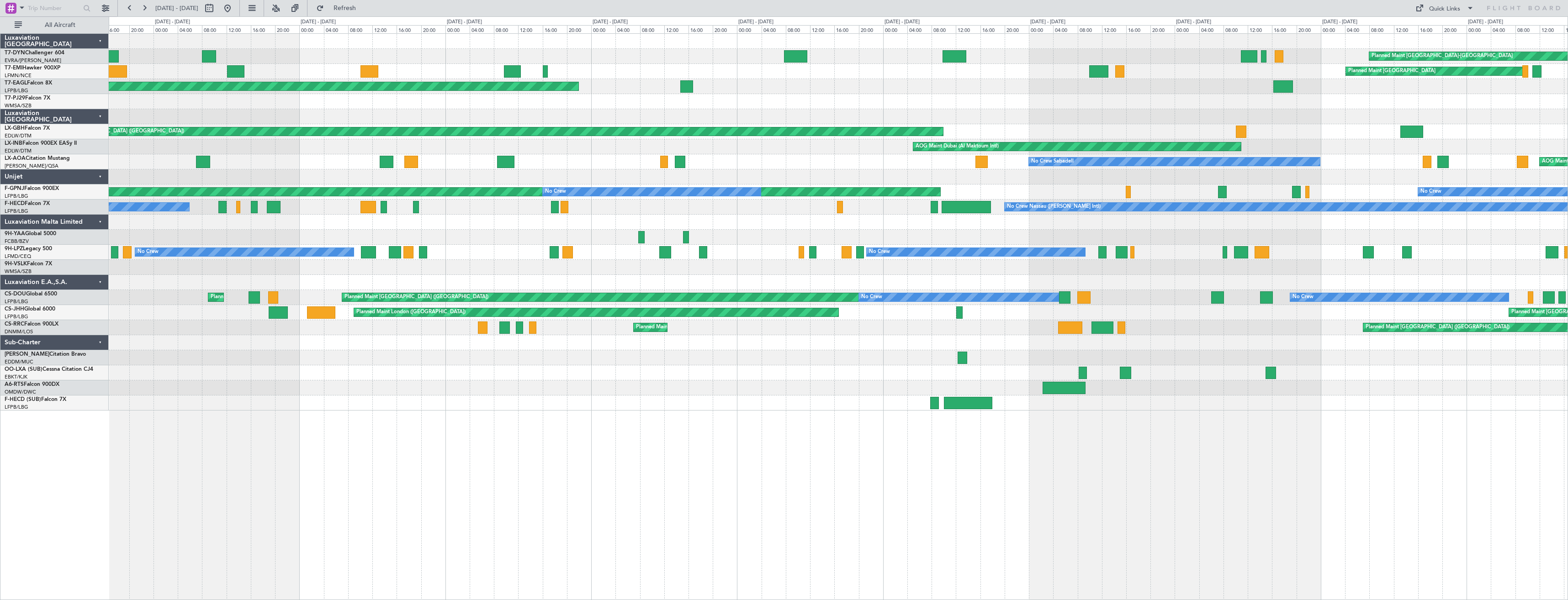
click at [804, 61] on div "Planned Maint [GEOGRAPHIC_DATA]-[GEOGRAPHIC_DATA]" at bounding box center [838, 56] width 1459 height 15
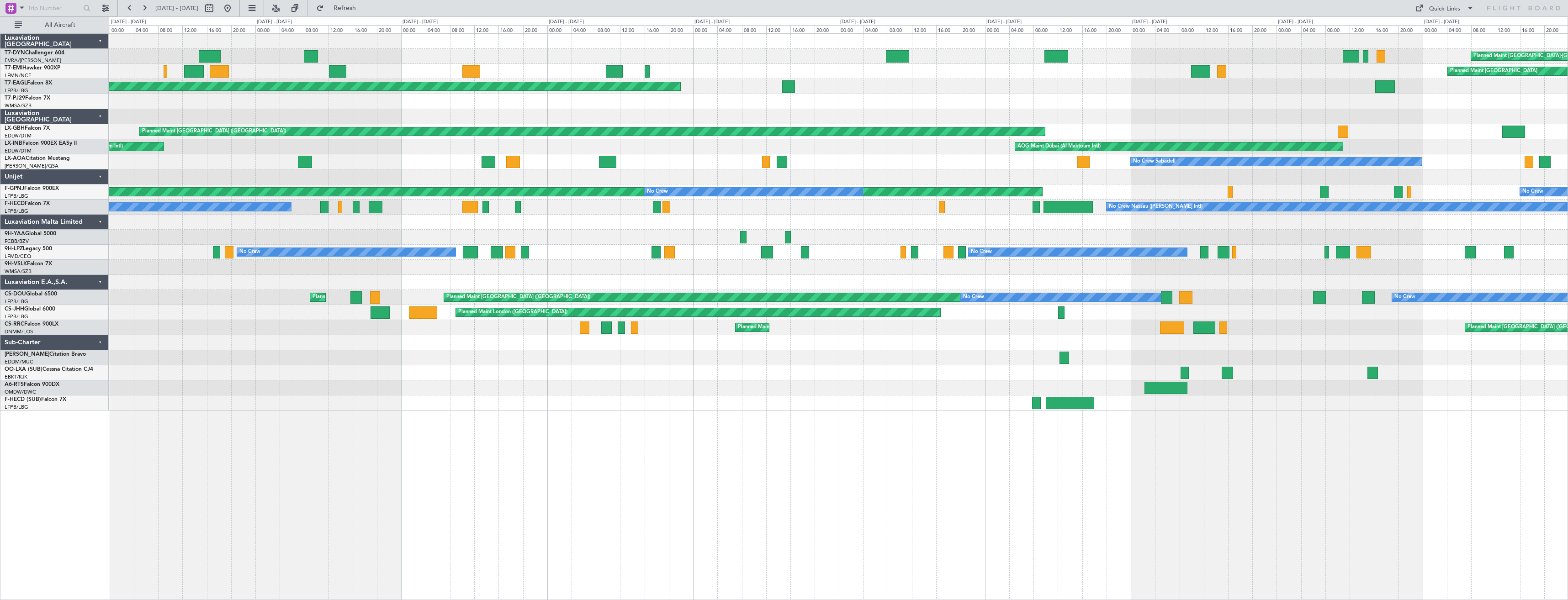
click at [862, 48] on div "Planned Maint Basel-Mulhouse Planned Maint Zurich Planned Maint Chester Planned…" at bounding box center [838, 222] width 1459 height 377
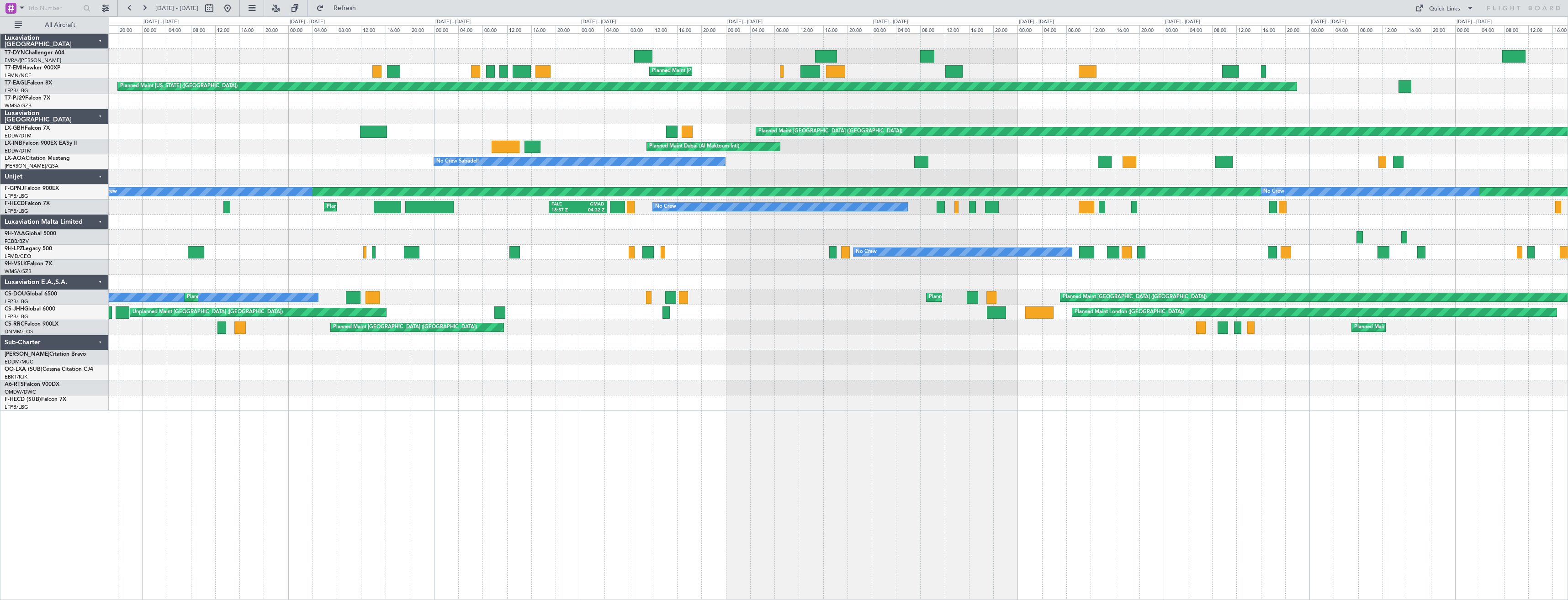
click at [754, 49] on div at bounding box center [838, 56] width 1459 height 15
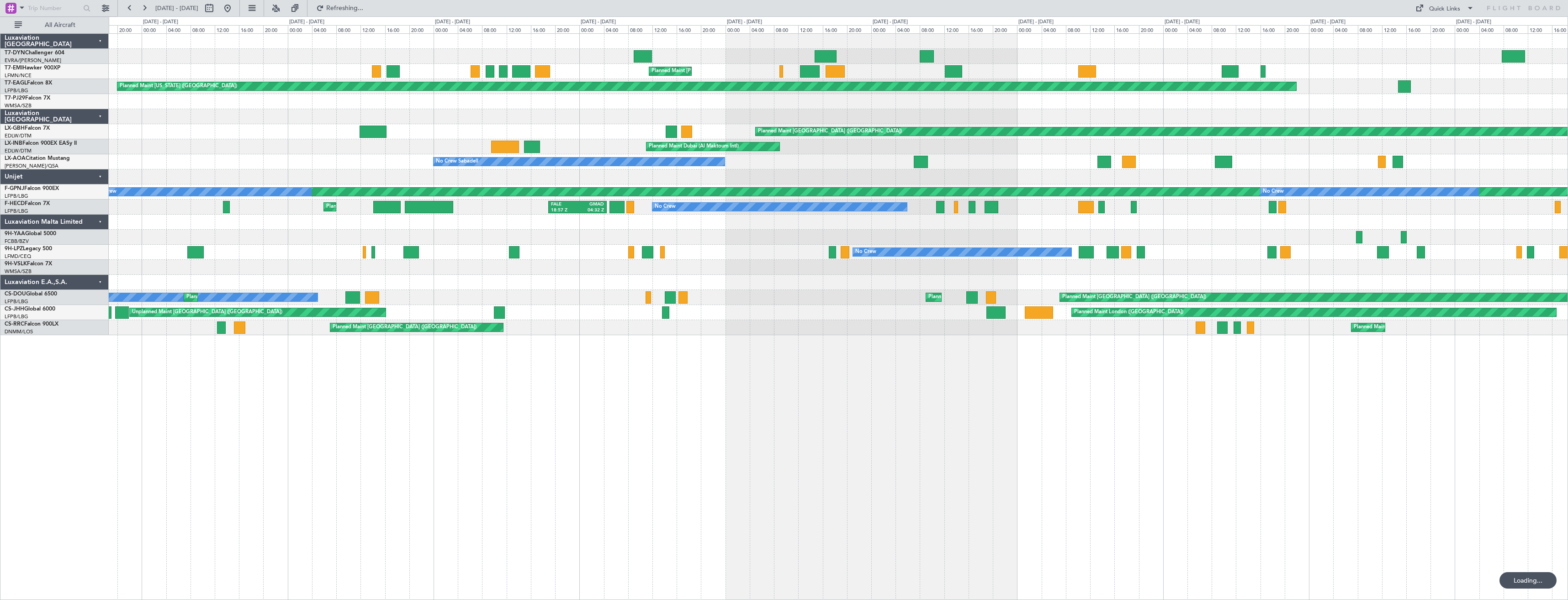
click at [899, 47] on div "Planned Maint Chester Planned Maint New York (Teterboro) Planned Maint Paris (L…" at bounding box center [838, 184] width 1459 height 301
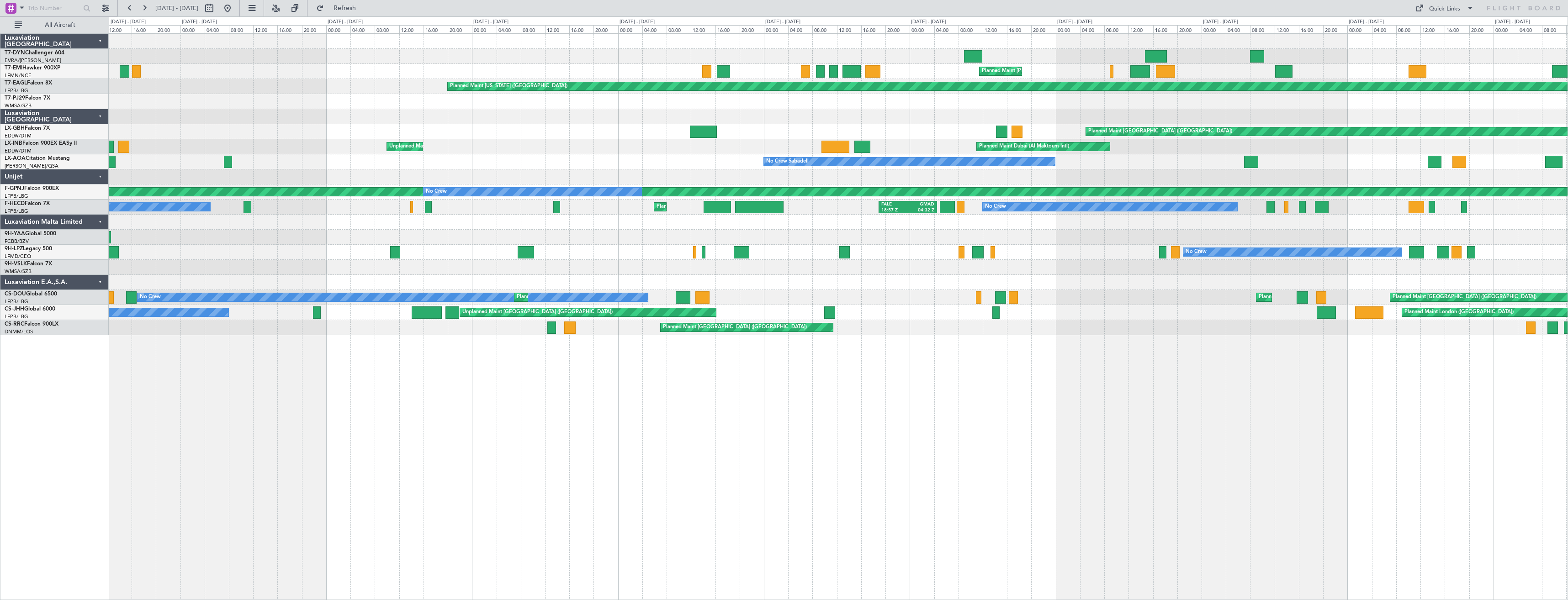
click at [940, 46] on div "Unplanned Maint Riga (Riga Intl) Planned Maint Chester Planned Maint New York (…" at bounding box center [838, 184] width 1459 height 301
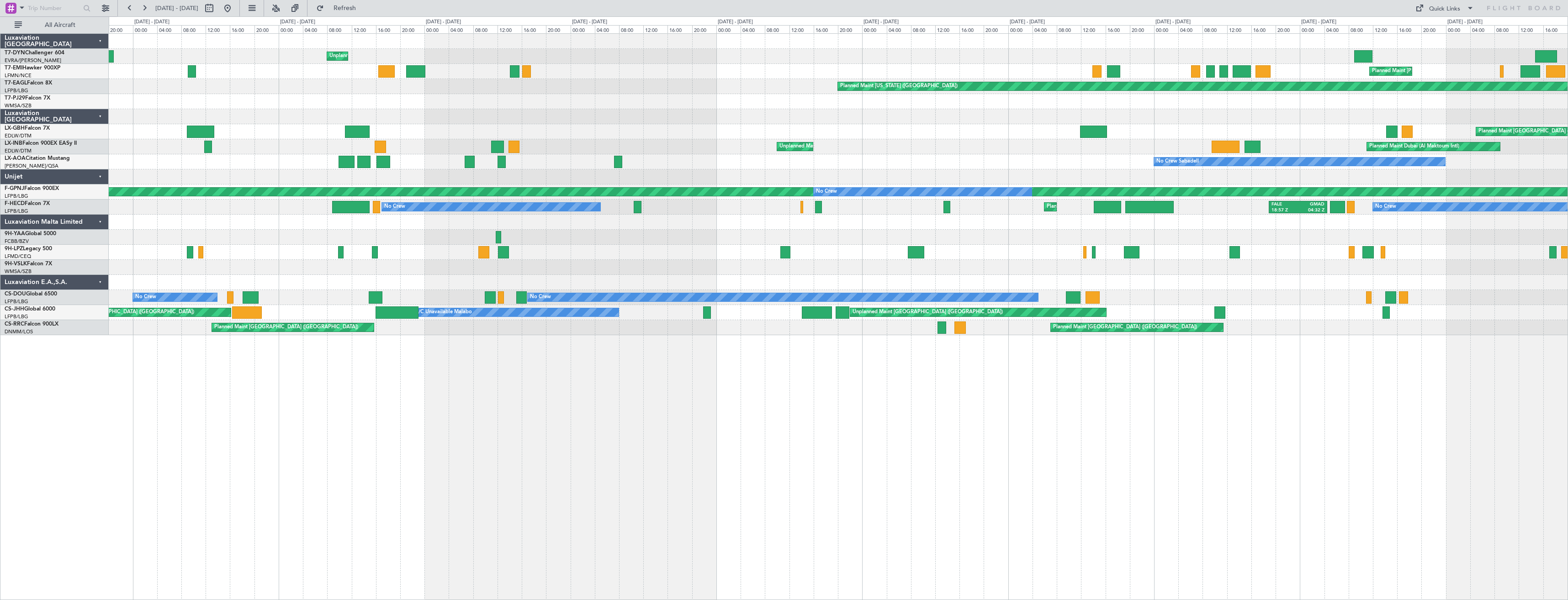
click at [935, 30] on div "Unplanned Maint Riga (Riga Intl) Planned Maint Chester Planned Maint New York (…" at bounding box center [784, 308] width 1568 height 584
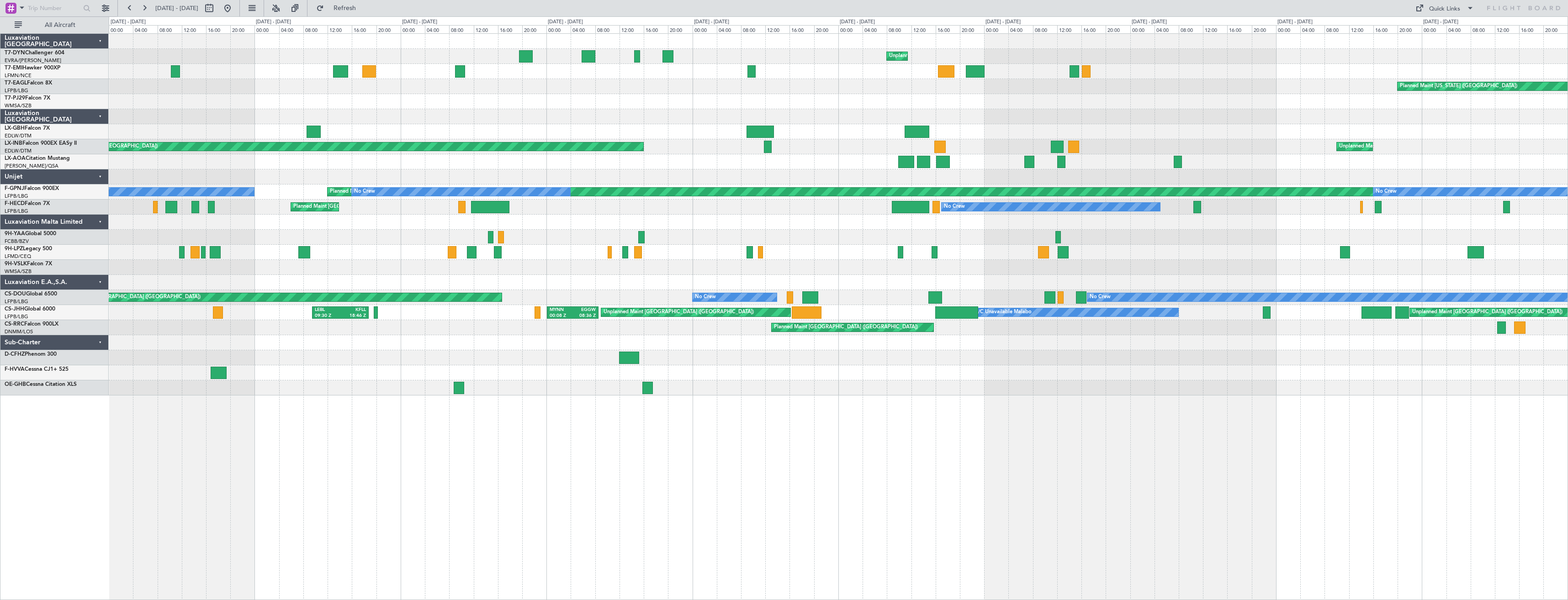
click at [1009, 41] on div at bounding box center [838, 41] width 1459 height 15
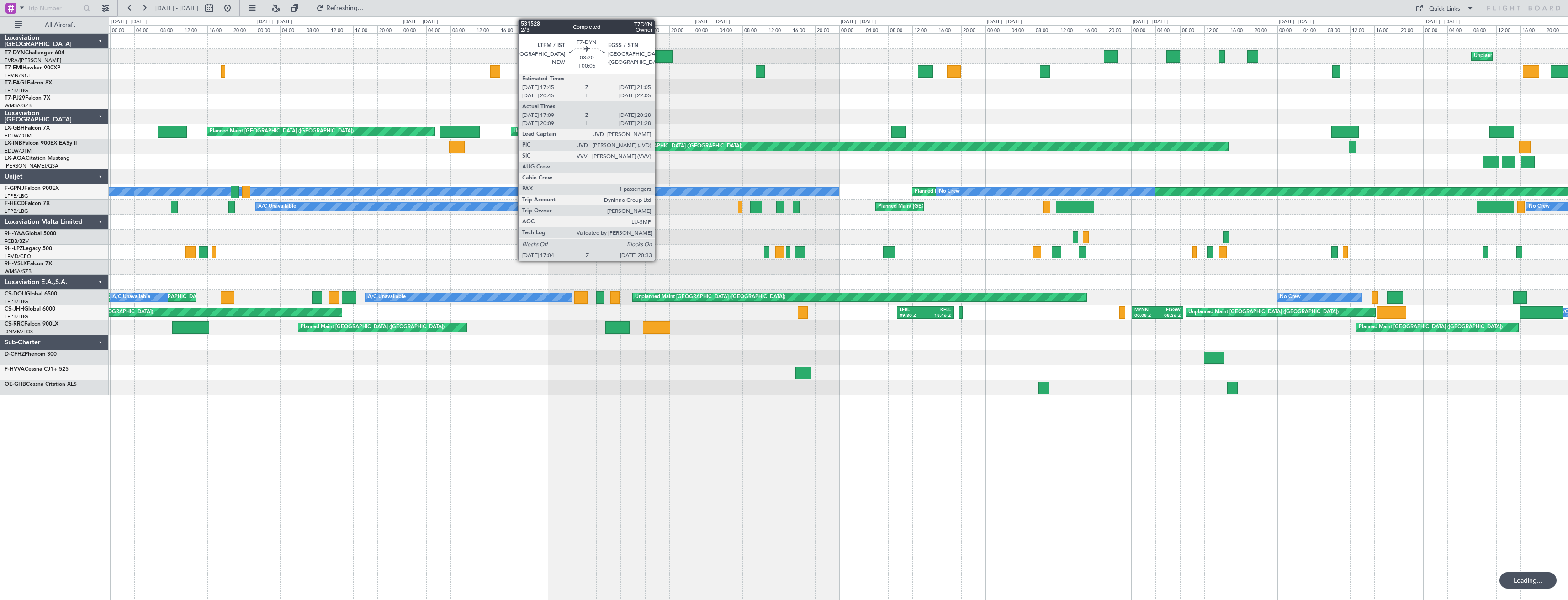
click at [1067, 52] on div "Unplanned Maint Riga (Riga Intl)" at bounding box center [838, 56] width 1459 height 15
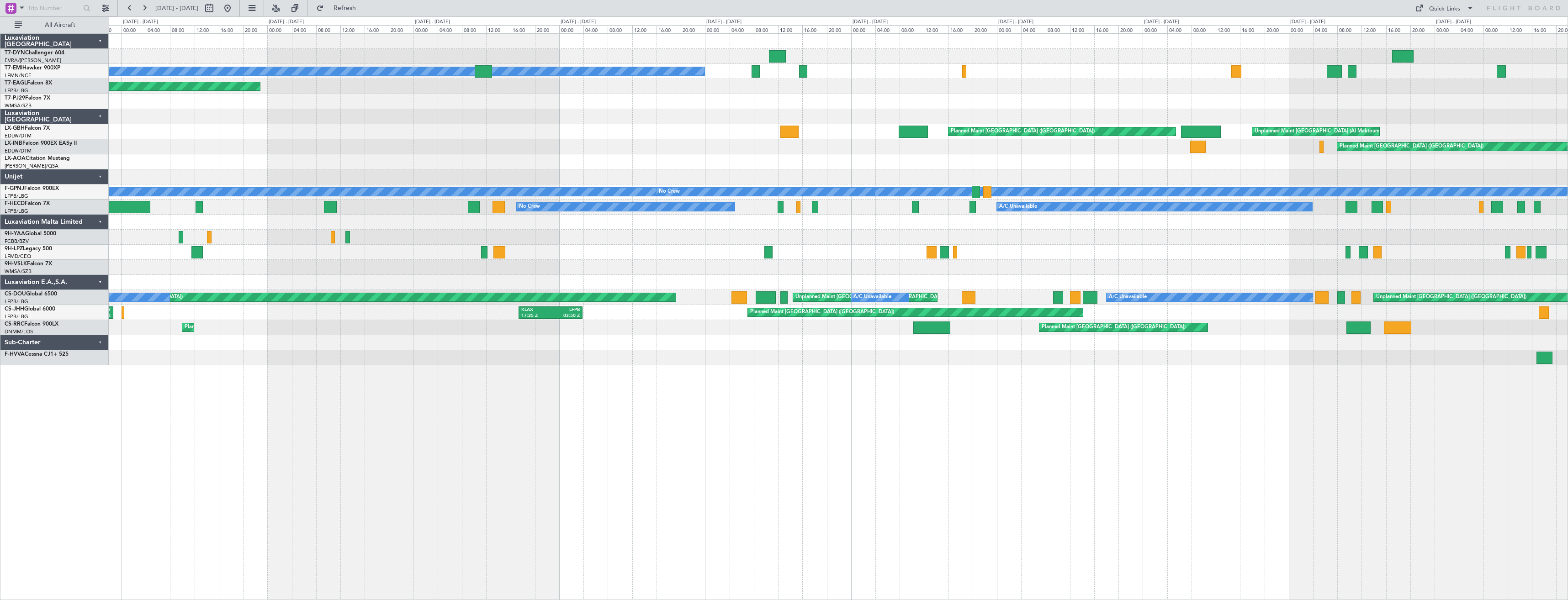
click at [1063, 53] on div at bounding box center [838, 56] width 1459 height 15
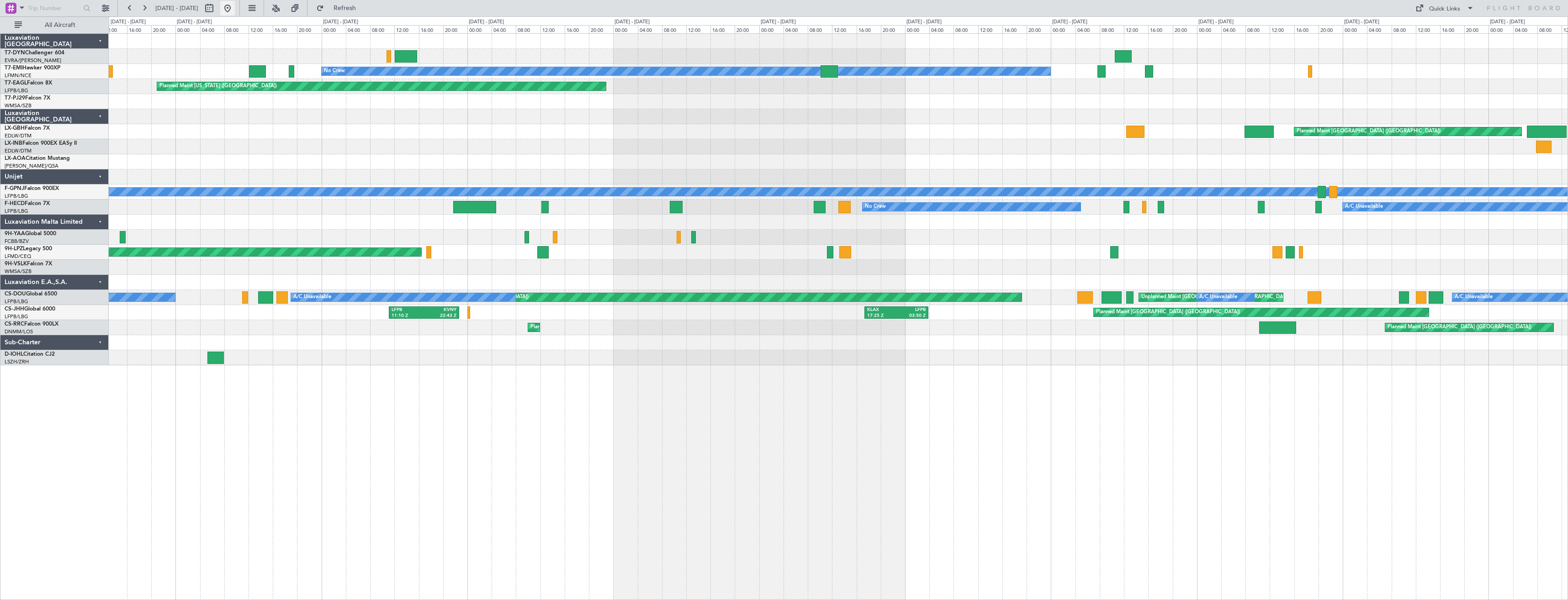
click at [235, 12] on button at bounding box center [228, 9] width 15 height 15
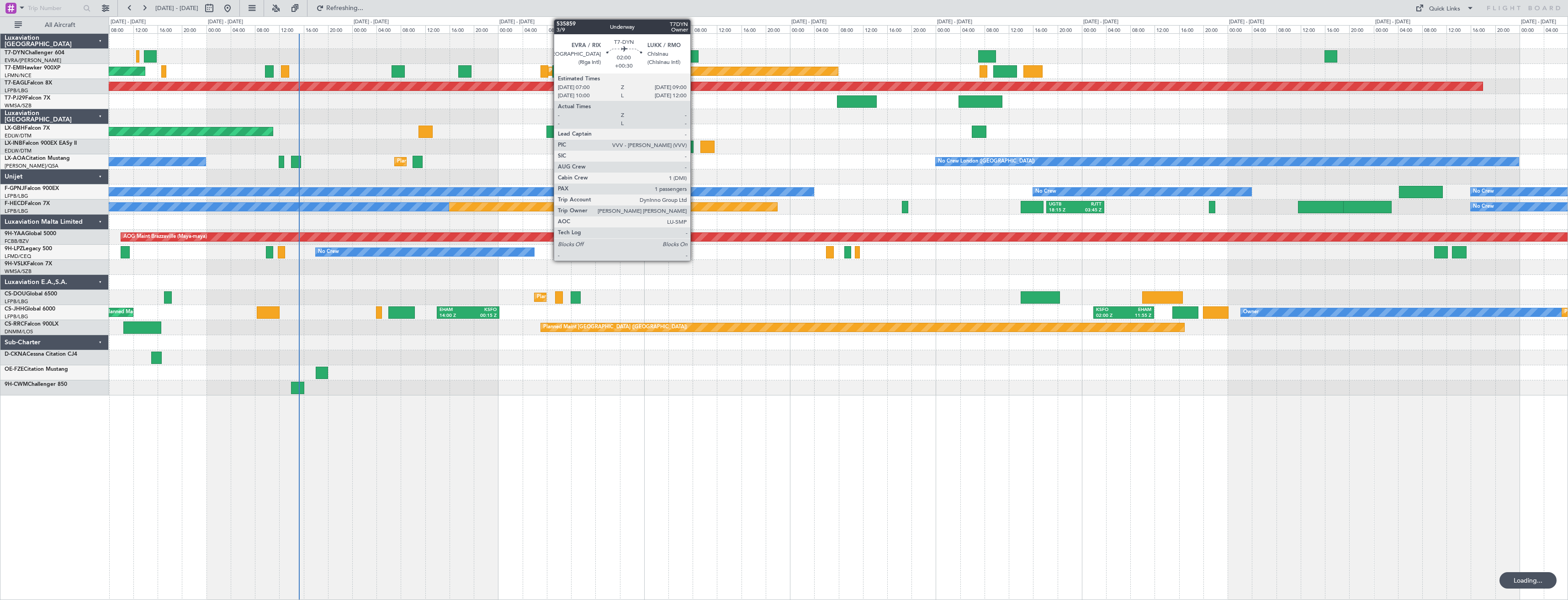
click at [695, 60] on div at bounding box center [692, 57] width 12 height 12
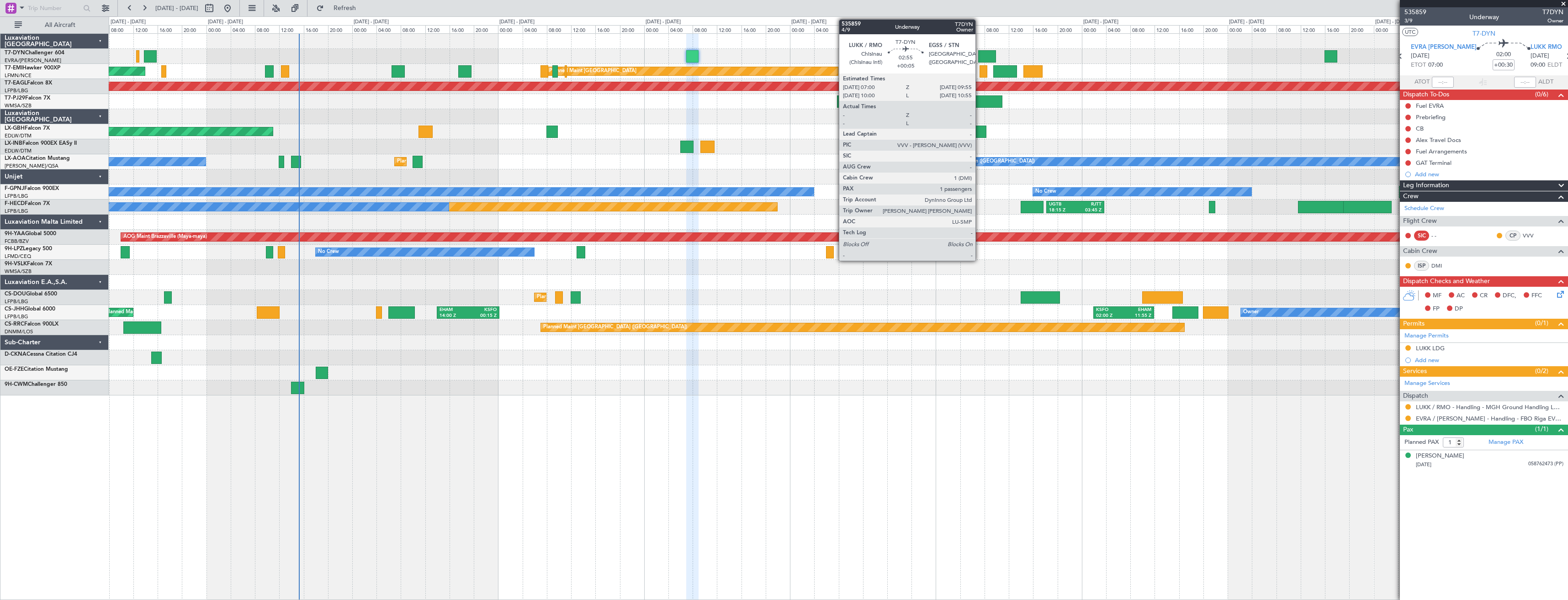
click at [979, 56] on div at bounding box center [987, 57] width 18 height 12
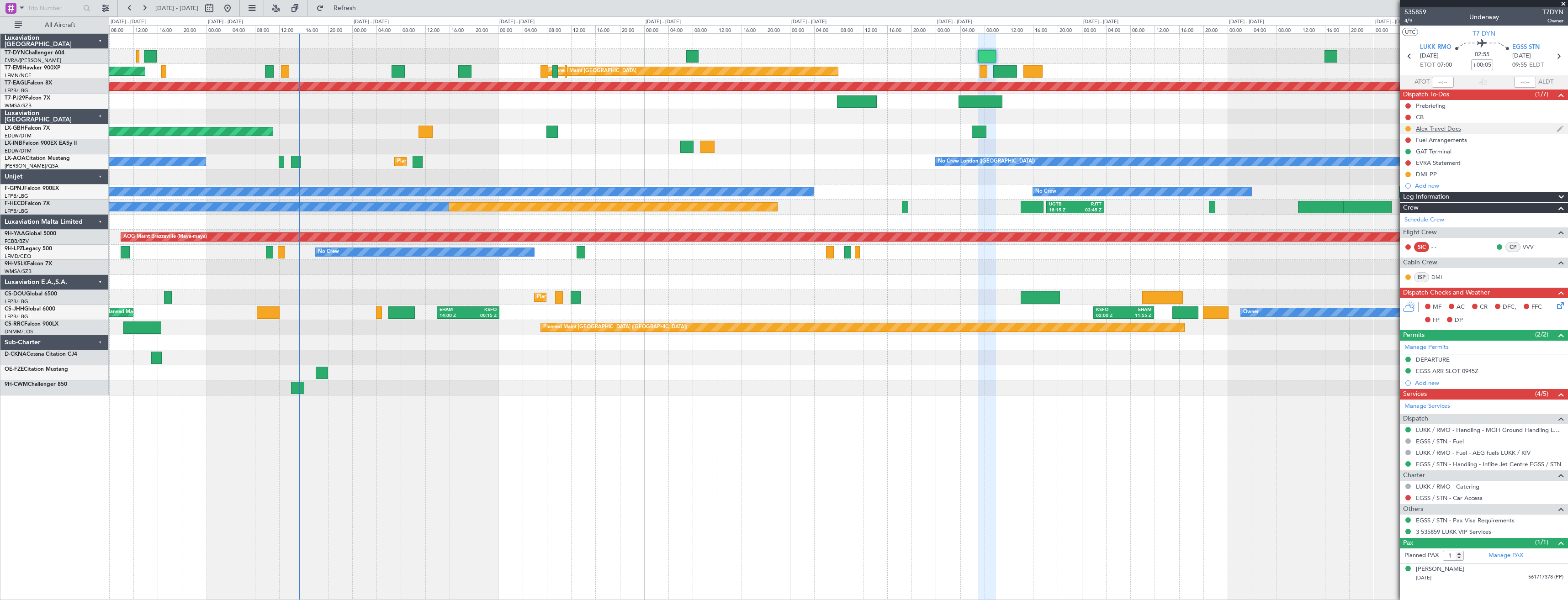
click at [1500, 128] on div "Alex Travel Docs" at bounding box center [1484, 128] width 168 height 12
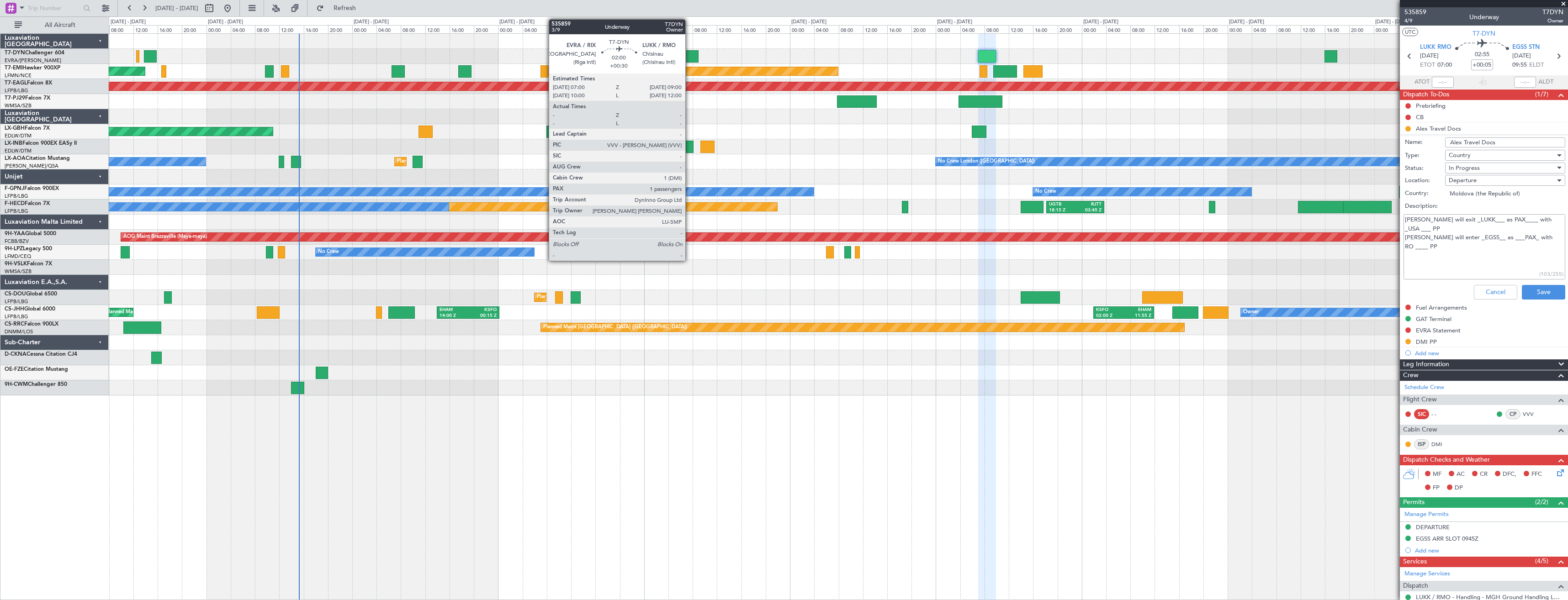
click at [690, 57] on div at bounding box center [692, 57] width 12 height 12
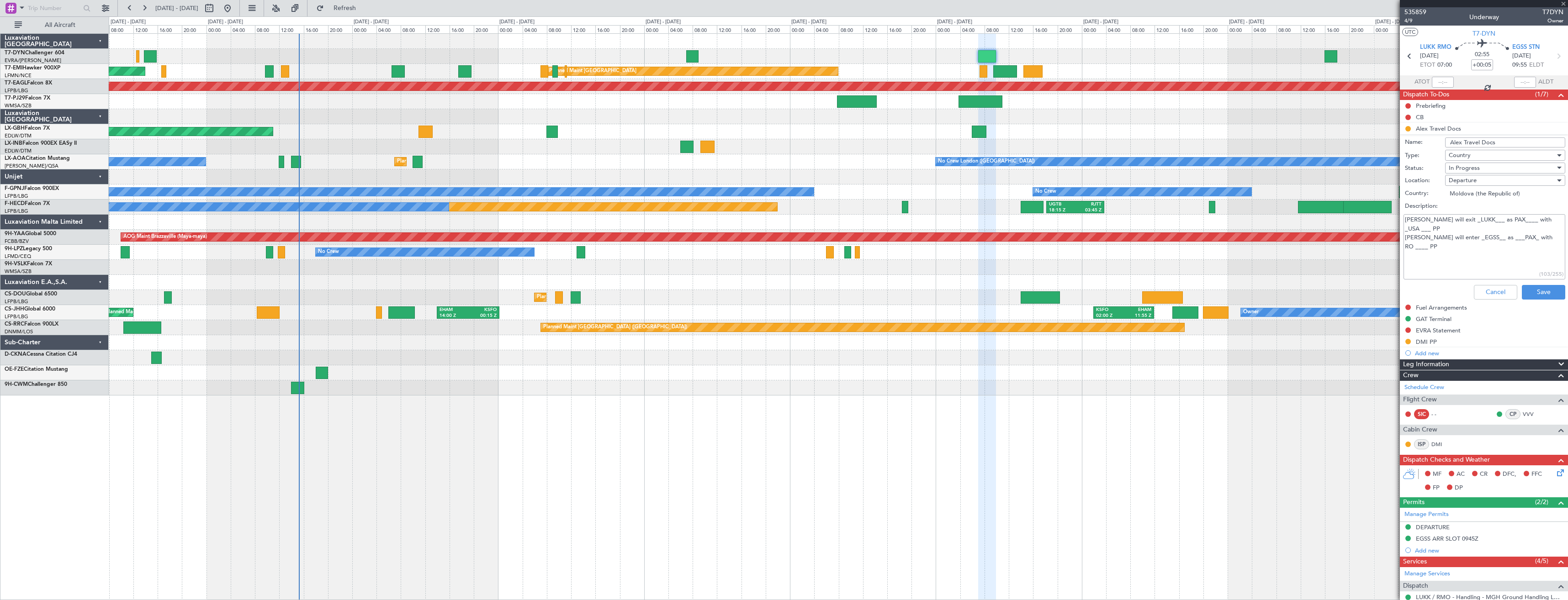
type input "+00:30"
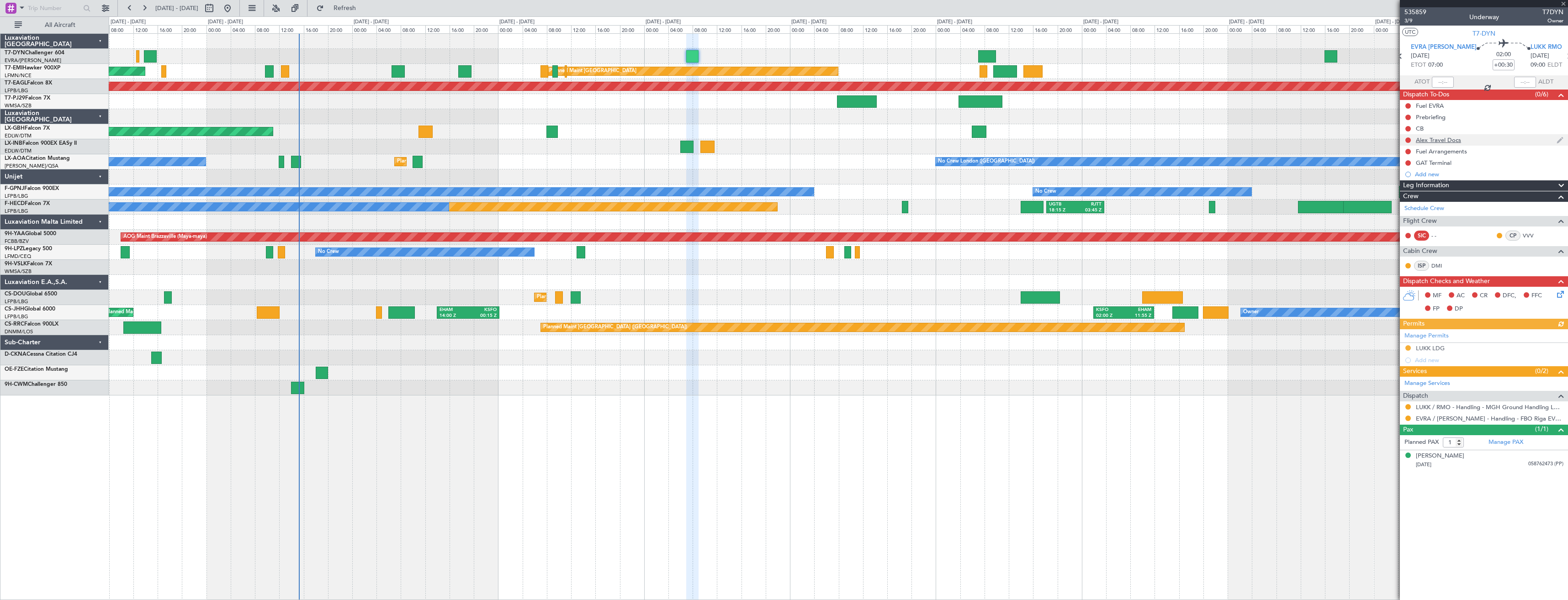
click at [1470, 142] on div "Alex Travel Docs" at bounding box center [1484, 140] width 168 height 12
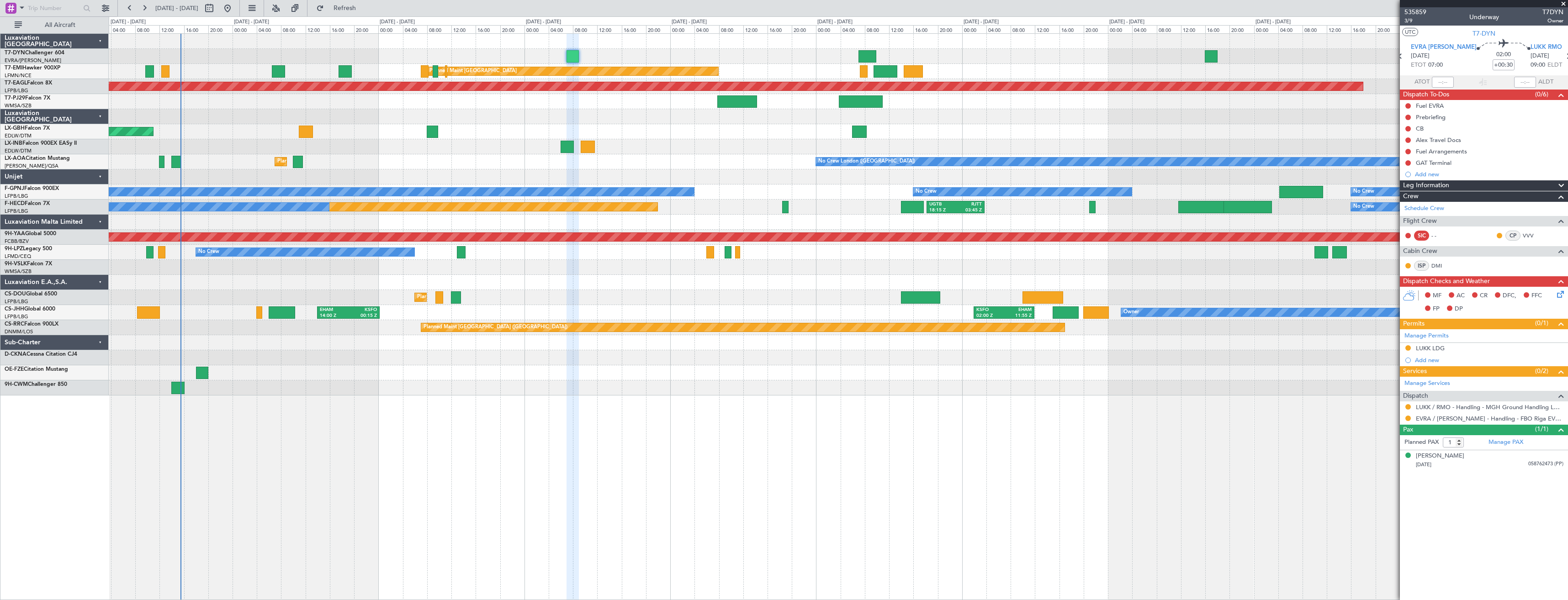
click at [925, 49] on div at bounding box center [838, 56] width 1459 height 15
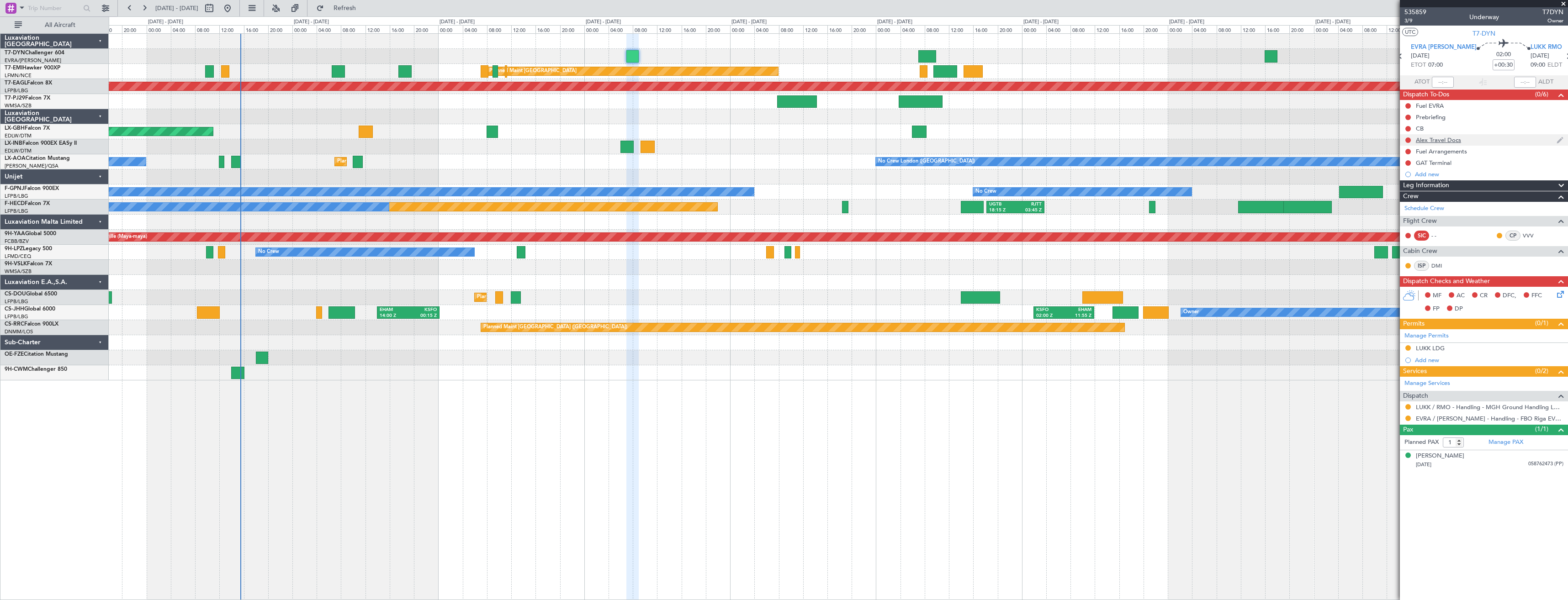
click at [1472, 139] on div "Alex Travel Docs" at bounding box center [1484, 140] width 168 height 12
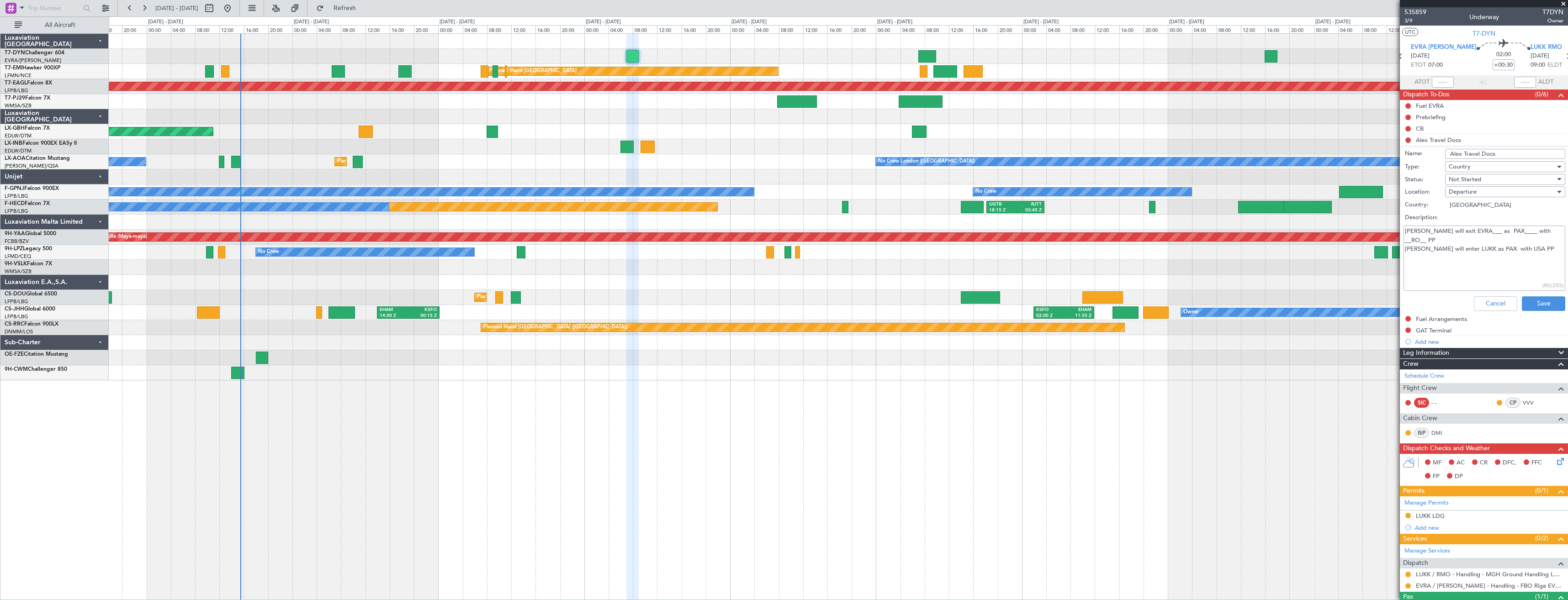
click at [1482, 180] on div "Not Started" at bounding box center [1502, 180] width 107 height 14
click at [1470, 215] on span "In Progress" at bounding box center [1501, 211] width 107 height 14
click at [1525, 301] on button "Save" at bounding box center [1543, 304] width 43 height 15
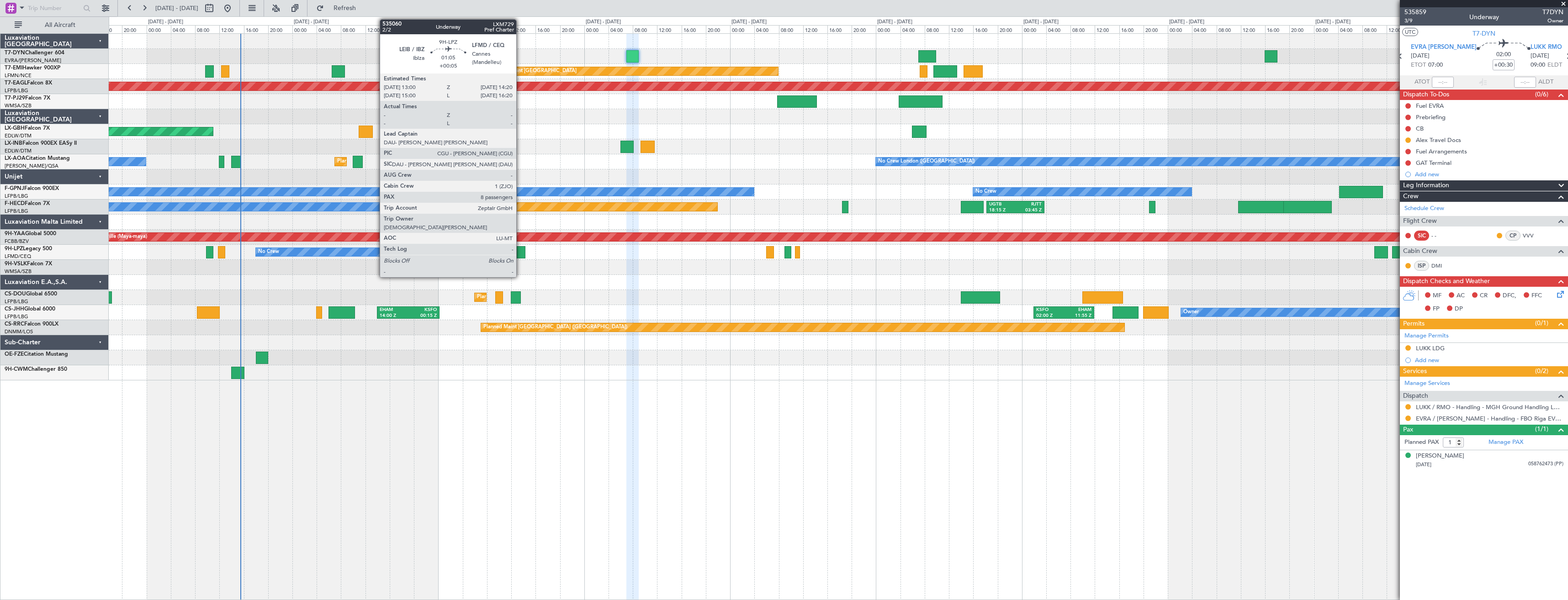
click at [520, 253] on div at bounding box center [521, 253] width 9 height 12
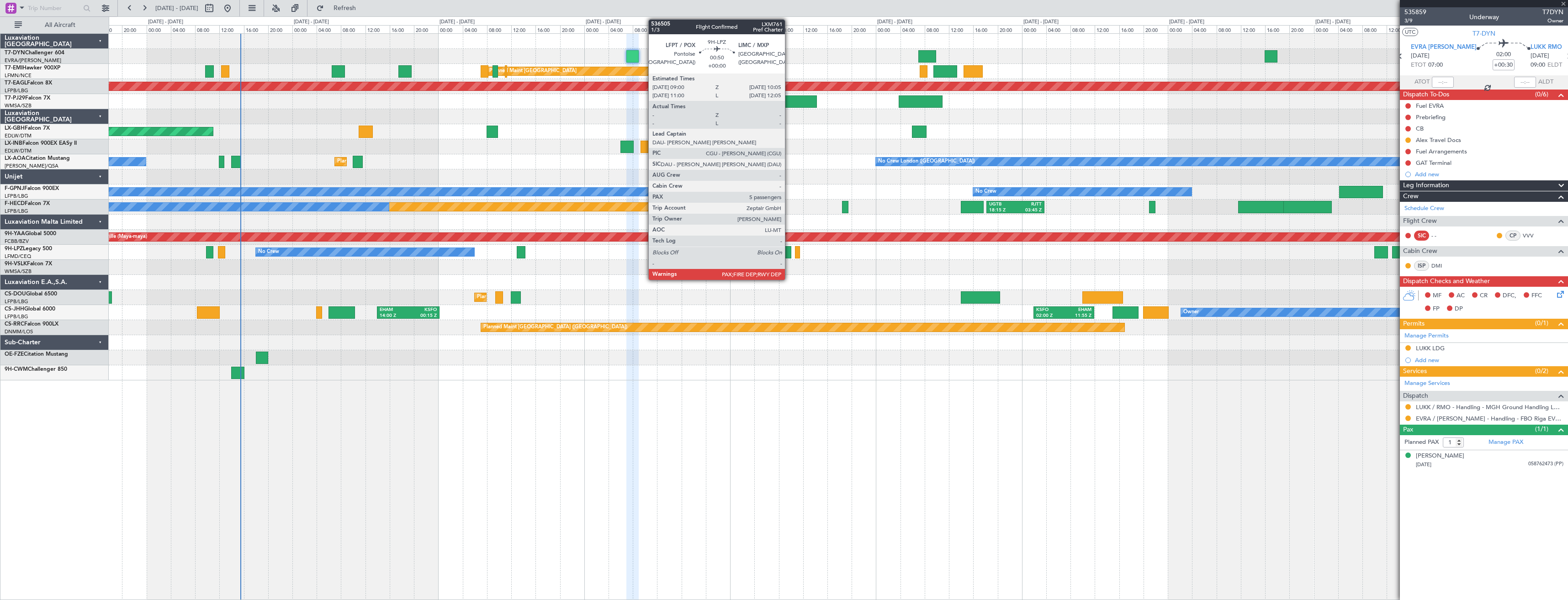
click at [789, 253] on div at bounding box center [788, 253] width 7 height 12
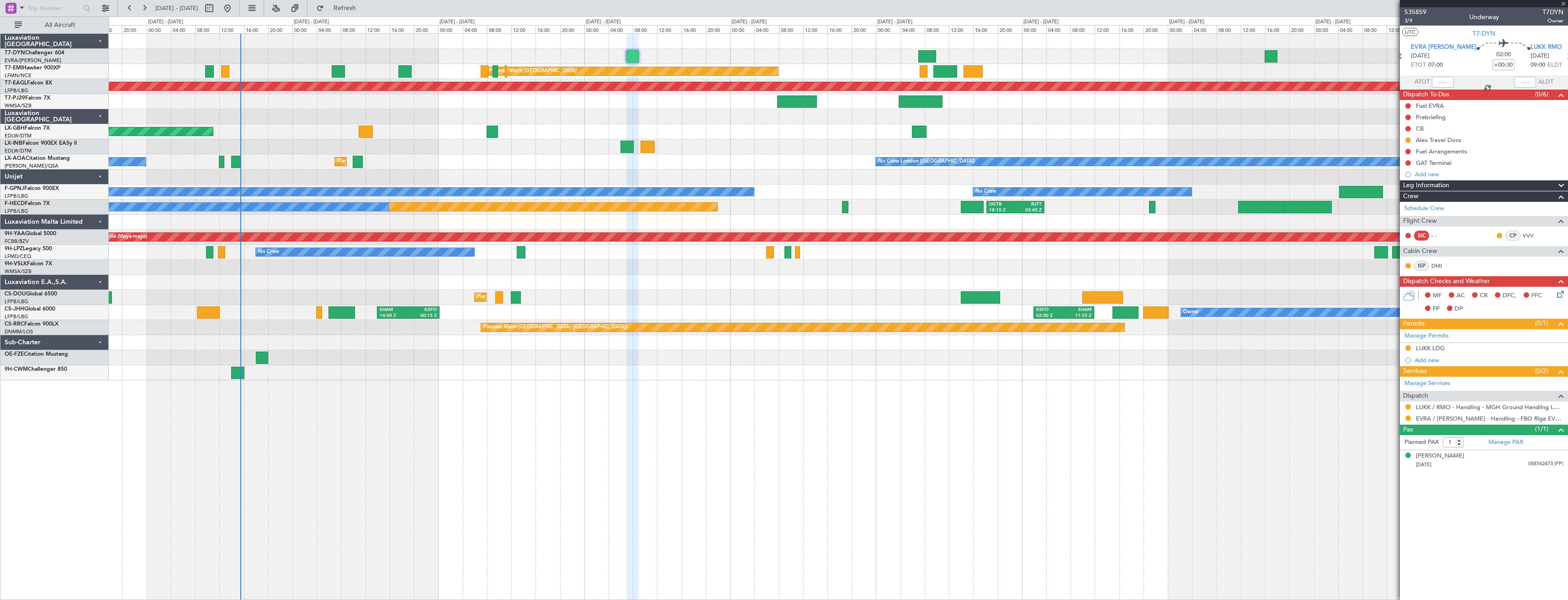
type input "5"
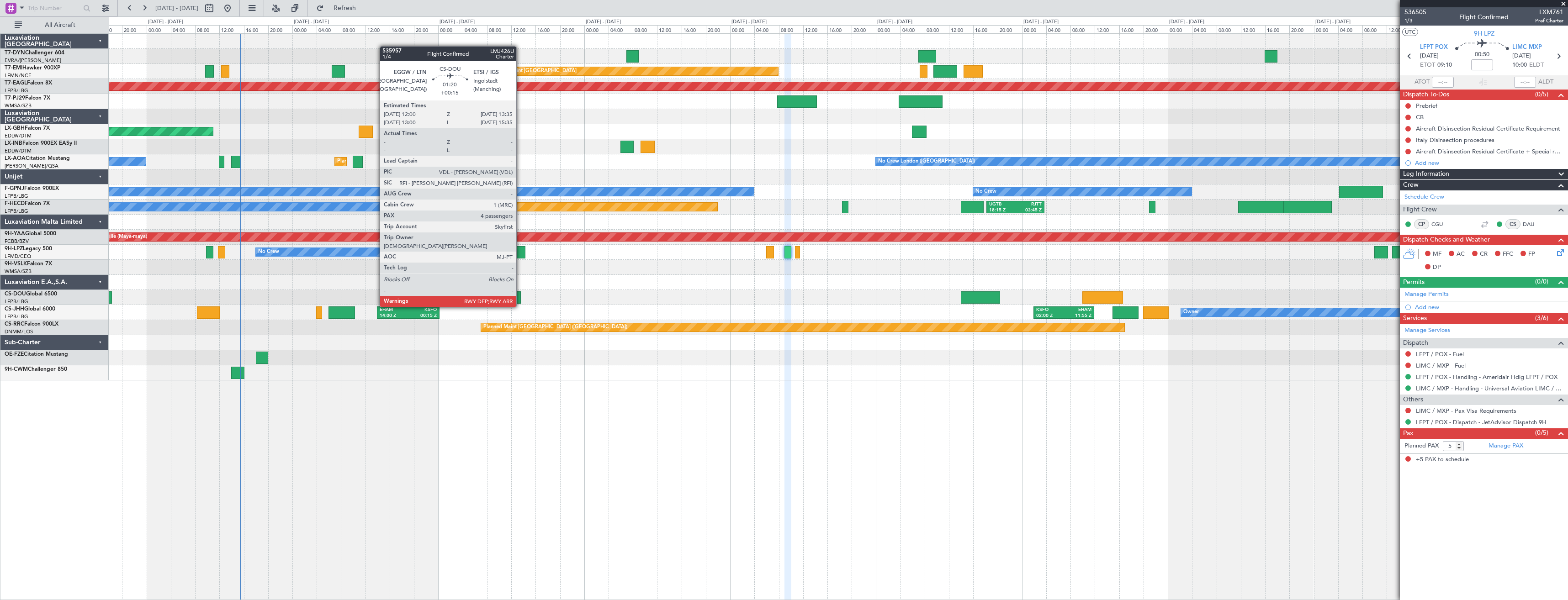
click at [520, 298] on div at bounding box center [516, 298] width 10 height 12
type input "+00:15"
type input "4"
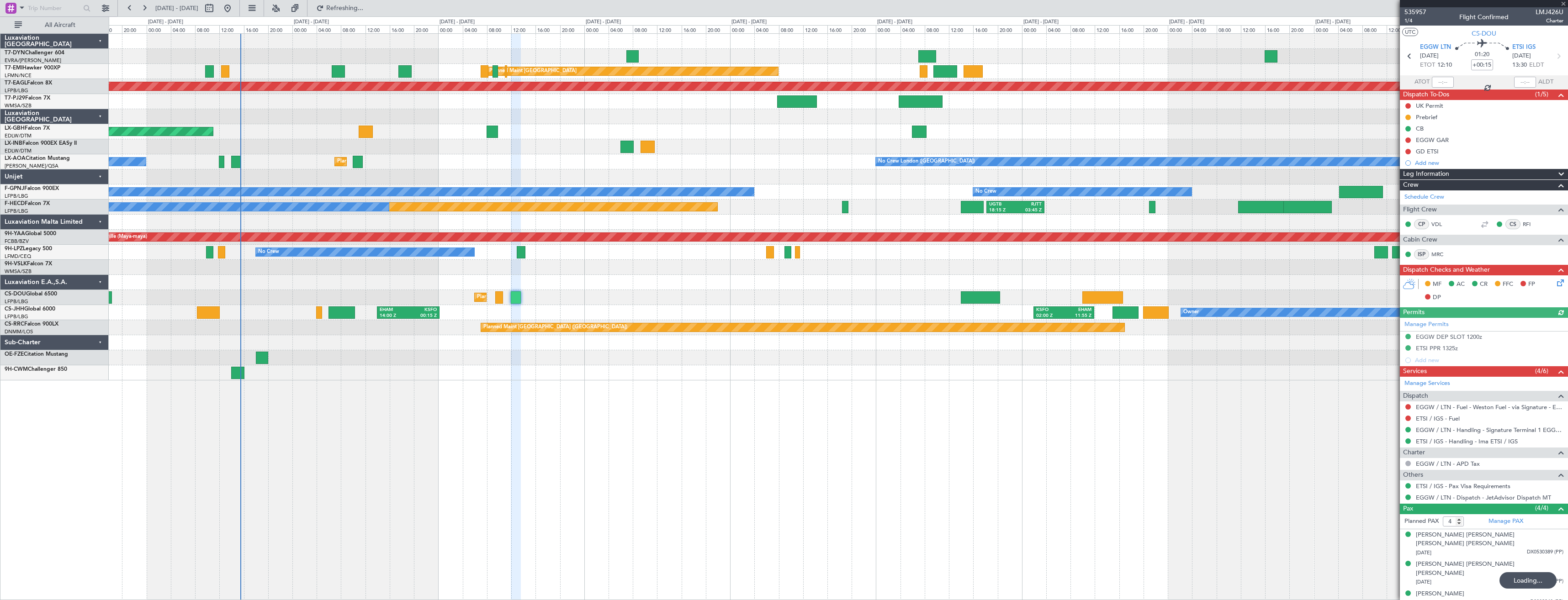
type input "5"
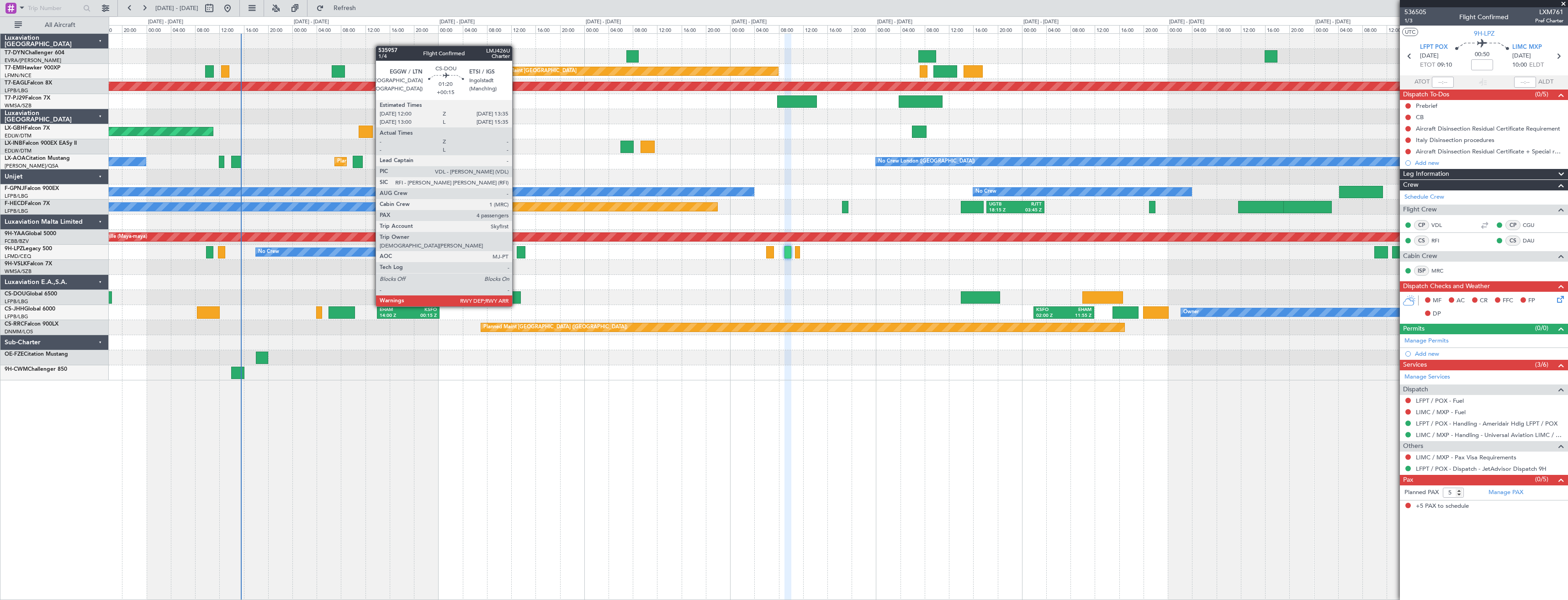
click at [516, 298] on div at bounding box center [516, 298] width 10 height 12
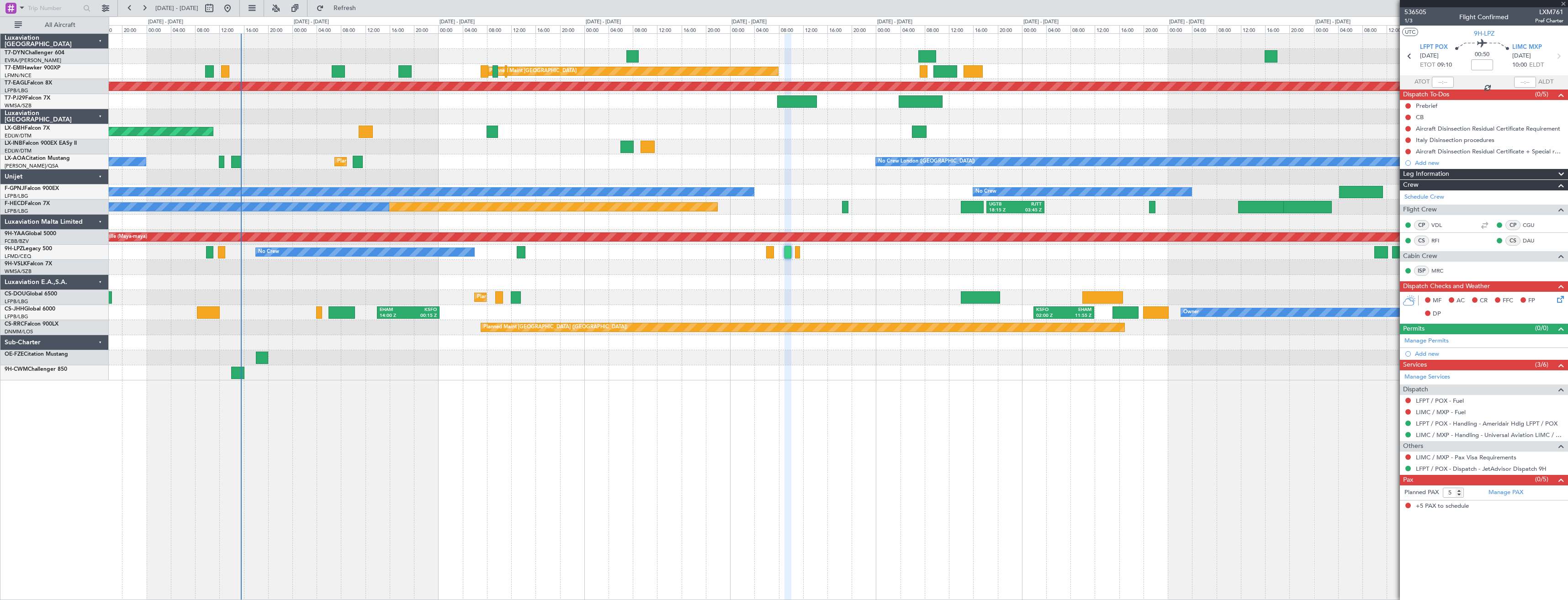
type input "+00:15"
type input "4"
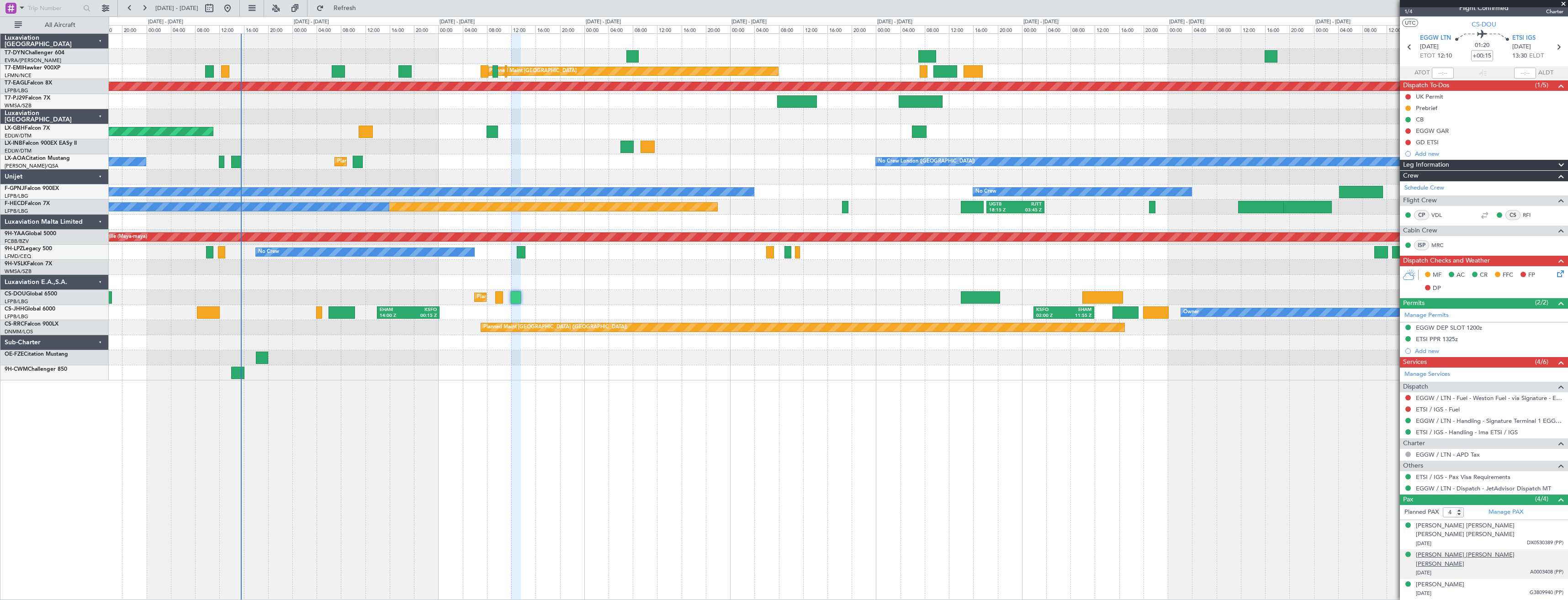
scroll to position [11, 0]
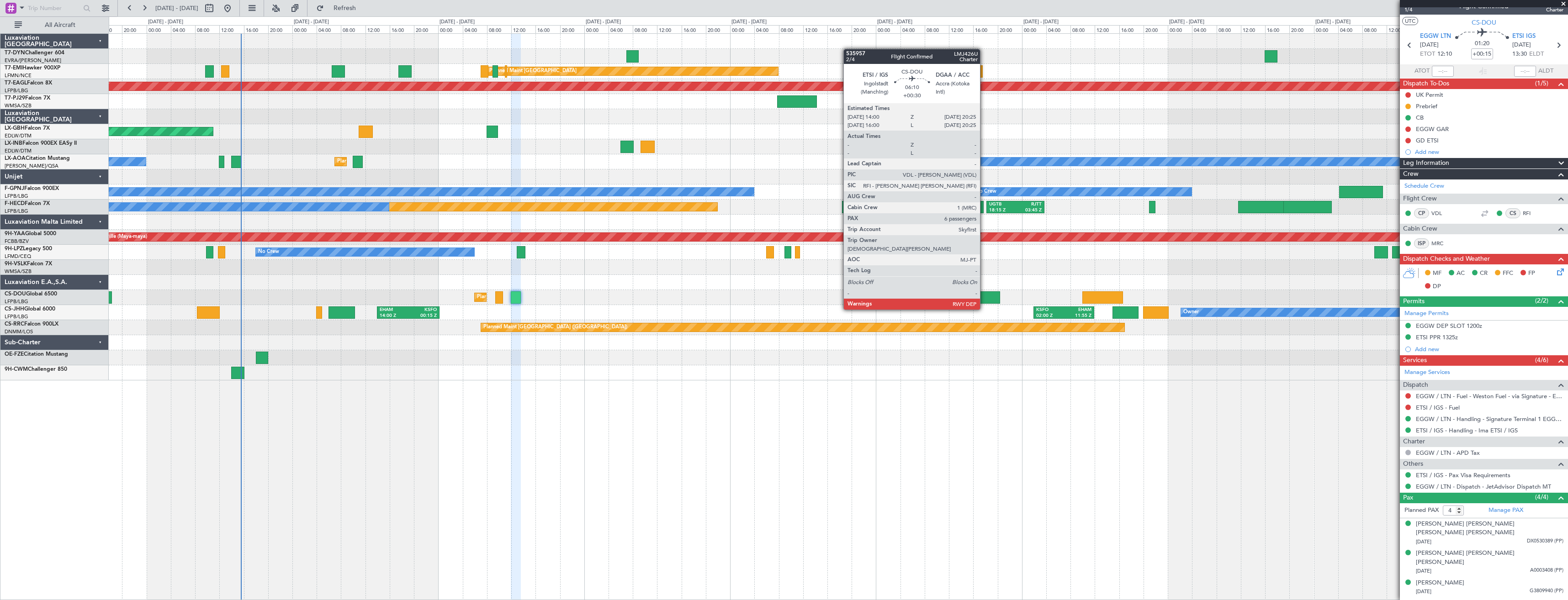
click at [984, 301] on div at bounding box center [980, 298] width 40 height 12
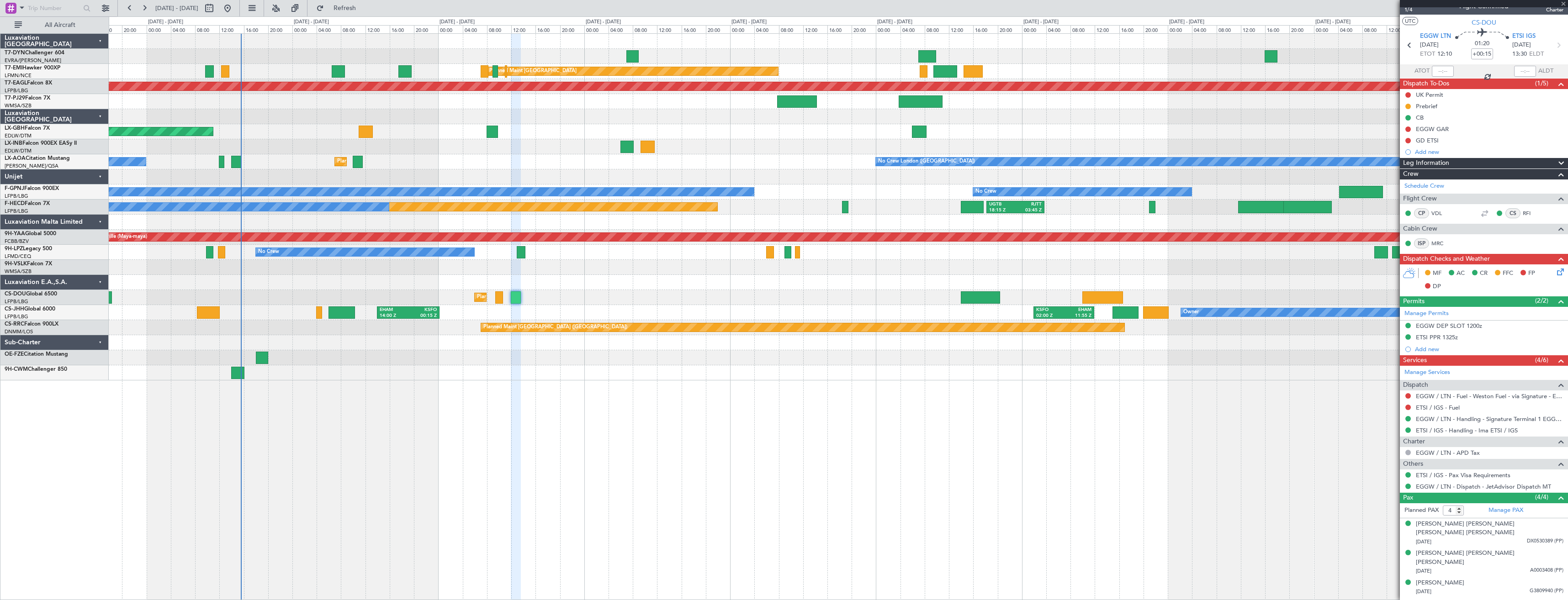
type input "+00:30"
type input "6"
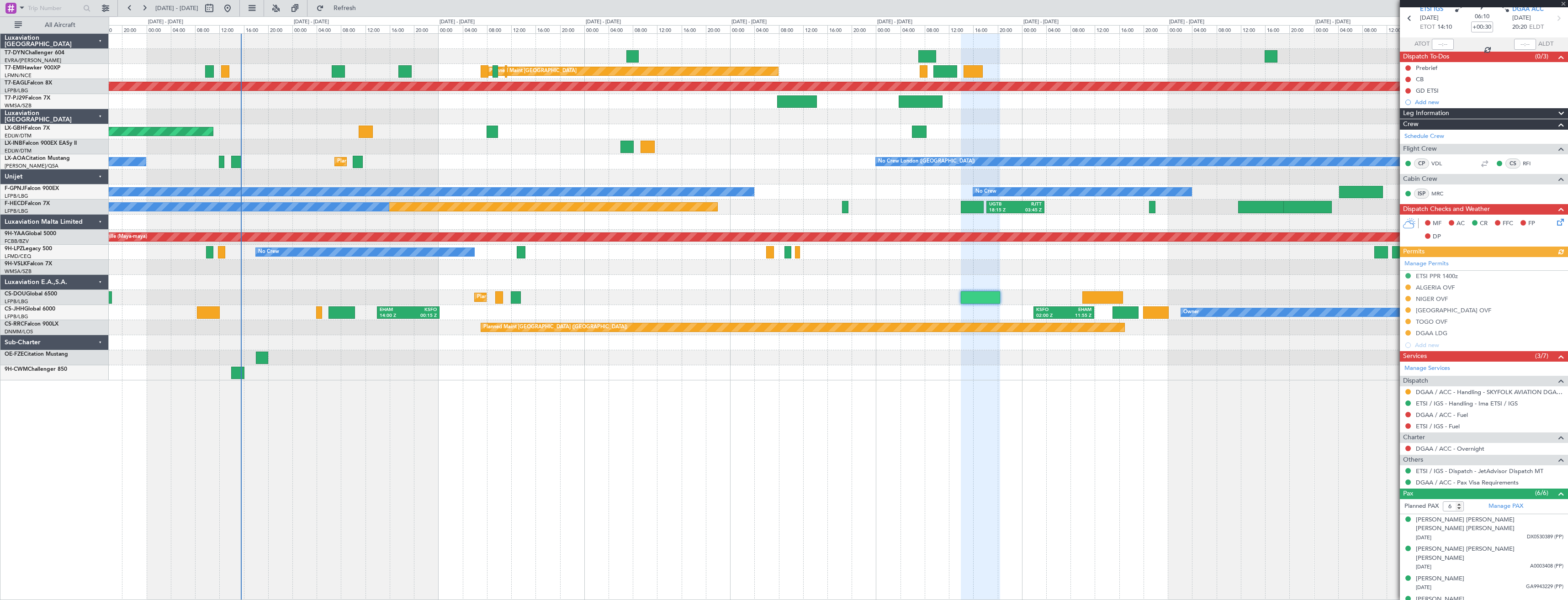
scroll to position [75, 0]
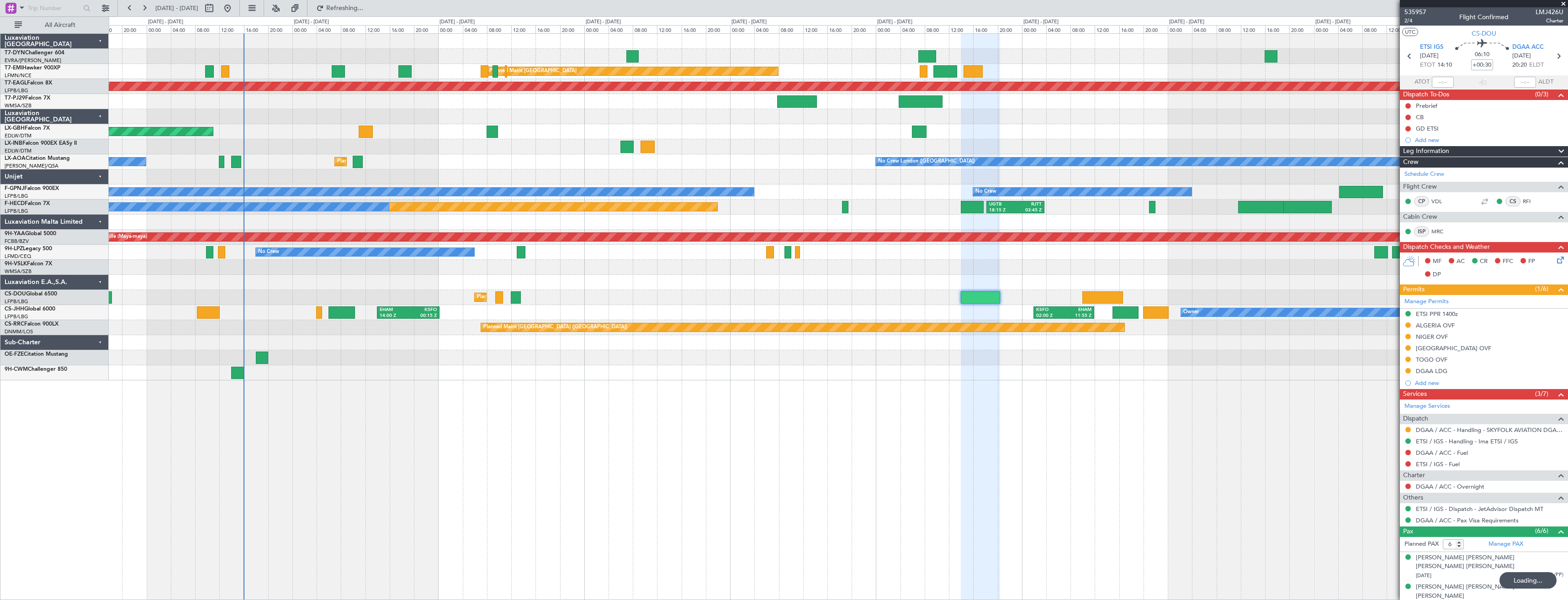
scroll to position [75, 0]
